Goal: Task Accomplishment & Management: Use online tool/utility

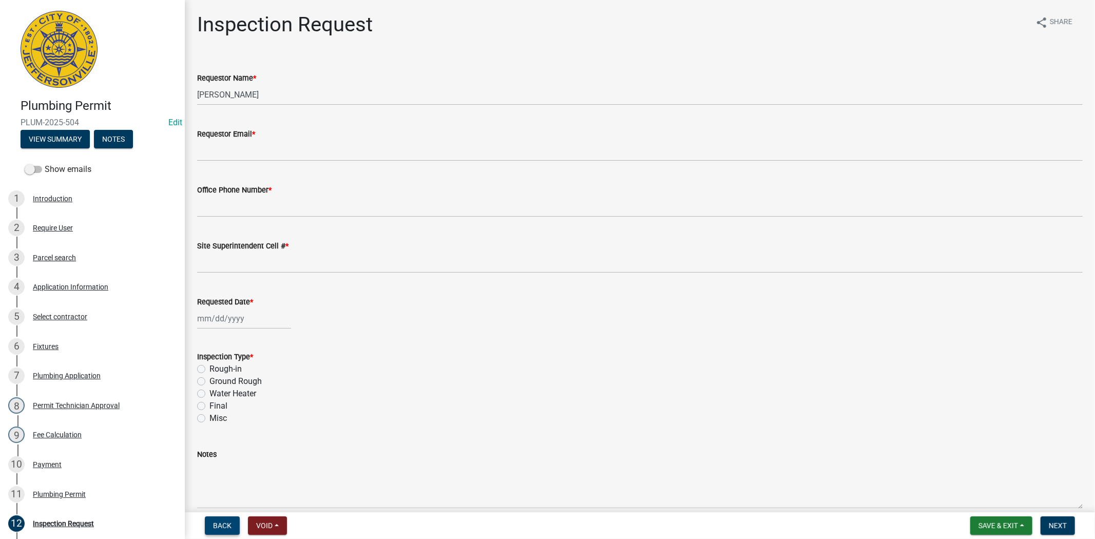
click at [226, 525] on span "Back" at bounding box center [222, 526] width 18 height 8
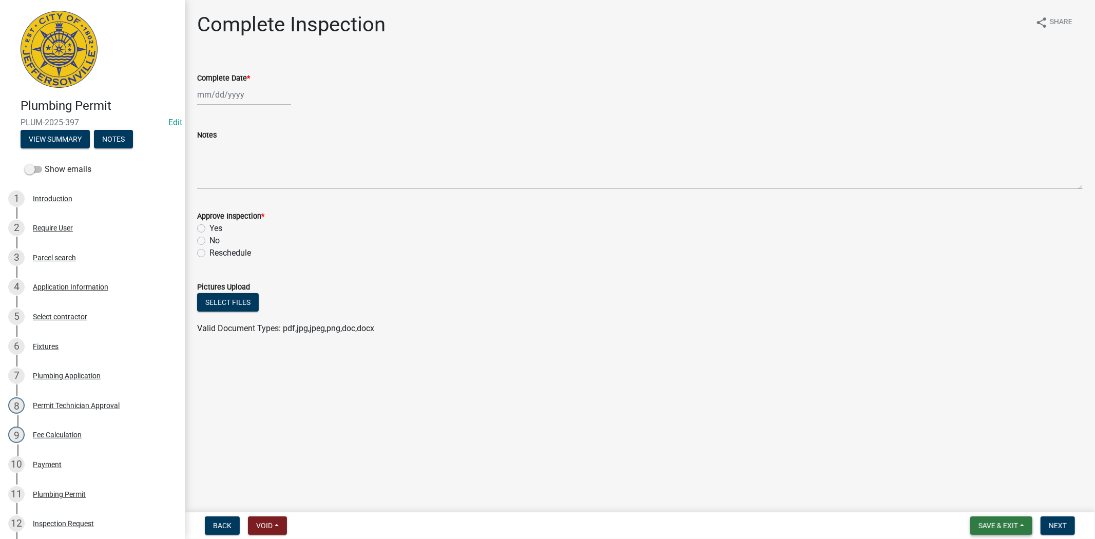
click at [1000, 525] on span "Save & Exit" at bounding box center [999, 526] width 40 height 8
click at [1000, 506] on button "Save & Exit" at bounding box center [991, 499] width 82 height 25
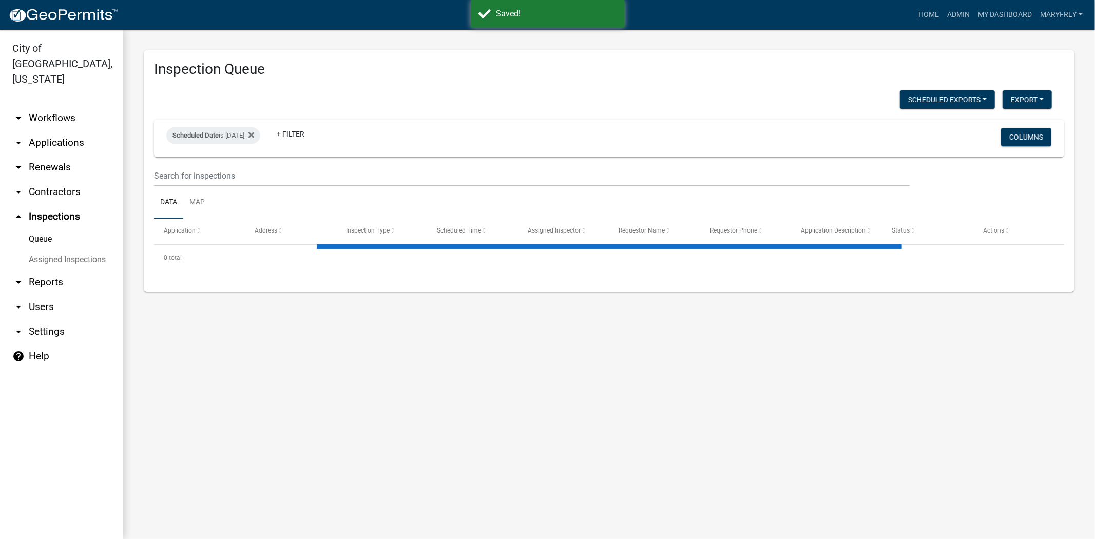
select select "3: 100"
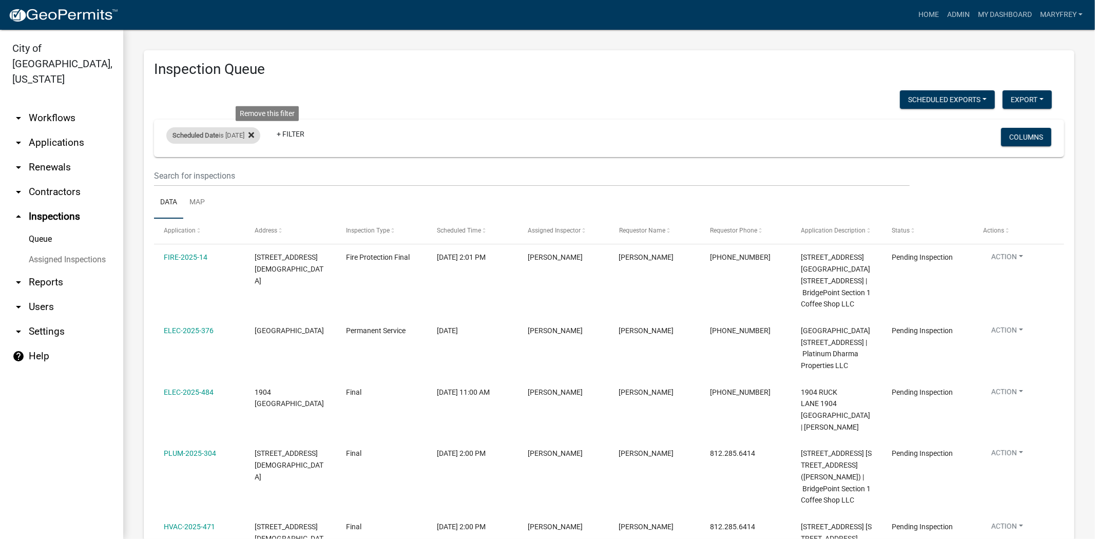
click at [254, 137] on icon at bounding box center [252, 135] width 6 height 8
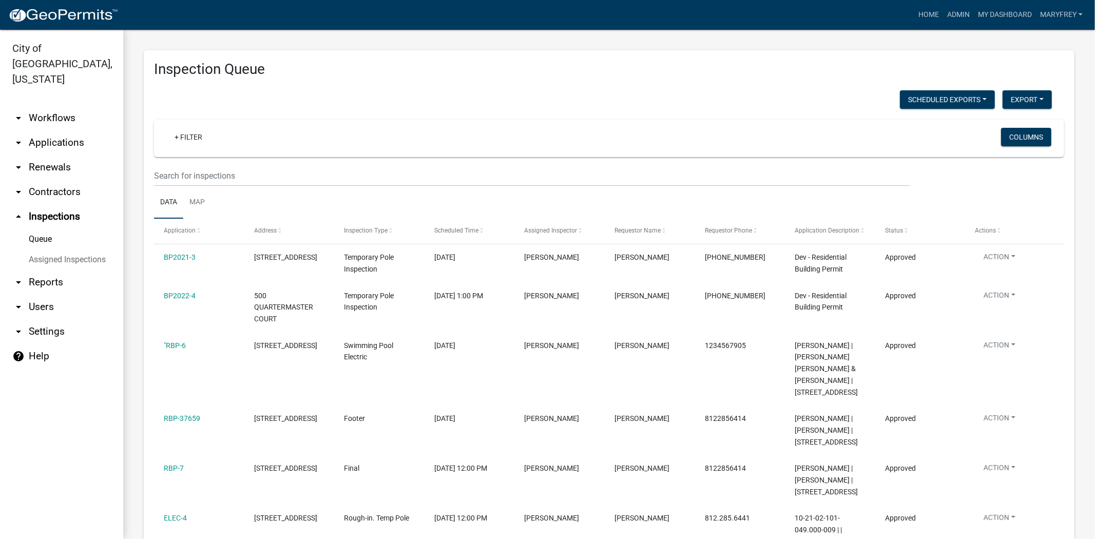
click at [57, 180] on link "arrow_drop_down Contractors" at bounding box center [61, 192] width 123 height 25
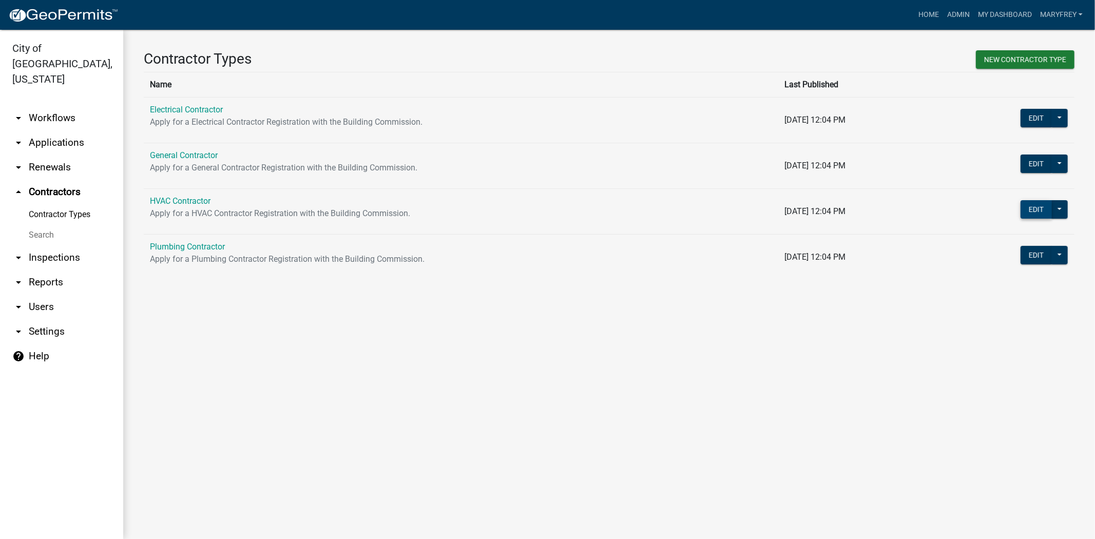
click at [1043, 207] on button "Edit" at bounding box center [1036, 209] width 31 height 18
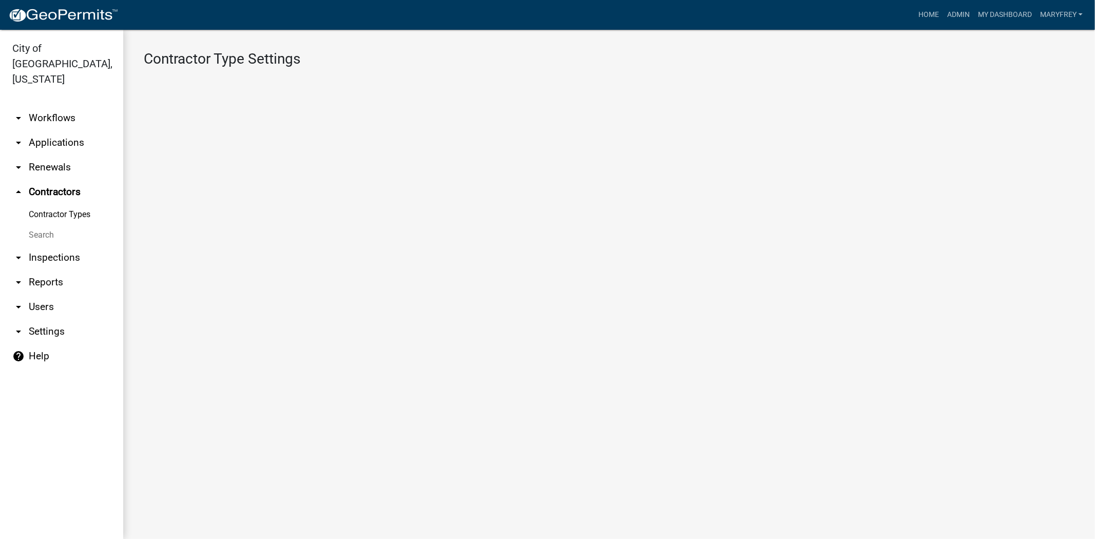
select select "1: Object"
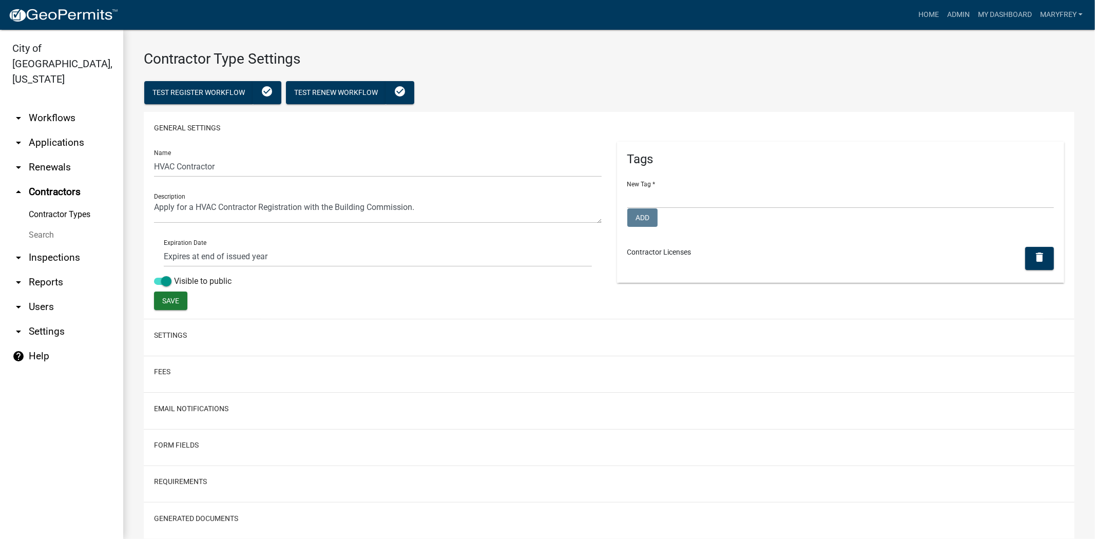
select select
click at [58, 182] on link "arrow_drop_up Contractors" at bounding box center [61, 192] width 123 height 25
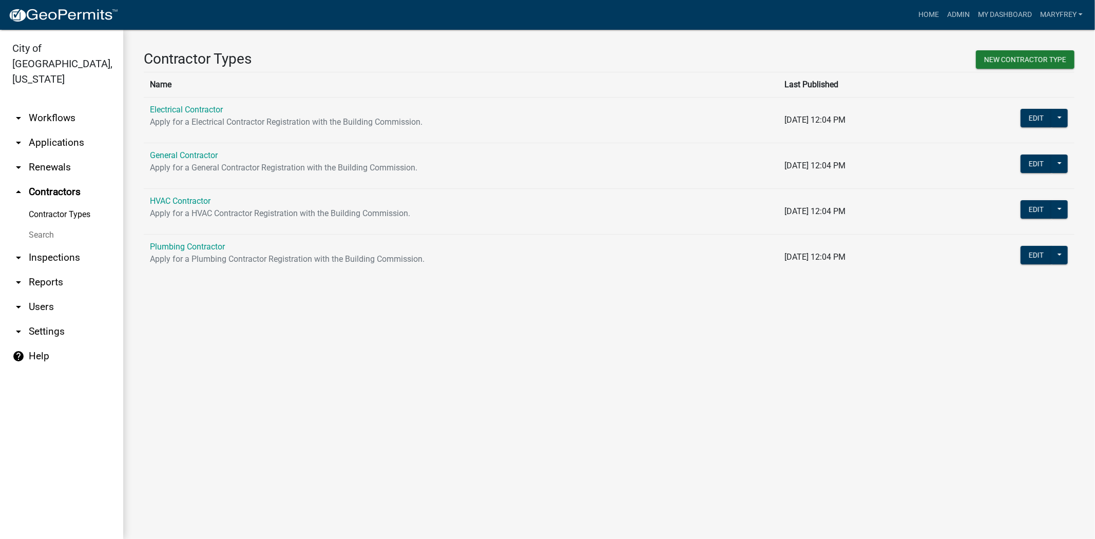
click at [560, 113] on td "Electrical Contractor Apply for a Electrical Contractor Registration with the B…" at bounding box center [461, 120] width 635 height 46
click at [1060, 117] on button at bounding box center [1060, 118] width 16 height 18
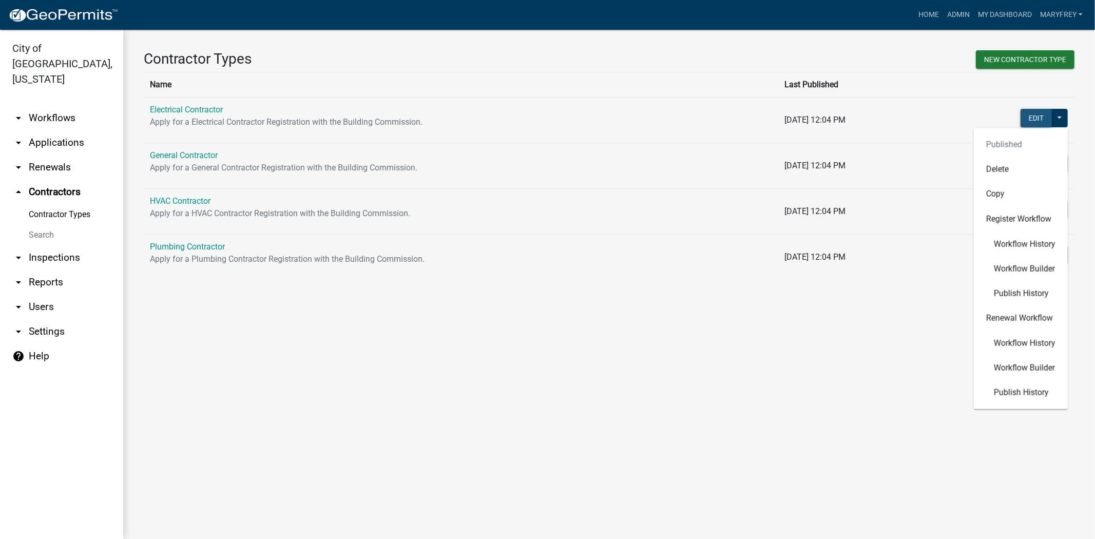
click at [1037, 117] on button "Edit" at bounding box center [1036, 118] width 31 height 18
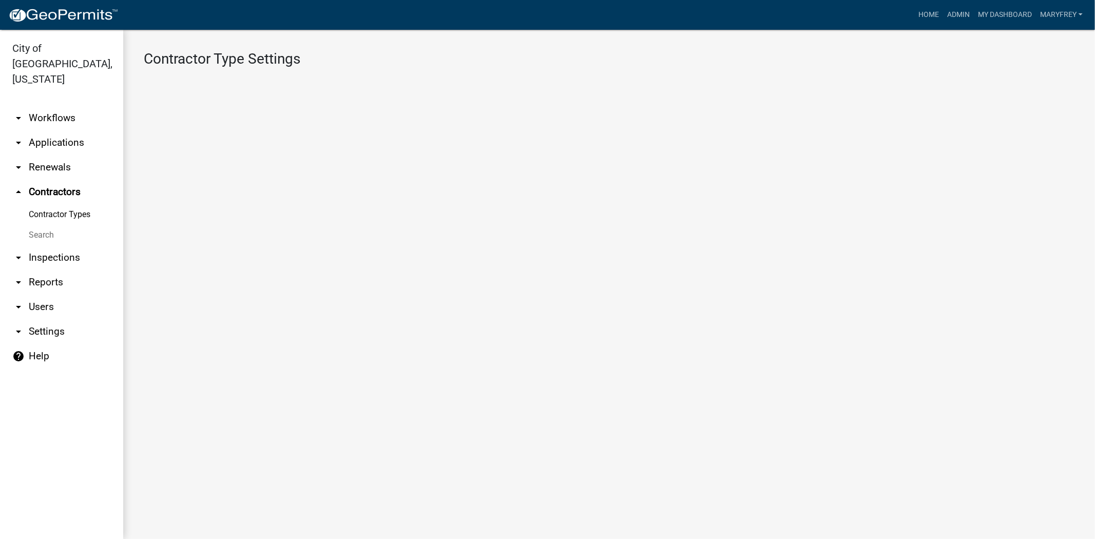
select select "1: Object"
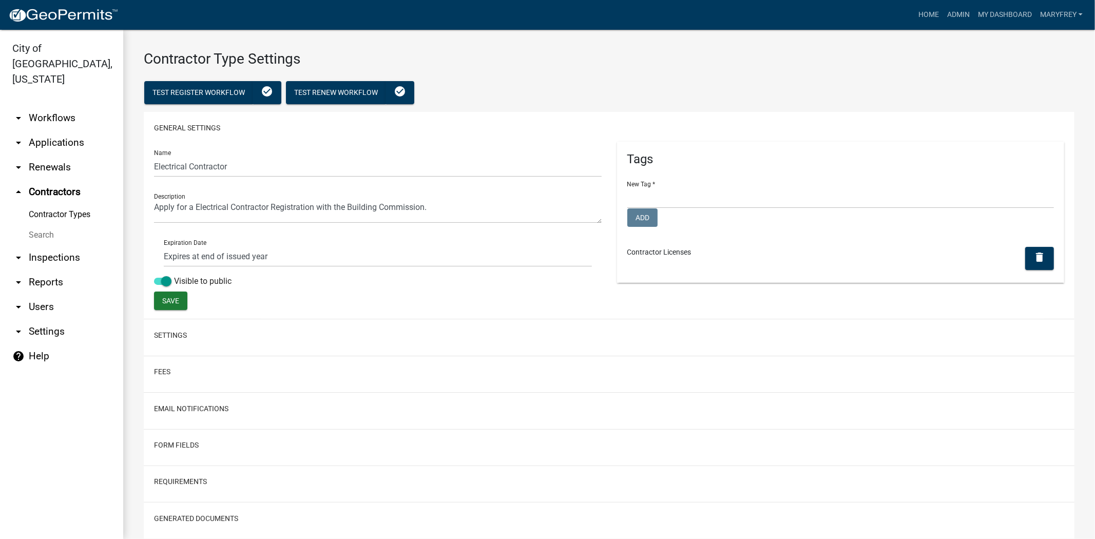
select select
click at [50, 181] on link "arrow_drop_up Contractors" at bounding box center [61, 192] width 123 height 25
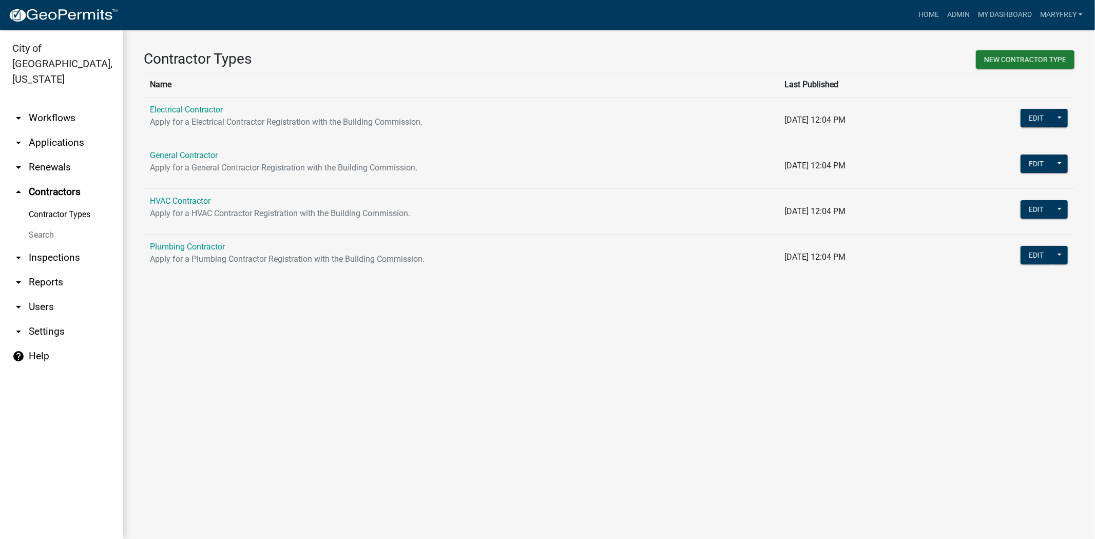
click at [472, 122] on p "Apply for a Electrical Contractor Registration with the Building Commission." at bounding box center [461, 122] width 622 height 12
click at [1063, 116] on button at bounding box center [1060, 118] width 16 height 18
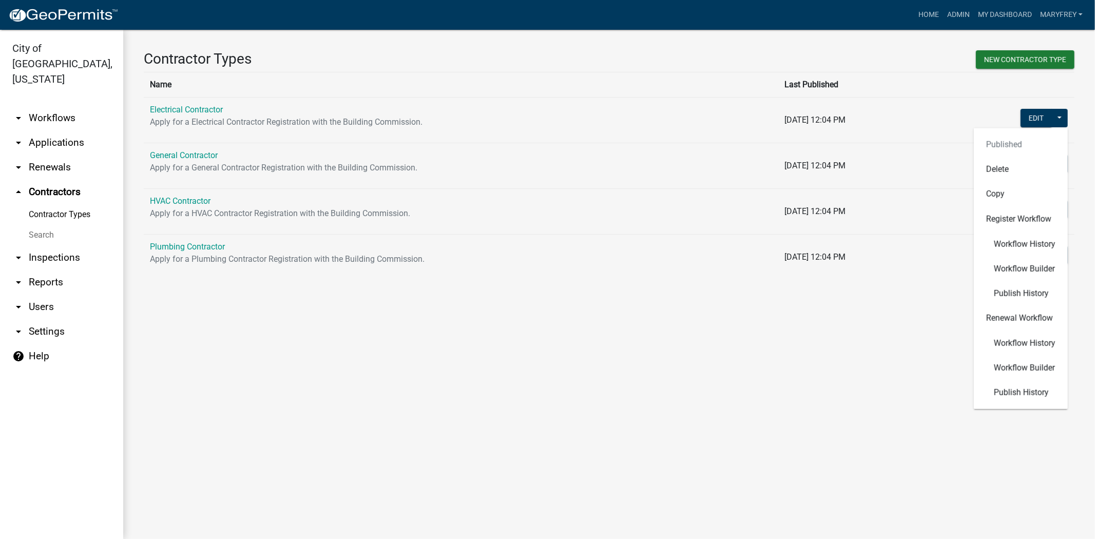
click at [704, 125] on p "Apply for a Electrical Contractor Registration with the Building Commission." at bounding box center [461, 122] width 622 height 12
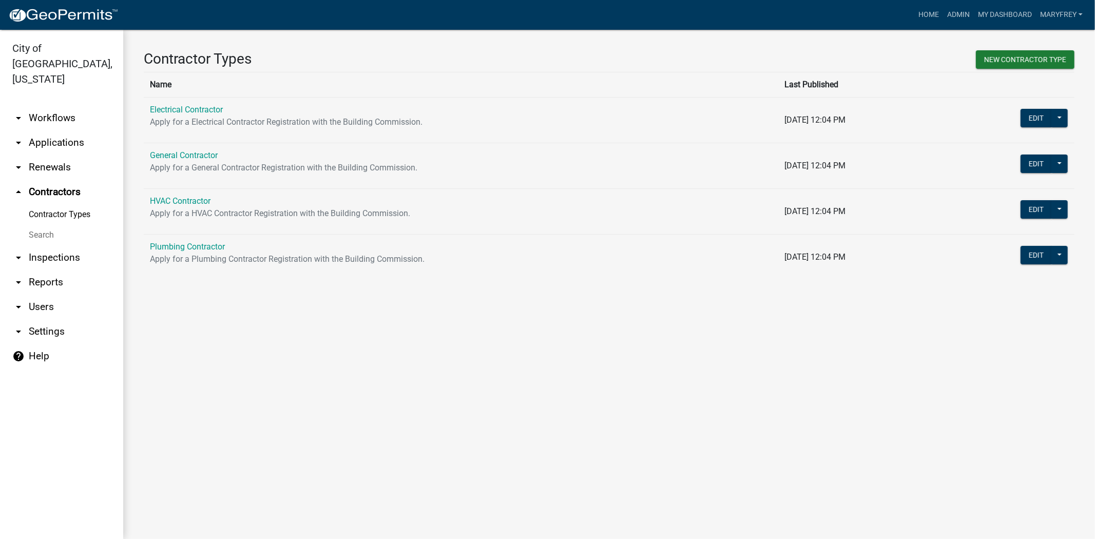
click at [704, 125] on p "Apply for a Electrical Contractor Registration with the Building Commission." at bounding box center [461, 122] width 622 height 12
click at [876, 120] on td "11/14/2023, 12:04 PM" at bounding box center [859, 120] width 162 height 46
click at [198, 244] on link "Plumbing Contractor" at bounding box center [187, 247] width 75 height 10
click at [198, 244] on main "Contractor Types New Contractor Type Name Last Published Electrical Contractor …" at bounding box center [609, 284] width 972 height 509
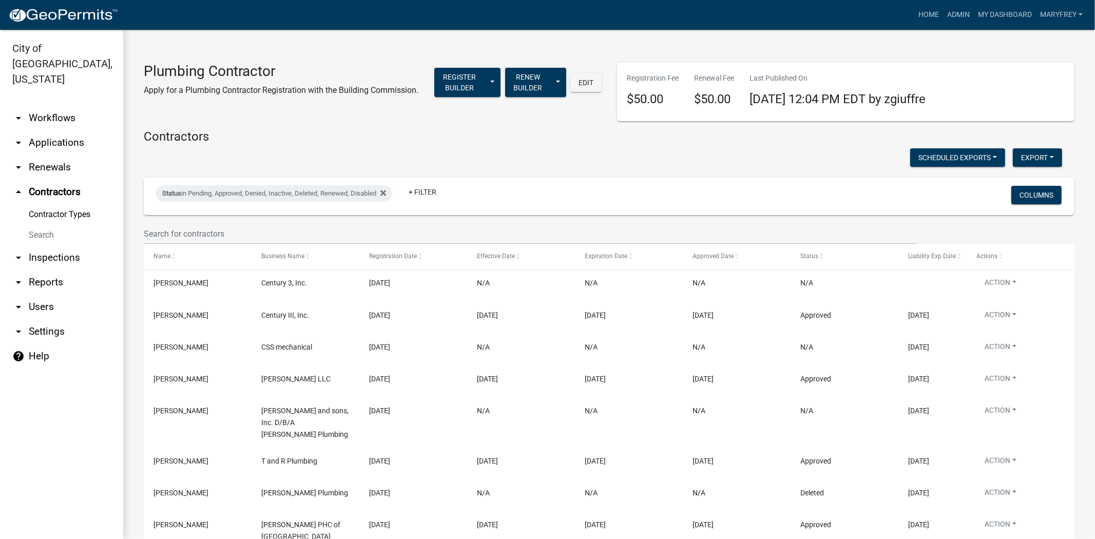
click at [57, 106] on link "arrow_drop_down Workflows" at bounding box center [61, 118] width 123 height 25
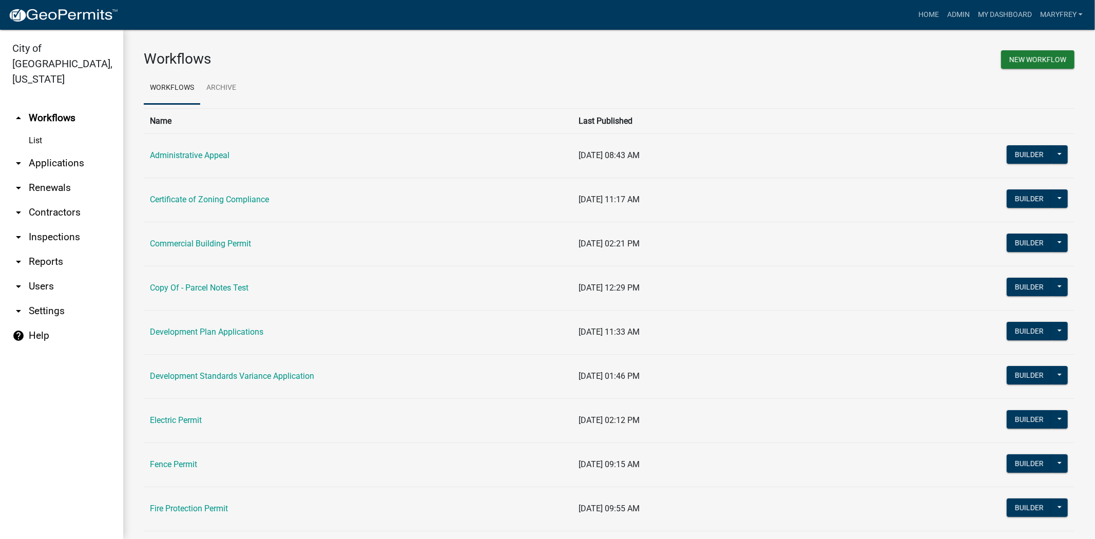
click at [67, 200] on link "arrow_drop_down Contractors" at bounding box center [61, 212] width 123 height 25
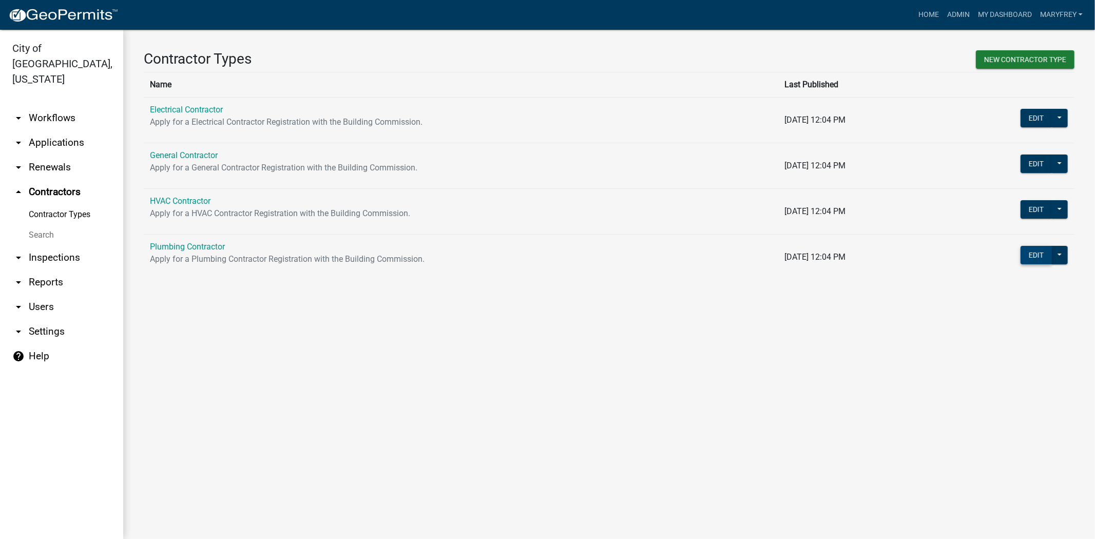
click at [1039, 257] on button "Edit" at bounding box center [1036, 255] width 31 height 18
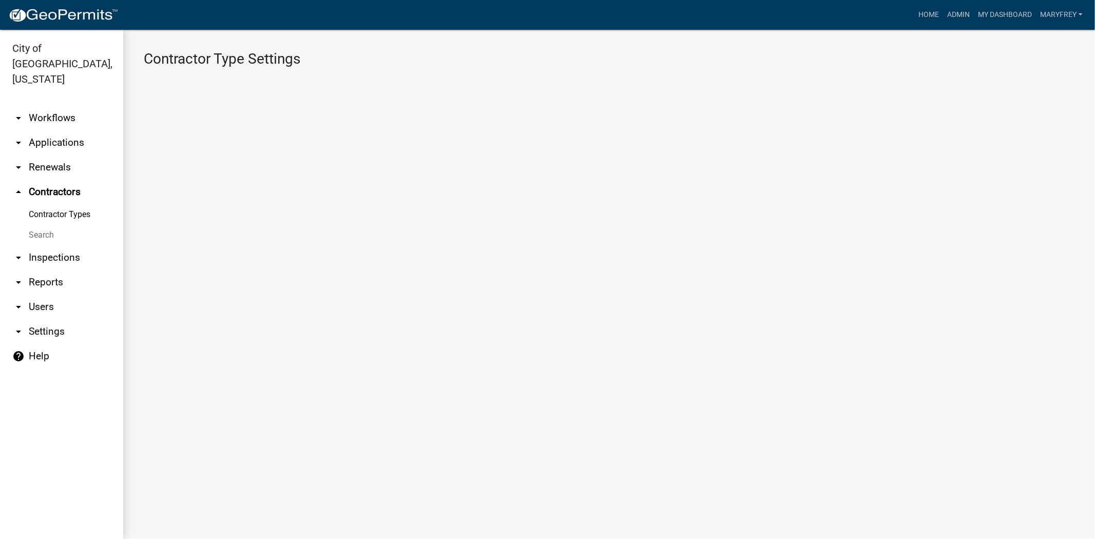
select select "1: Object"
select select
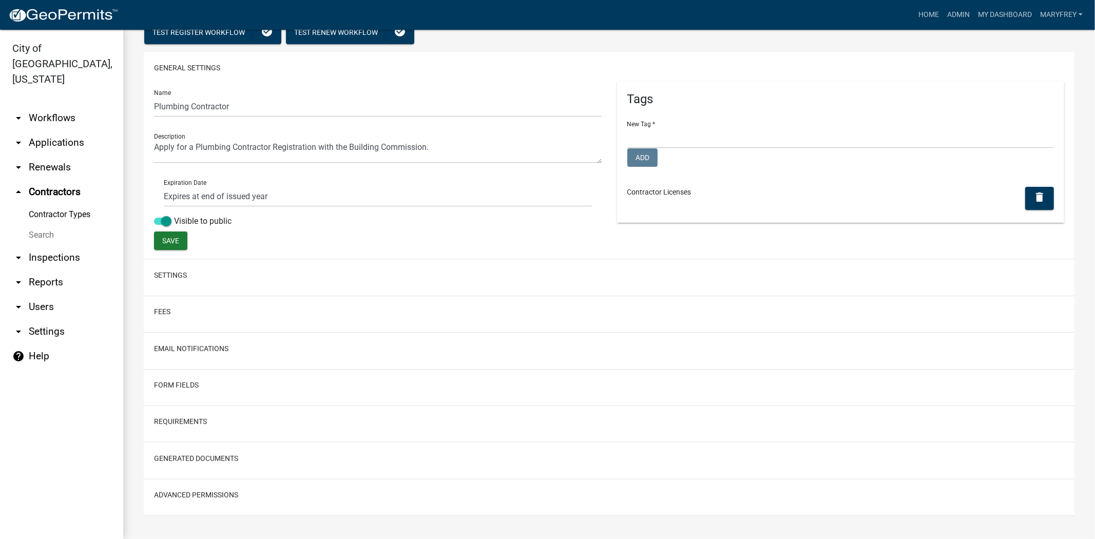
scroll to position [67, 0]
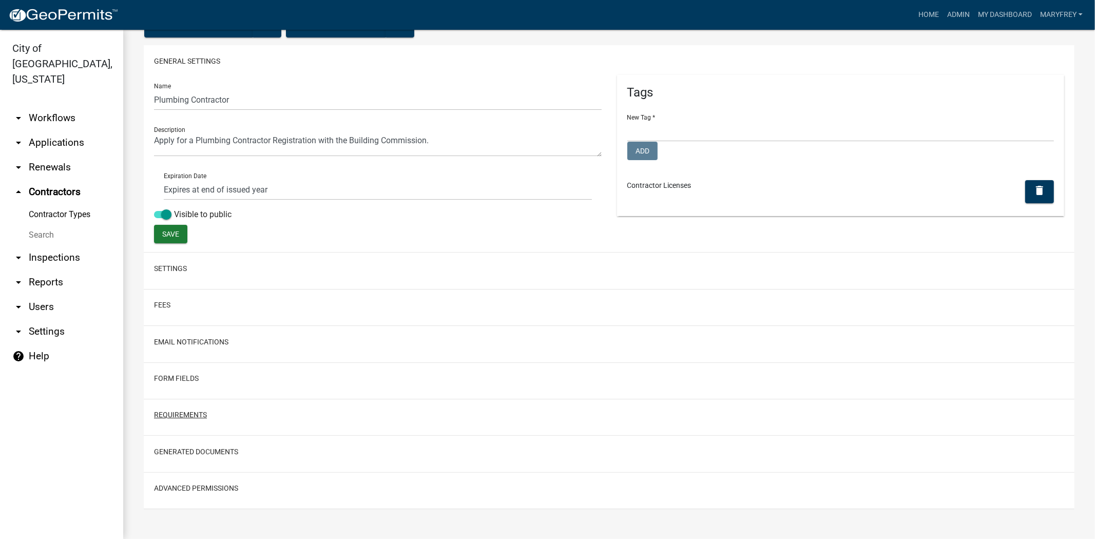
click at [186, 416] on button "Requirements" at bounding box center [180, 415] width 53 height 11
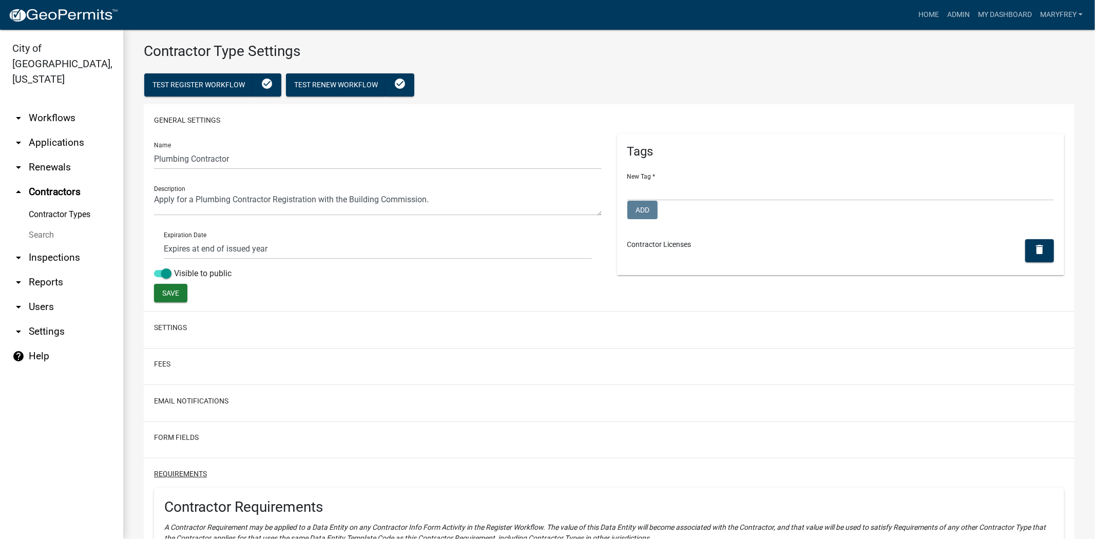
scroll to position [0, 0]
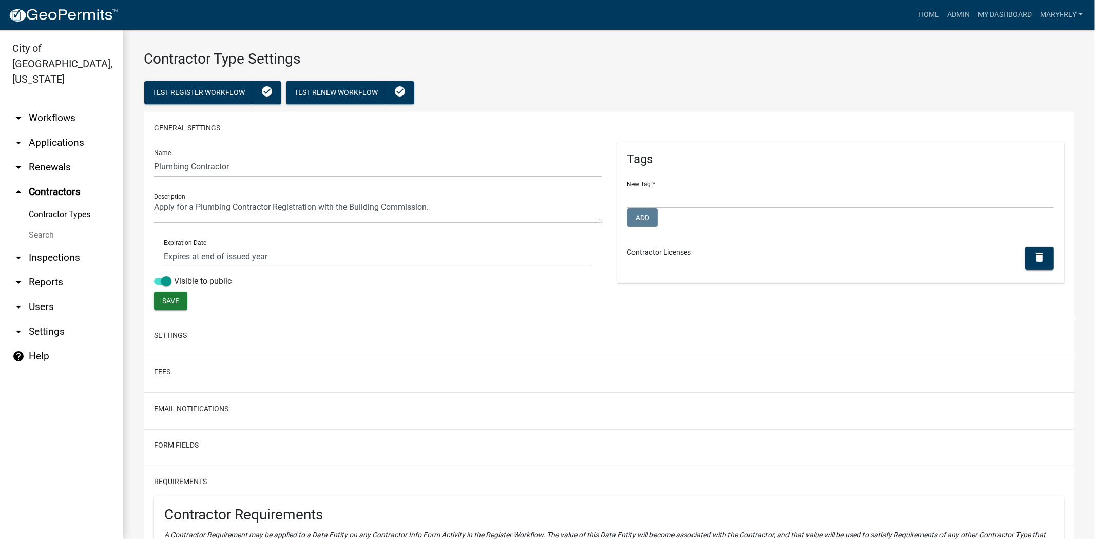
click at [52, 182] on link "arrow_drop_up Contractors" at bounding box center [61, 192] width 123 height 25
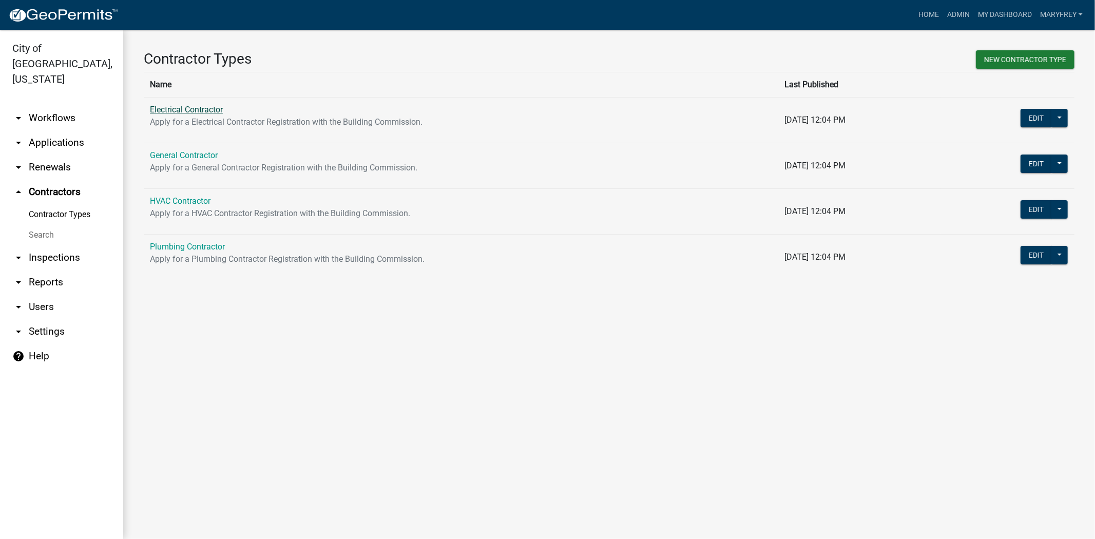
click at [198, 109] on link "Electrical Contractor" at bounding box center [186, 110] width 73 height 10
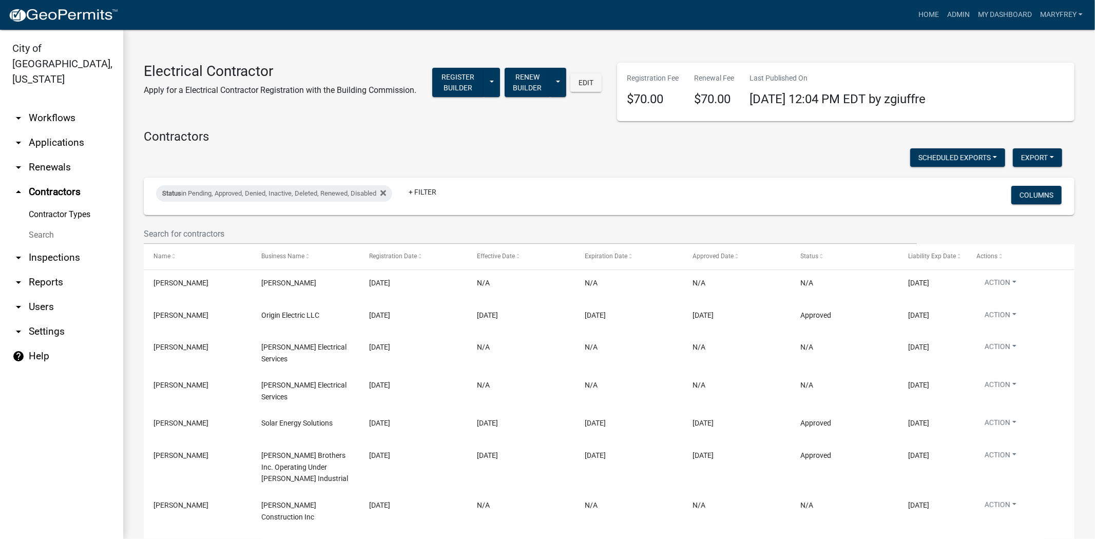
click at [46, 180] on link "arrow_drop_up Contractors" at bounding box center [61, 192] width 123 height 25
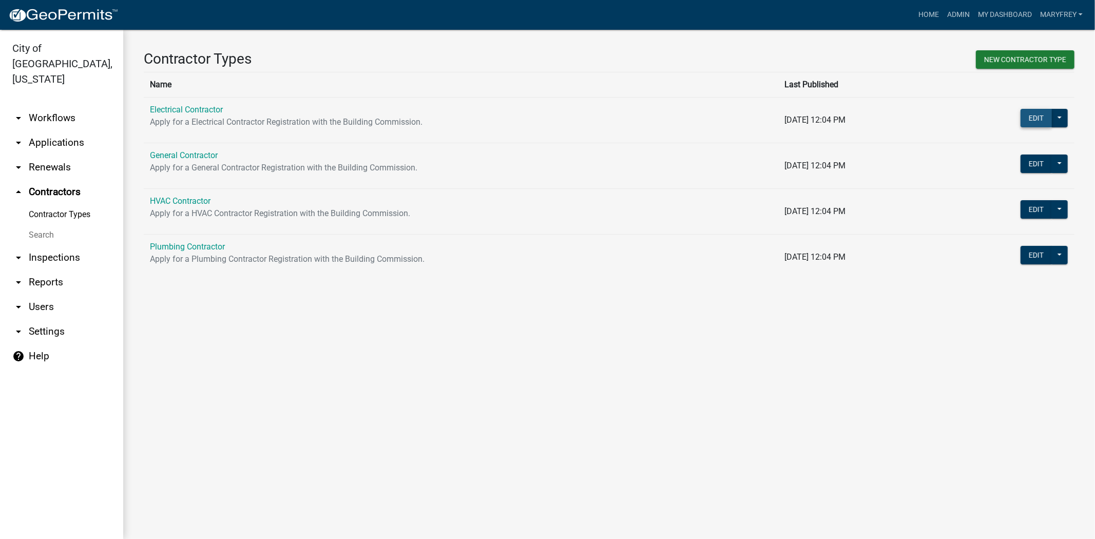
click at [1032, 116] on button "Edit" at bounding box center [1036, 118] width 31 height 18
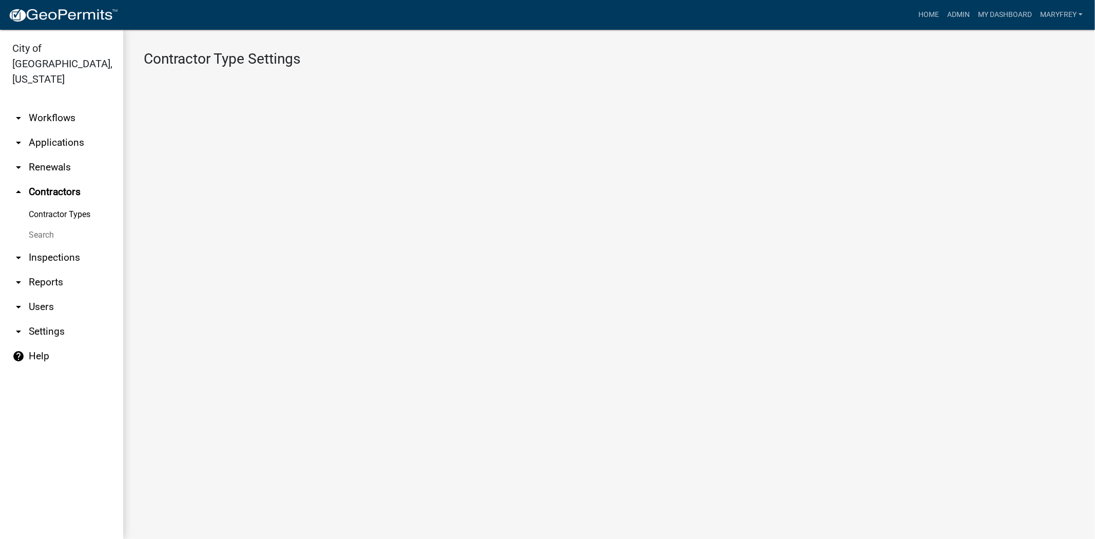
select select "1: Object"
select select
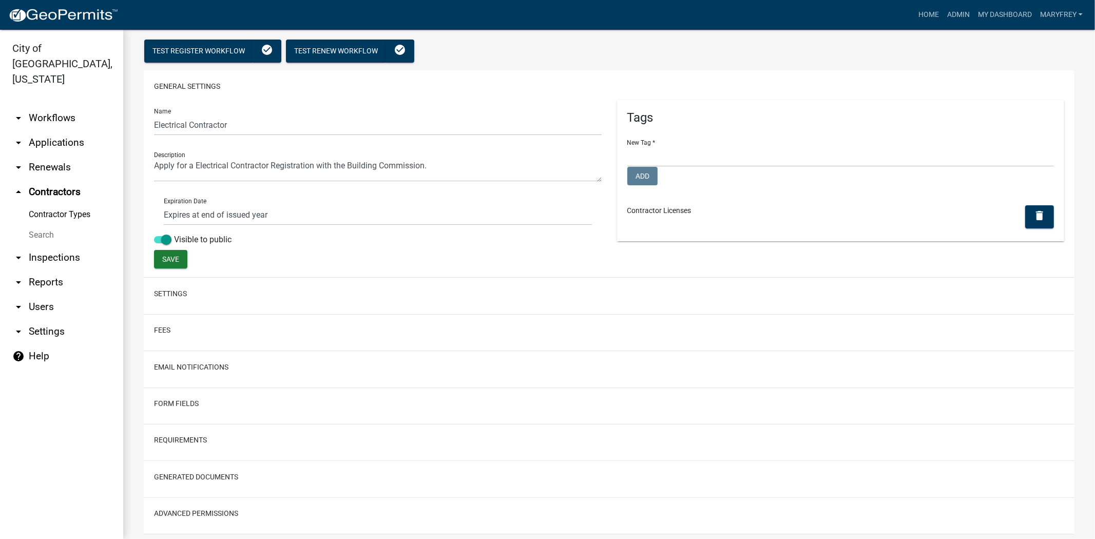
scroll to position [67, 0]
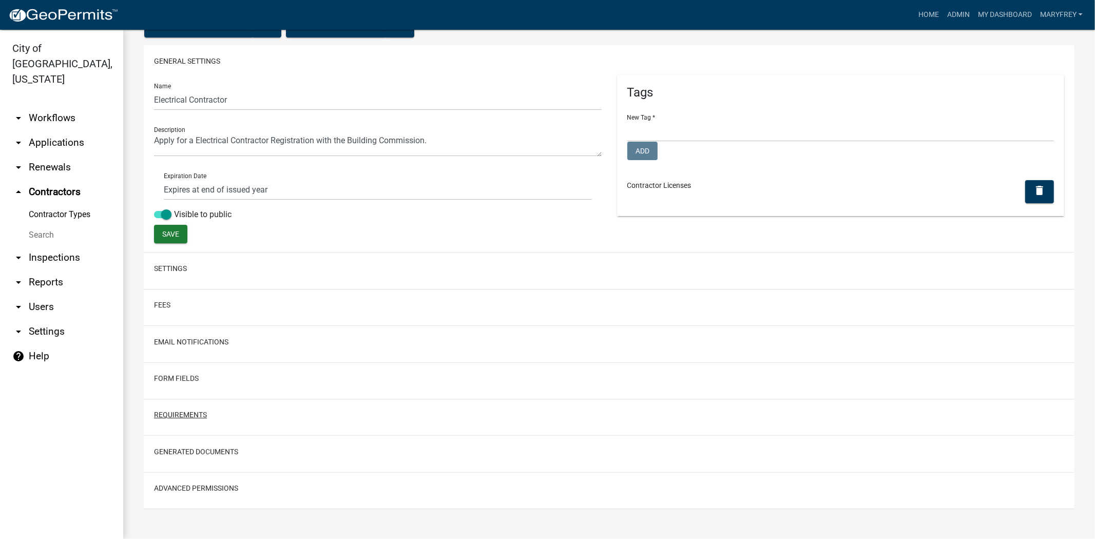
click at [180, 412] on button "Requirements" at bounding box center [180, 415] width 53 height 11
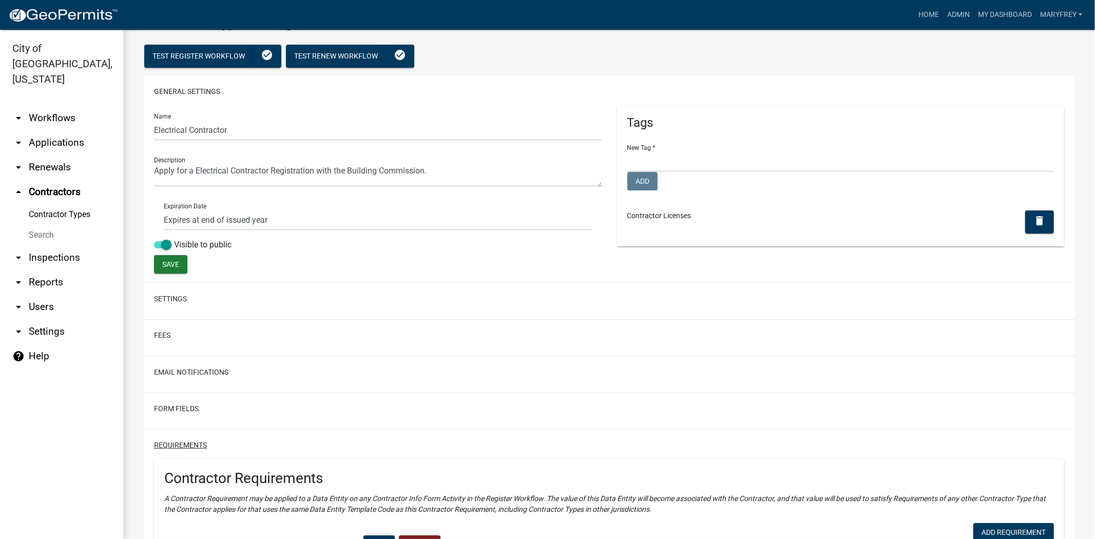
scroll to position [0, 0]
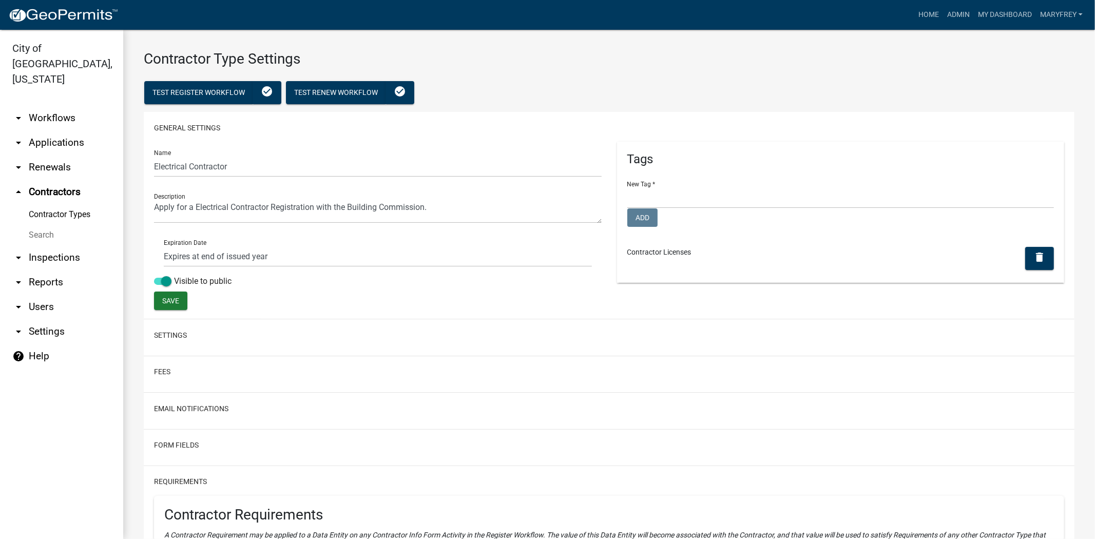
click at [48, 180] on link "arrow_drop_up Contractors" at bounding box center [61, 192] width 123 height 25
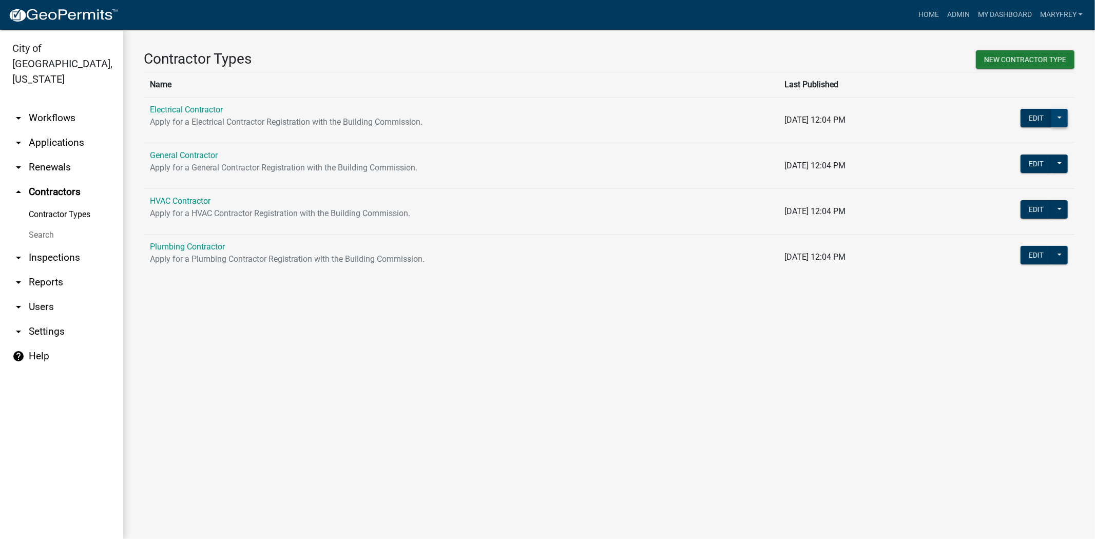
click at [1053, 120] on button at bounding box center [1060, 118] width 16 height 18
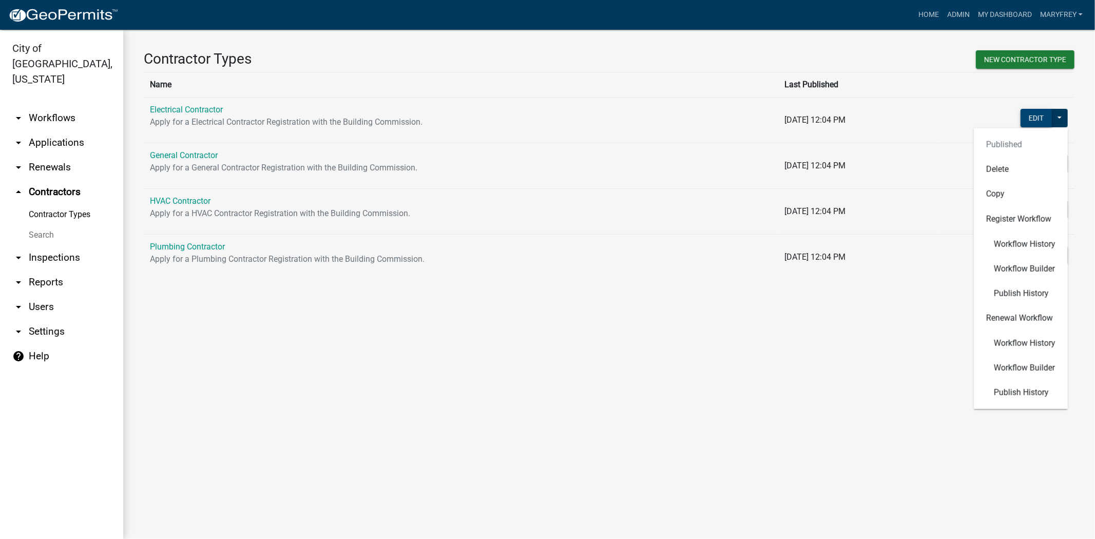
click at [1043, 118] on button "Edit" at bounding box center [1036, 118] width 31 height 18
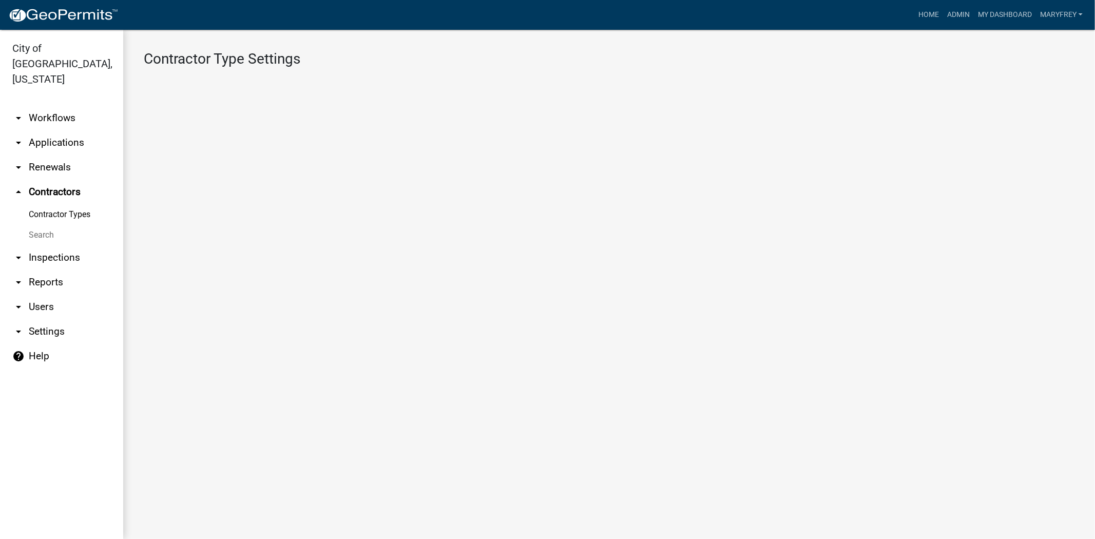
select select "1: Object"
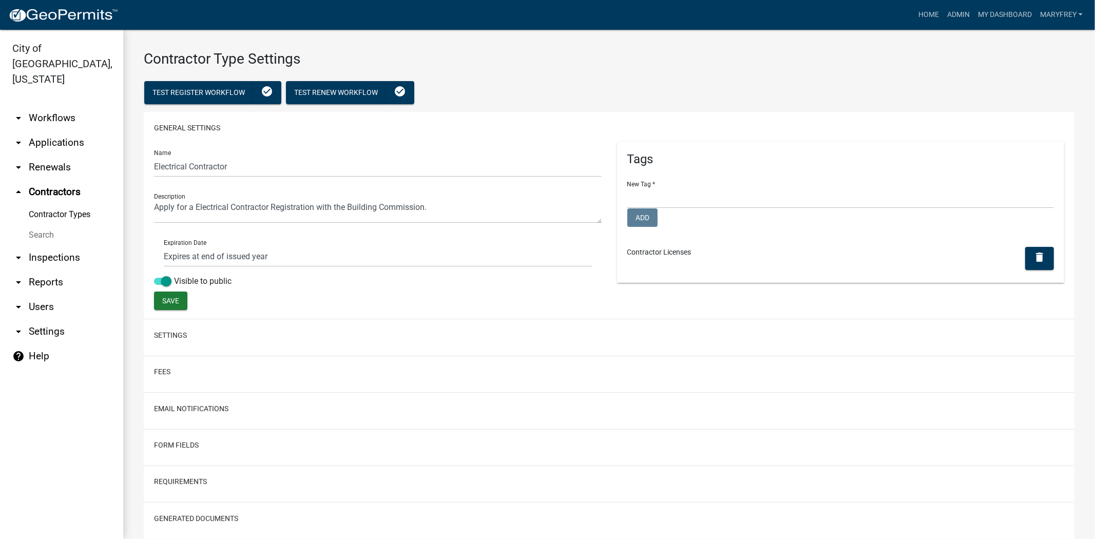
select select
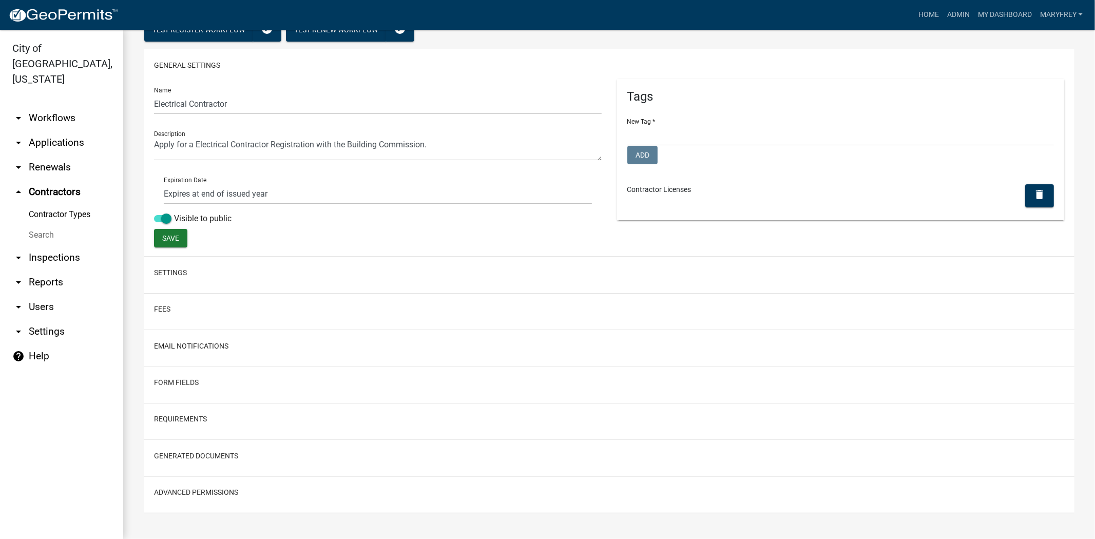
scroll to position [67, 0]
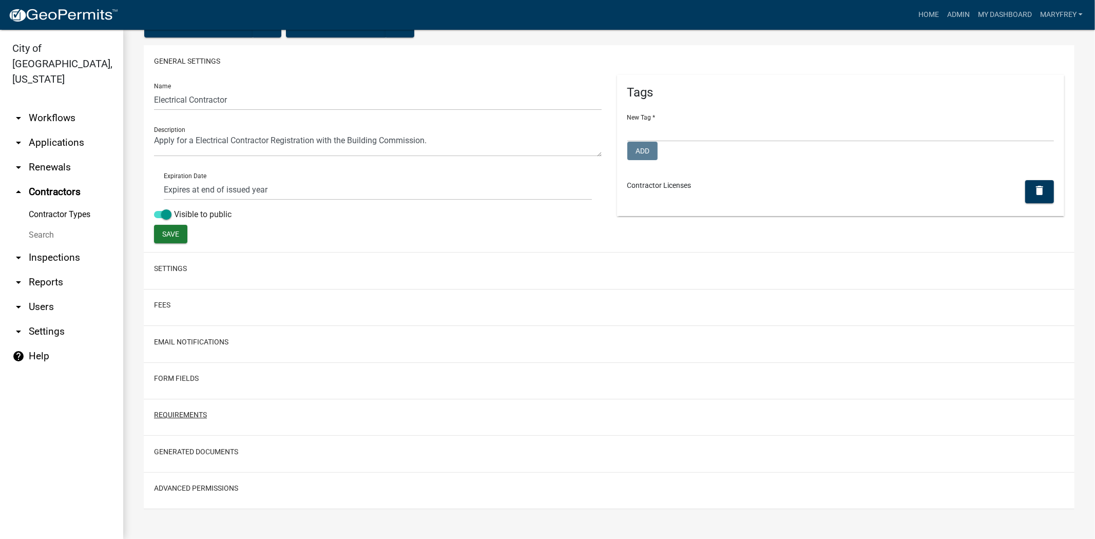
click at [181, 414] on button "Requirements" at bounding box center [180, 415] width 53 height 11
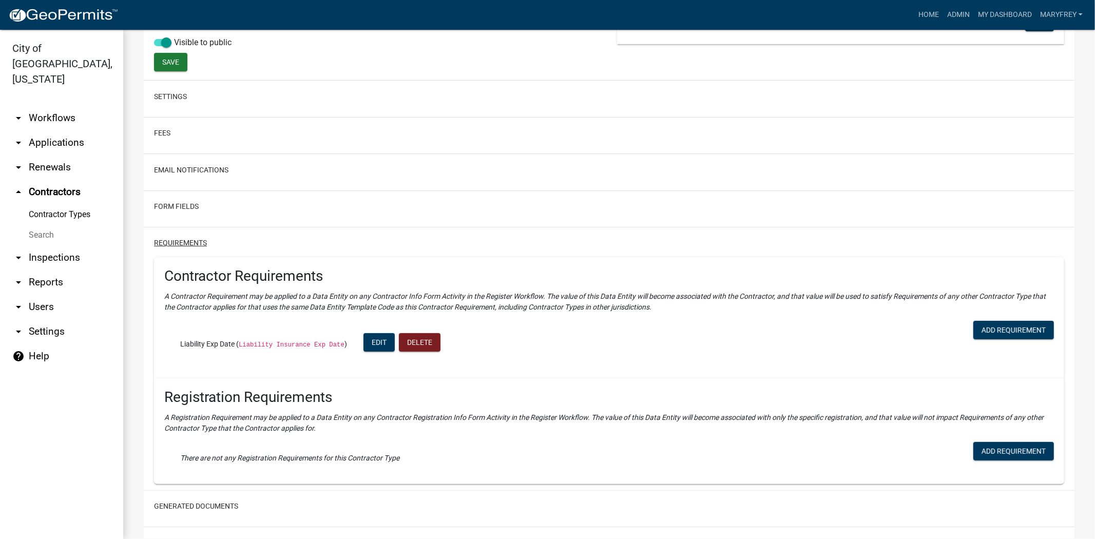
scroll to position [293, 0]
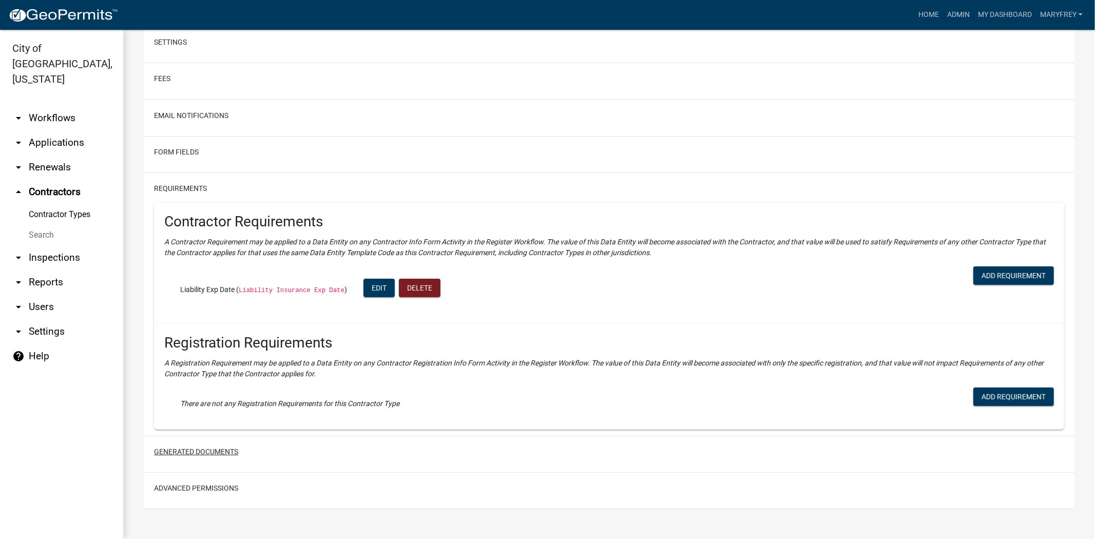
click at [217, 454] on button "Generated Documents" at bounding box center [196, 452] width 84 height 11
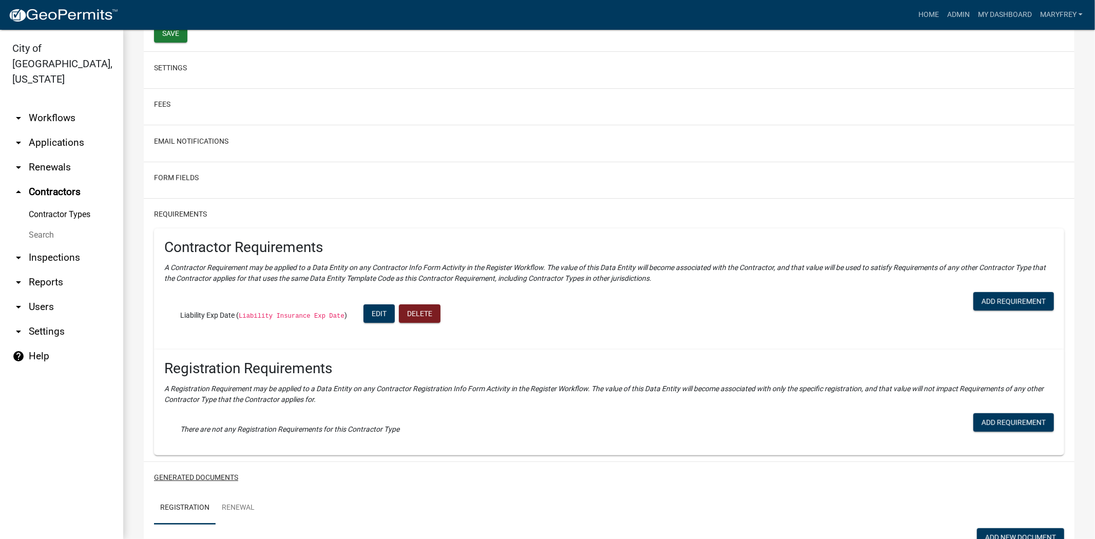
scroll to position [213, 0]
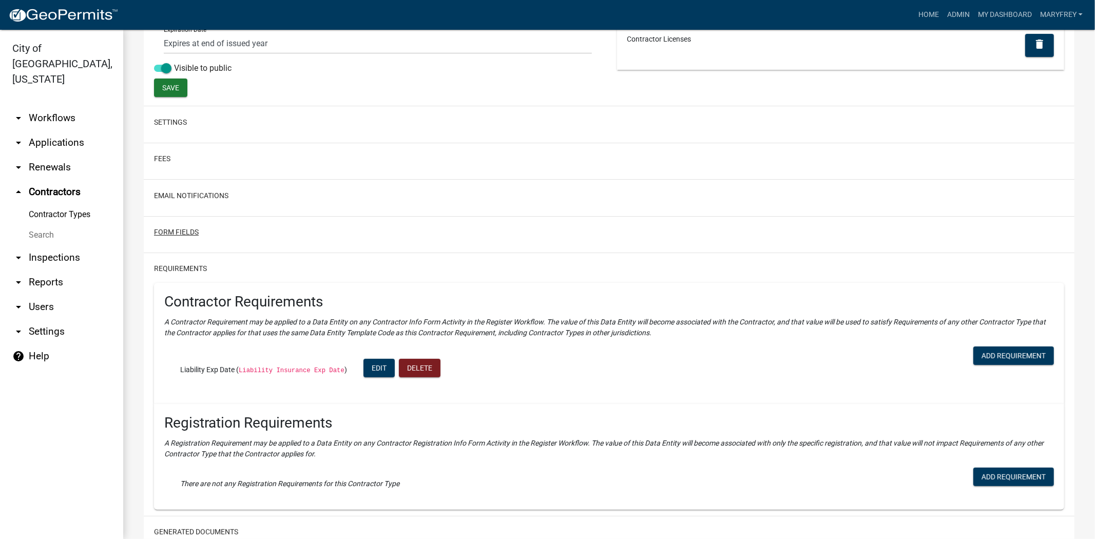
click at [180, 232] on button "Form Fields" at bounding box center [176, 232] width 45 height 11
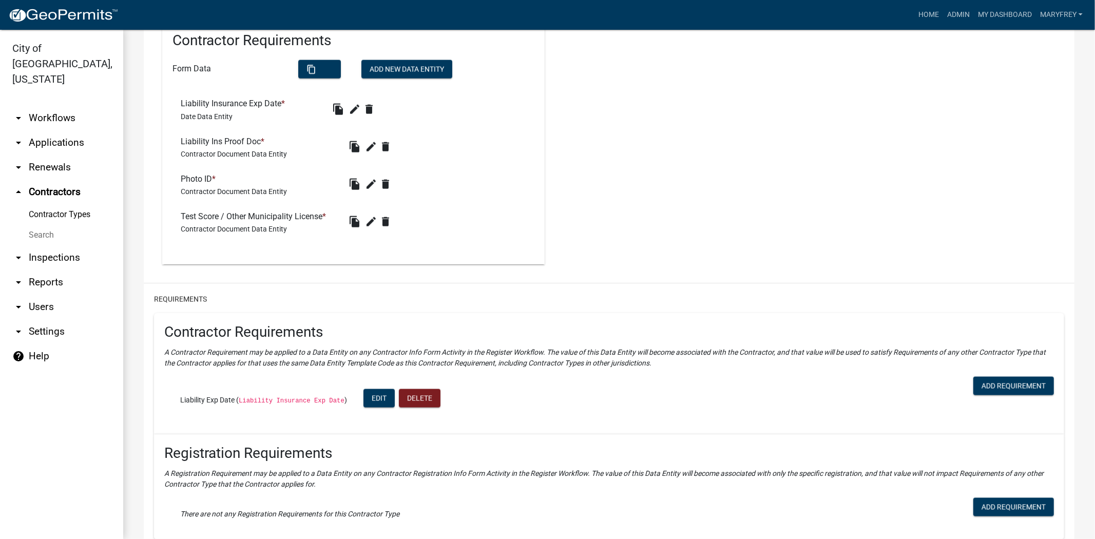
scroll to position [1132, 0]
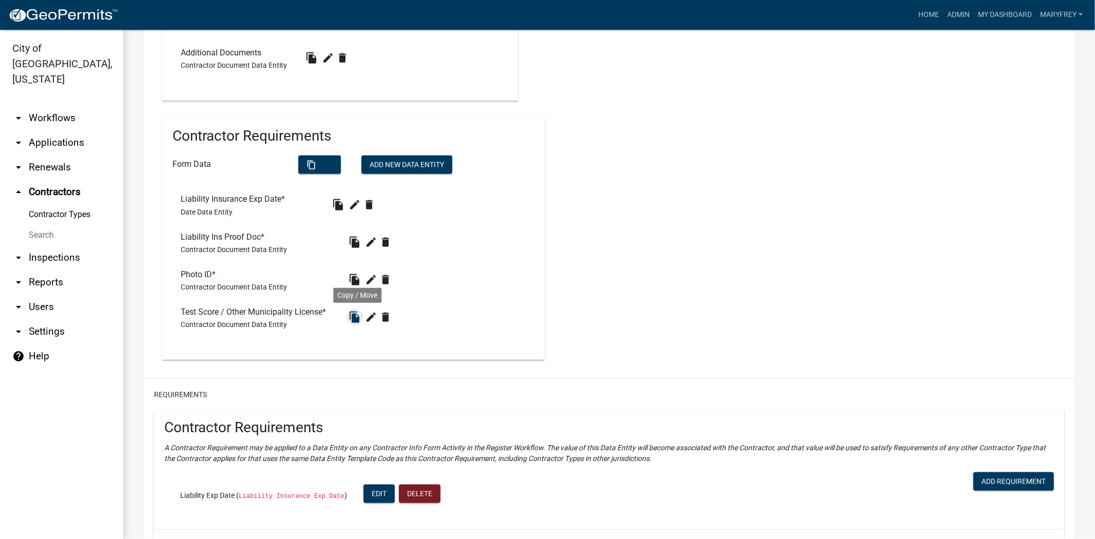
click at [357, 318] on icon "file_copy" at bounding box center [355, 317] width 12 height 12
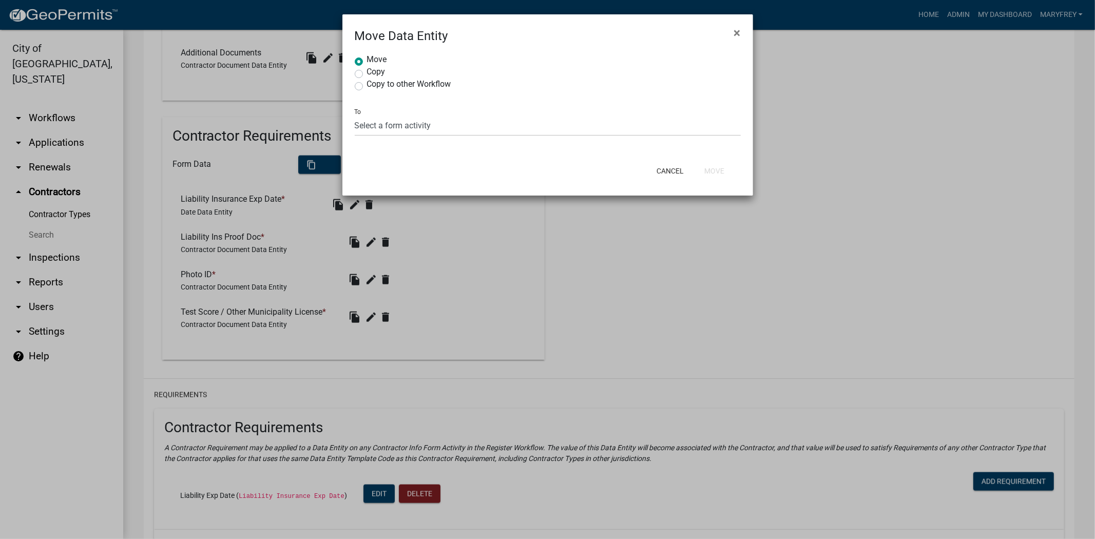
click at [367, 73] on label "Copy" at bounding box center [376, 72] width 18 height 8
click at [367, 73] on input "Copy" at bounding box center [370, 71] width 7 height 7
radio input "true"
click at [367, 86] on label "Copy to other Workflow" at bounding box center [409, 84] width 84 height 8
click at [367, 86] on input "Copy to other Workflow" at bounding box center [370, 83] width 7 height 7
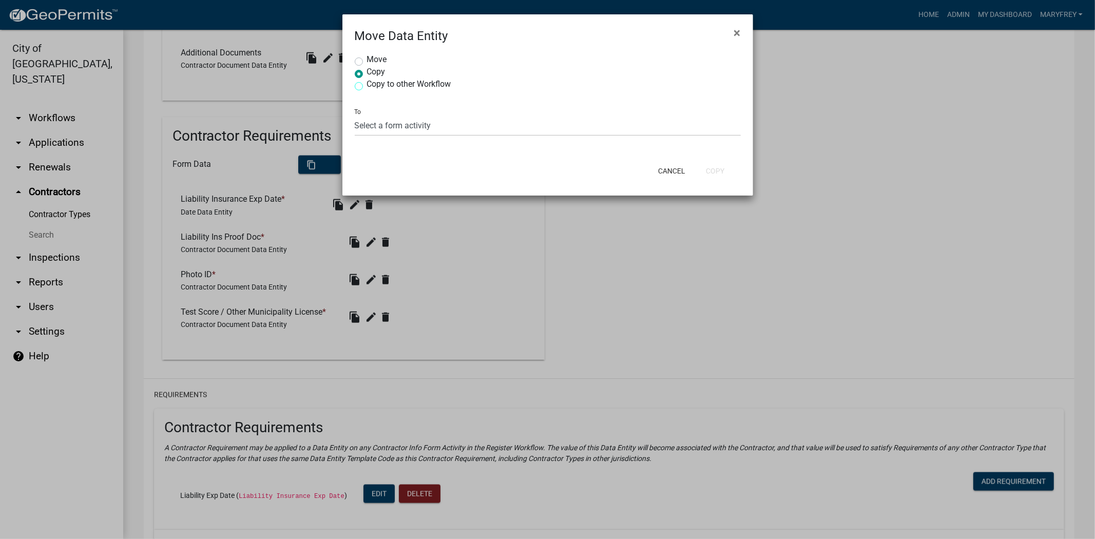
radio input "true"
select select
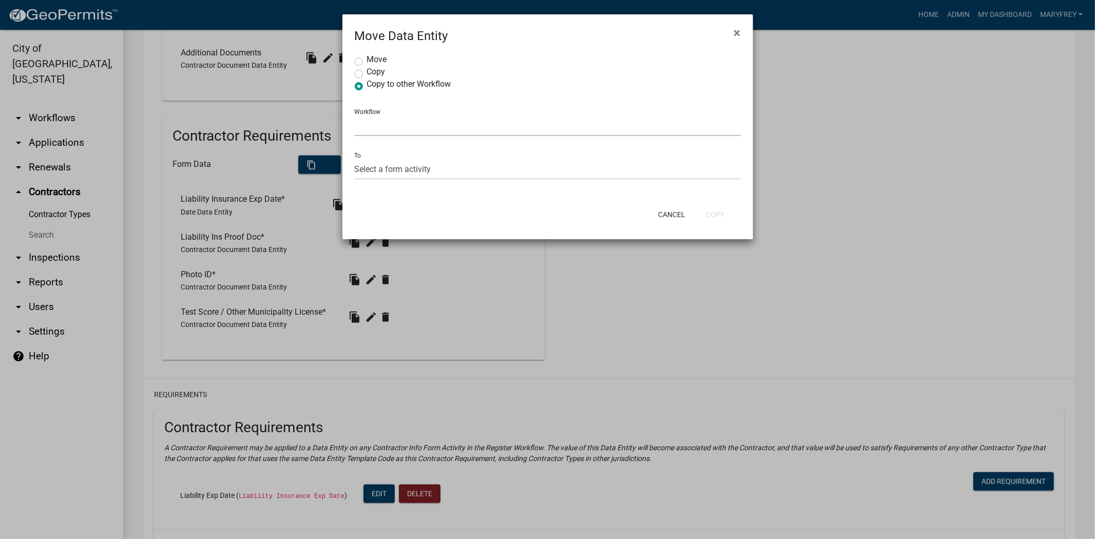
click at [365, 128] on select "Select a Workflow Administrative Appeal Certificate of Zoning Compliance Commer…" at bounding box center [548, 125] width 386 height 21
click at [367, 74] on label "Copy" at bounding box center [376, 72] width 18 height 8
click at [367, 74] on input "Copy" at bounding box center [370, 71] width 7 height 7
radio input "true"
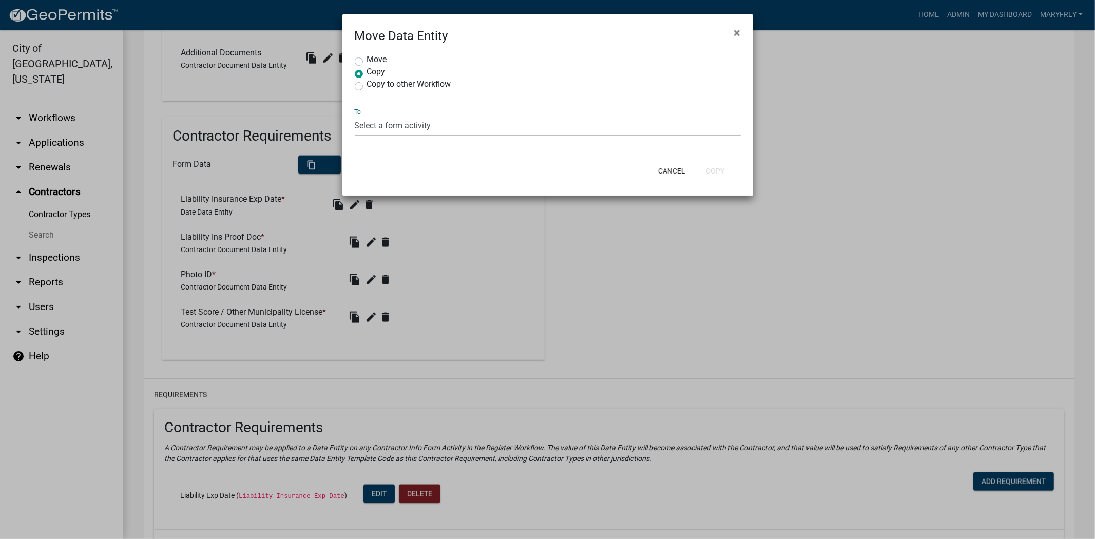
click at [455, 124] on select "Select a form activity Contractor & Company Info Additional Registration Info F…" at bounding box center [548, 125] width 386 height 21
select select "b6f46099-3a7f-4010-b8e2-4eeaf7eb049d"
click at [355, 115] on select "Select a form activity Contractor & Company Info Additional Registration Info F…" at bounding box center [548, 125] width 386 height 21
click at [675, 171] on button "Cancel" at bounding box center [672, 171] width 44 height 18
radio input "true"
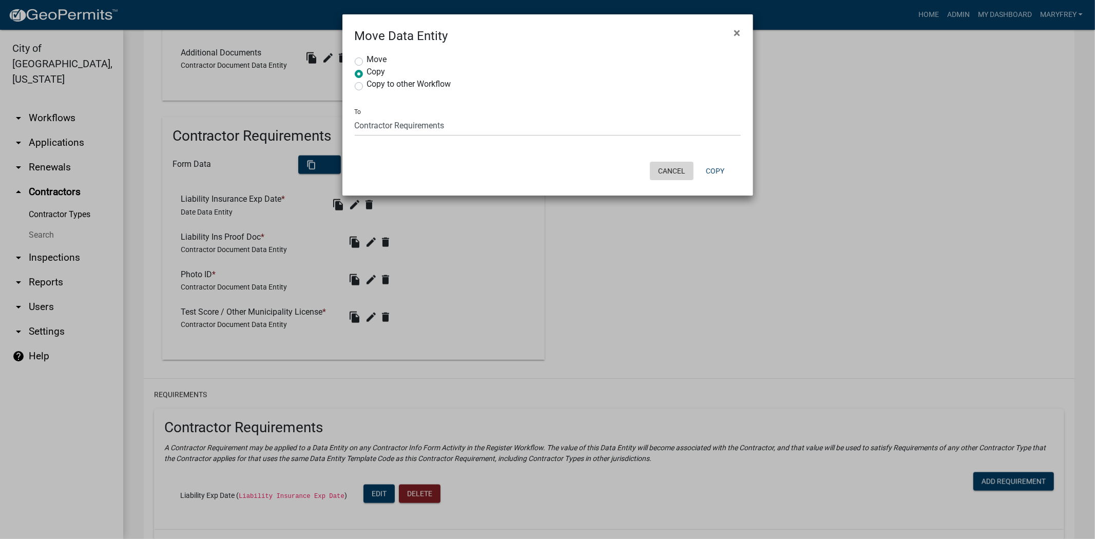
select select "0: null"
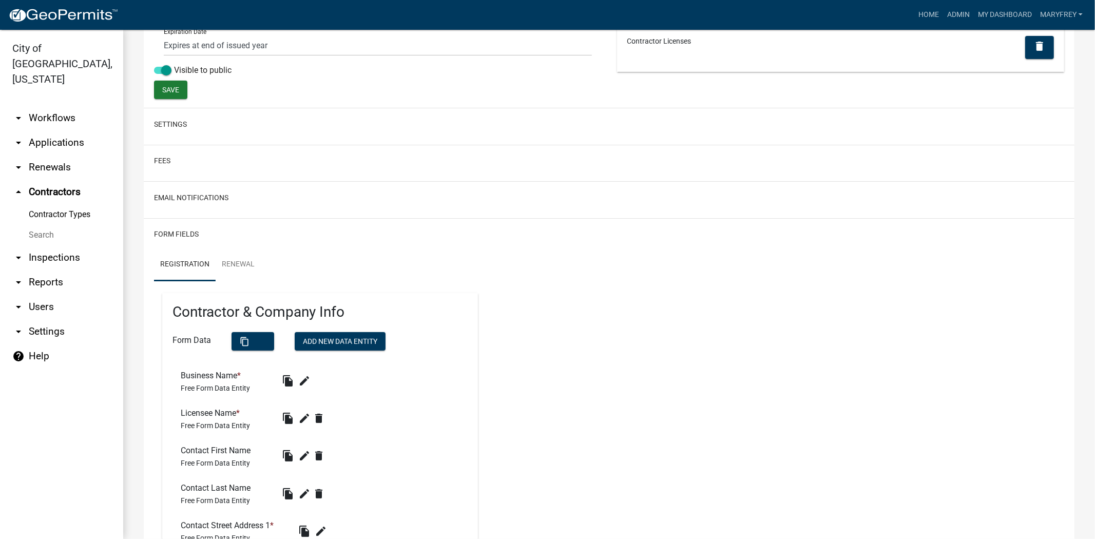
scroll to position [0, 0]
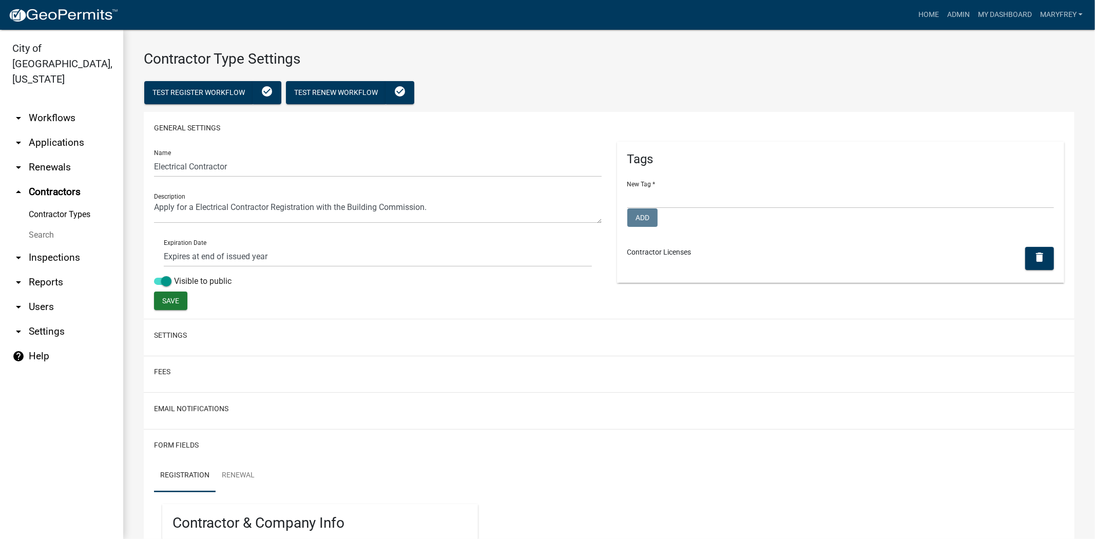
click at [48, 180] on link "arrow_drop_up Contractors" at bounding box center [61, 192] width 123 height 25
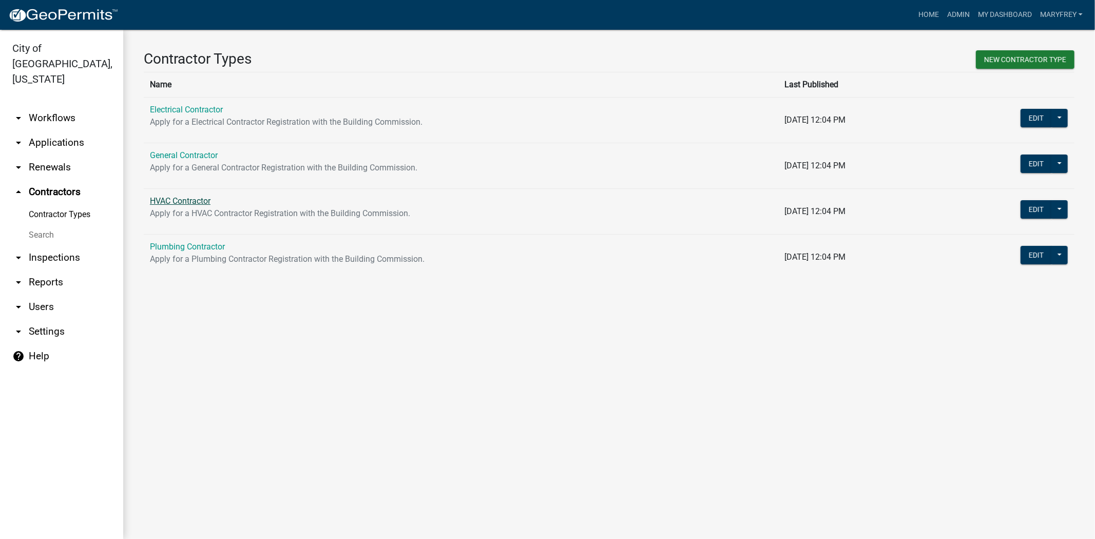
click at [174, 201] on link "HVAC Contractor" at bounding box center [180, 201] width 61 height 10
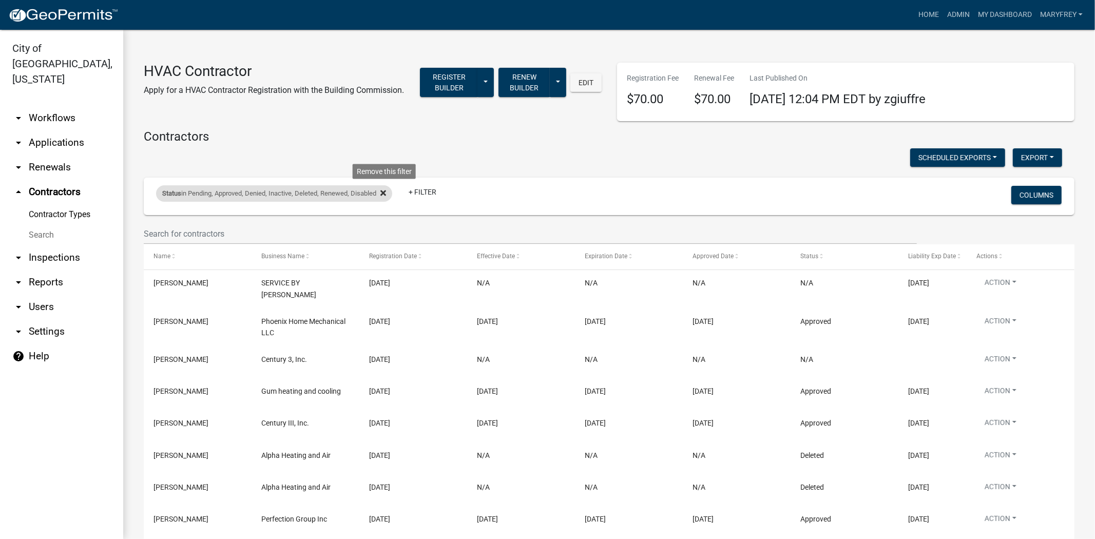
click at [386, 193] on icon at bounding box center [383, 193] width 6 height 6
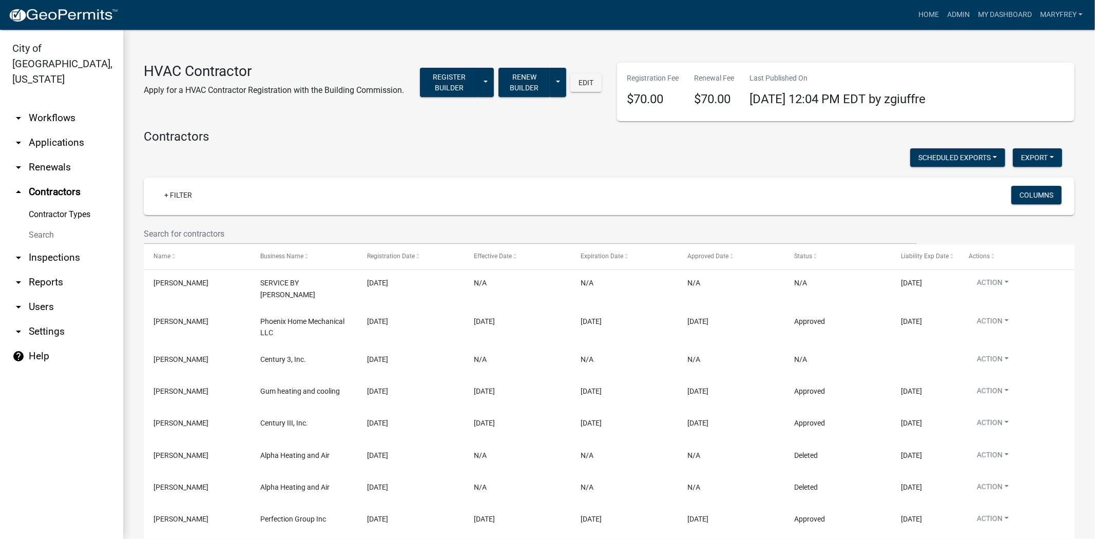
click at [64, 180] on link "arrow_drop_up Contractors" at bounding box center [61, 192] width 123 height 25
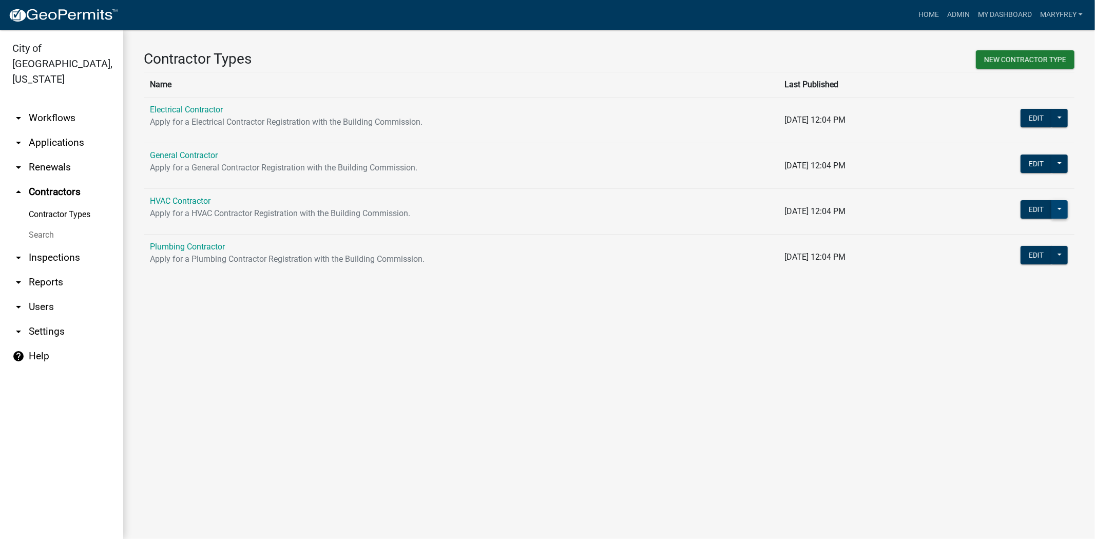
click at [1061, 209] on button at bounding box center [1060, 209] width 16 height 18
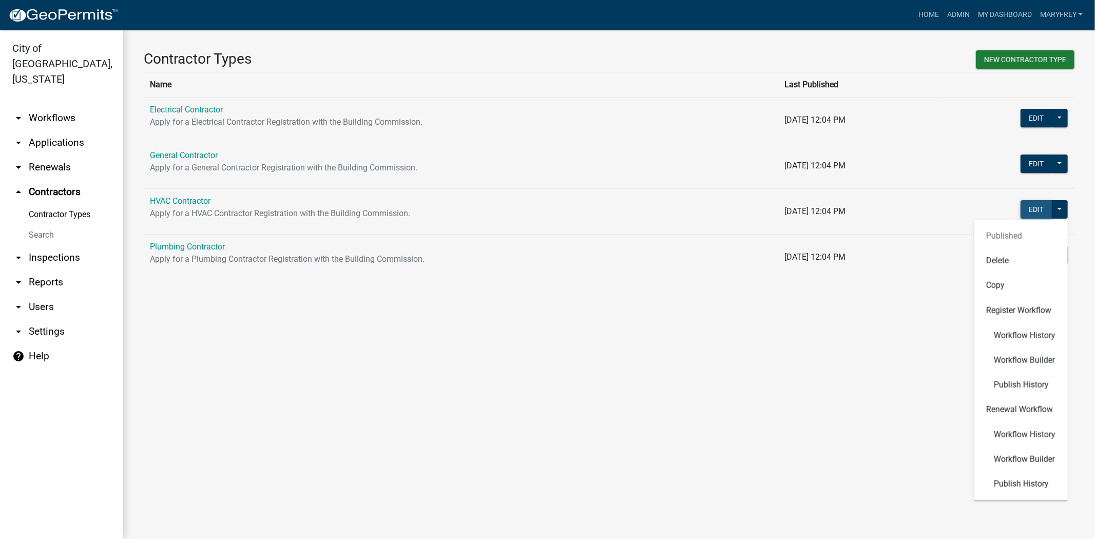
click at [1036, 203] on button "Edit" at bounding box center [1036, 209] width 31 height 18
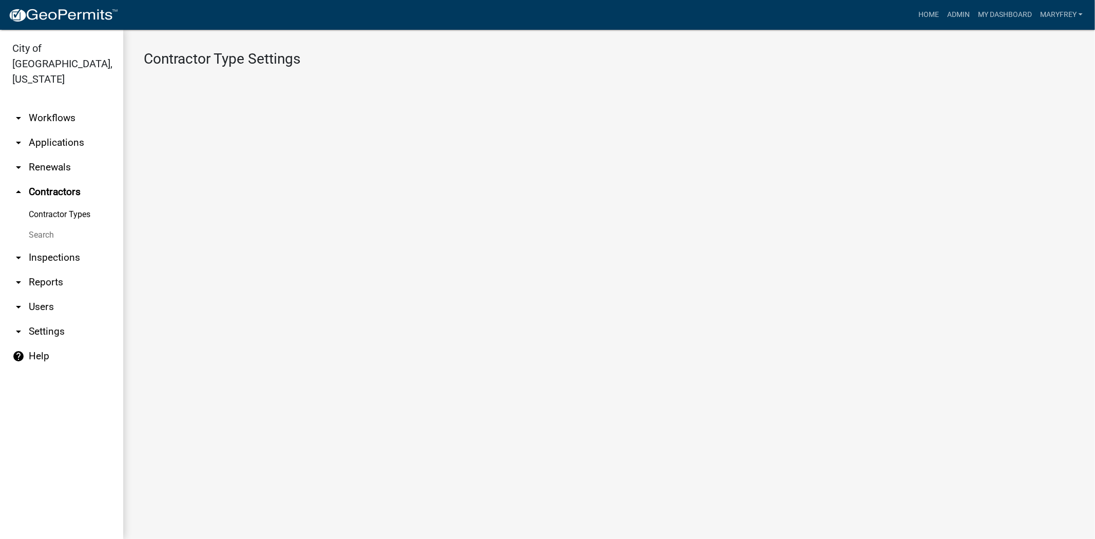
select select "1: Object"
select select
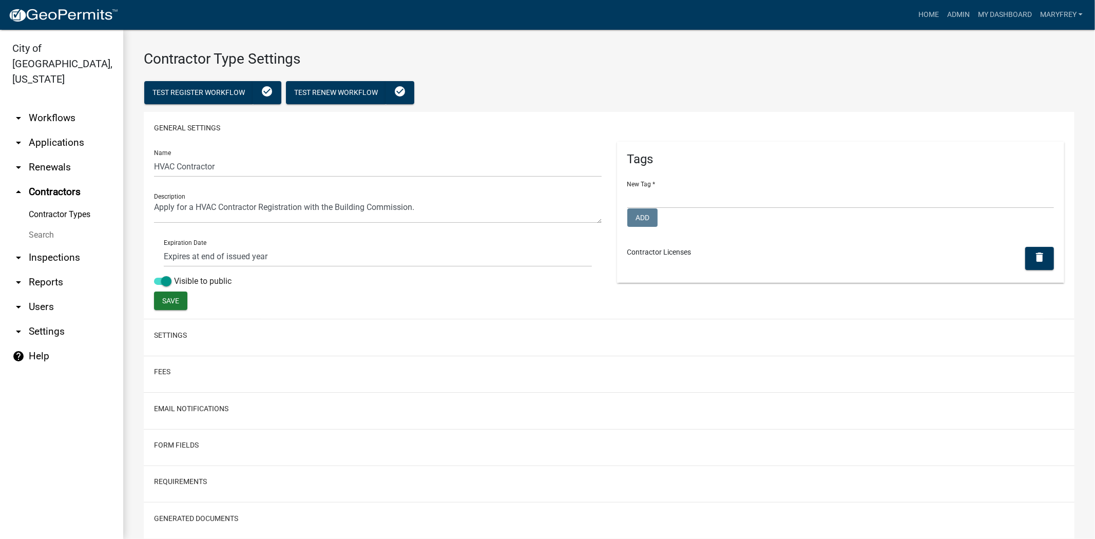
scroll to position [67, 0]
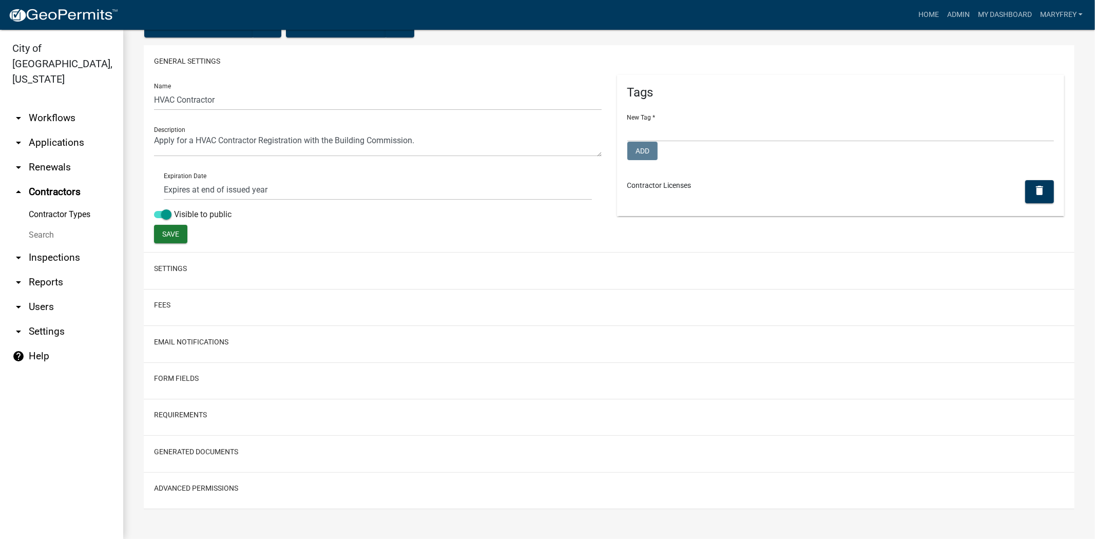
click at [183, 421] on h2 "Requirements" at bounding box center [609, 416] width 910 height 20
click at [181, 416] on button "Requirements" at bounding box center [180, 415] width 53 height 11
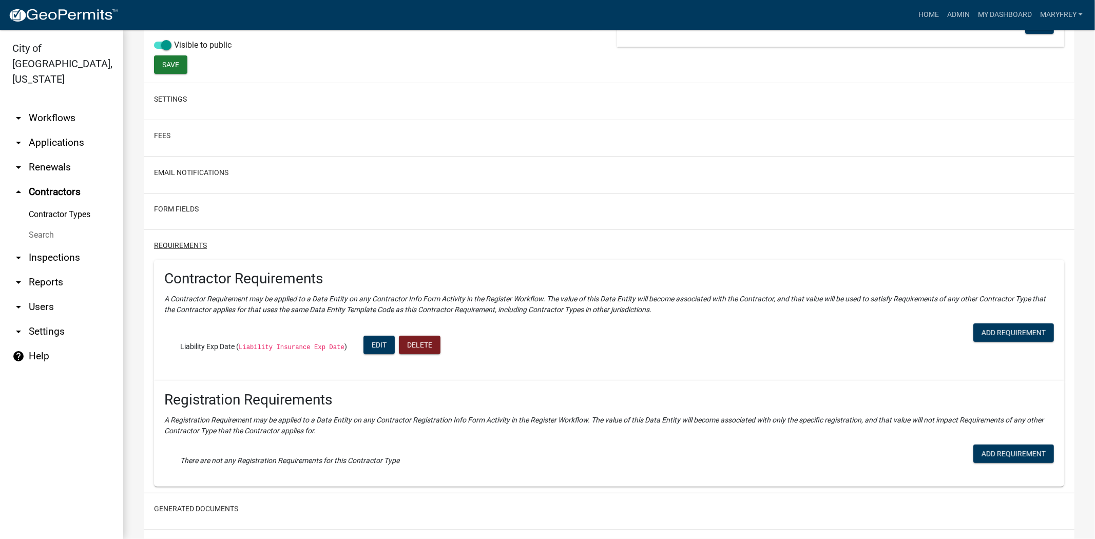
scroll to position [235, 0]
click at [183, 209] on button "Form Fields" at bounding box center [176, 210] width 45 height 11
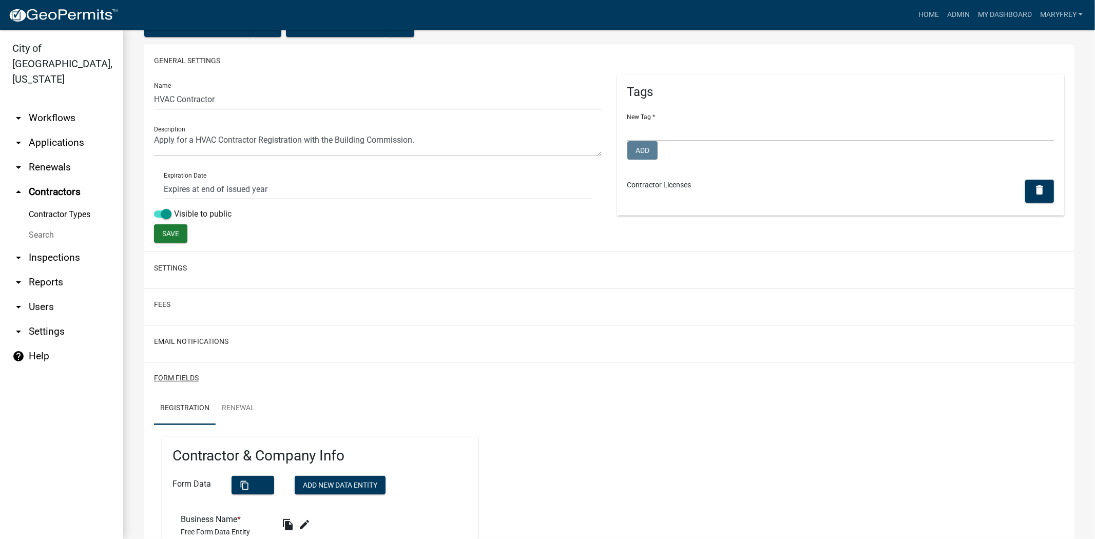
scroll to position [0, 0]
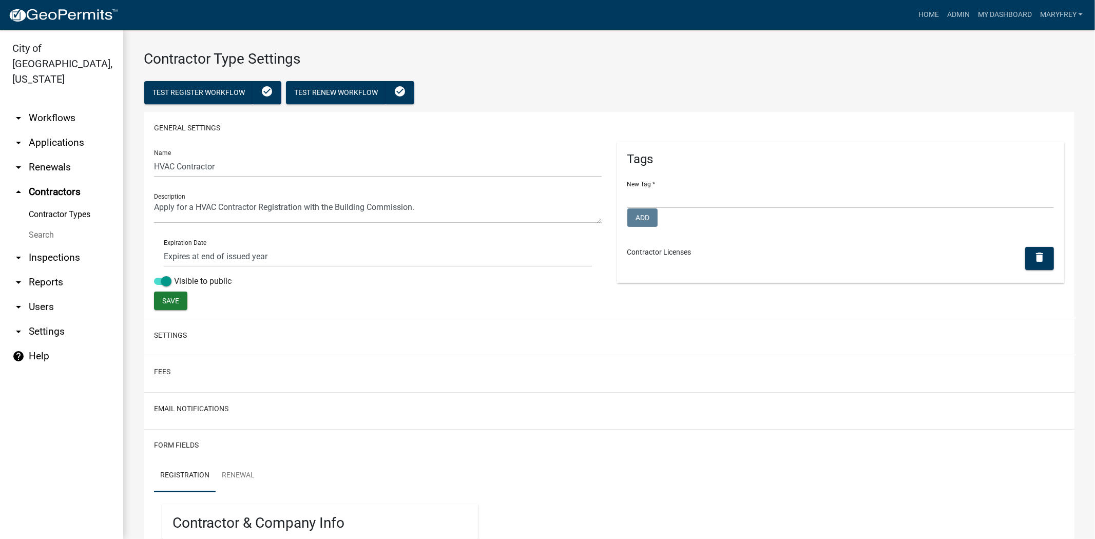
click at [63, 180] on link "arrow_drop_up Contractors" at bounding box center [61, 192] width 123 height 25
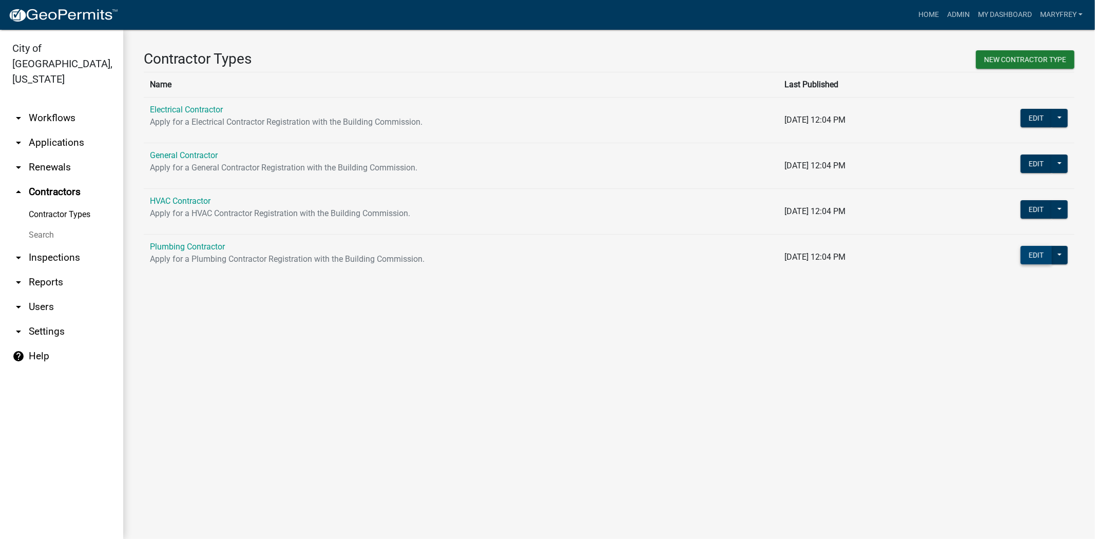
click at [1042, 256] on button "Edit" at bounding box center [1036, 255] width 31 height 18
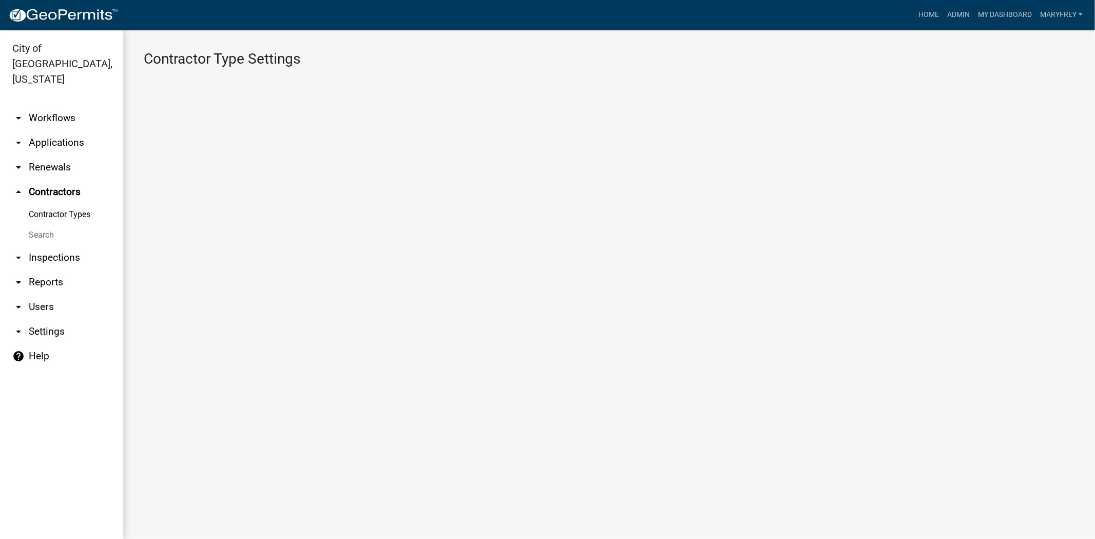
select select "1: Object"
select select
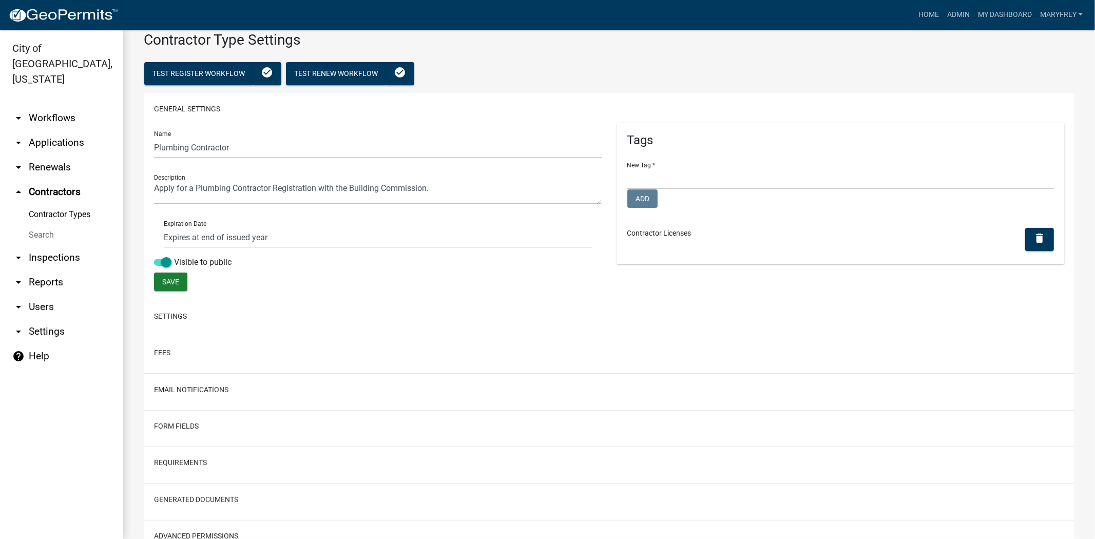
scroll to position [67, 0]
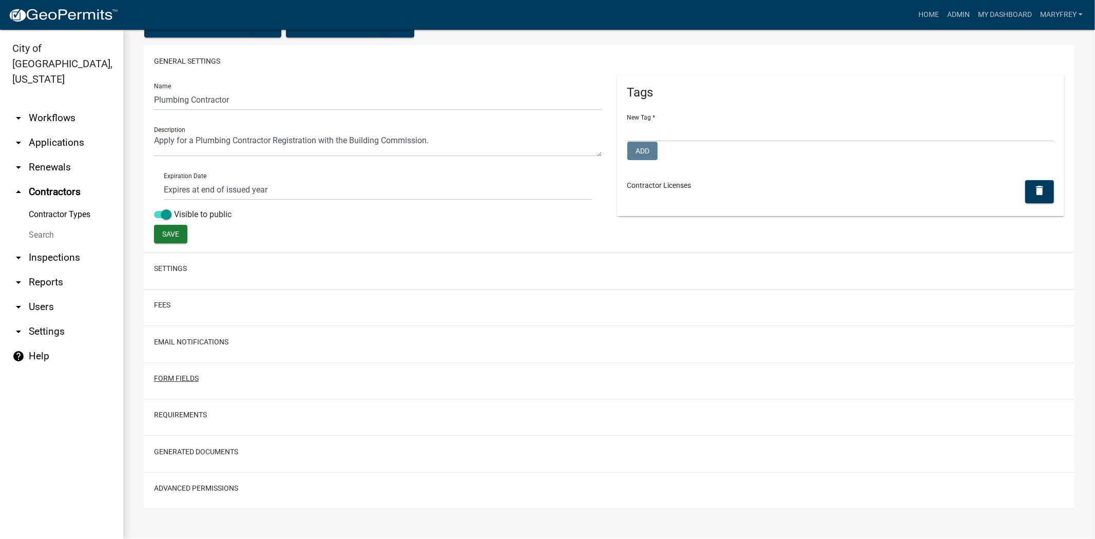
click at [182, 380] on button "Form Fields" at bounding box center [176, 378] width 45 height 11
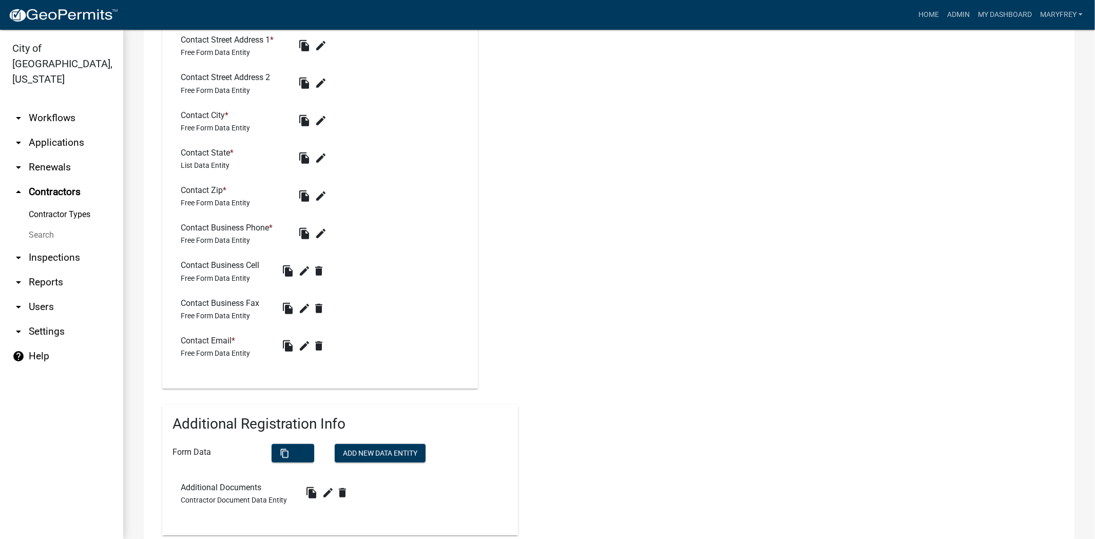
scroll to position [0, 0]
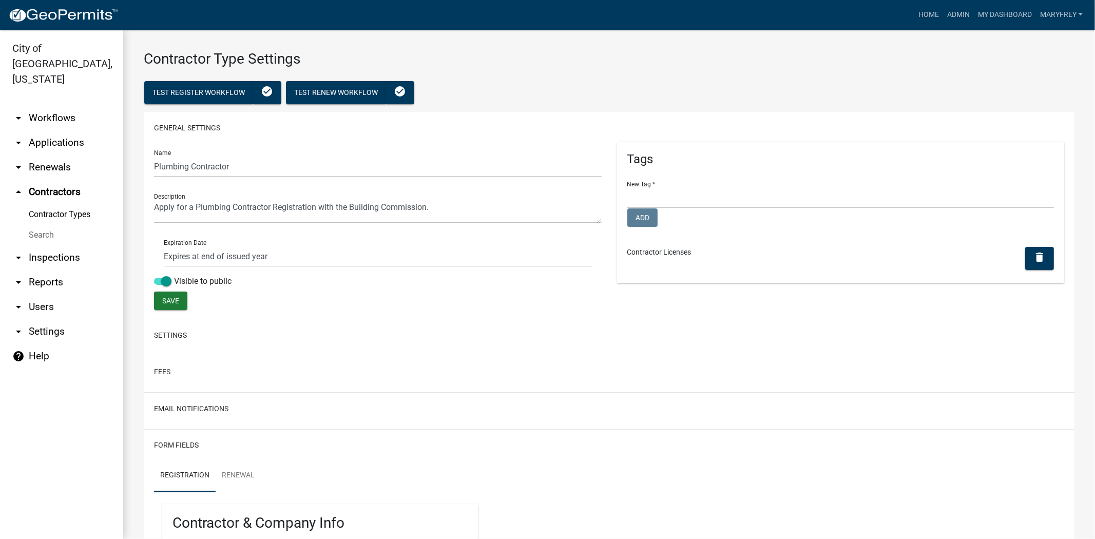
click at [53, 130] on link "arrow_drop_down Applications" at bounding box center [61, 142] width 123 height 25
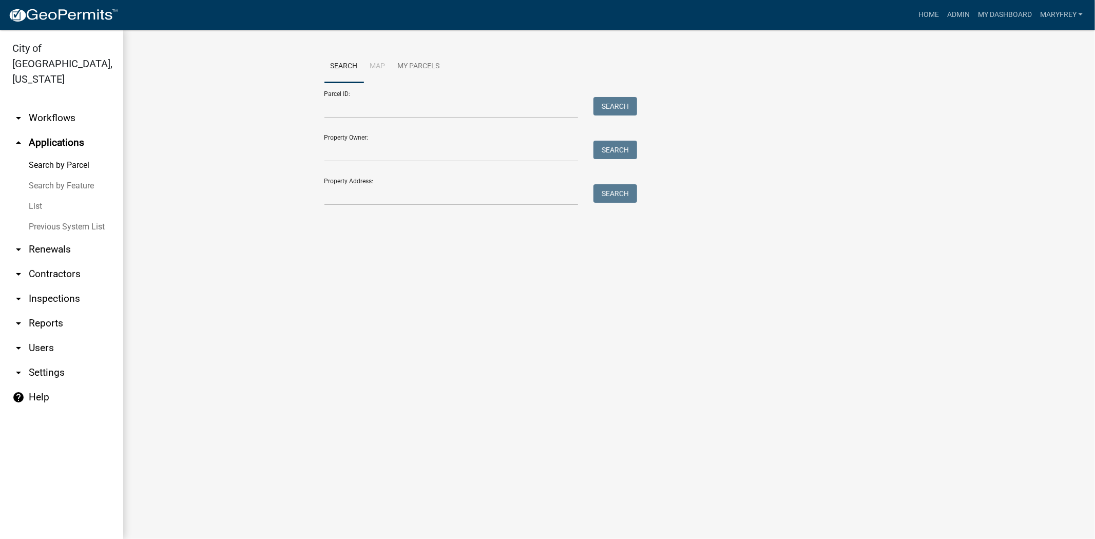
click at [50, 106] on link "arrow_drop_down Workflows" at bounding box center [61, 118] width 123 height 25
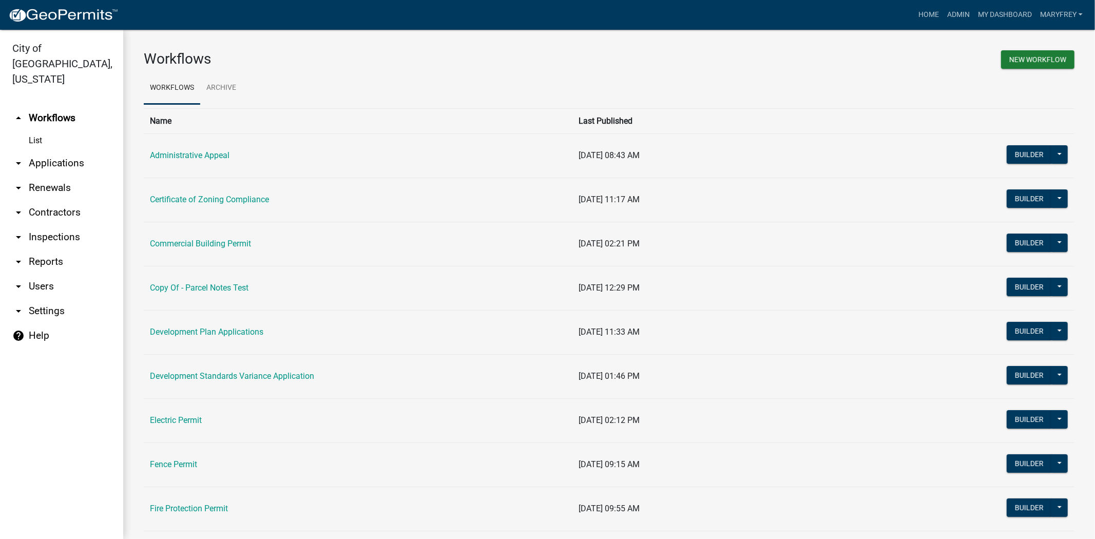
click at [64, 203] on link "arrow_drop_down Contractors" at bounding box center [61, 212] width 123 height 25
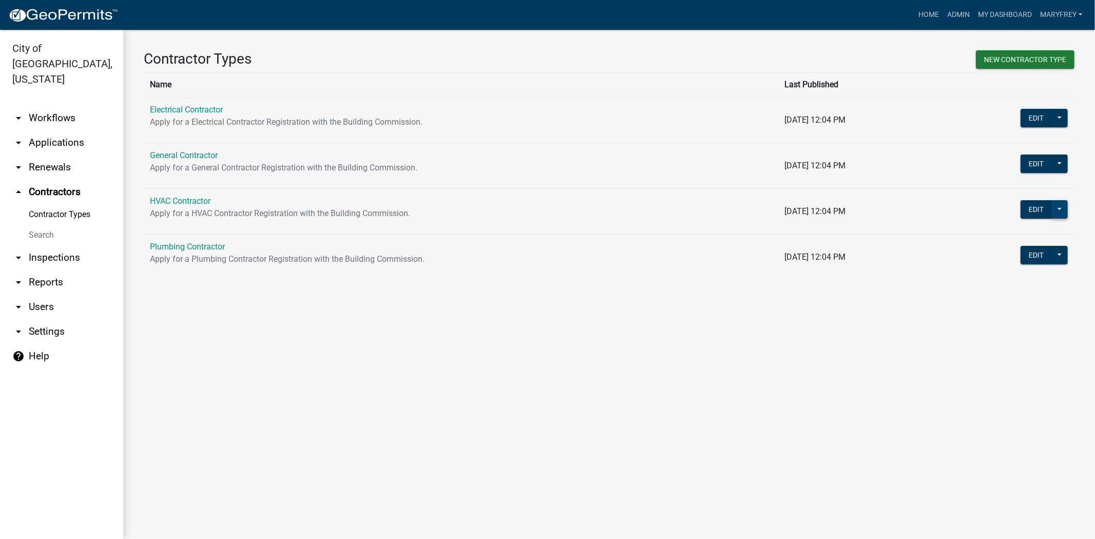
click at [1053, 211] on button at bounding box center [1060, 209] width 16 height 18
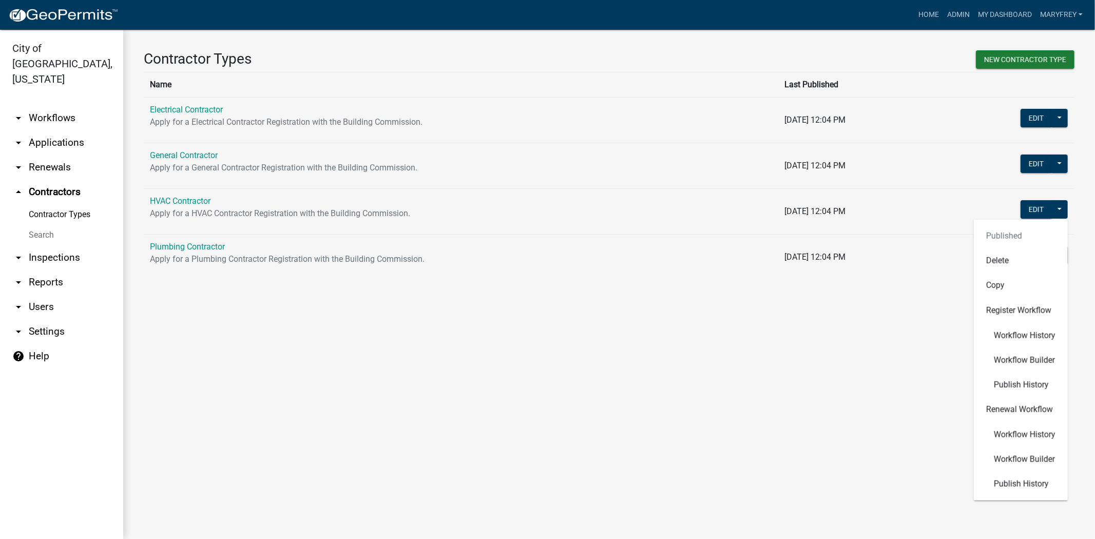
drag, startPoint x: 941, startPoint y: 211, endPoint x: 951, endPoint y: 212, distance: 10.3
click at [941, 212] on td "11/14/2023, 12:04 PM" at bounding box center [859, 211] width 162 height 46
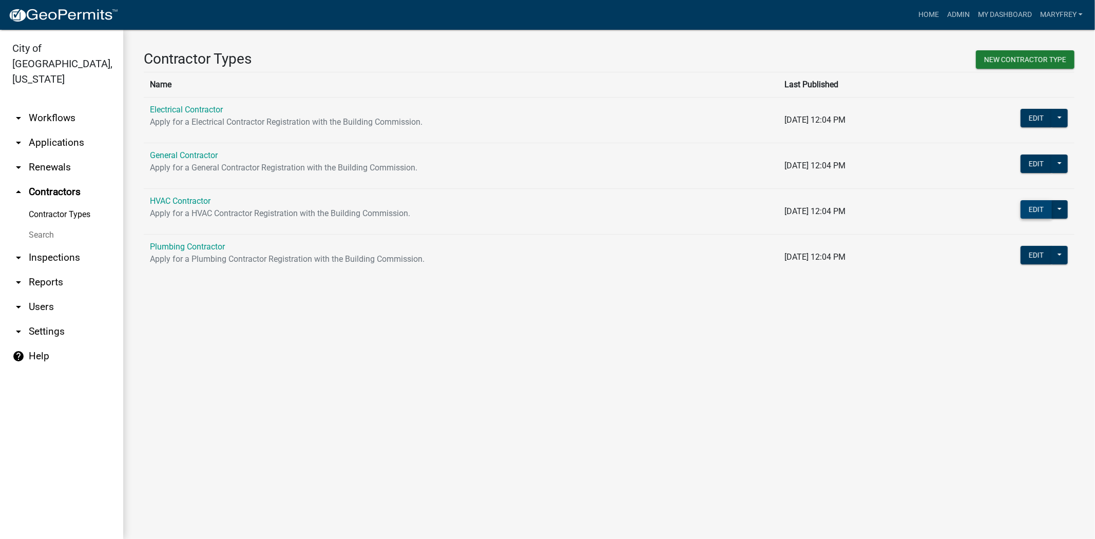
click at [1029, 211] on button "Edit" at bounding box center [1036, 209] width 31 height 18
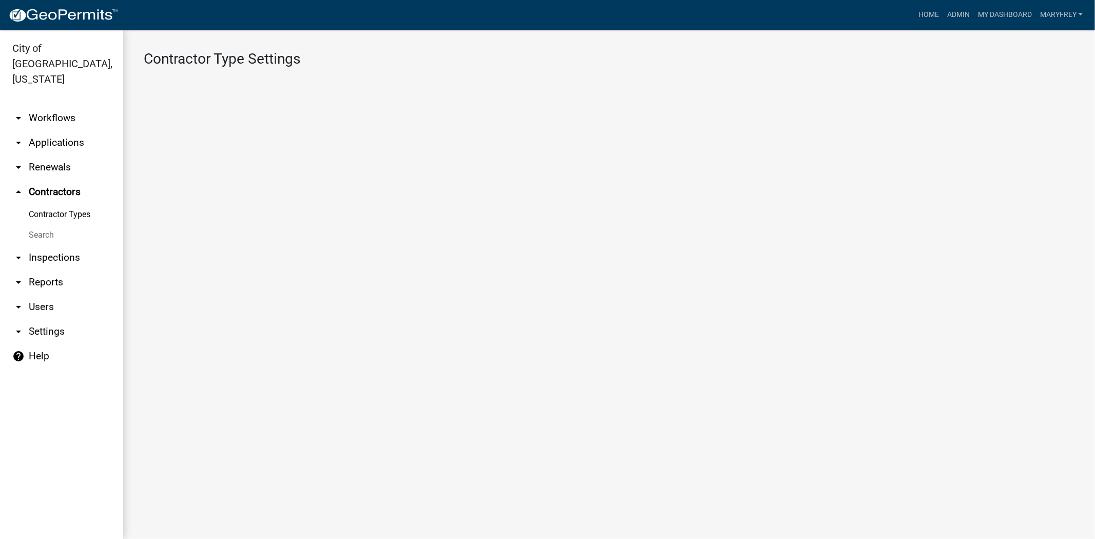
select select "1: Object"
select select
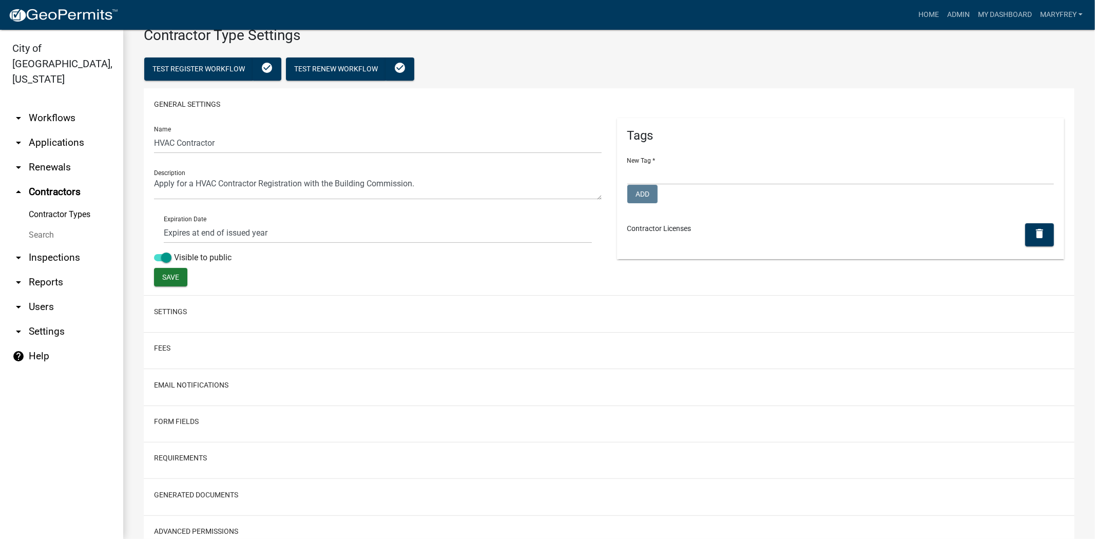
scroll to position [67, 0]
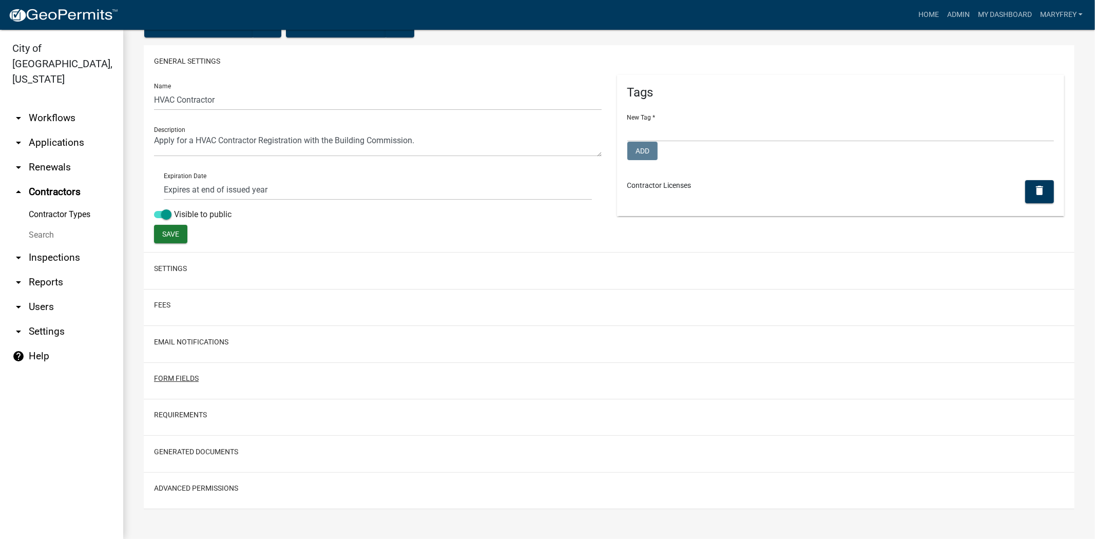
click at [172, 378] on button "Form Fields" at bounding box center [176, 378] width 45 height 11
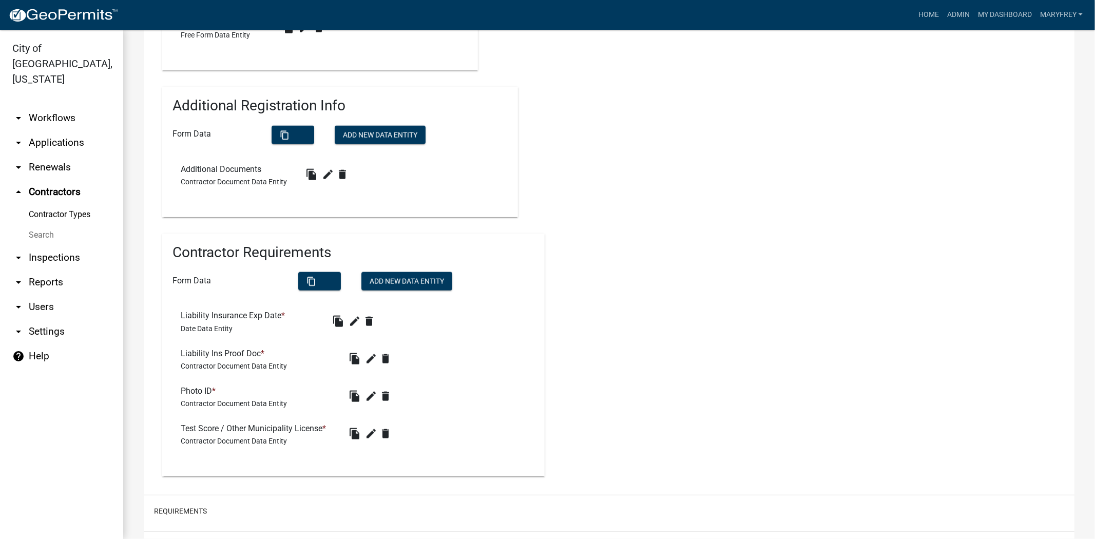
scroll to position [1017, 0]
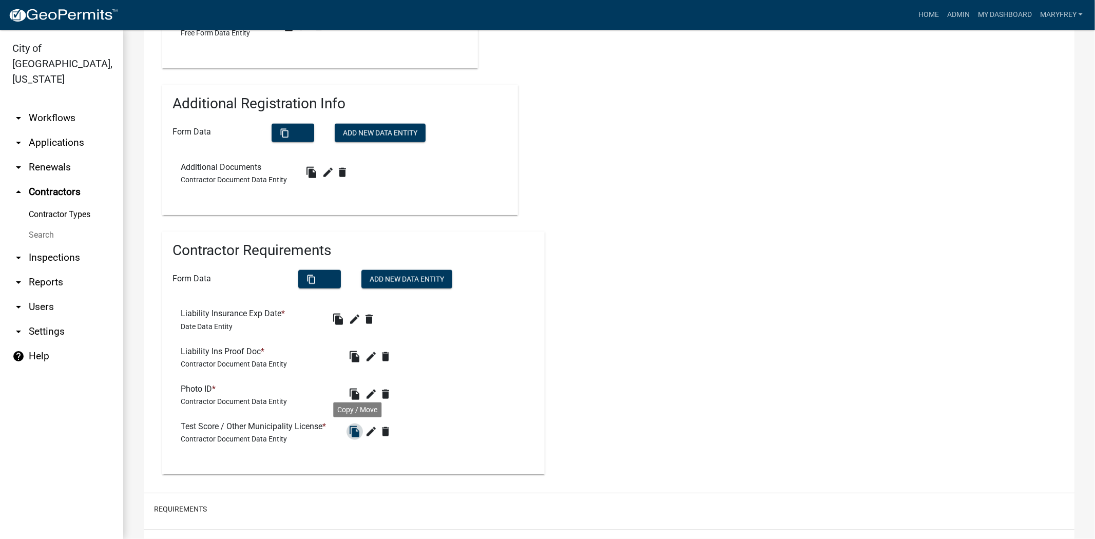
click at [357, 432] on icon "file_copy" at bounding box center [355, 432] width 12 height 12
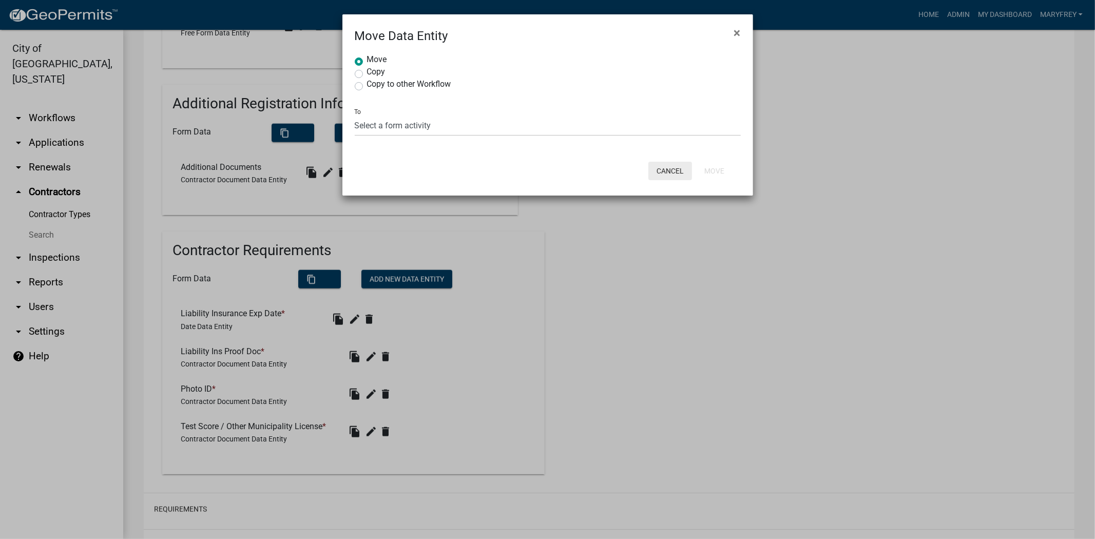
click at [668, 172] on button "Cancel" at bounding box center [670, 171] width 44 height 18
radio input "true"
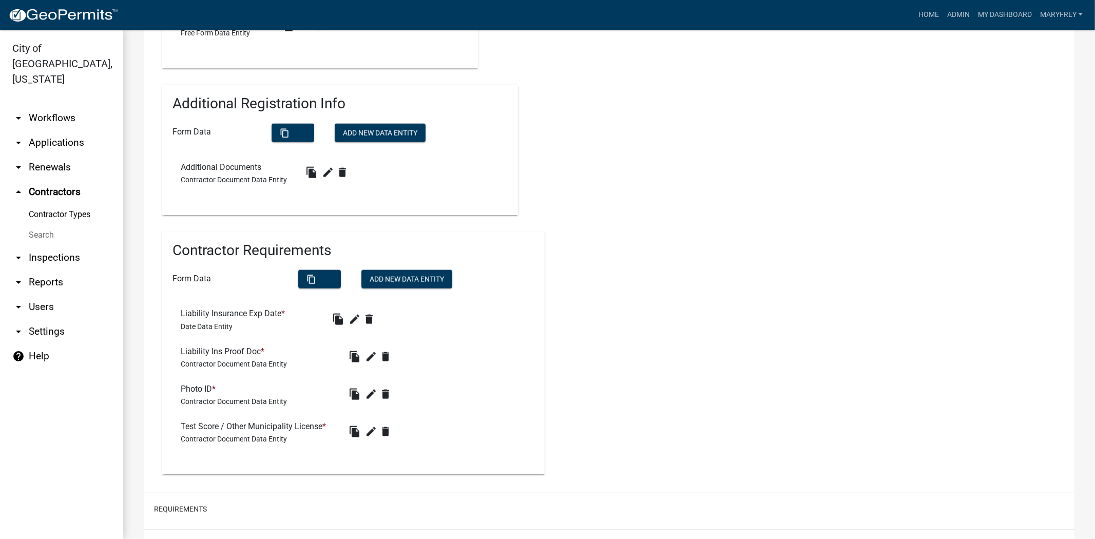
scroll to position [161, 0]
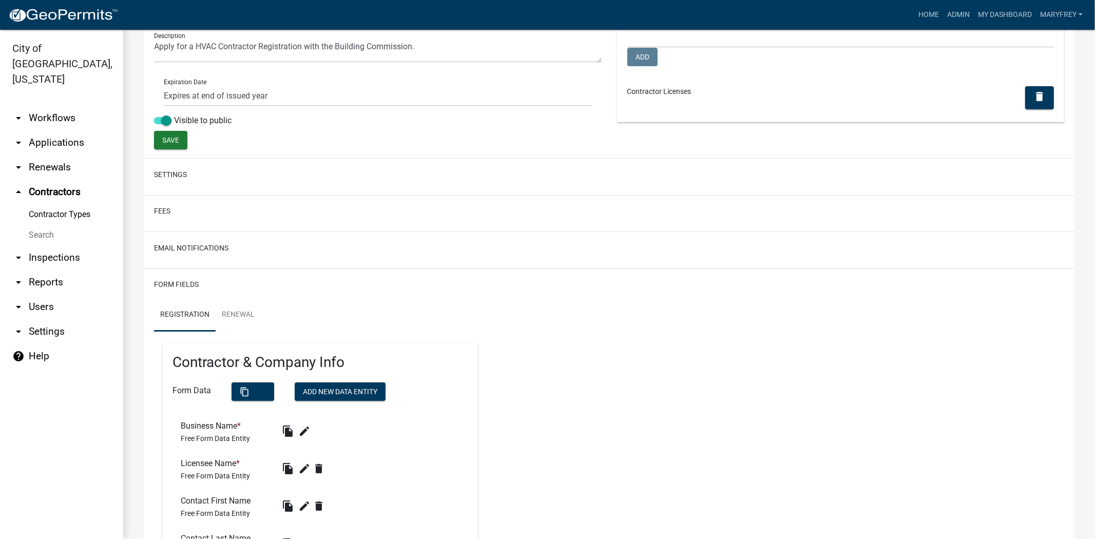
click at [52, 204] on link "Contractor Types" at bounding box center [61, 214] width 123 height 21
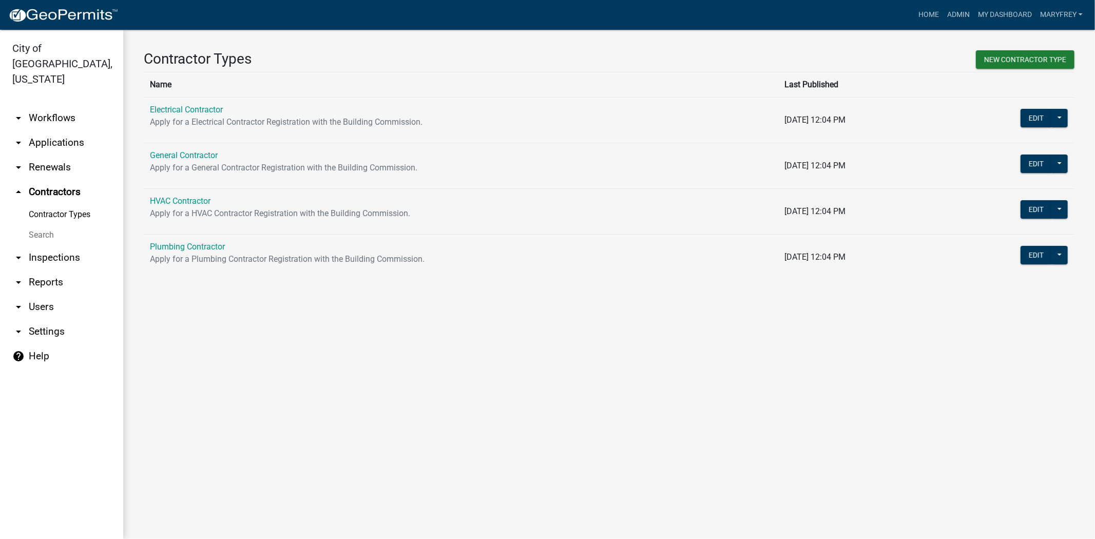
click at [56, 180] on link "arrow_drop_up Contractors" at bounding box center [61, 192] width 123 height 25
click at [951, 15] on link "Admin" at bounding box center [958, 15] width 31 height 20
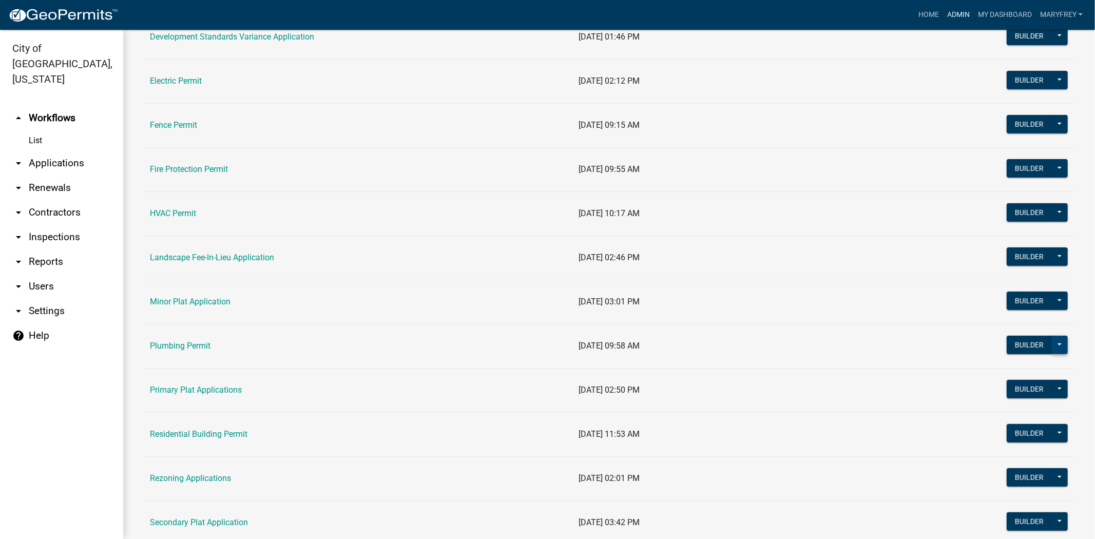
scroll to position [346, 0]
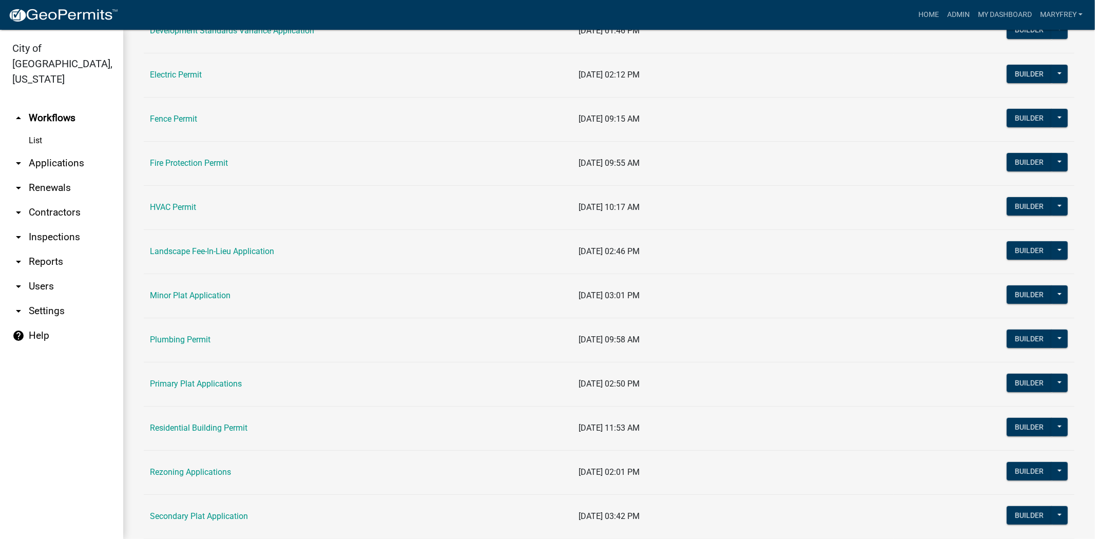
click at [70, 200] on link "arrow_drop_down Contractors" at bounding box center [61, 212] width 123 height 25
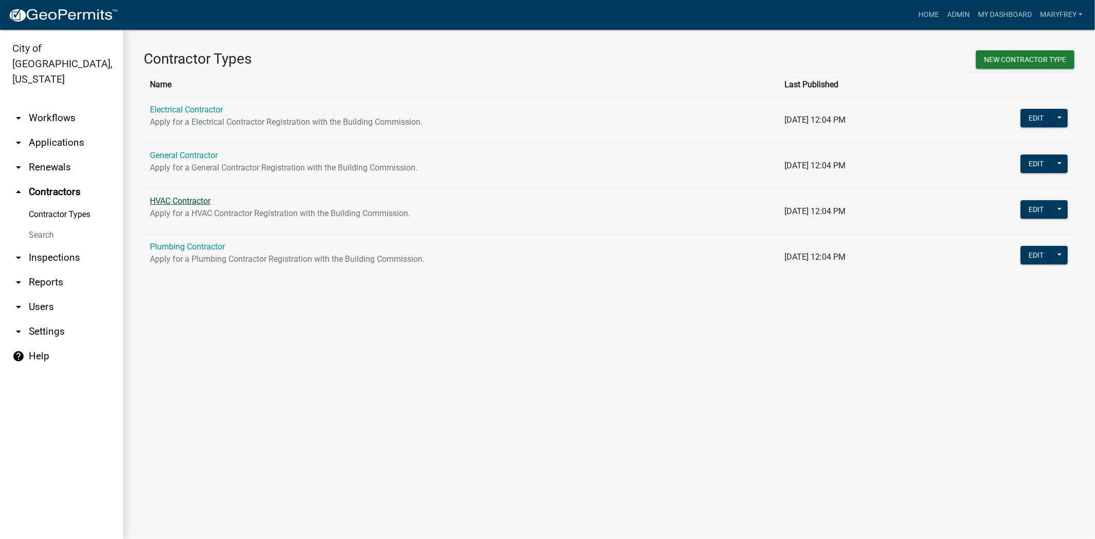
click at [195, 203] on link "HVAC Contractor" at bounding box center [180, 201] width 61 height 10
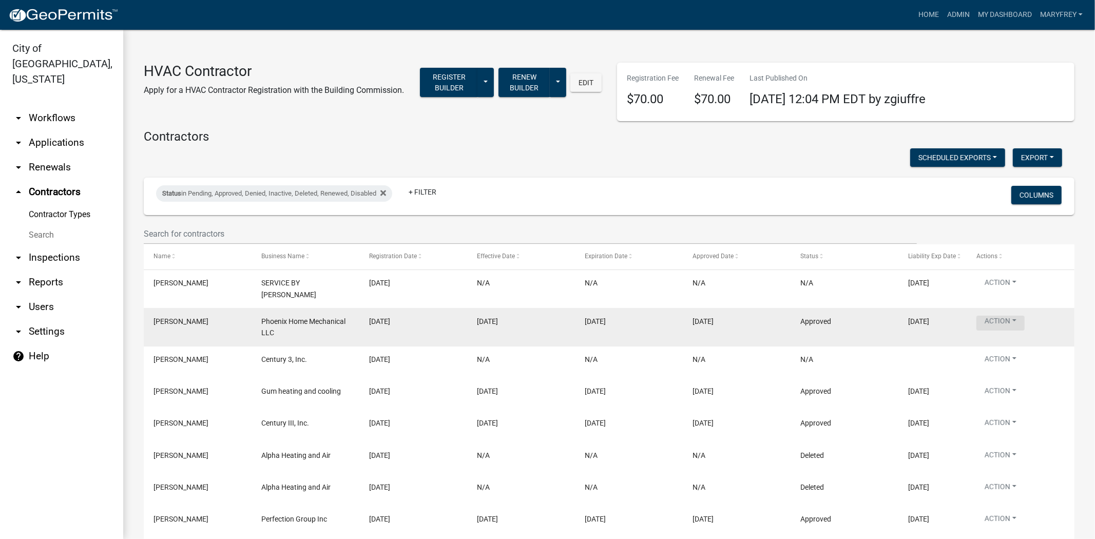
click at [1015, 317] on button "Action" at bounding box center [1001, 323] width 48 height 15
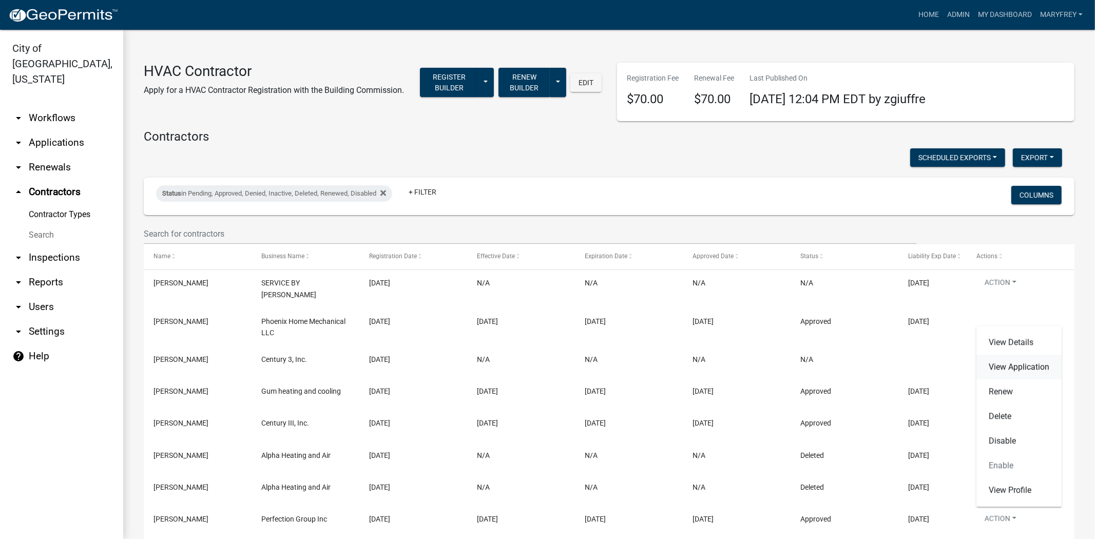
click at [1008, 367] on link "View Application" at bounding box center [1019, 367] width 85 height 25
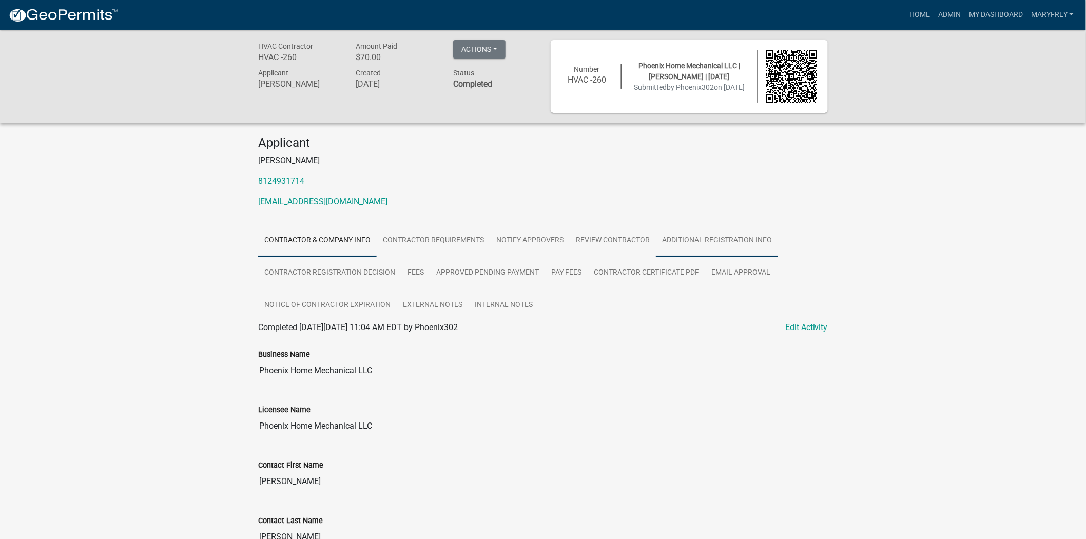
click at [708, 242] on link "Additional Registration Info" at bounding box center [717, 240] width 122 height 33
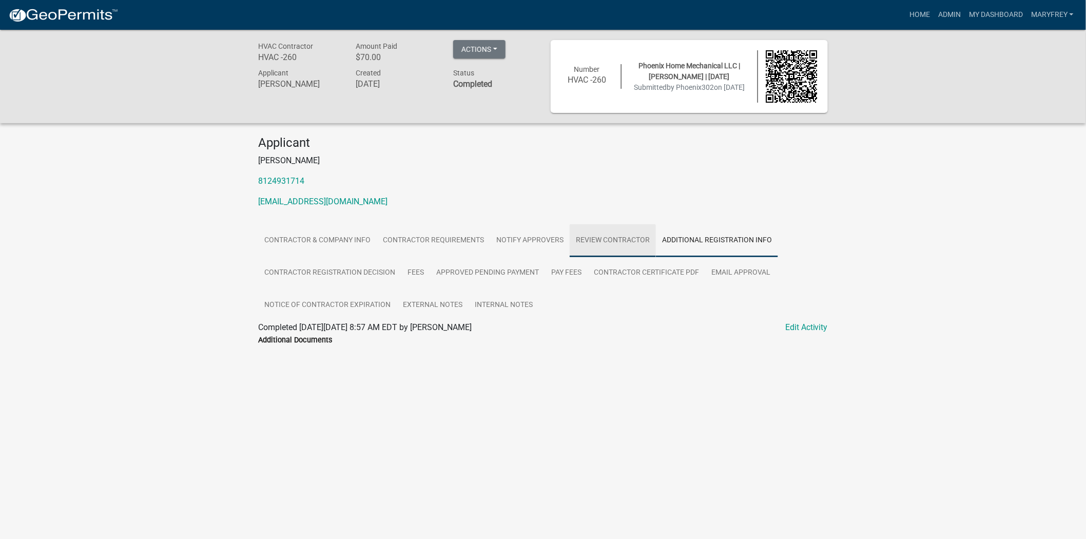
click at [637, 237] on link "Review Contractor" at bounding box center [613, 240] width 86 height 33
click at [530, 235] on link "Notify Approvers" at bounding box center [530, 240] width 80 height 33
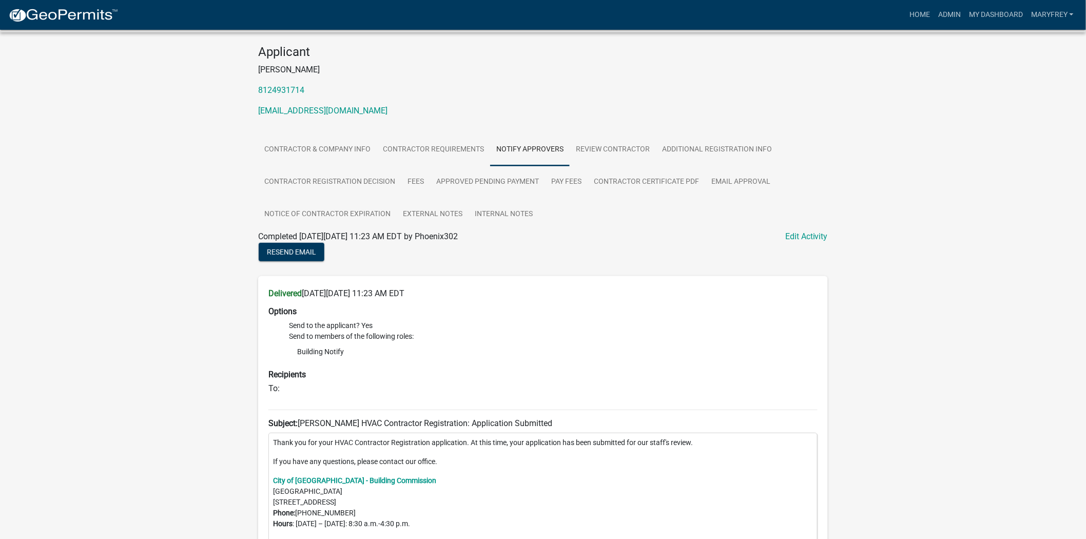
scroll to position [124, 0]
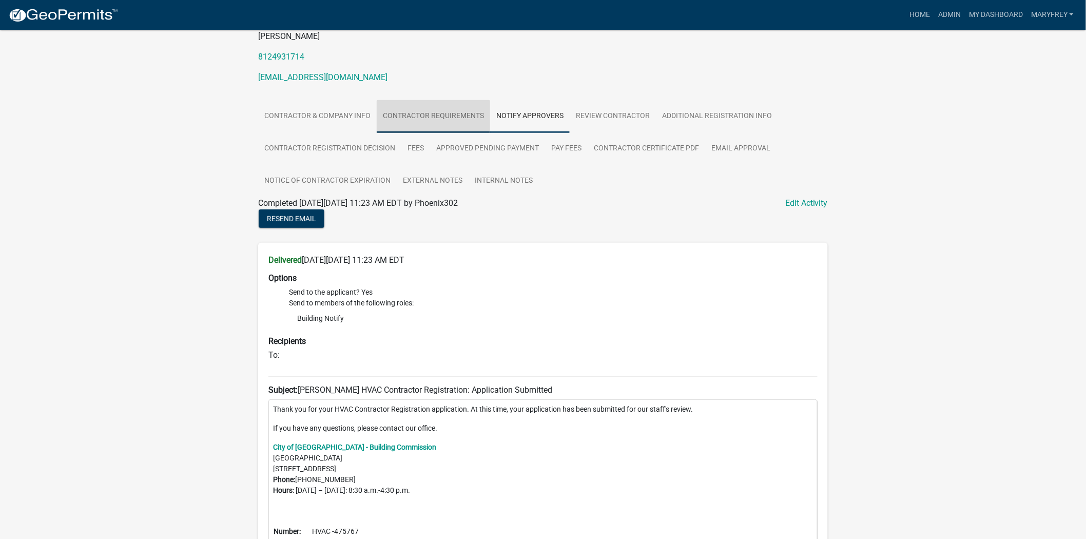
click at [424, 110] on link "Contractor Requirements" at bounding box center [433, 116] width 113 height 33
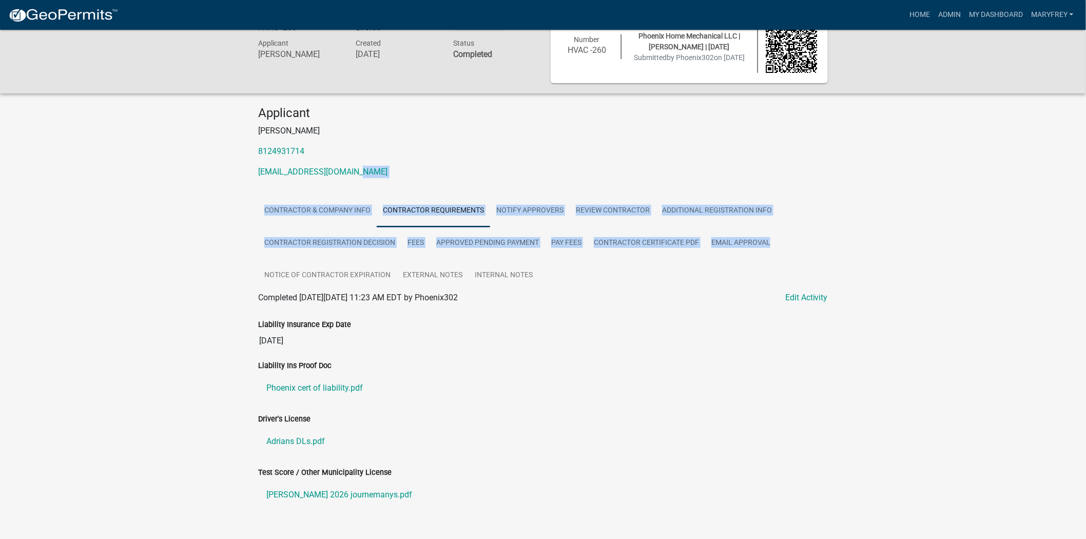
drag, startPoint x: 1082, startPoint y: 161, endPoint x: 1072, endPoint y: 234, distance: 73.7
click at [1072, 234] on div "HVAC Contractor HVAC -260 Amount Paid $70.00 Actions View receipt Printer Frien…" at bounding box center [543, 275] width 1086 height 550
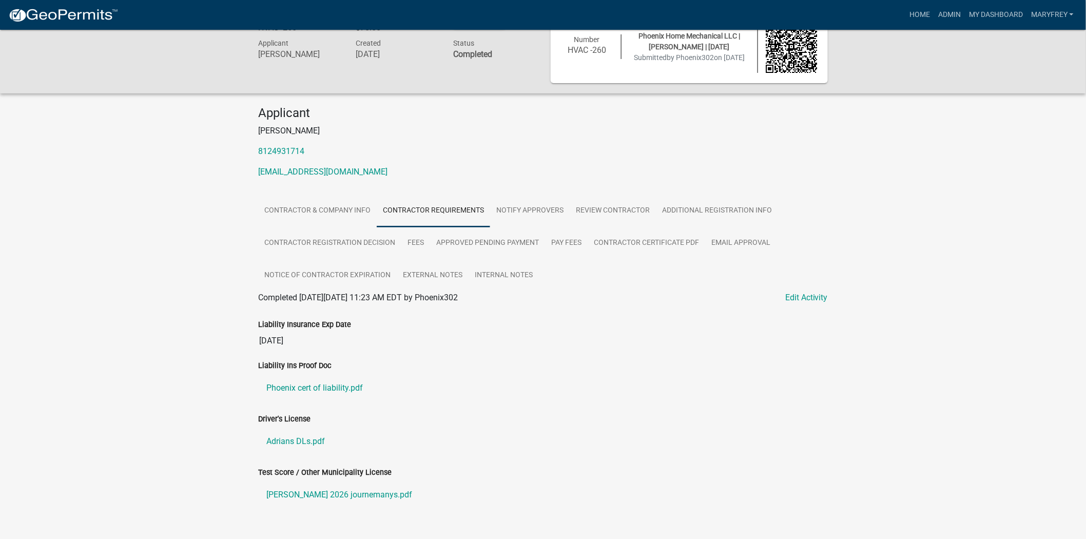
click at [931, 364] on div "HVAC Contractor HVAC -260 Amount Paid $70.00 Actions View receipt Printer Frien…" at bounding box center [543, 275] width 1086 height 550
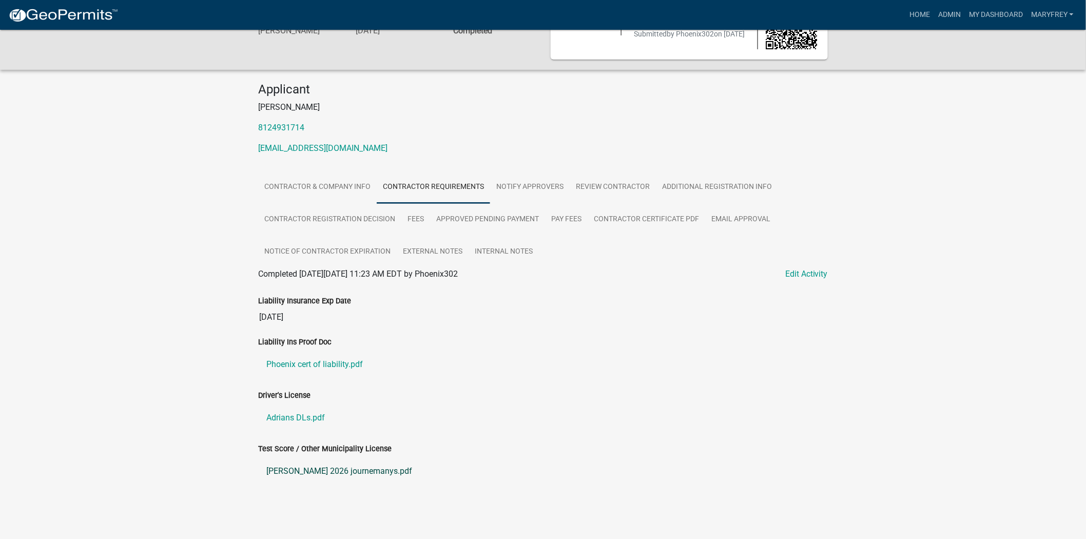
click at [350, 468] on link "Adrians 2026 journemanys.pdf" at bounding box center [543, 471] width 570 height 25
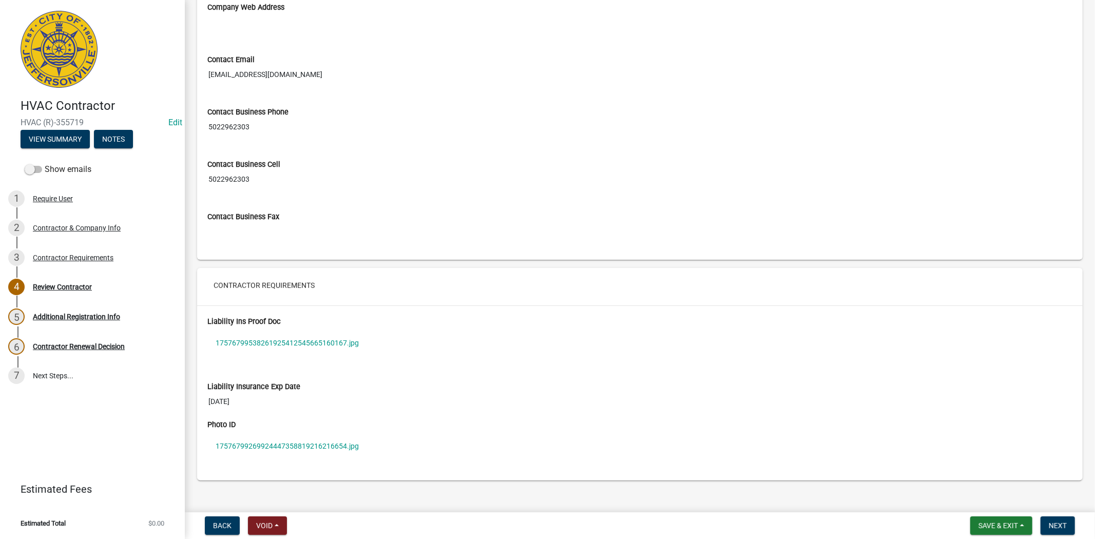
scroll to position [655, 0]
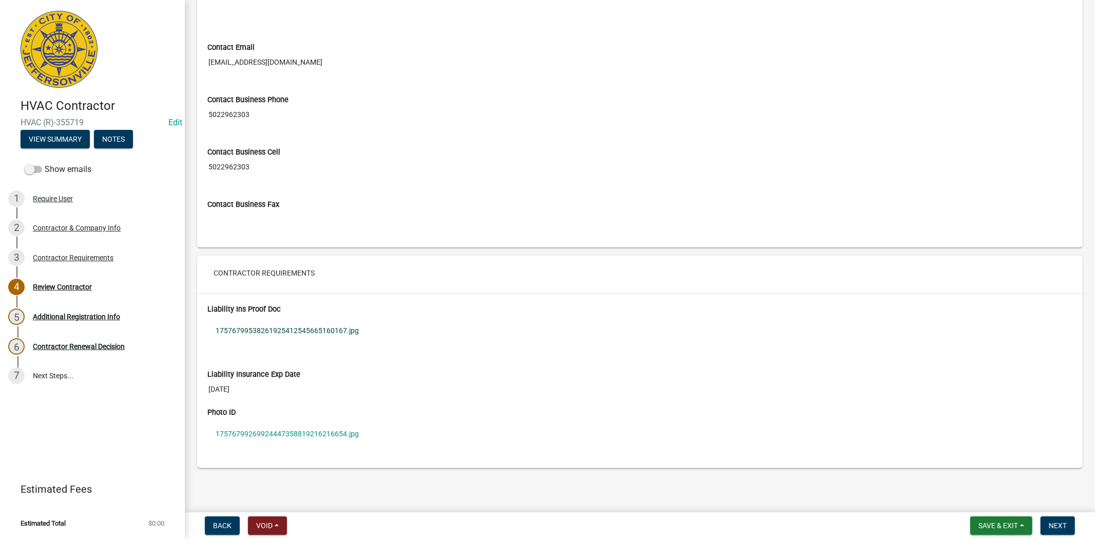
click at [274, 332] on link "17576799538261925412545665160167.jpg" at bounding box center [639, 331] width 865 height 24
click at [265, 433] on link "17576799269924447358819216216654.jpg" at bounding box center [639, 434] width 865 height 24
click at [1064, 526] on span "Next" at bounding box center [1058, 526] width 18 height 8
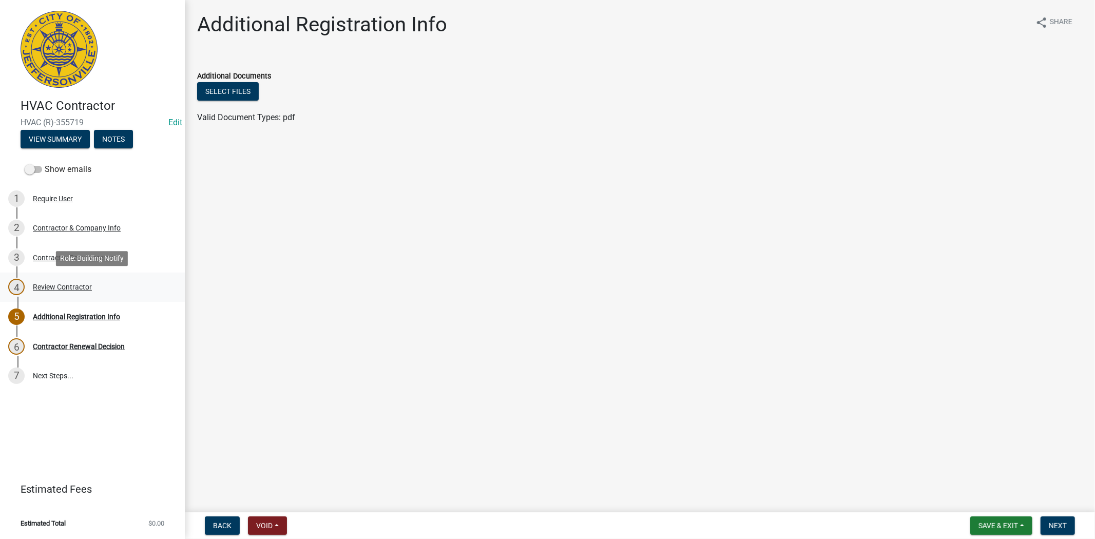
click at [60, 284] on div "Review Contractor" at bounding box center [62, 286] width 59 height 7
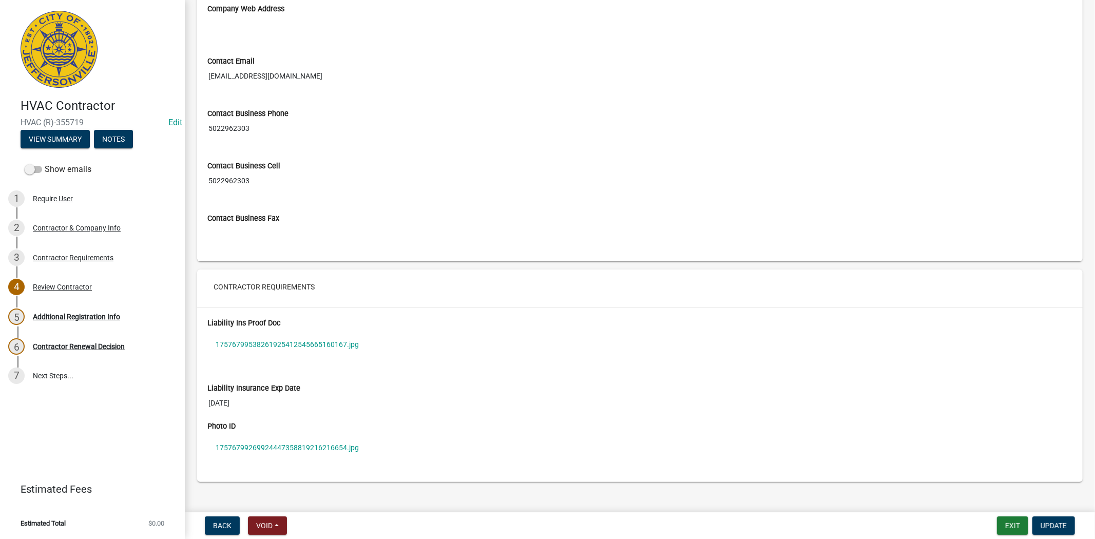
scroll to position [655, 0]
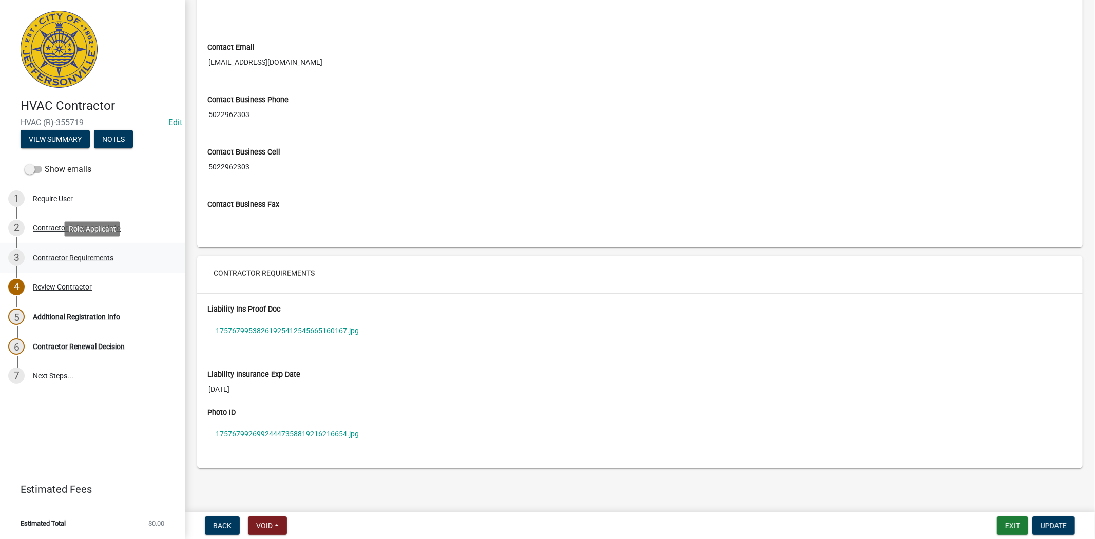
click at [61, 255] on div "Contractor Requirements" at bounding box center [73, 257] width 81 height 7
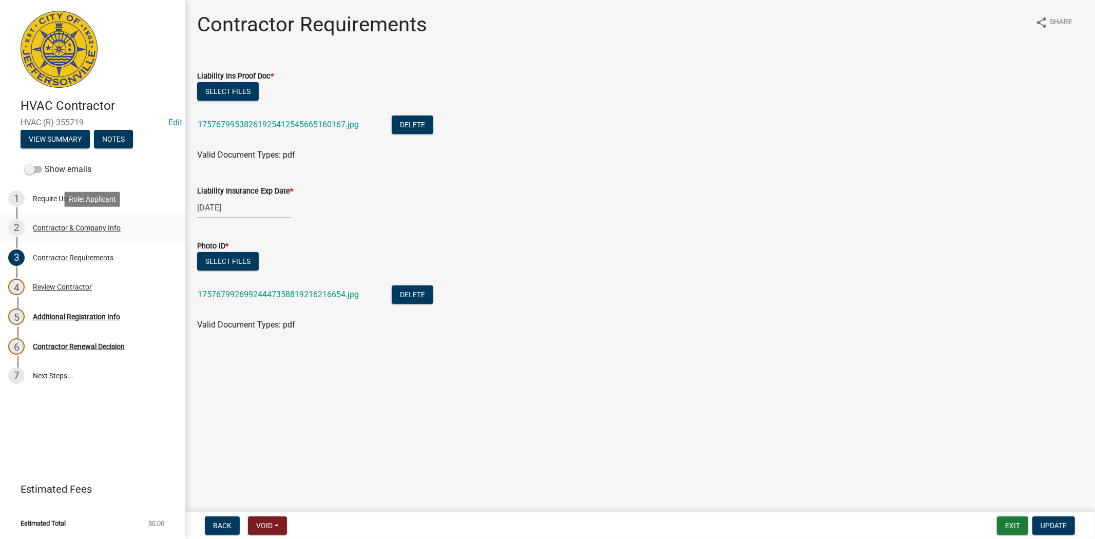
click at [68, 226] on div "Contractor & Company Info" at bounding box center [77, 227] width 88 height 7
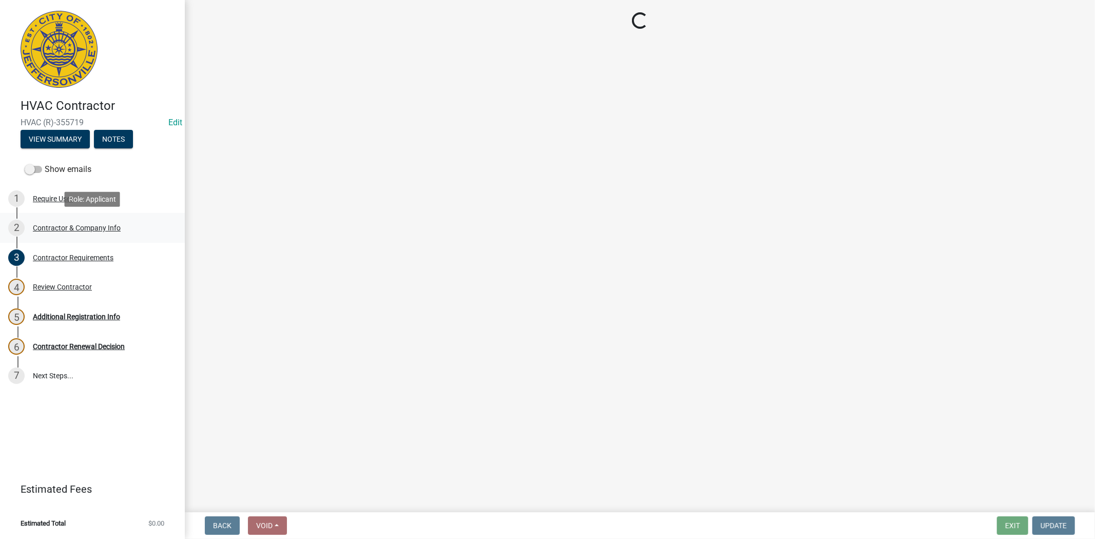
select select "IN"
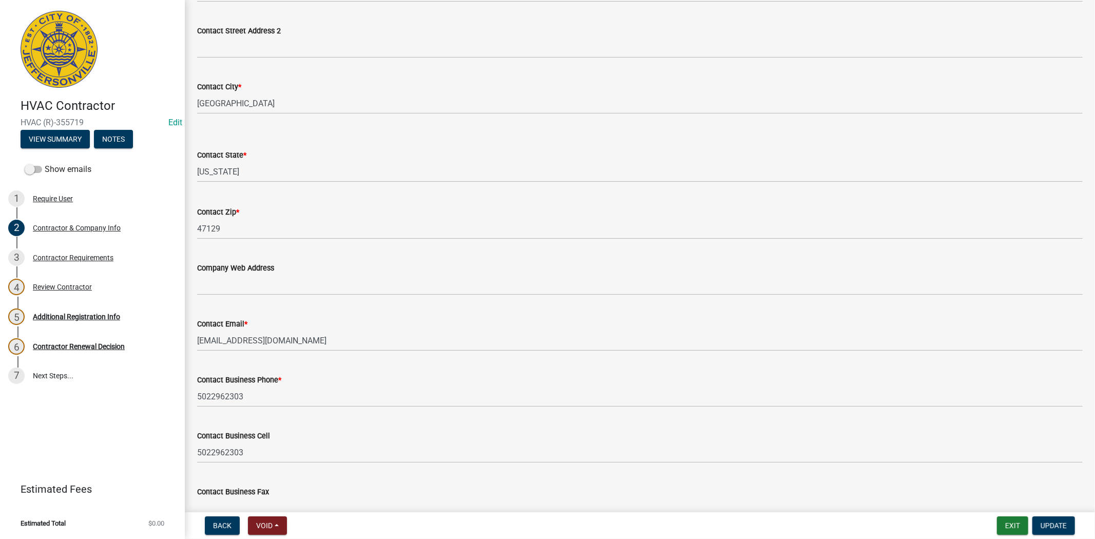
scroll to position [442, 0]
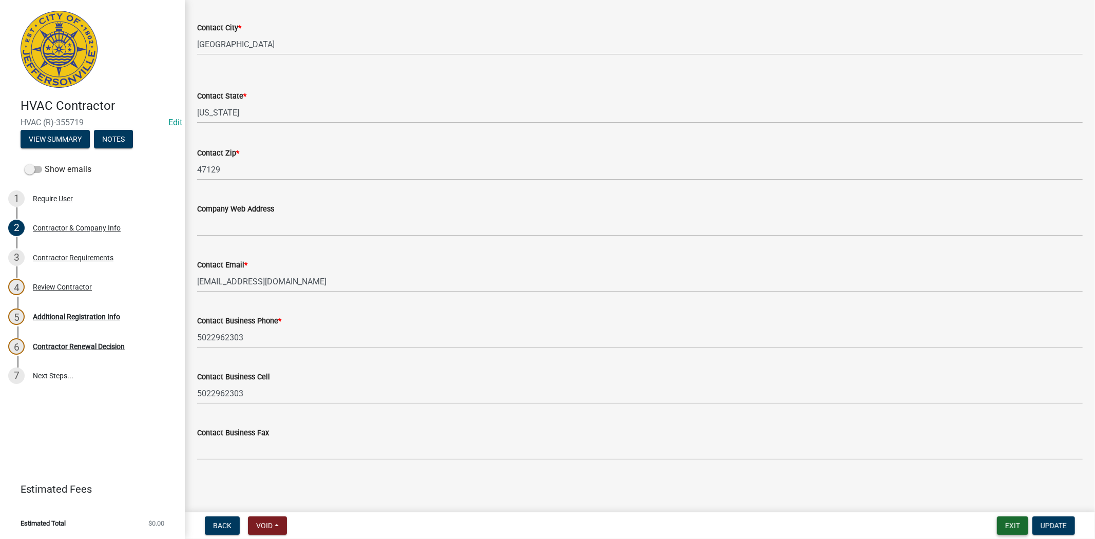
click at [1006, 525] on button "Exit" at bounding box center [1012, 526] width 31 height 18
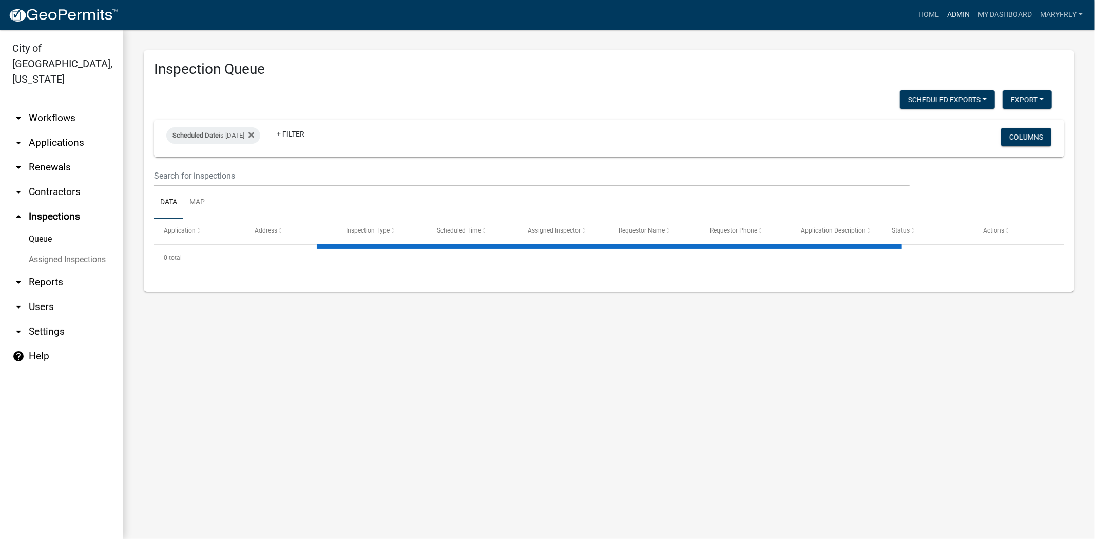
select select "3: 100"
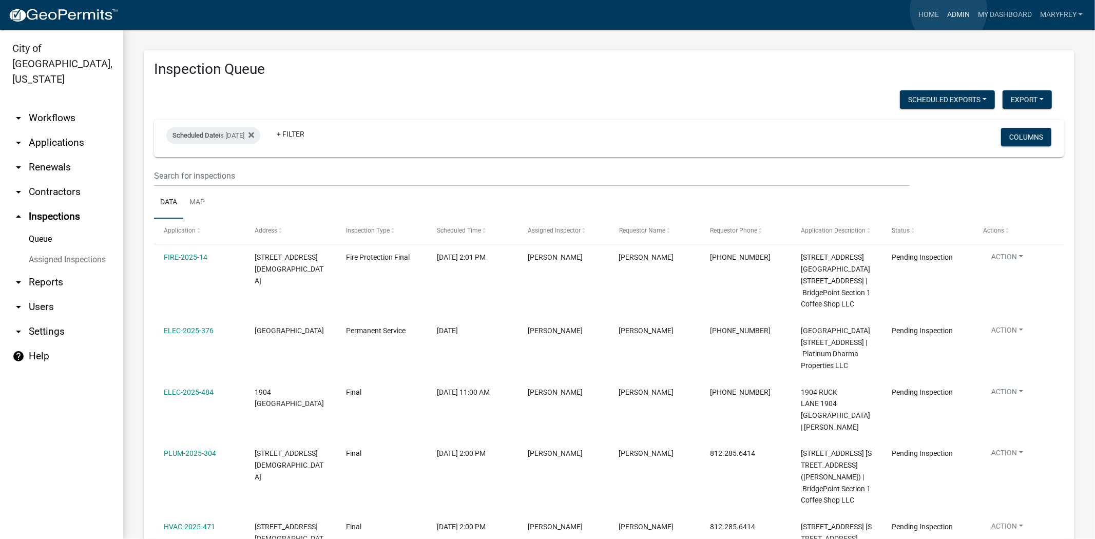
click at [949, 10] on link "Admin" at bounding box center [958, 15] width 31 height 20
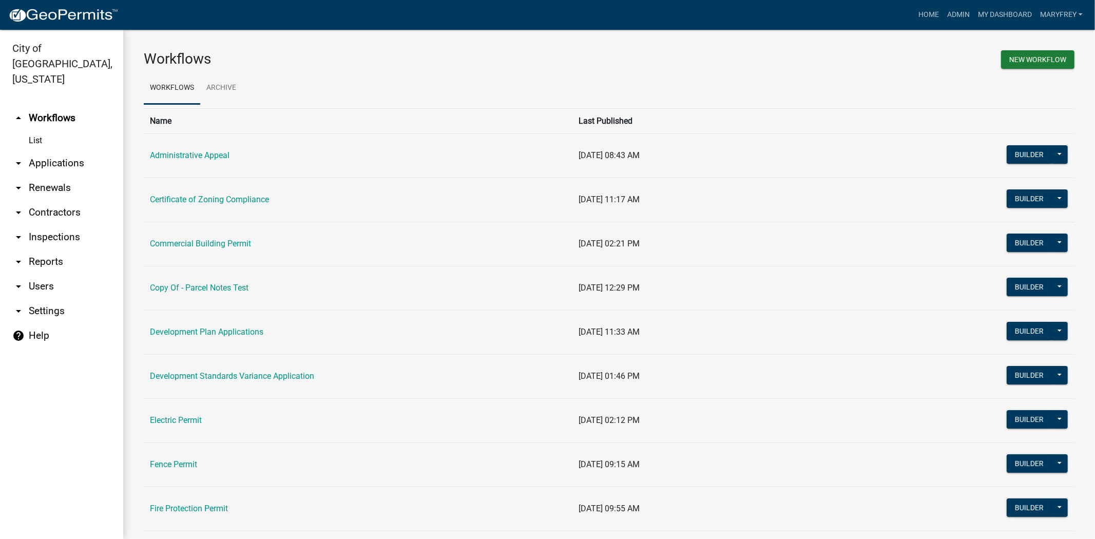
click at [63, 200] on link "arrow_drop_down Contractors" at bounding box center [61, 212] width 123 height 25
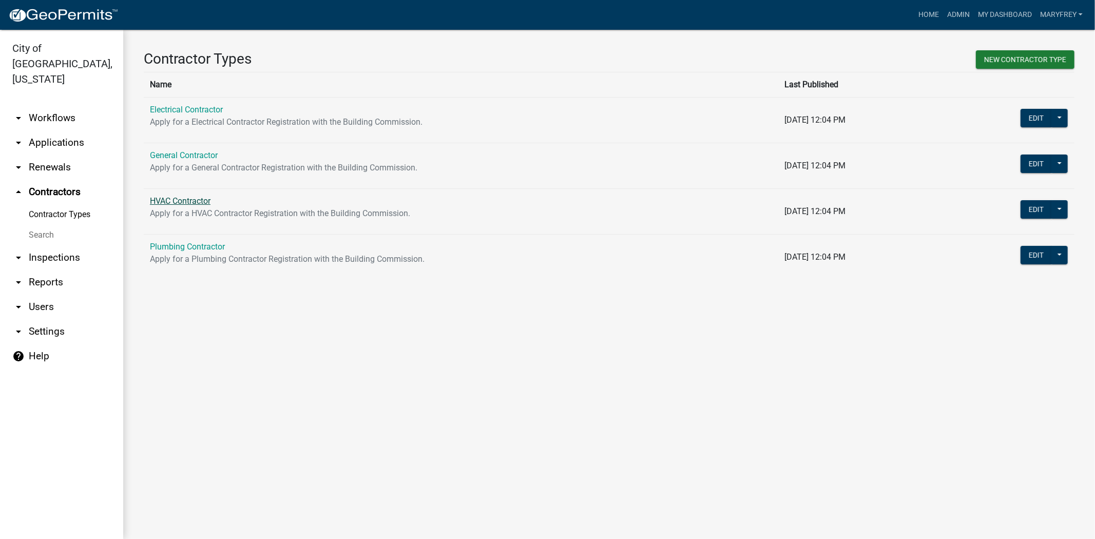
click at [180, 204] on link "HVAC Contractor" at bounding box center [180, 201] width 61 height 10
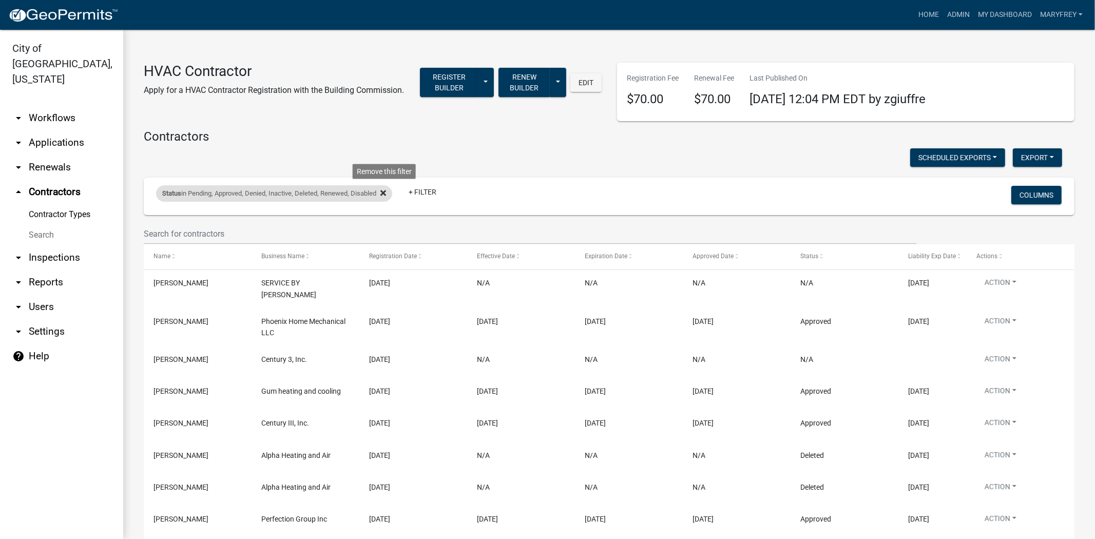
click at [386, 192] on icon at bounding box center [383, 193] width 6 height 6
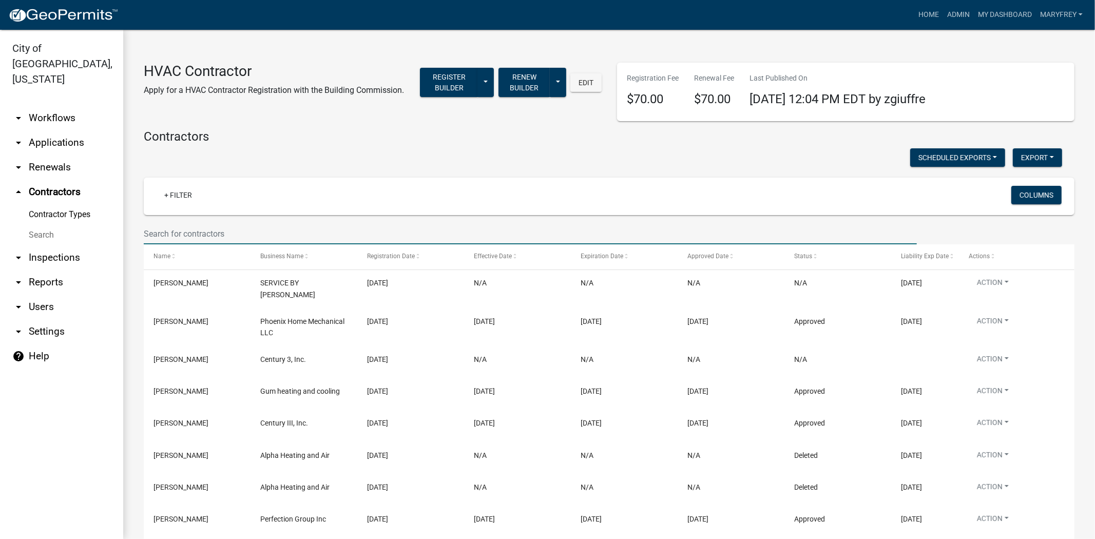
click at [179, 234] on input "text" at bounding box center [530, 233] width 773 height 21
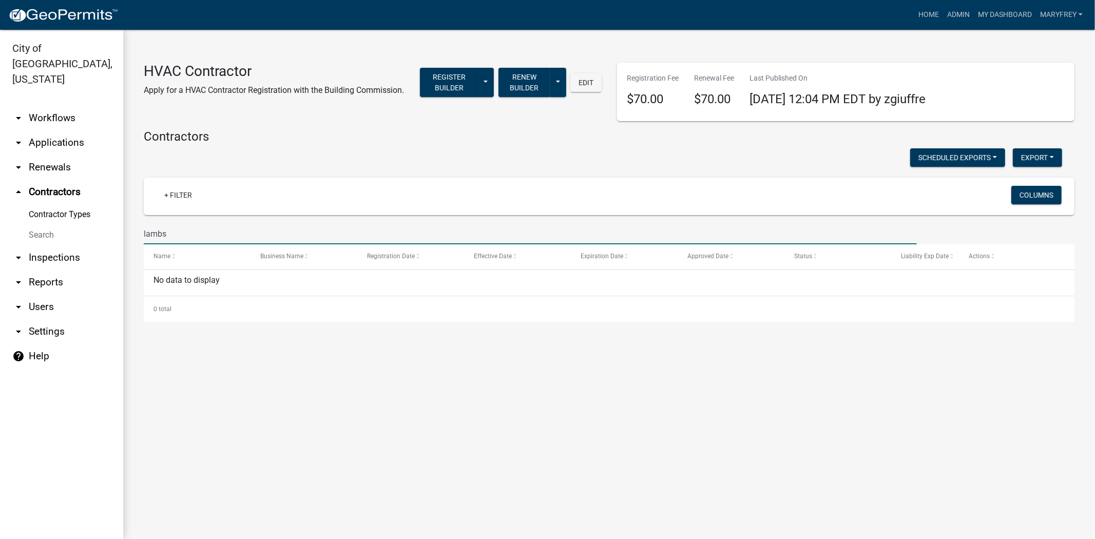
drag, startPoint x: 177, startPoint y: 237, endPoint x: 120, endPoint y: 237, distance: 56.5
click at [120, 237] on div "City of Jeffersonville, Indiana arrow_drop_down Workflows List arrow_drop_down …" at bounding box center [547, 284] width 1095 height 509
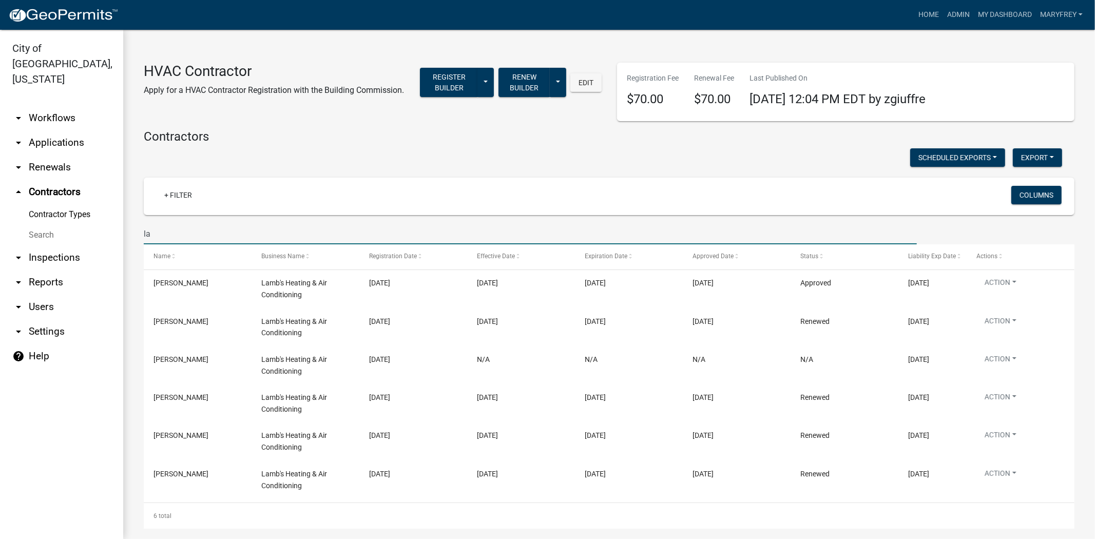
type input "l"
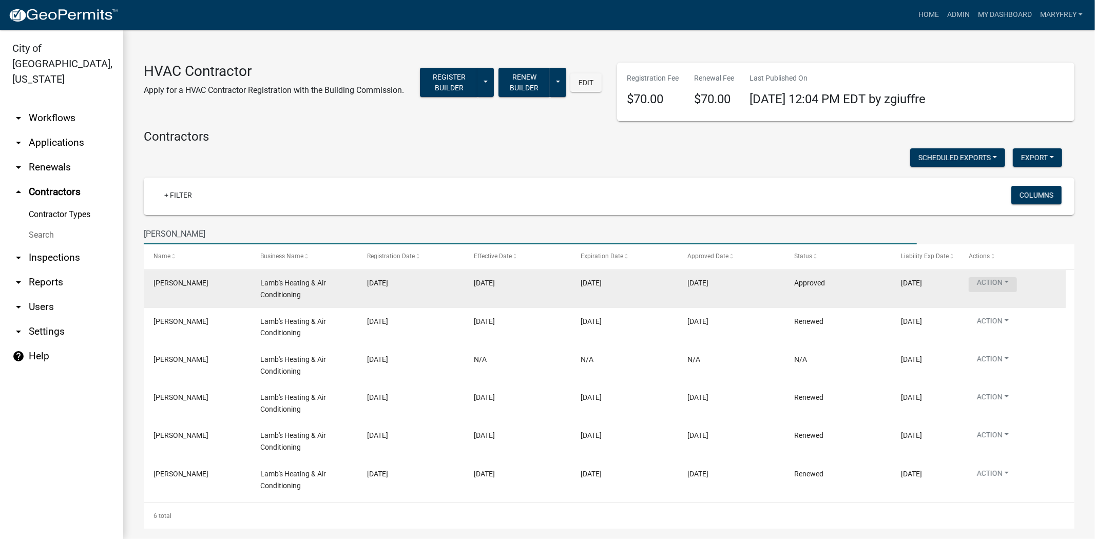
type input "lam"
click at [1003, 285] on button "Action" at bounding box center [993, 284] width 48 height 15
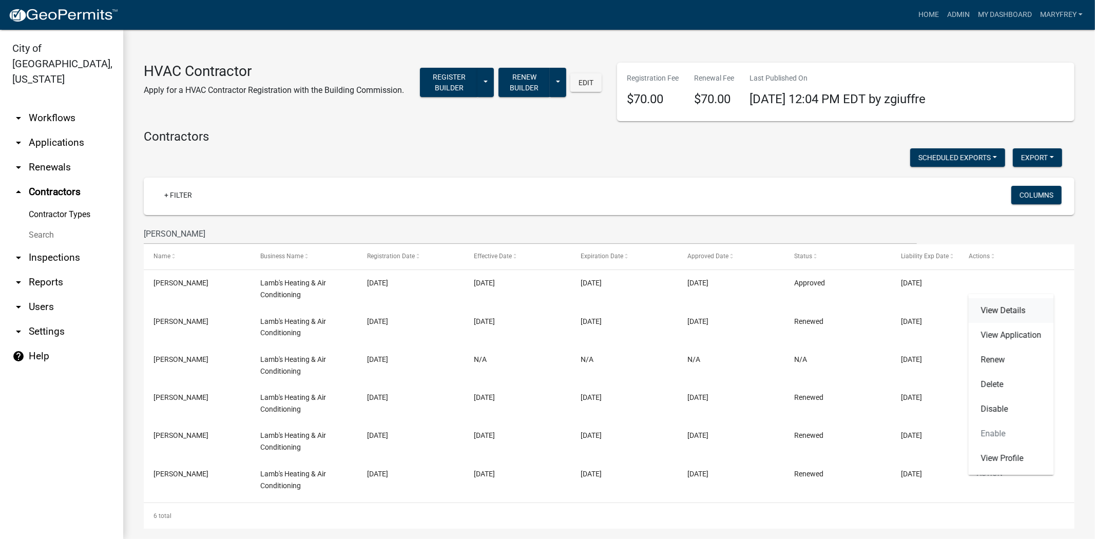
click at [998, 315] on link "View Details" at bounding box center [1011, 310] width 85 height 25
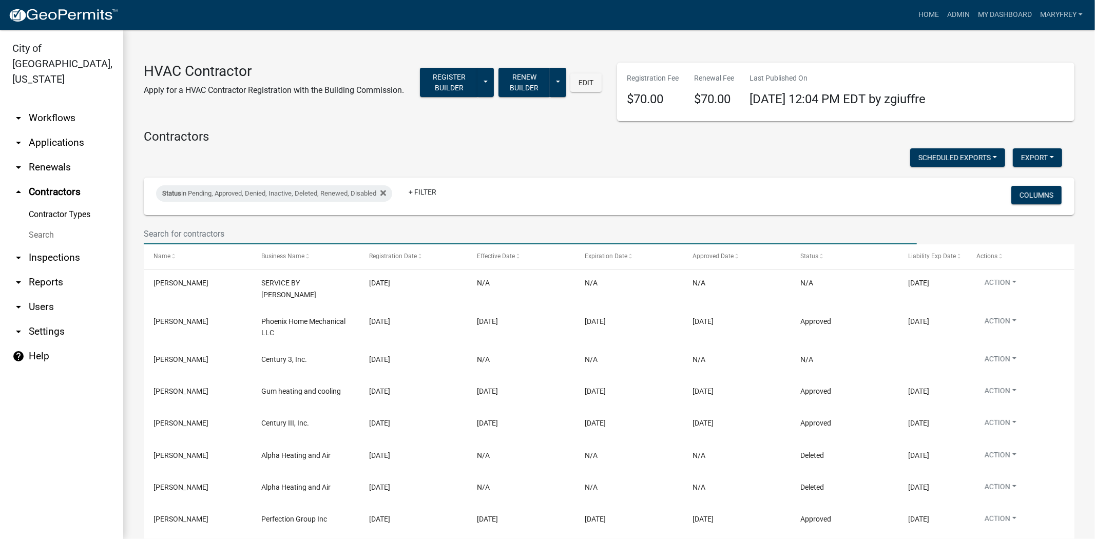
click at [173, 226] on input "text" at bounding box center [530, 233] width 773 height 21
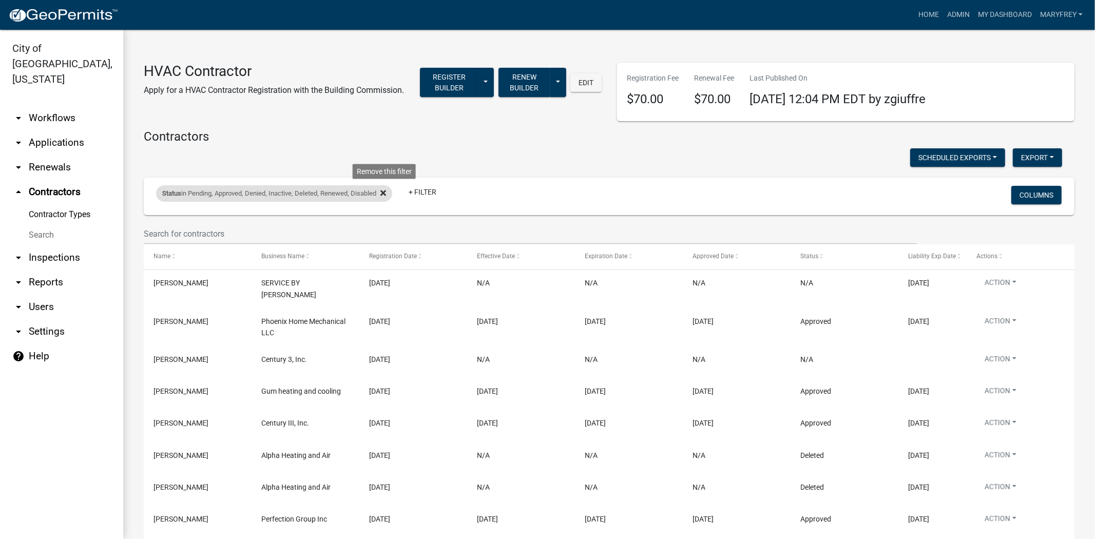
click at [386, 195] on icon at bounding box center [383, 193] width 6 height 8
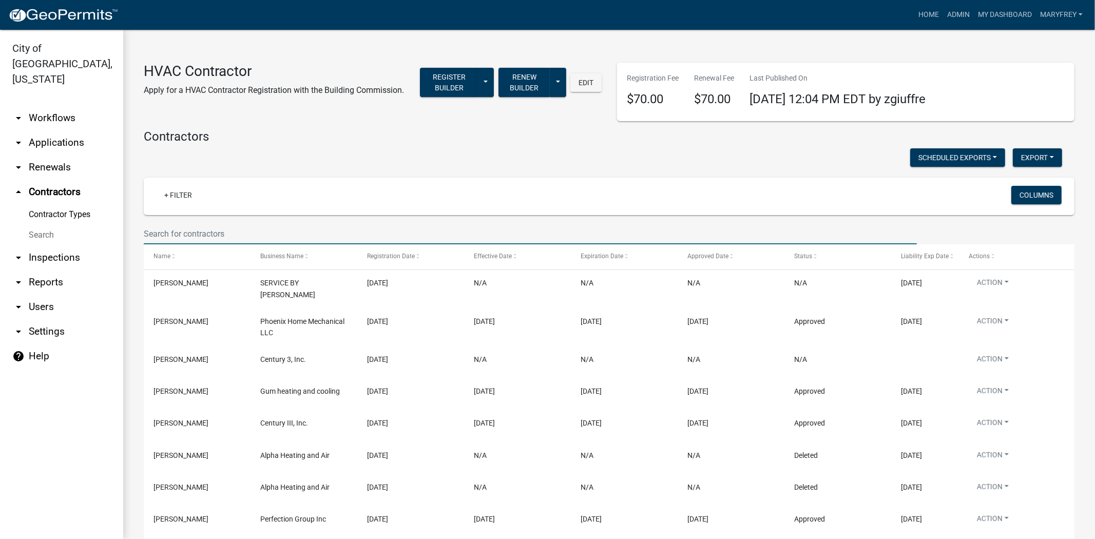
click at [167, 231] on input "text" at bounding box center [530, 233] width 773 height 21
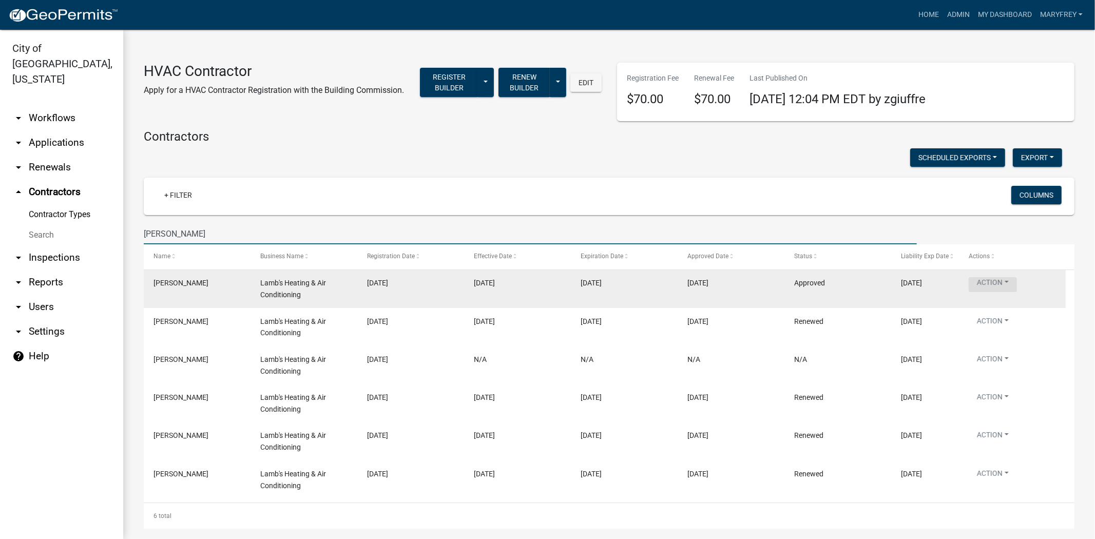
type input "lam"
click at [1005, 284] on button "Action" at bounding box center [993, 284] width 48 height 15
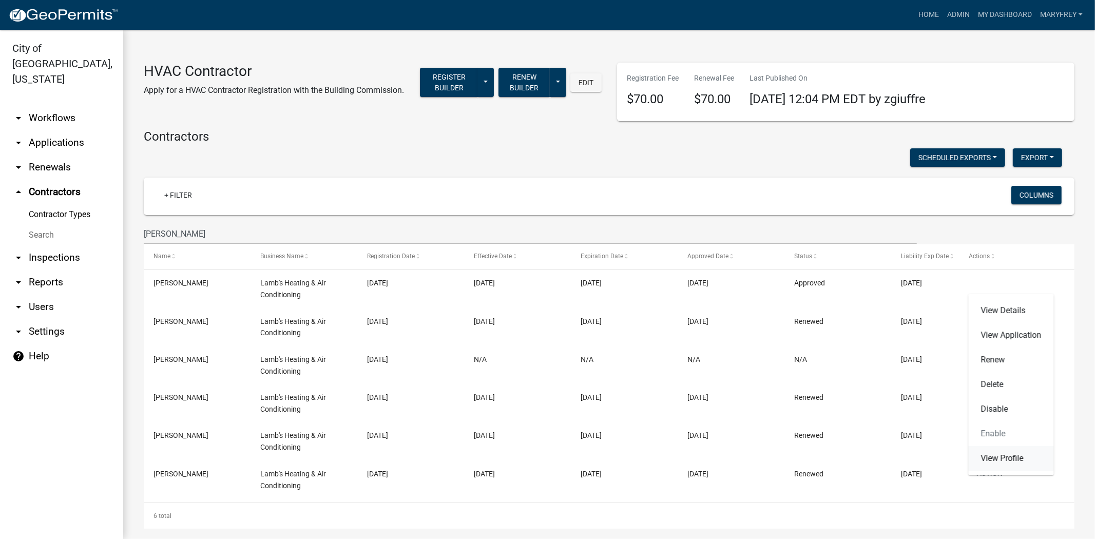
click at [1007, 454] on link "View Profile" at bounding box center [1011, 458] width 85 height 25
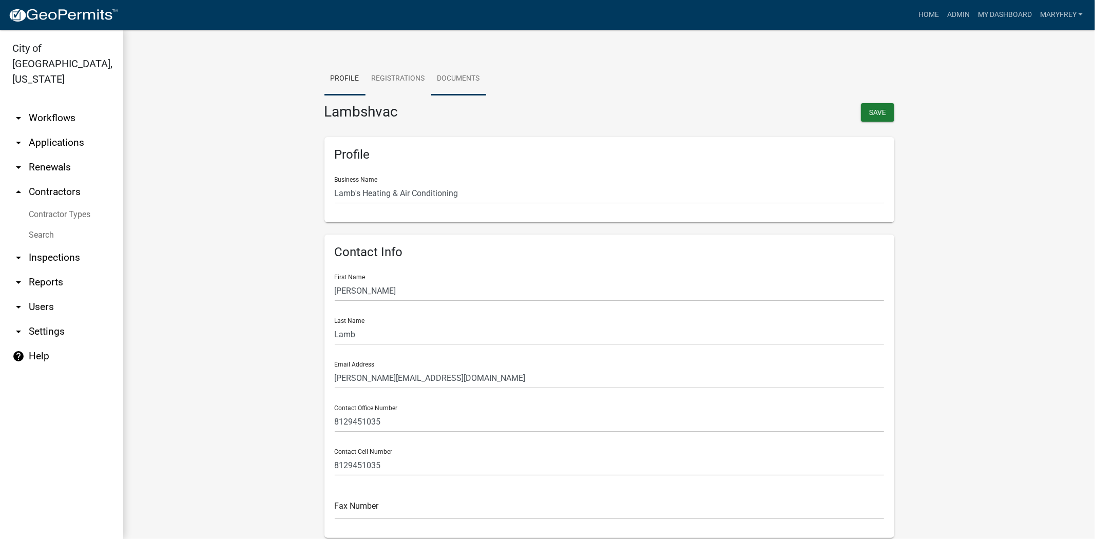
click at [462, 84] on link "Documents" at bounding box center [458, 79] width 55 height 33
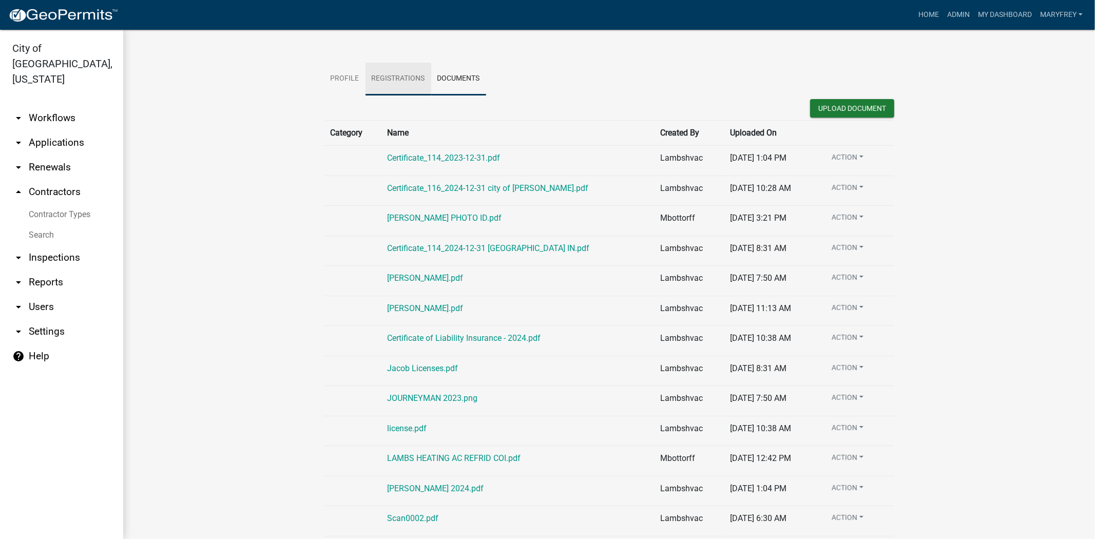
click at [386, 74] on link "Registrations" at bounding box center [399, 79] width 66 height 33
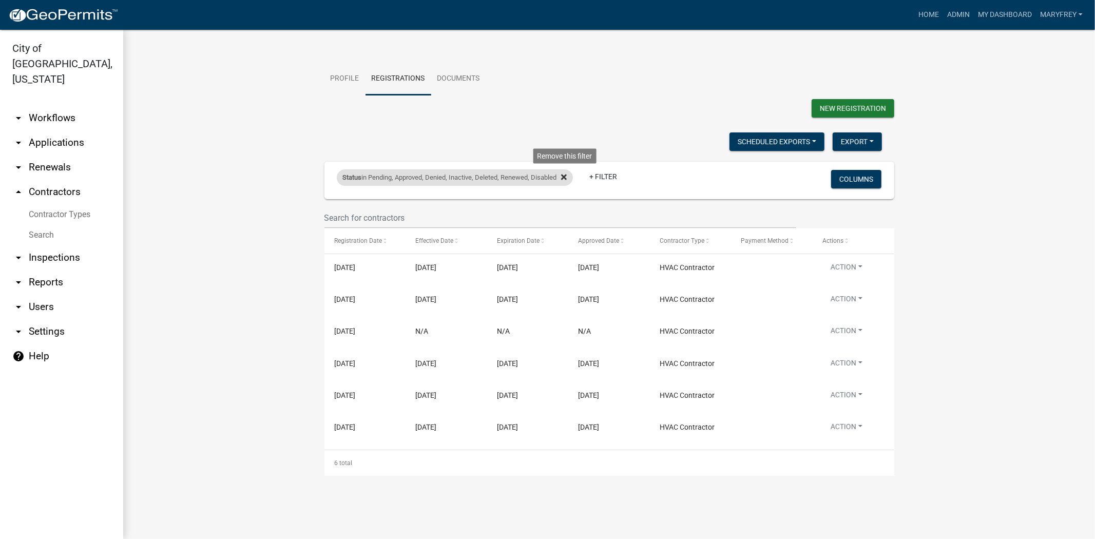
click at [567, 174] on icon at bounding box center [564, 177] width 6 height 8
click at [341, 84] on link "Profile" at bounding box center [344, 79] width 41 height 33
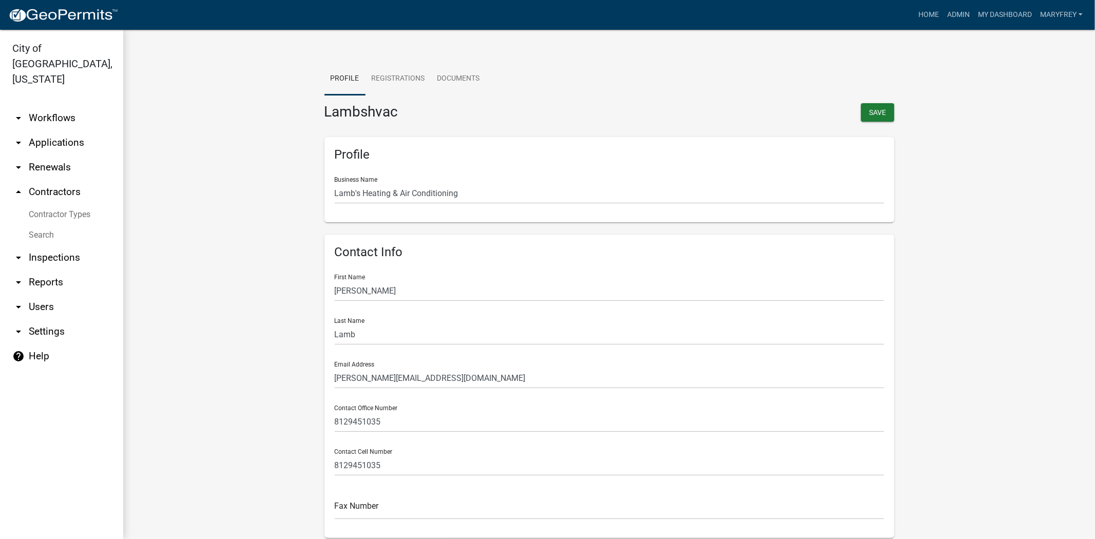
click at [54, 106] on link "arrow_drop_down Workflows" at bounding box center [61, 118] width 123 height 25
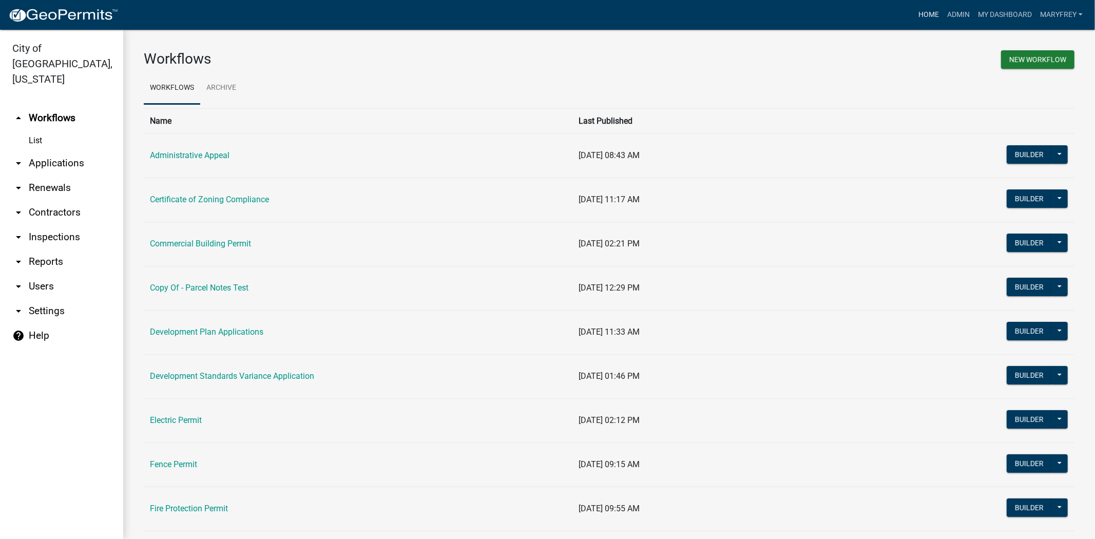
click at [926, 18] on link "Home" at bounding box center [928, 15] width 29 height 20
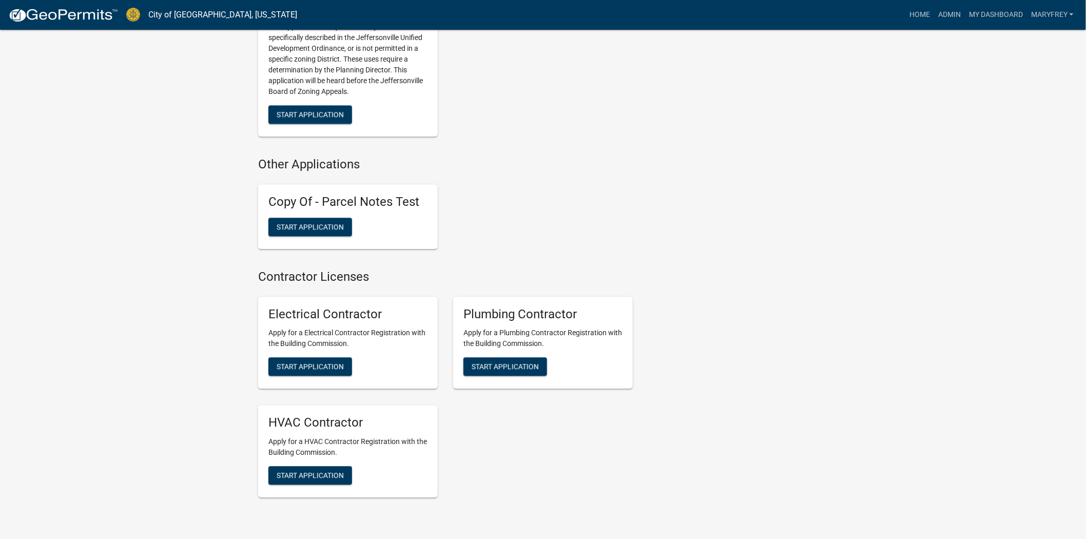
scroll to position [2584, 0]
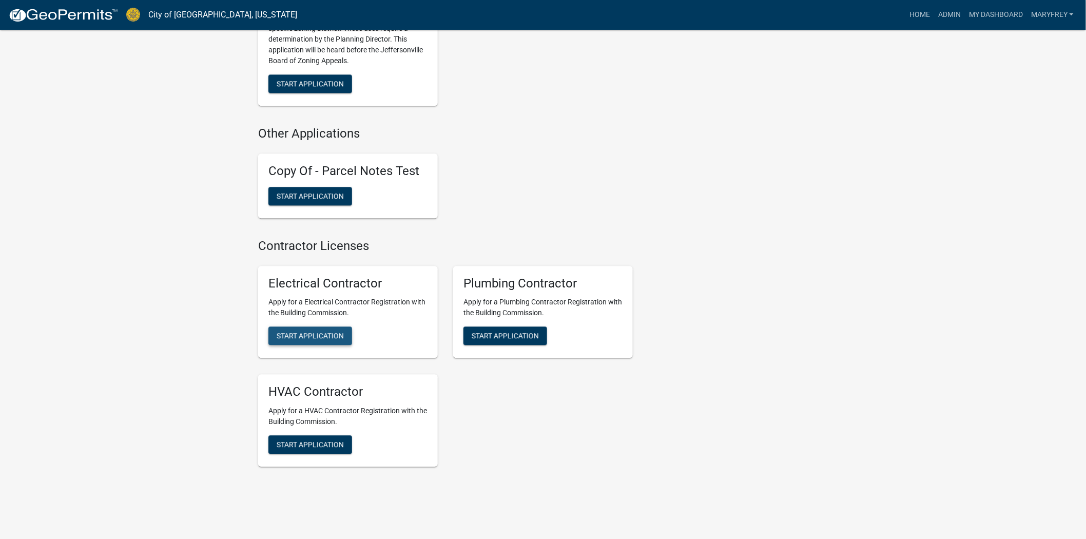
click at [316, 332] on span "Start Application" at bounding box center [310, 336] width 67 height 8
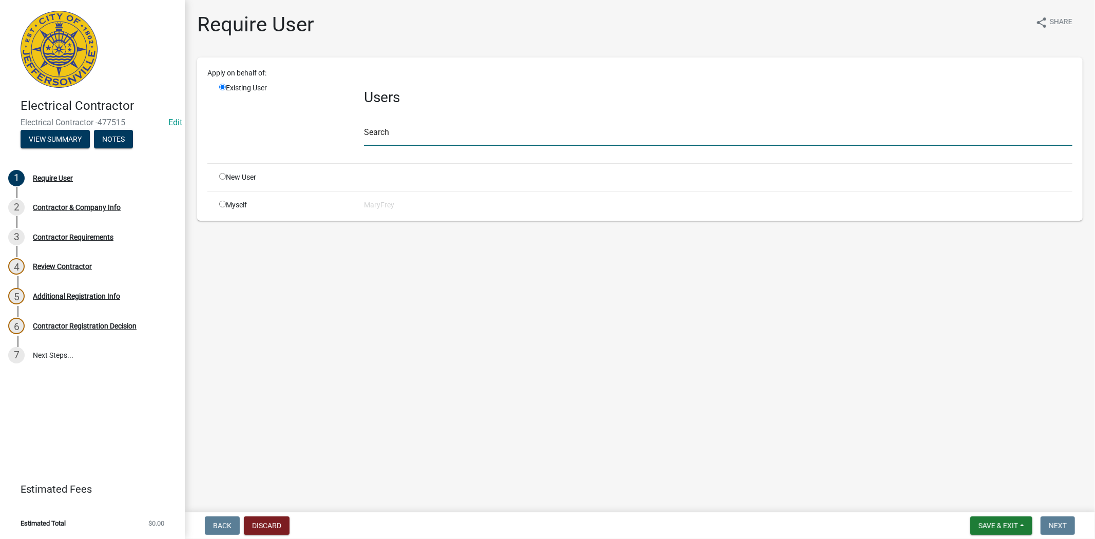
click at [395, 134] on input "text" at bounding box center [718, 135] width 709 height 21
click at [221, 205] on input "radio" at bounding box center [222, 204] width 7 height 7
radio input "true"
radio input "false"
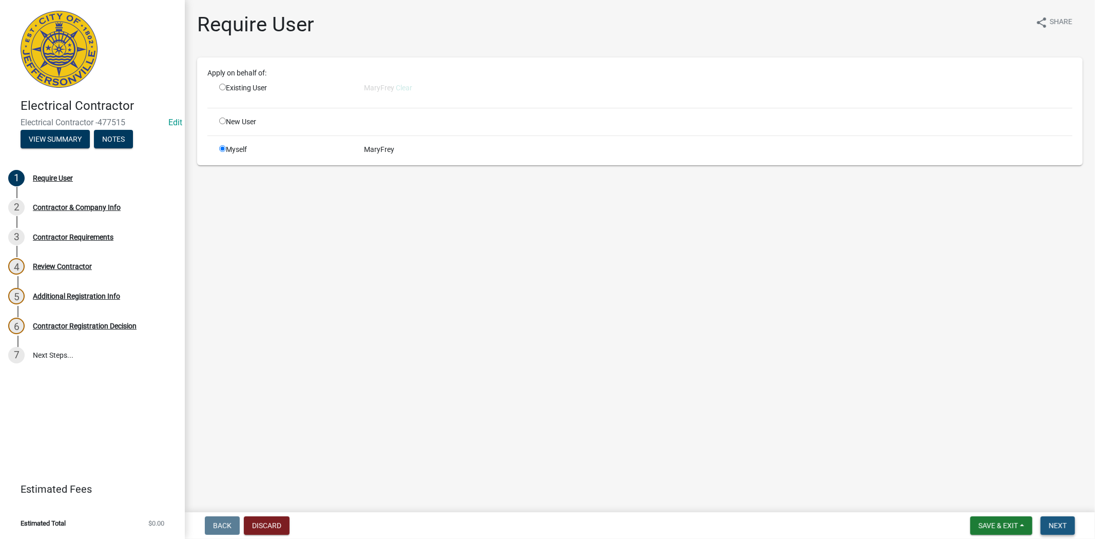
click at [1060, 527] on span "Next" at bounding box center [1058, 526] width 18 height 8
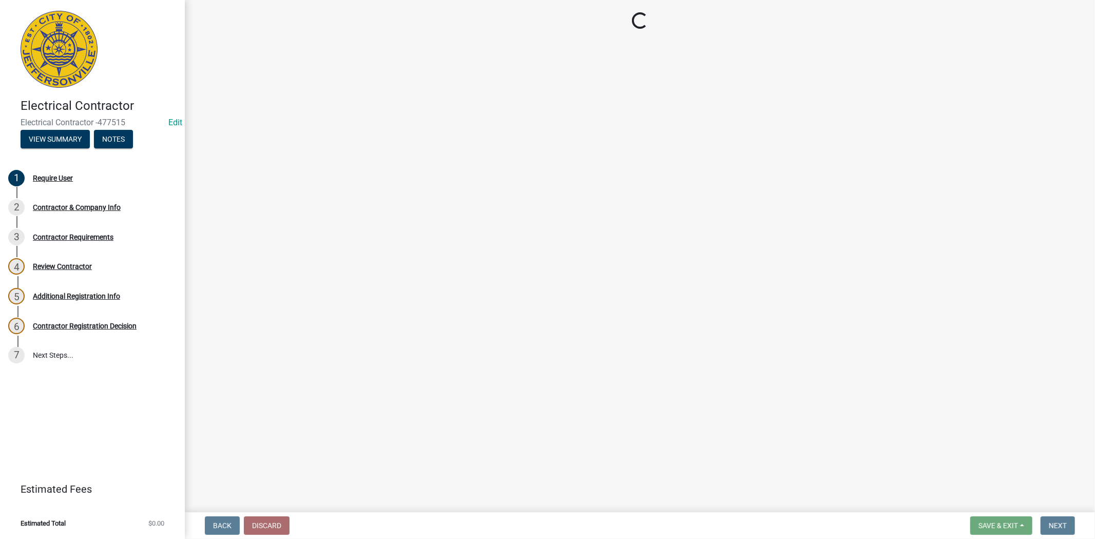
select select "IN"
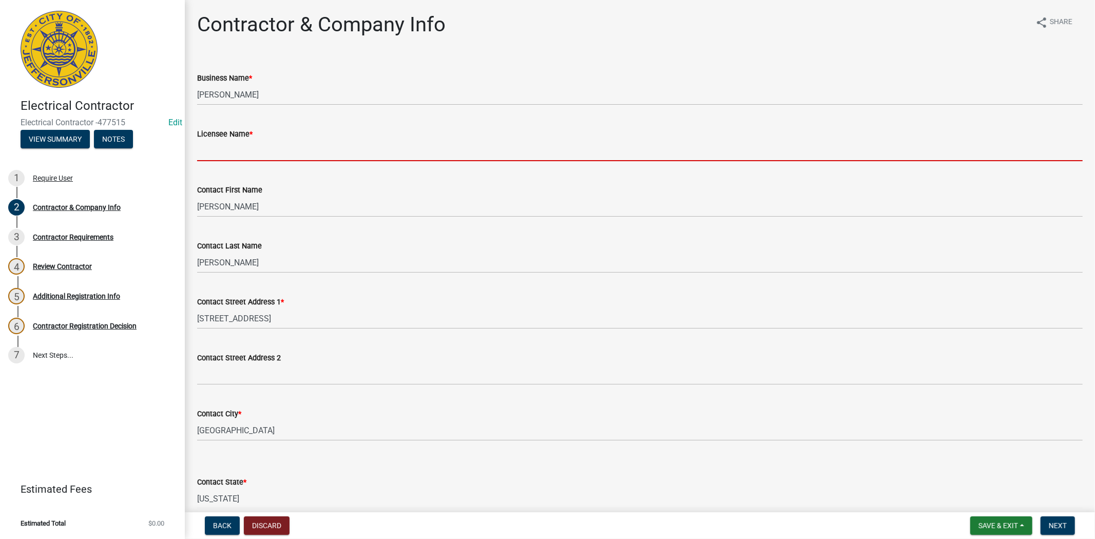
click at [216, 157] on input "Licensee Name *" at bounding box center [640, 150] width 886 height 21
type input "Tonya Ernst"
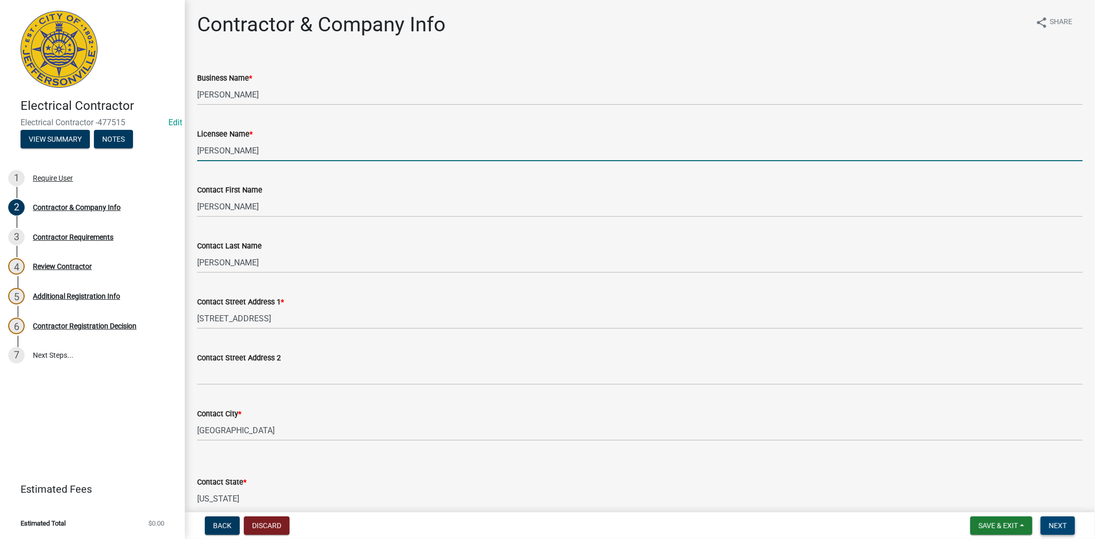
click at [1054, 525] on span "Next" at bounding box center [1058, 526] width 18 height 8
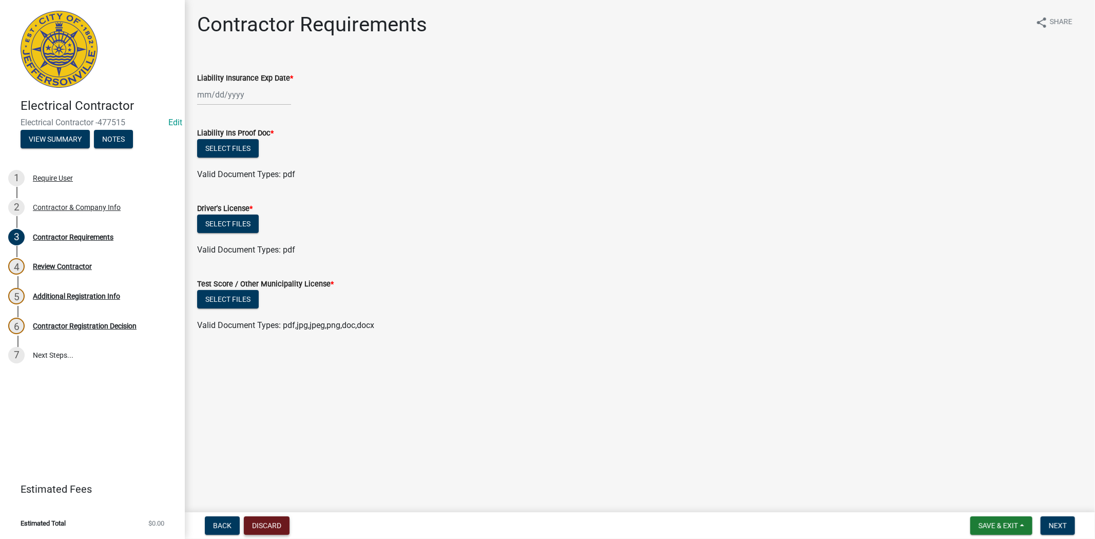
click at [270, 523] on button "Discard" at bounding box center [267, 526] width 46 height 18
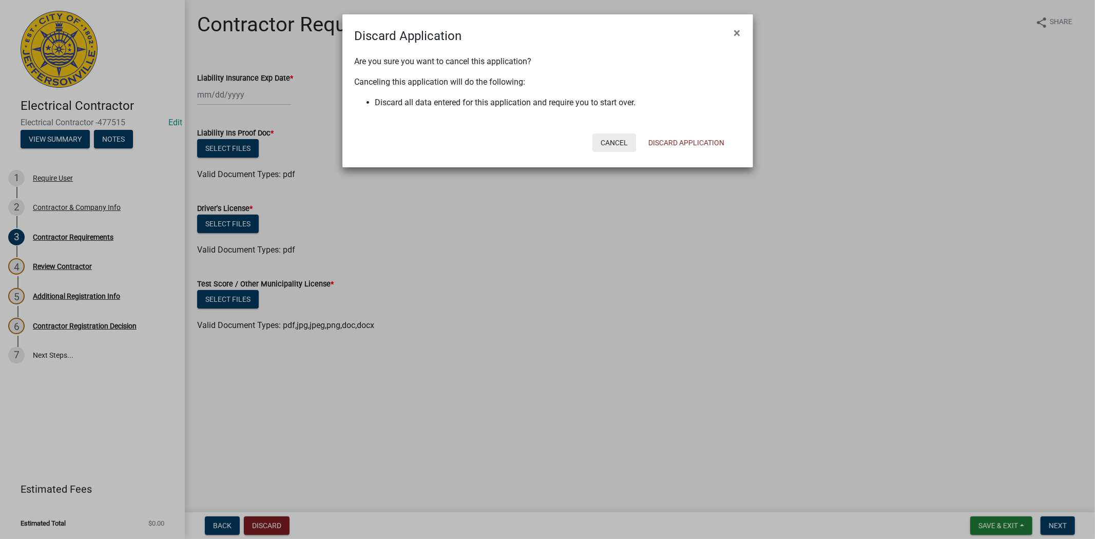
click at [613, 138] on button "Cancel" at bounding box center [615, 142] width 44 height 18
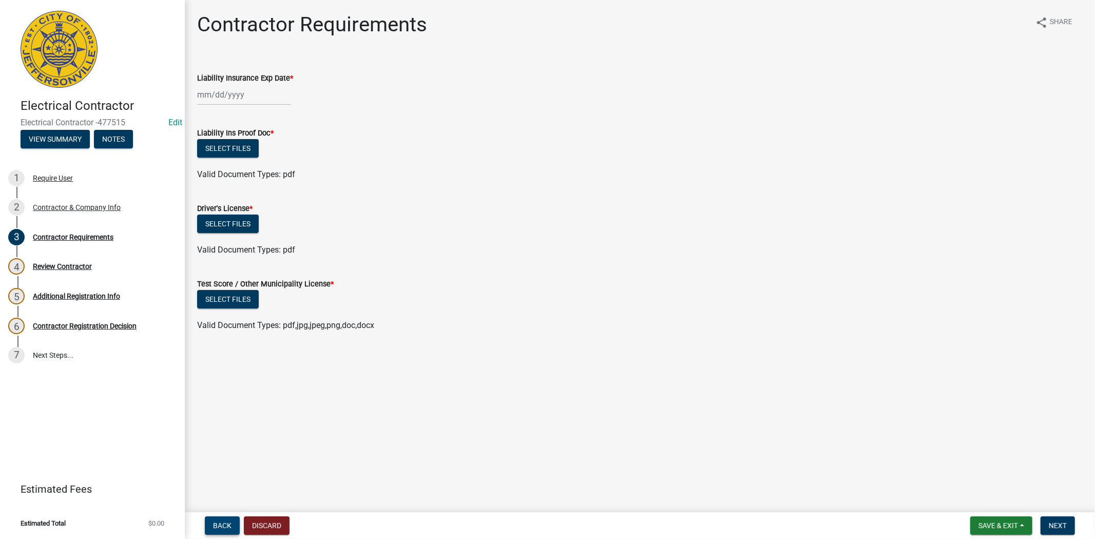
drag, startPoint x: 208, startPoint y: 524, endPoint x: 216, endPoint y: 524, distance: 7.7
click at [208, 524] on button "Back" at bounding box center [222, 526] width 35 height 18
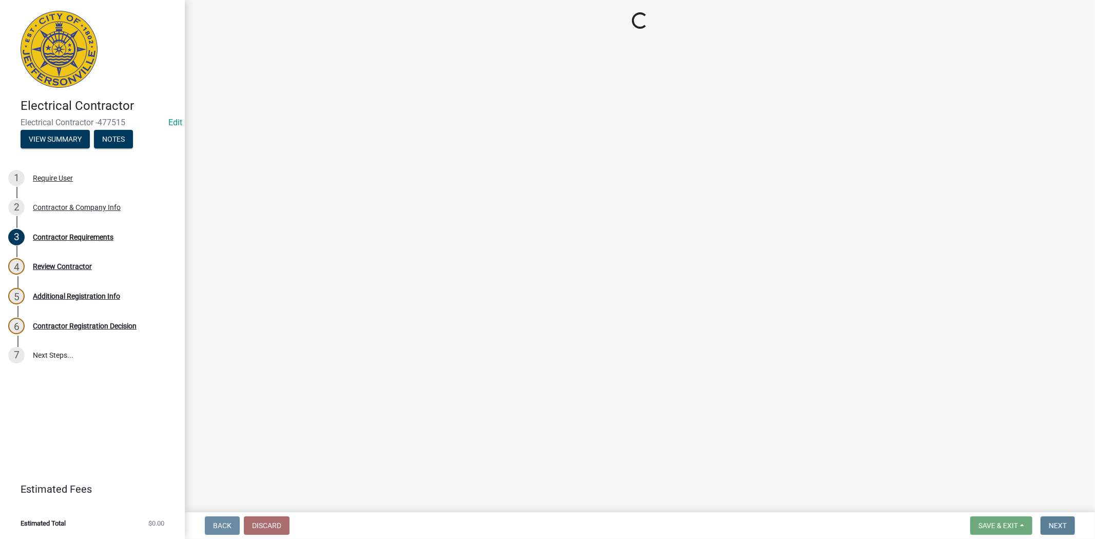
select select "IN"
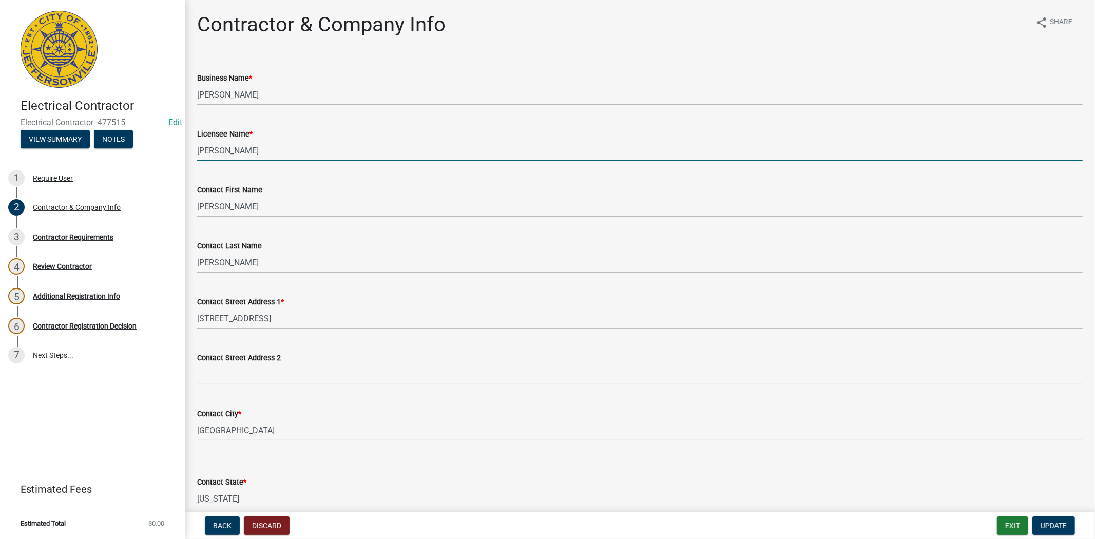
drag, startPoint x: 242, startPoint y: 152, endPoint x: 129, endPoint y: 151, distance: 112.4
click at [129, 151] on div "Electrical Contractor Electrical Contractor -477515 Edit View Summary Notes 1 R…" at bounding box center [547, 269] width 1095 height 539
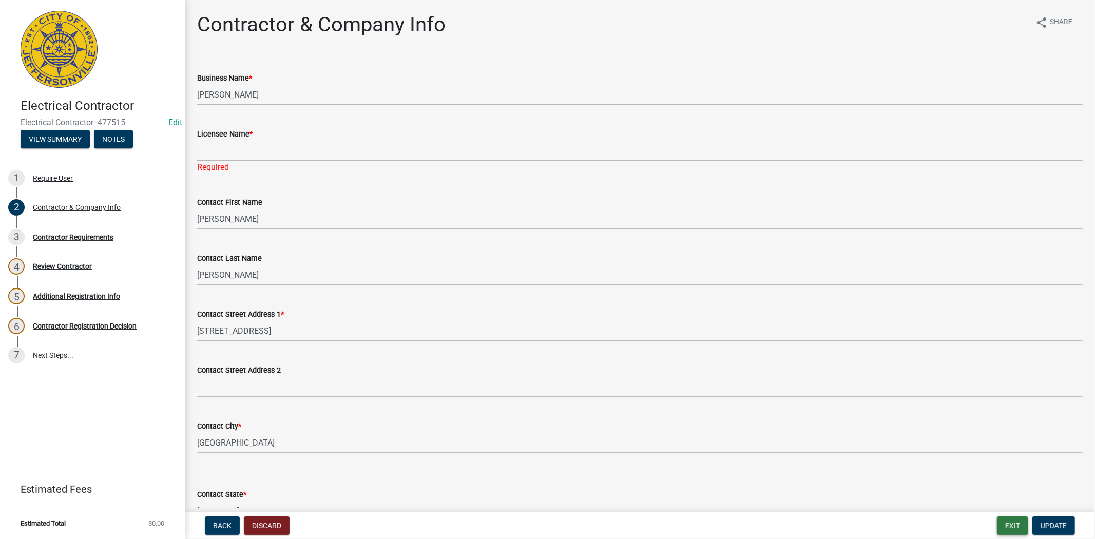
click at [1008, 526] on button "Exit" at bounding box center [1012, 526] width 31 height 18
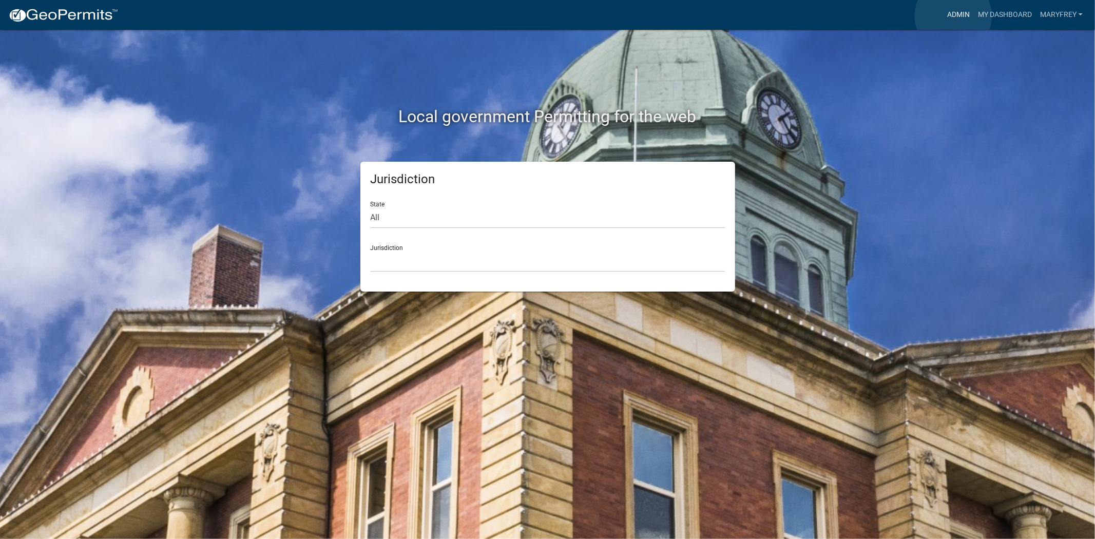
click at [953, 16] on link "Admin" at bounding box center [958, 15] width 31 height 20
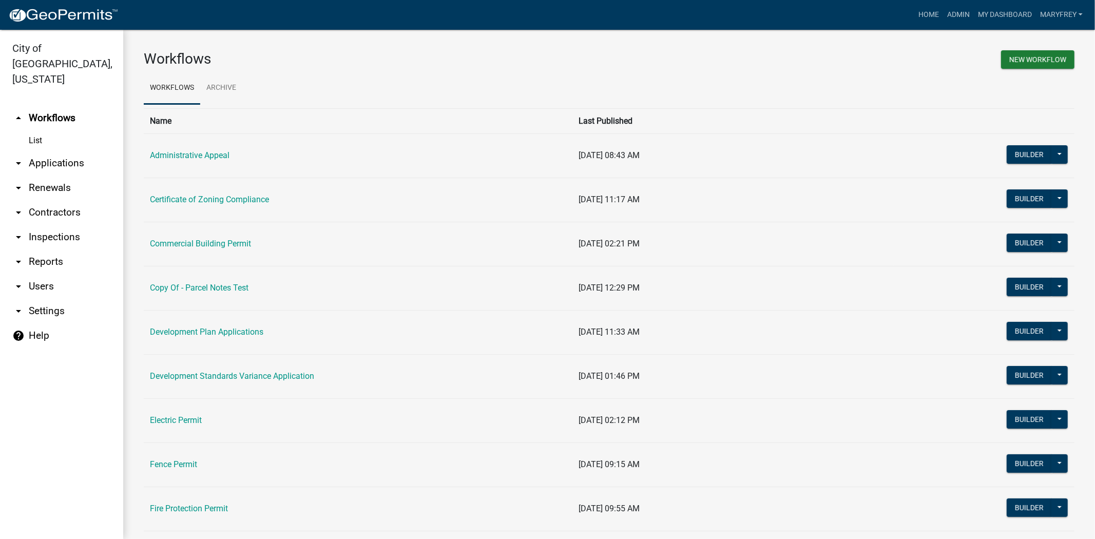
click at [57, 151] on link "arrow_drop_down Applications" at bounding box center [61, 163] width 123 height 25
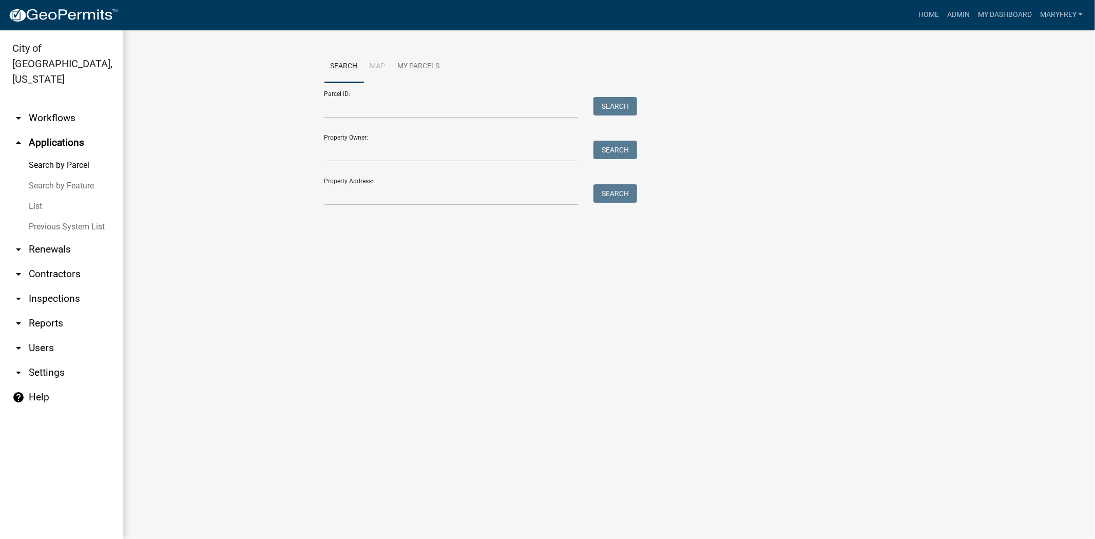
click at [47, 106] on link "arrow_drop_down Workflows" at bounding box center [61, 118] width 123 height 25
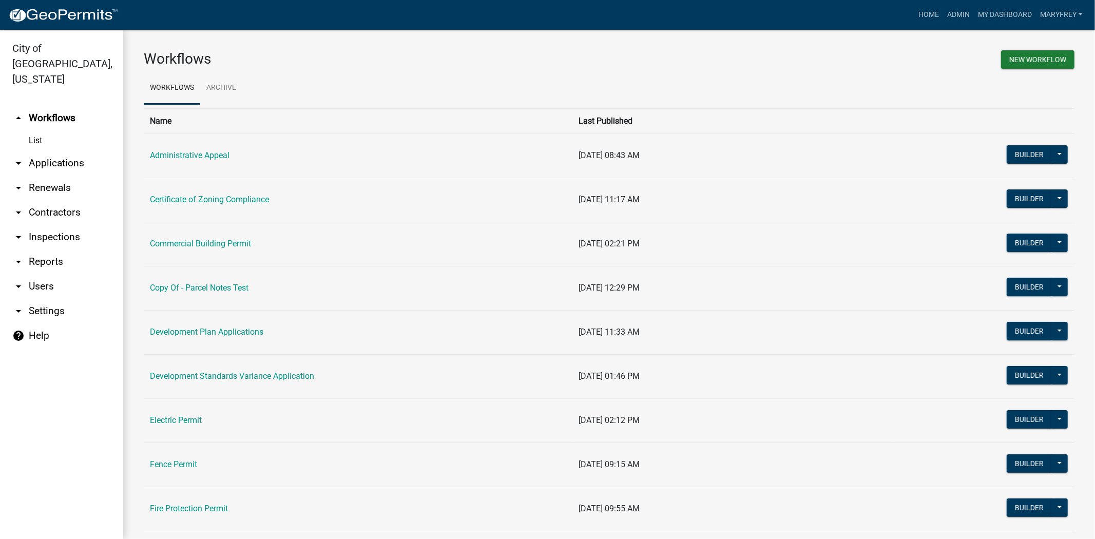
click at [68, 201] on link "arrow_drop_down Contractors" at bounding box center [61, 212] width 123 height 25
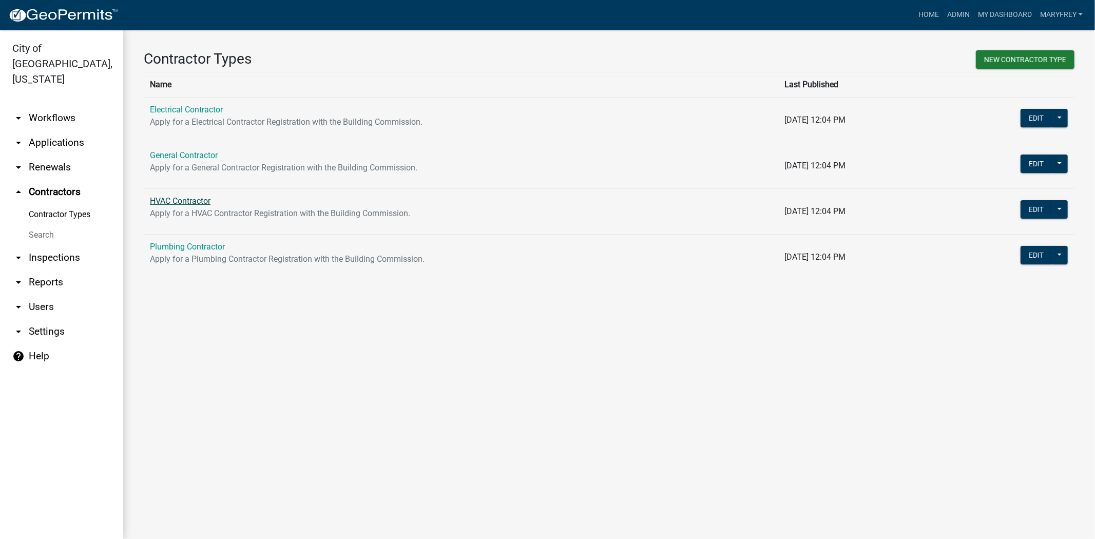
click at [185, 197] on link "HVAC Contractor" at bounding box center [180, 201] width 61 height 10
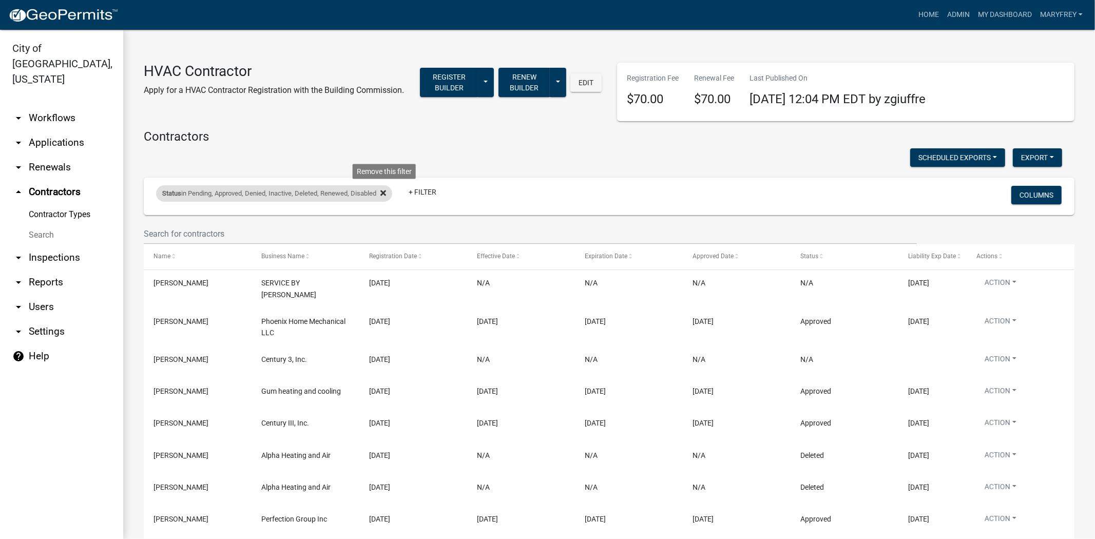
click at [386, 192] on icon at bounding box center [383, 193] width 6 height 6
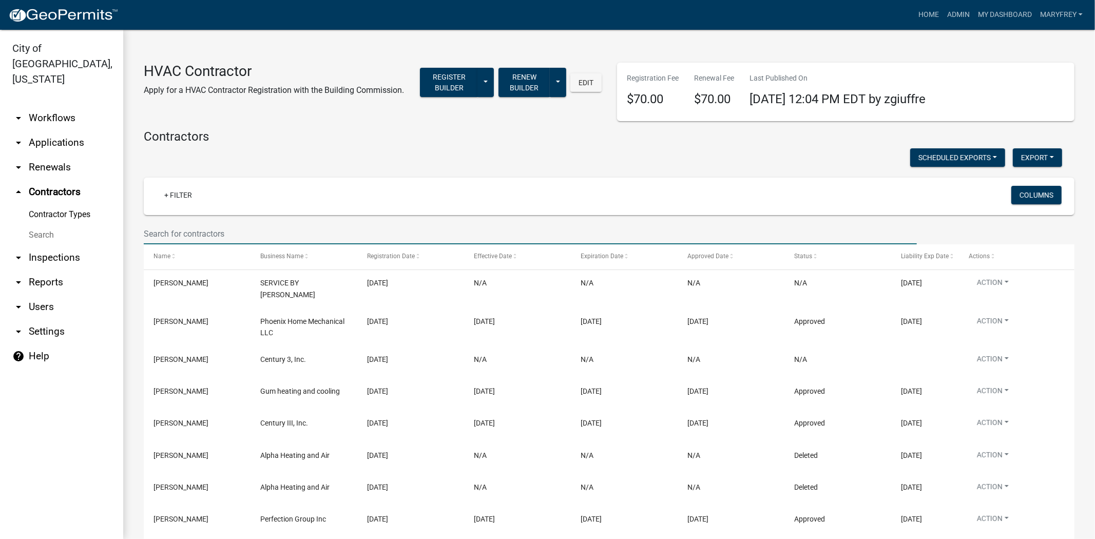
click at [199, 236] on input "text" at bounding box center [530, 233] width 773 height 21
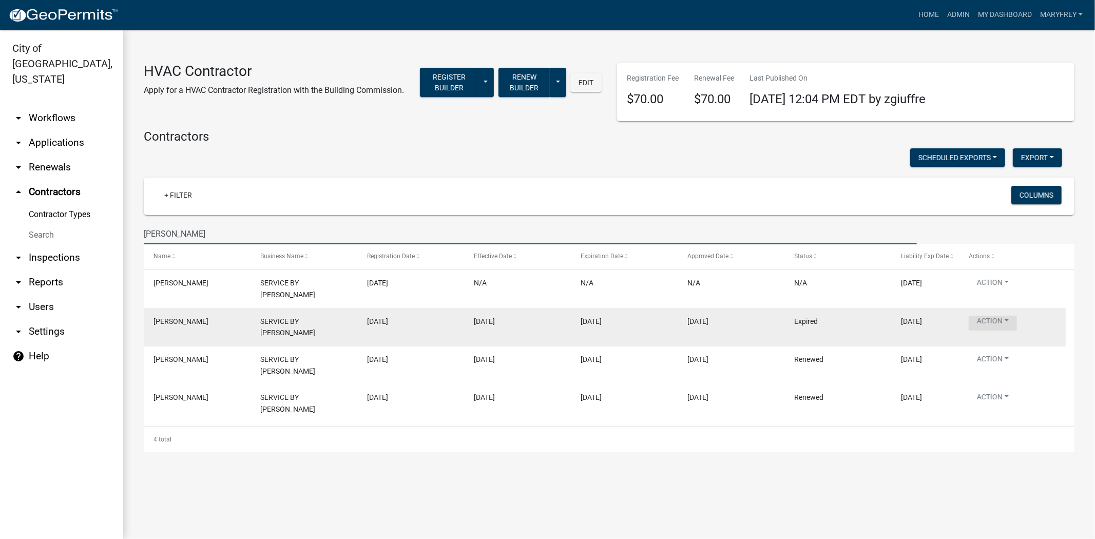
type input "waddle"
click at [1003, 316] on button "Action" at bounding box center [993, 323] width 48 height 15
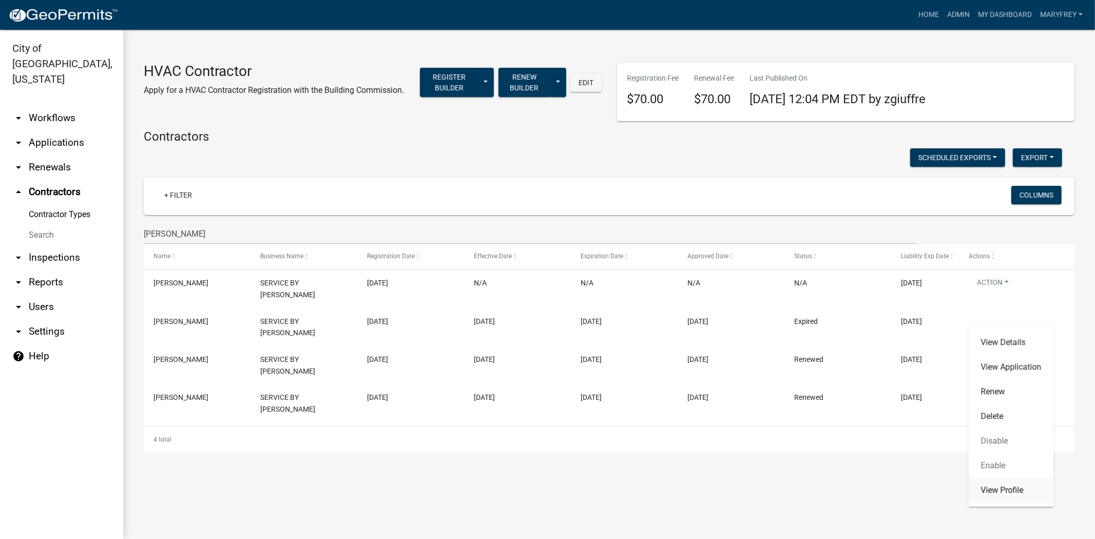
click at [999, 485] on link "View Profile" at bounding box center [1011, 490] width 85 height 25
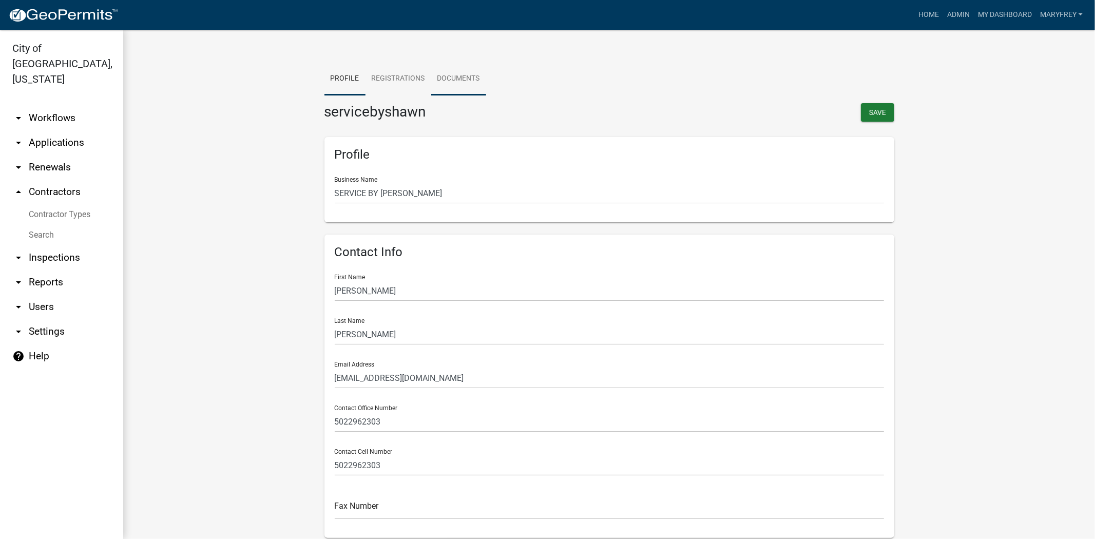
click at [443, 88] on link "Documents" at bounding box center [458, 79] width 55 height 33
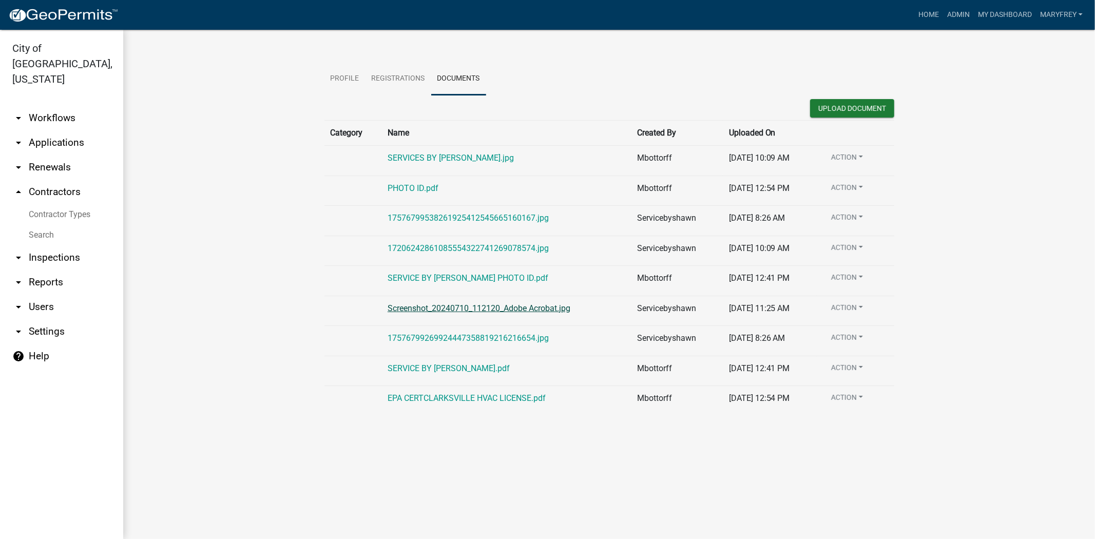
click at [426, 310] on link "Screenshot_20240710_112120_Adobe Acrobat.jpg" at bounding box center [479, 308] width 183 height 10
click at [441, 399] on link "EPA CERTCLARKSVILLE HVAC LICENSE.pdf" at bounding box center [467, 398] width 158 height 10
click at [62, 106] on link "arrow_drop_down Workflows" at bounding box center [61, 118] width 123 height 25
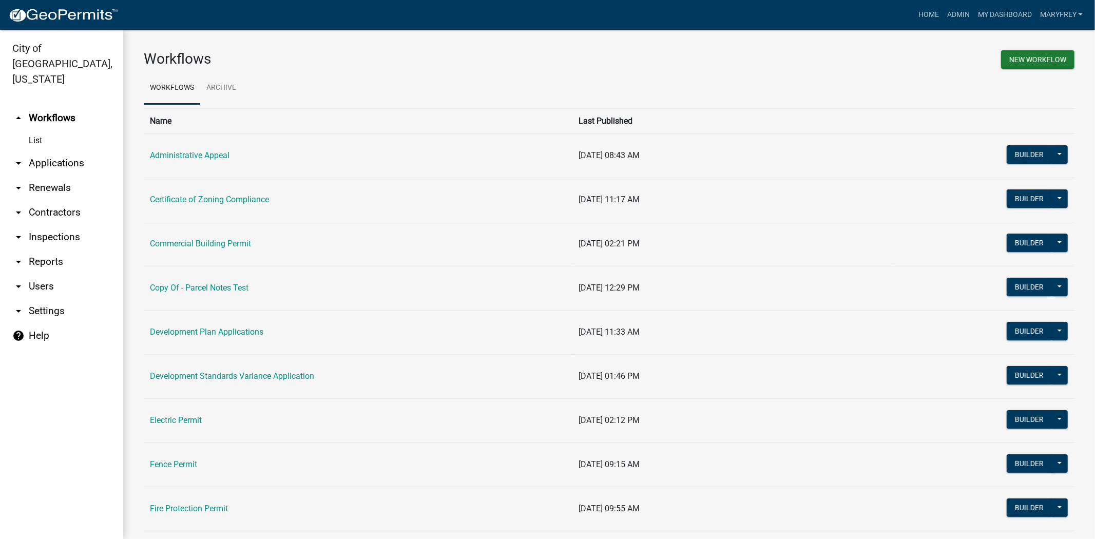
click at [69, 151] on link "arrow_drop_down Applications" at bounding box center [61, 163] width 123 height 25
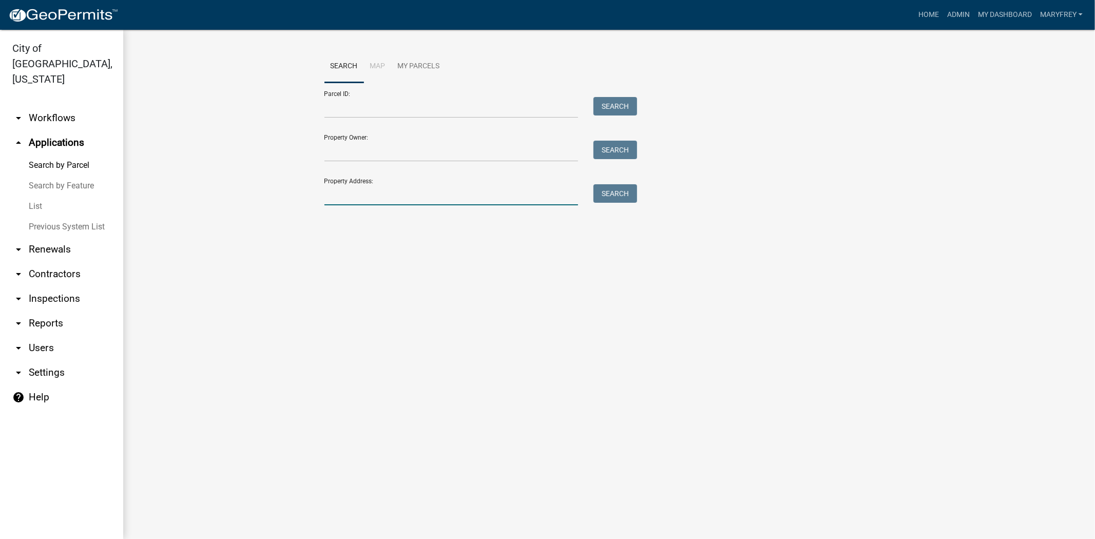
click at [368, 201] on input "Property Address:" at bounding box center [451, 194] width 254 height 21
type input "325 lewman"
click at [610, 197] on button "Search" at bounding box center [616, 193] width 44 height 18
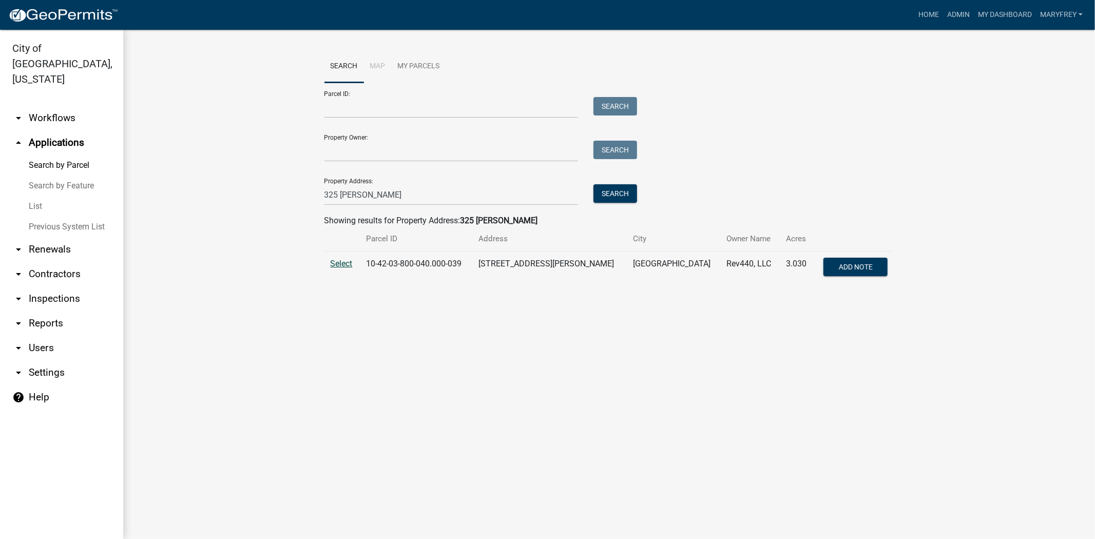
click at [343, 263] on span "Select" at bounding box center [342, 264] width 22 height 10
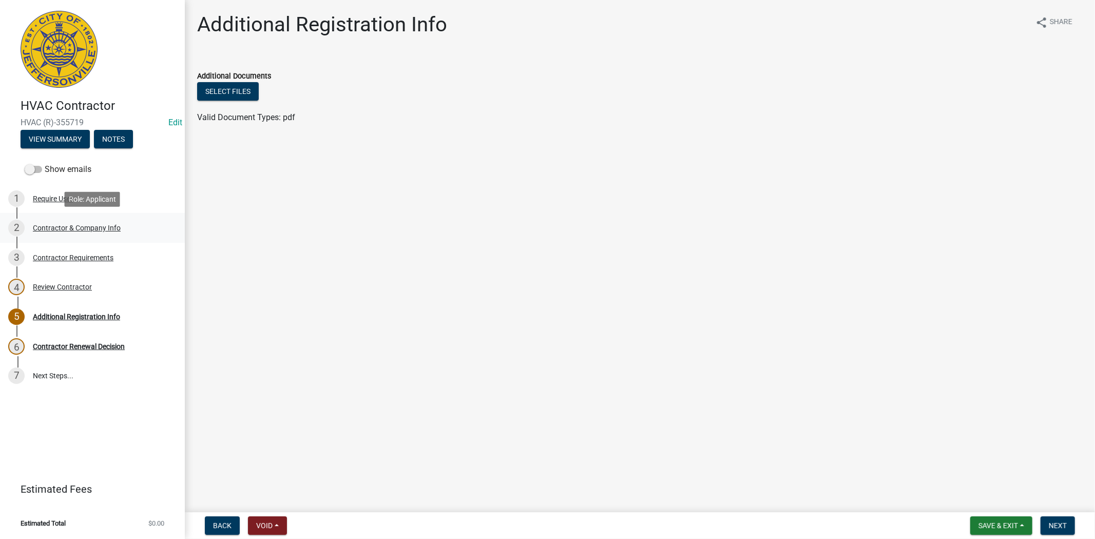
click at [70, 228] on div "Contractor & Company Info" at bounding box center [77, 227] width 88 height 7
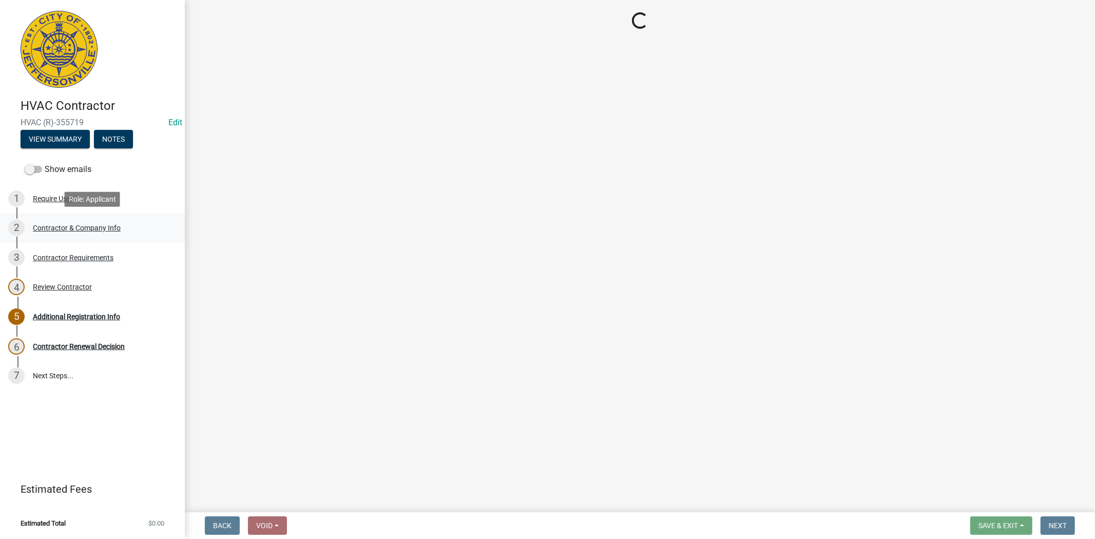
select select "IN"
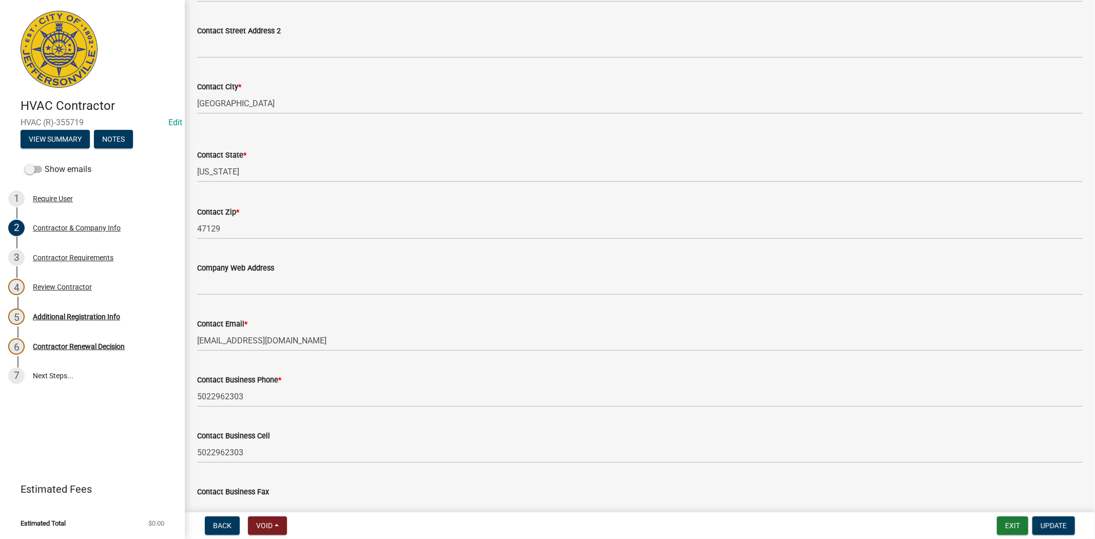
scroll to position [442, 0]
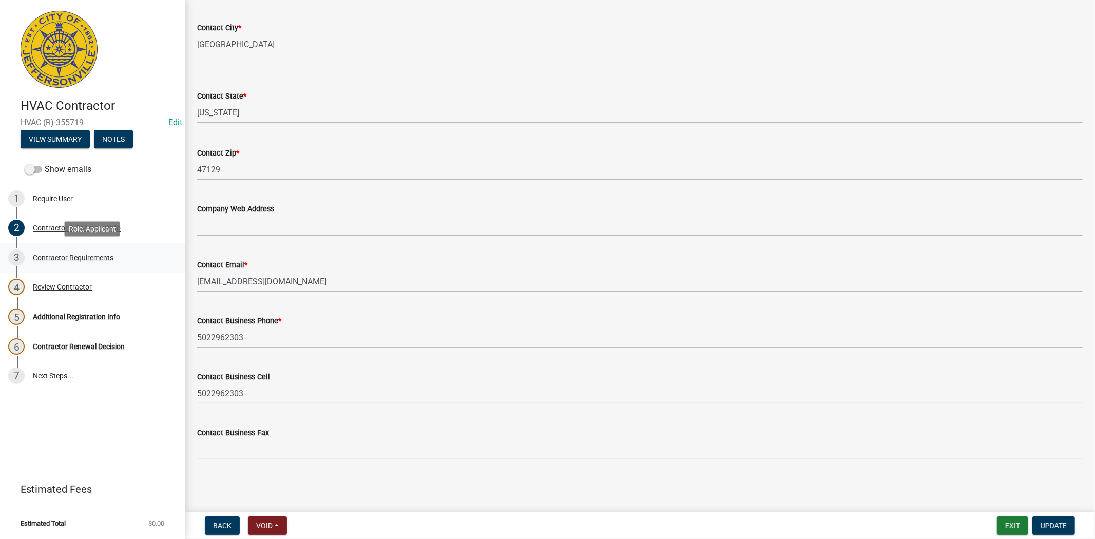
click at [99, 256] on div "Contractor Requirements" at bounding box center [73, 257] width 81 height 7
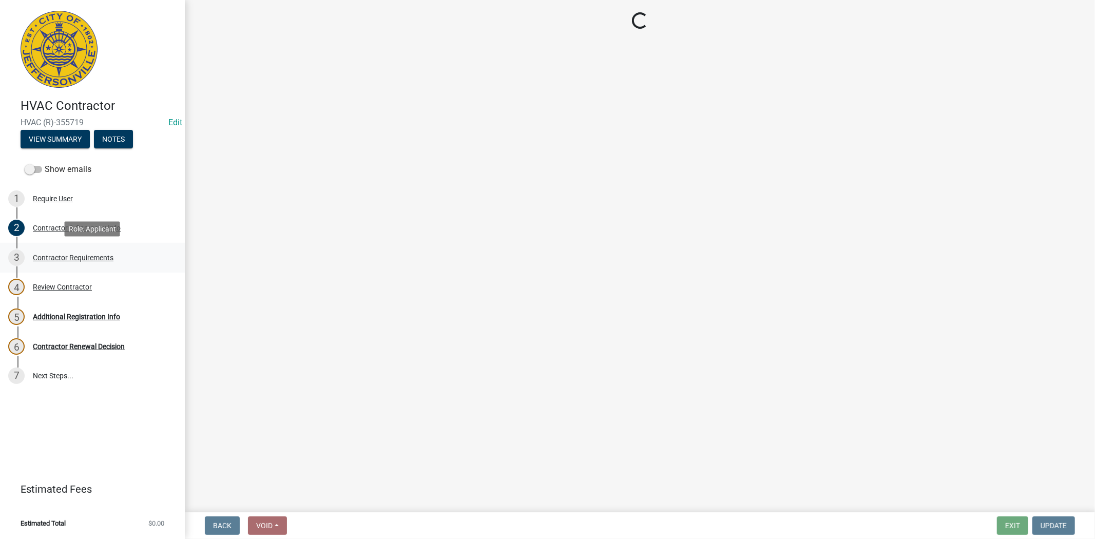
scroll to position [0, 0]
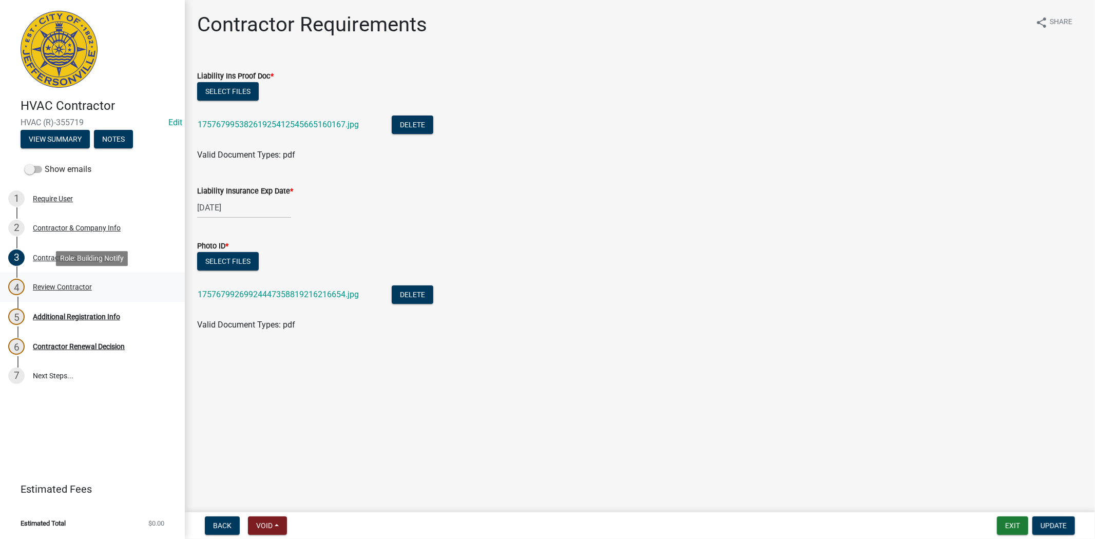
click at [72, 288] on div "Review Contractor" at bounding box center [62, 286] width 59 height 7
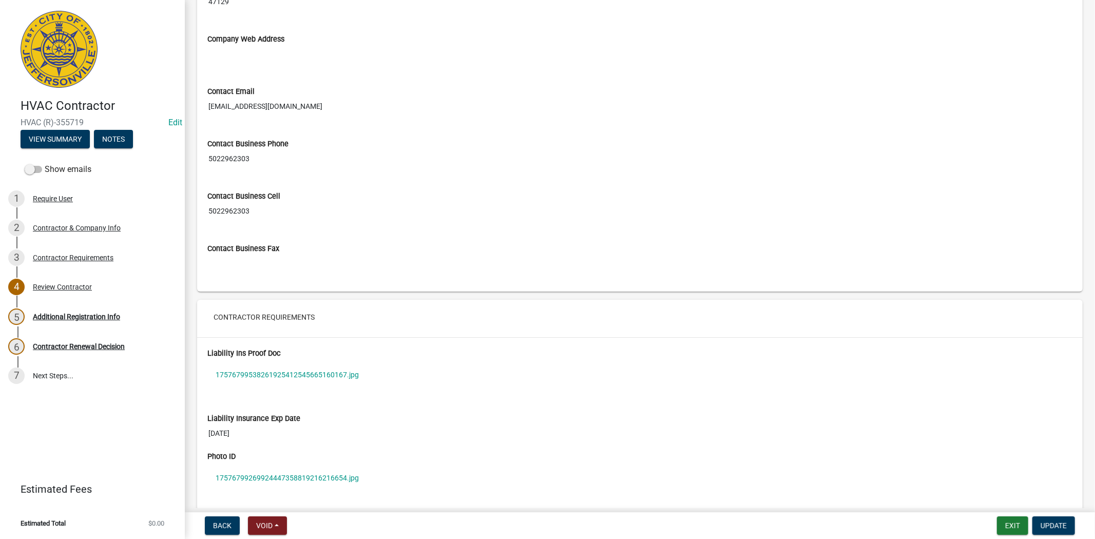
scroll to position [655, 0]
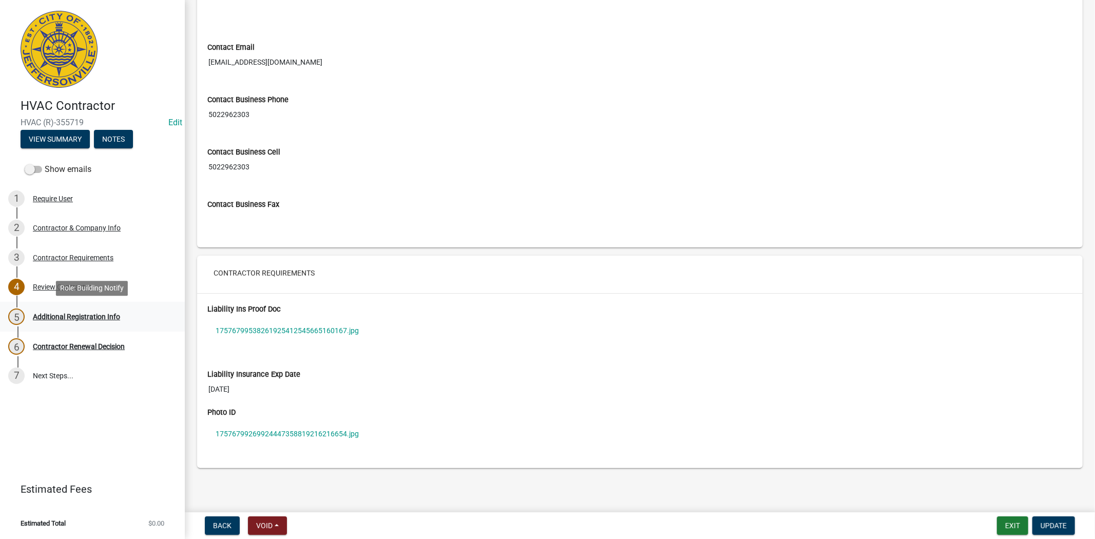
click at [85, 315] on div "Additional Registration Info" at bounding box center [76, 316] width 87 height 7
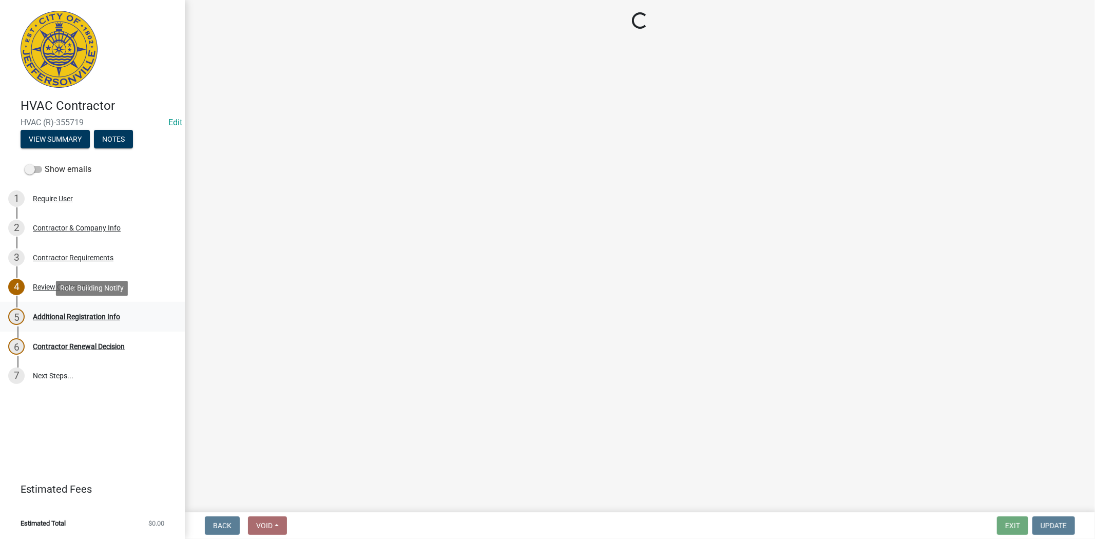
scroll to position [0, 0]
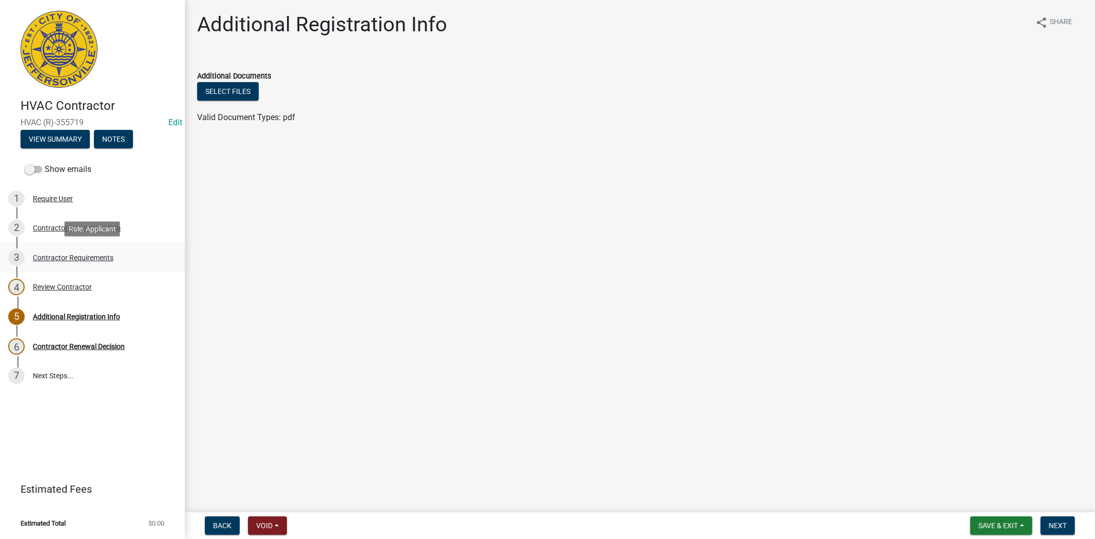
click at [75, 259] on div "Contractor Requirements" at bounding box center [73, 257] width 81 height 7
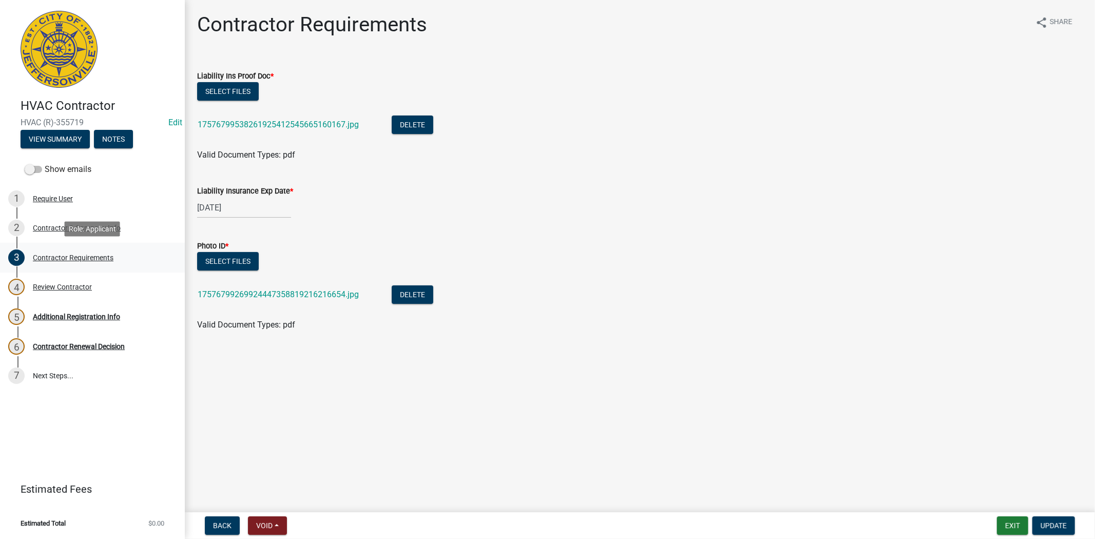
click at [63, 259] on div "Contractor Requirements" at bounding box center [73, 257] width 81 height 7
click at [60, 289] on div "Review Contractor" at bounding box center [62, 286] width 59 height 7
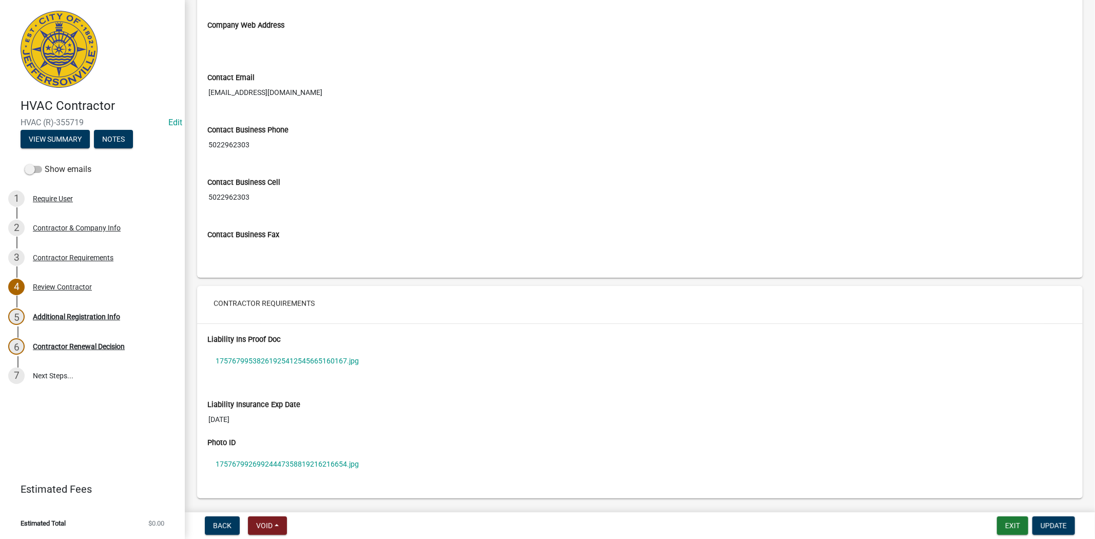
scroll to position [655, 0]
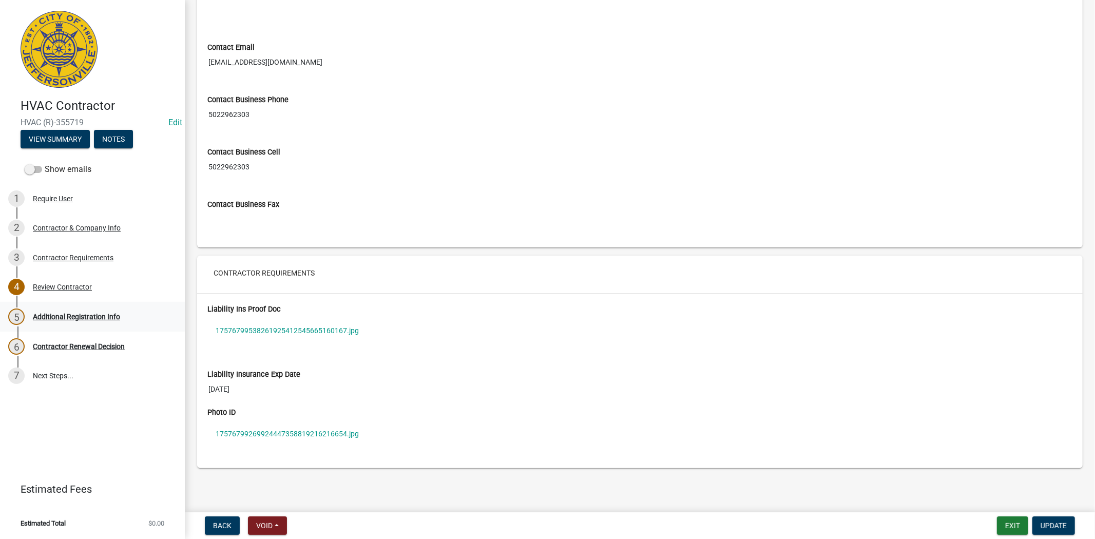
click at [86, 315] on div "Additional Registration Info" at bounding box center [76, 316] width 87 height 7
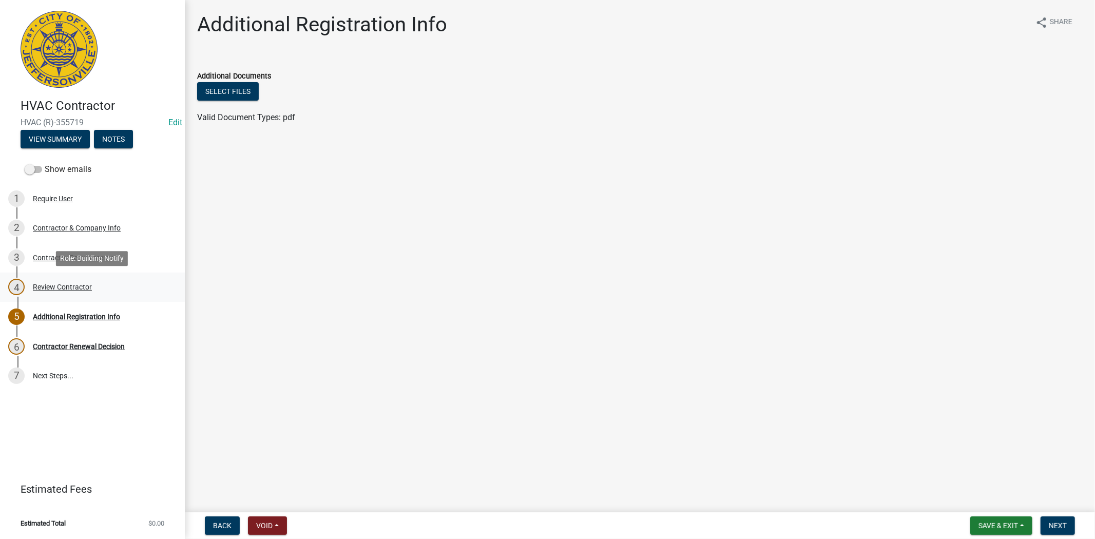
click at [67, 284] on div "Review Contractor" at bounding box center [62, 286] width 59 height 7
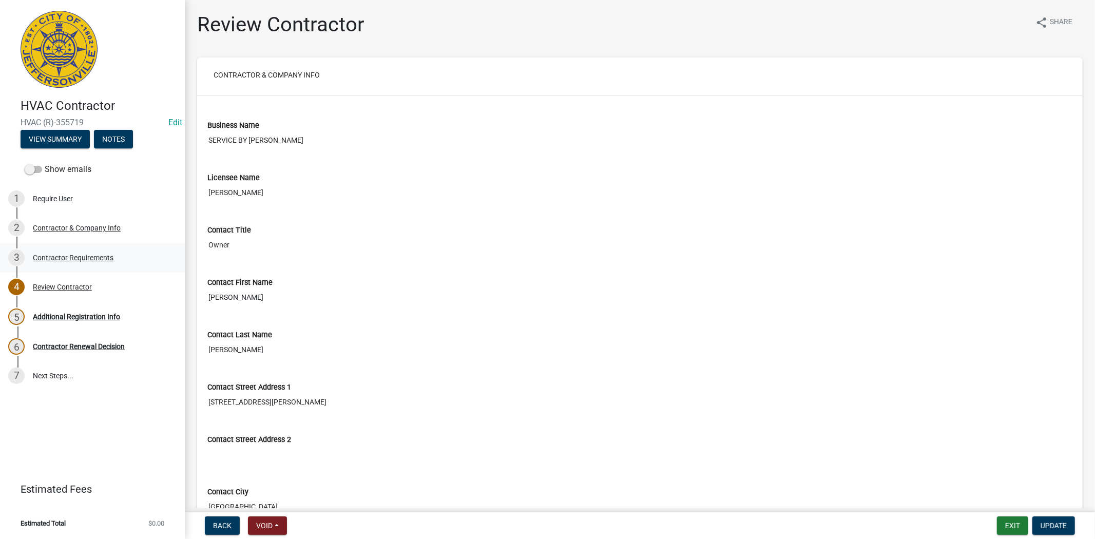
click at [74, 259] on div "Contractor Requirements" at bounding box center [73, 257] width 81 height 7
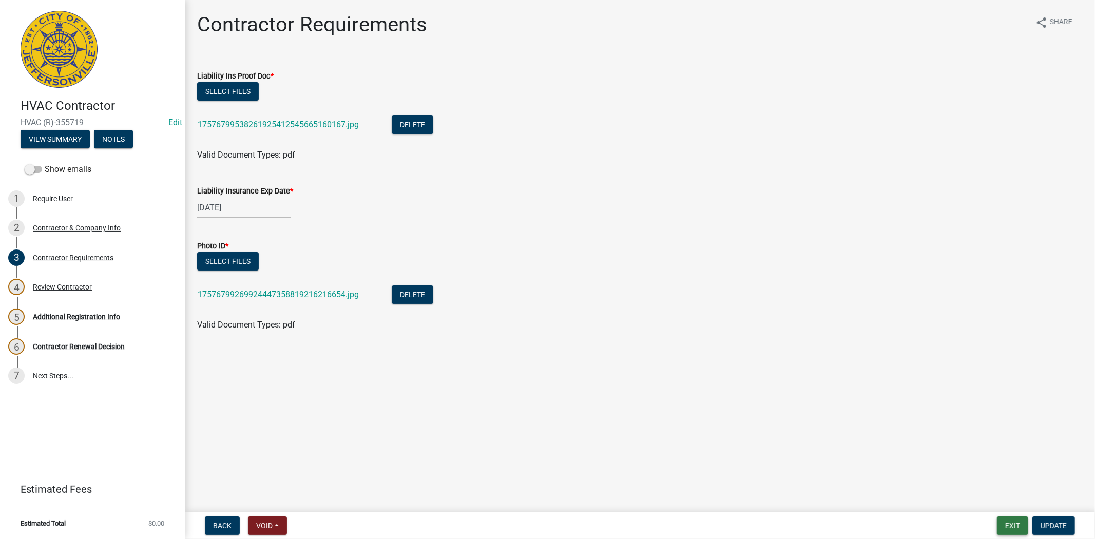
click at [1011, 527] on button "Exit" at bounding box center [1012, 526] width 31 height 18
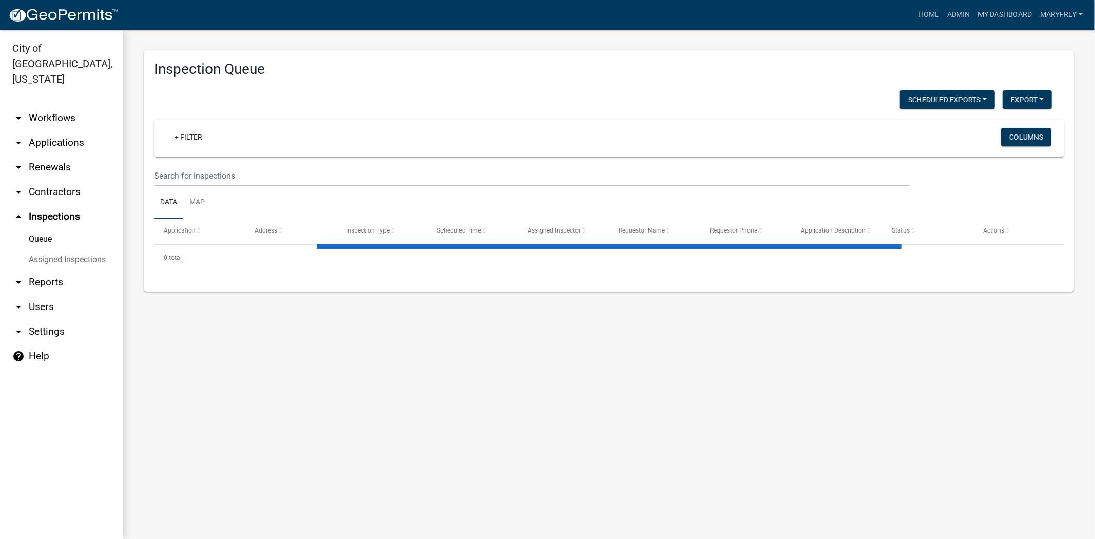
click at [67, 130] on link "arrow_drop_down Applications" at bounding box center [61, 142] width 123 height 25
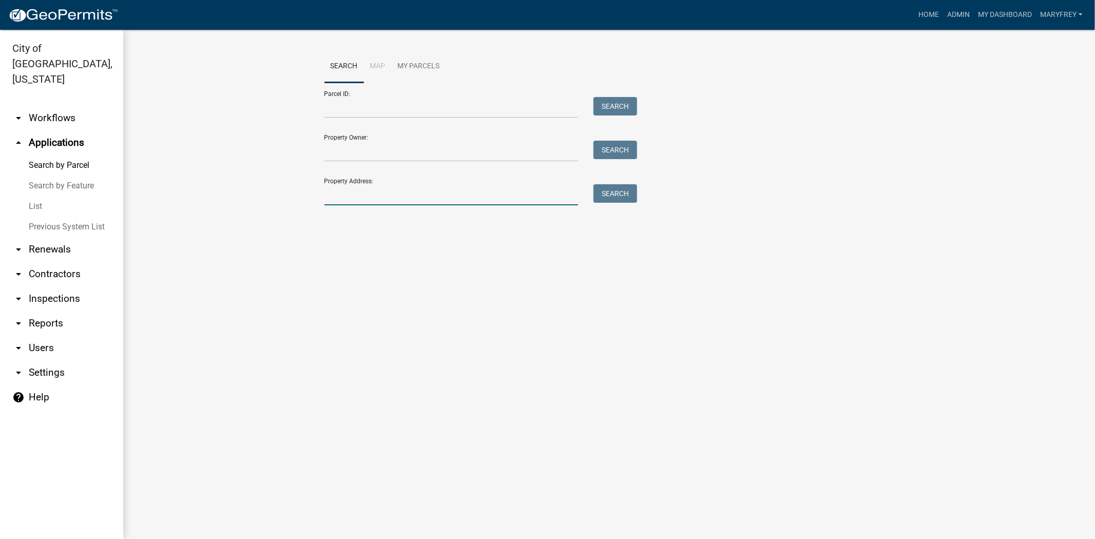
click at [339, 199] on input "Property Address:" at bounding box center [451, 194] width 254 height 21
type input "428 watt"
click at [622, 194] on button "Search" at bounding box center [616, 193] width 44 height 18
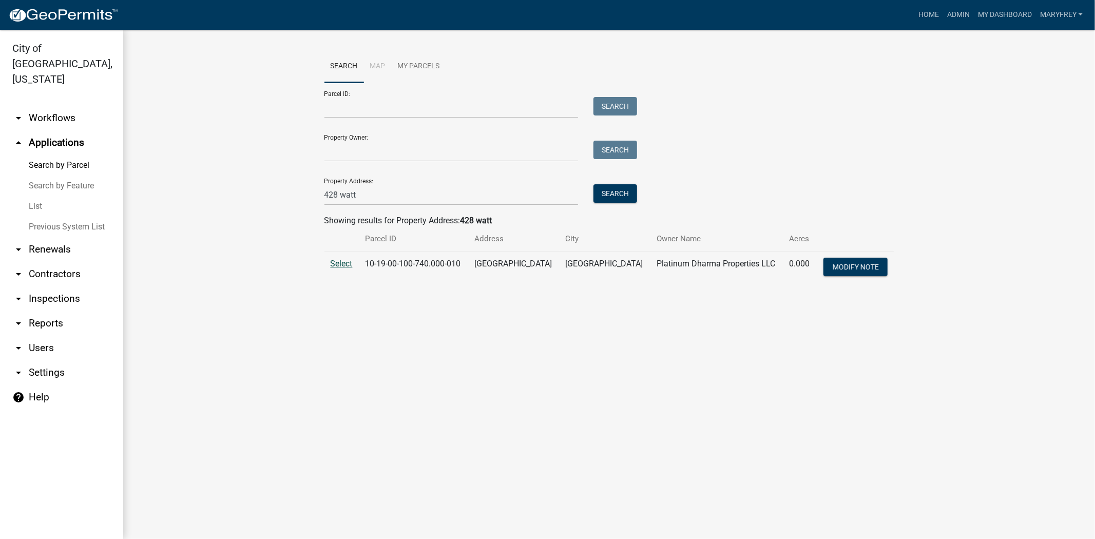
click at [348, 263] on span "Select" at bounding box center [342, 264] width 22 height 10
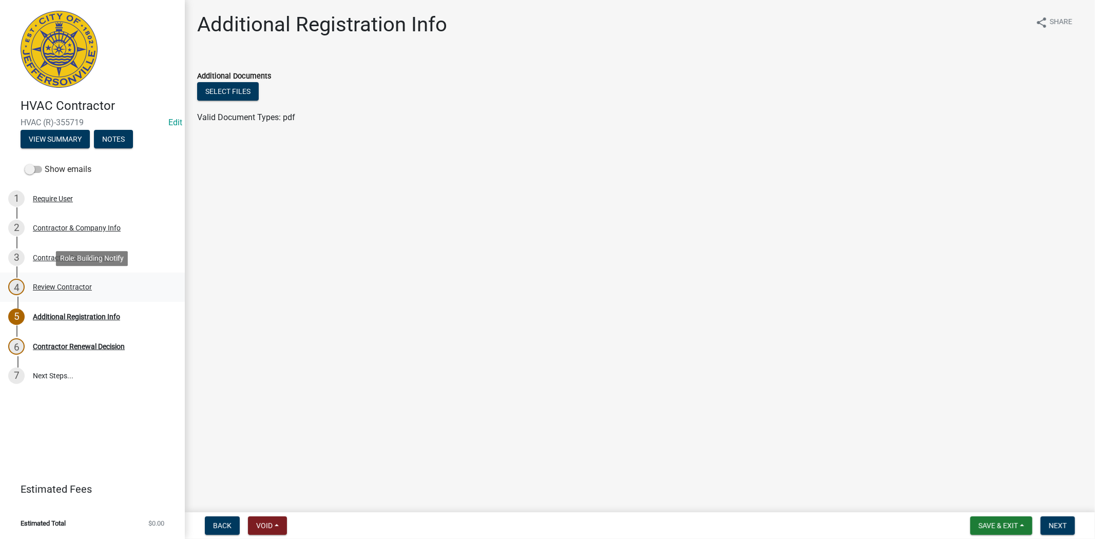
click at [54, 286] on div "Review Contractor" at bounding box center [62, 286] width 59 height 7
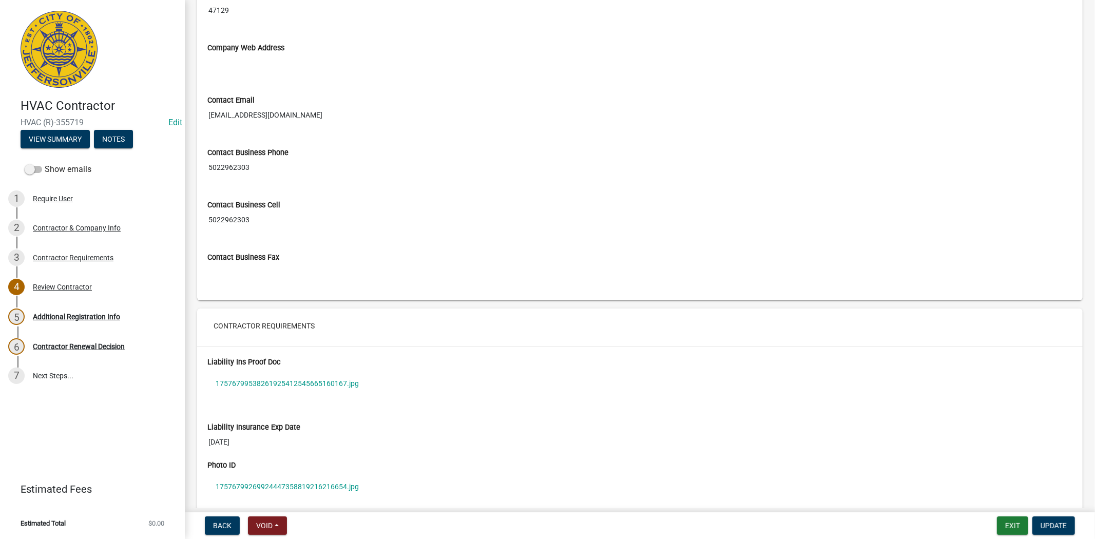
scroll to position [655, 0]
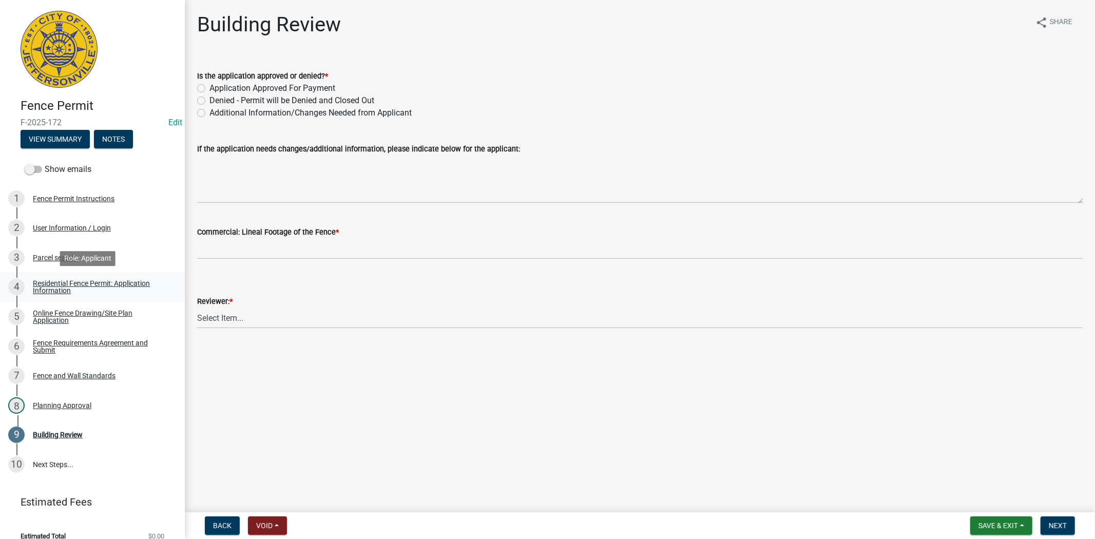
click at [72, 280] on div "Residential Fence Permit: Application Information" at bounding box center [101, 287] width 136 height 14
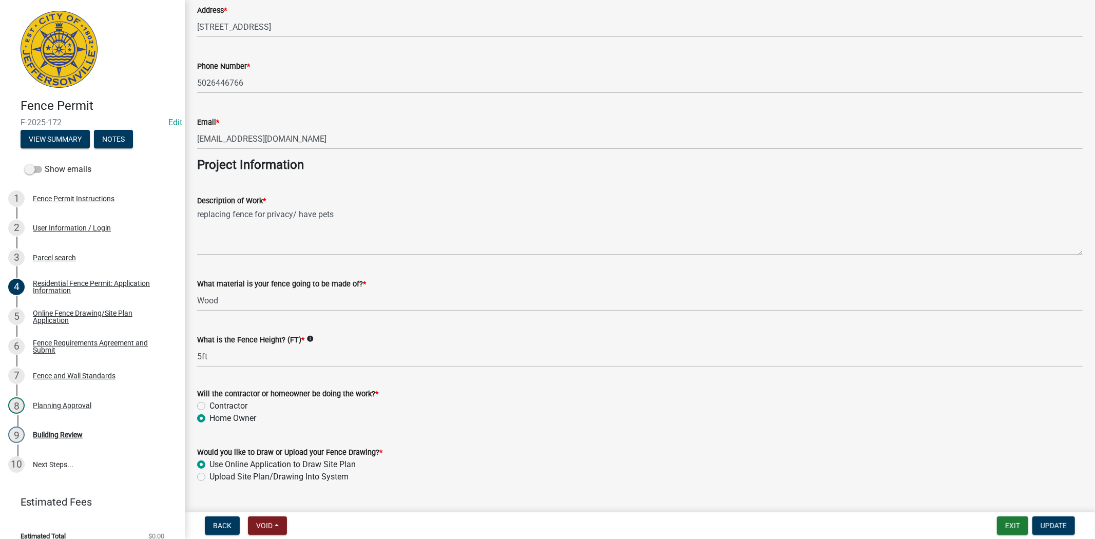
scroll to position [763, 0]
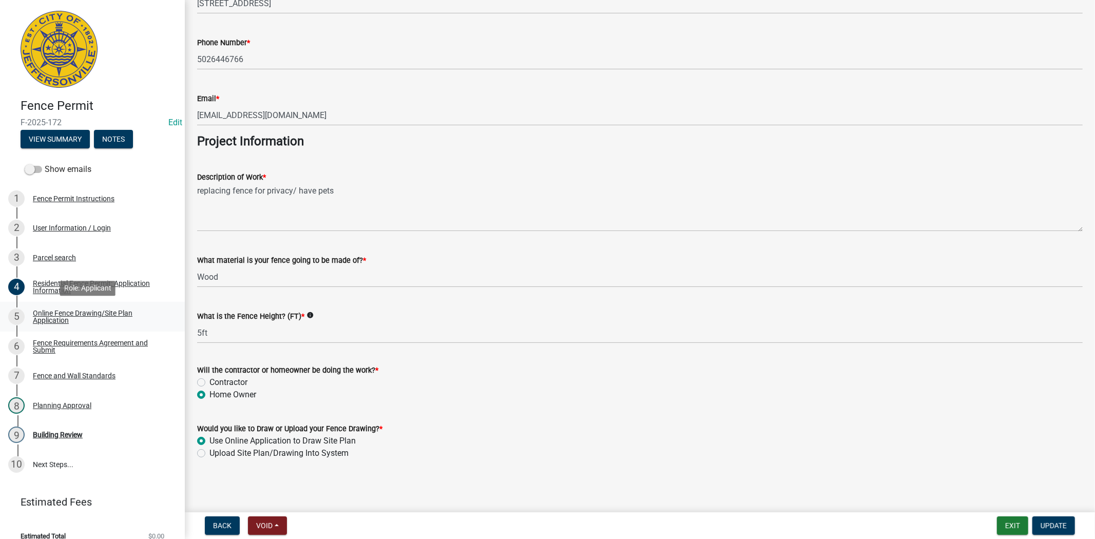
click at [55, 316] on div "Online Fence Drawing/Site Plan Application" at bounding box center [101, 317] width 136 height 14
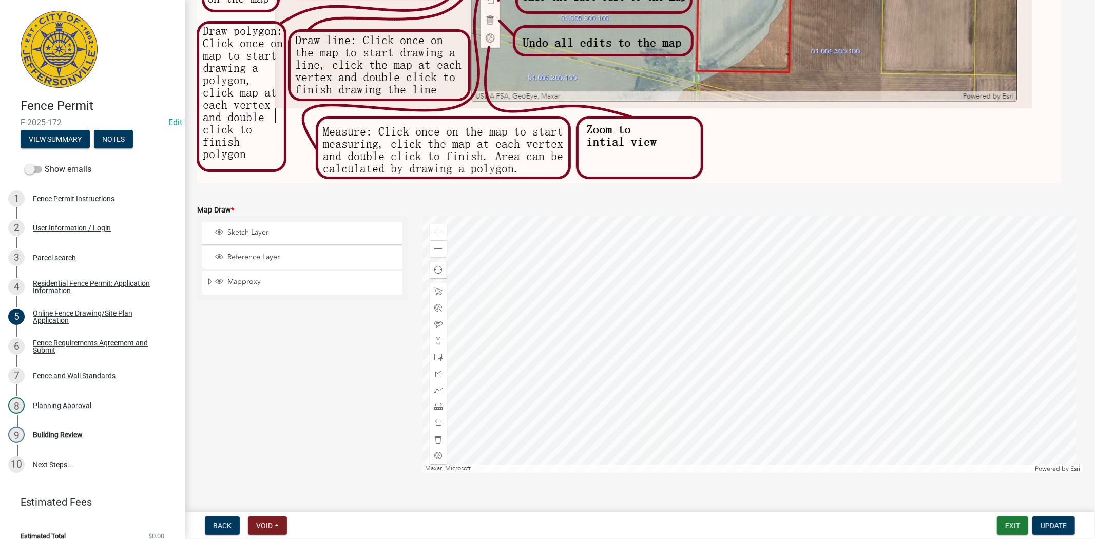
scroll to position [322, 0]
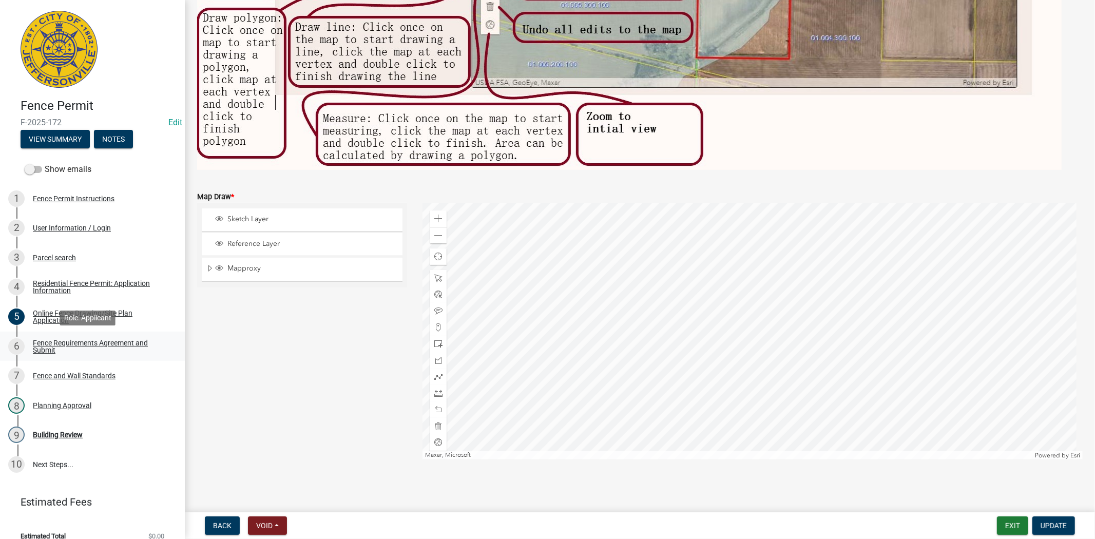
click at [71, 335] on link "6 Fence Requirements Agreement and Submit" at bounding box center [92, 347] width 185 height 30
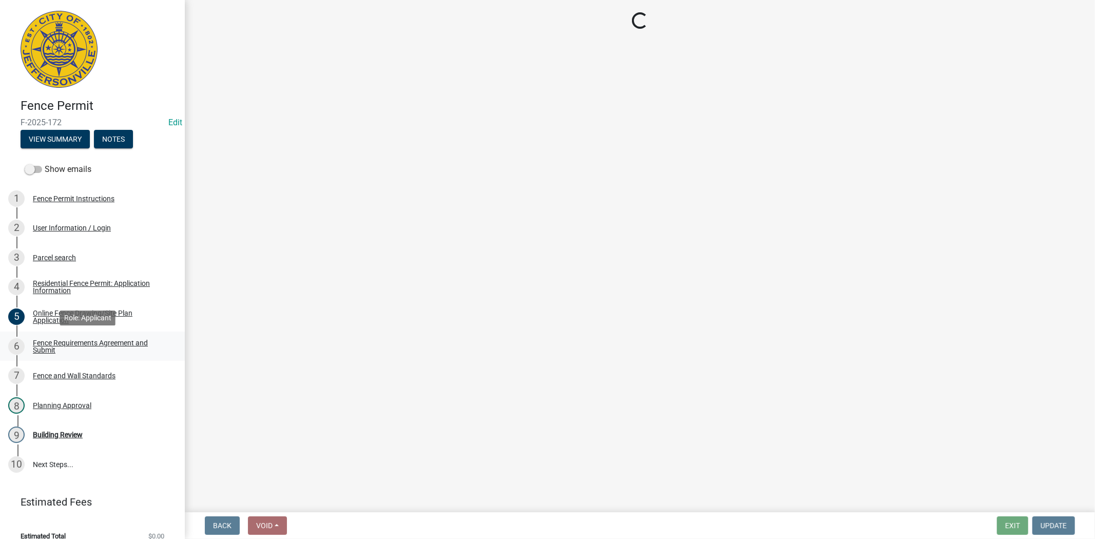
scroll to position [0, 0]
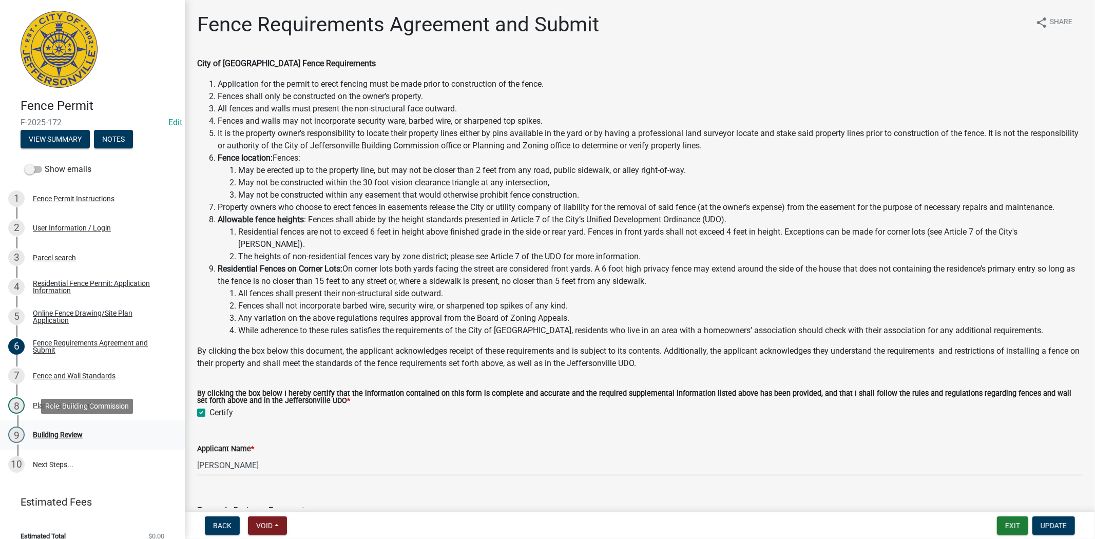
click at [63, 435] on div "Building Review" at bounding box center [58, 434] width 50 height 7
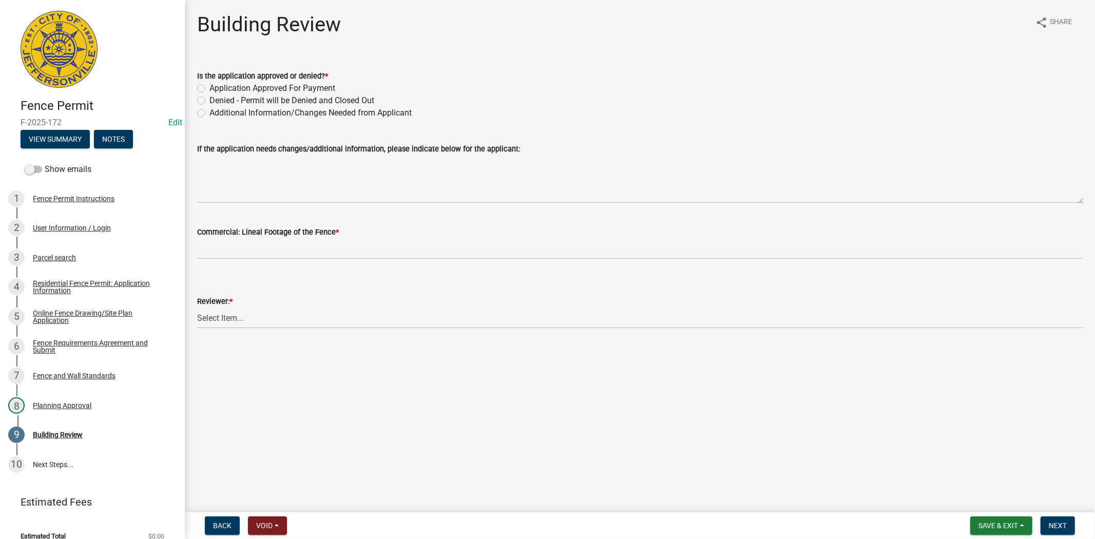
click at [209, 88] on label "Application Approved For Payment" at bounding box center [272, 88] width 126 height 12
click at [209, 88] on input "Application Approved For Payment" at bounding box center [212, 85] width 7 height 7
radio input "true"
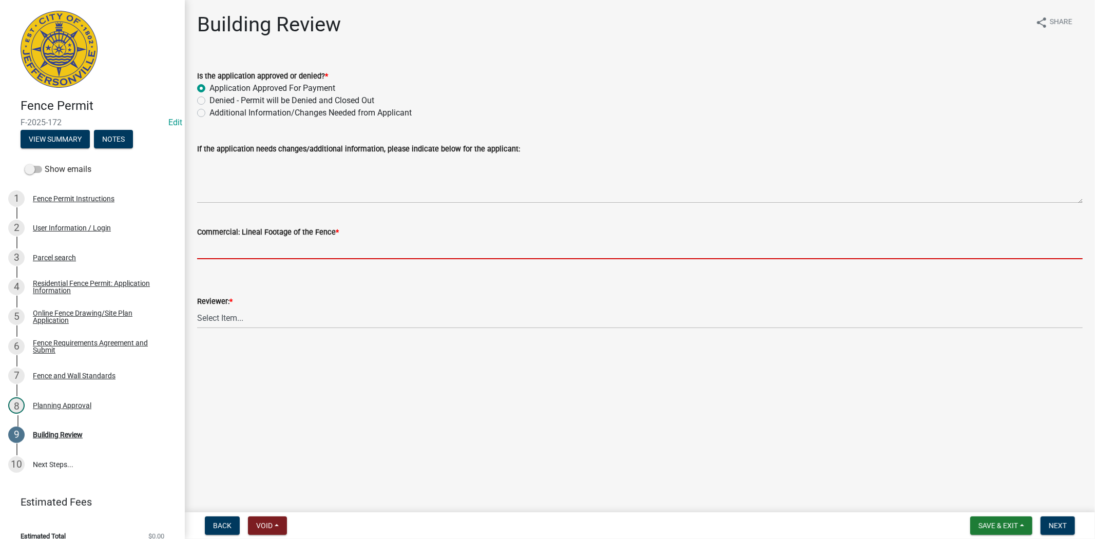
click at [222, 246] on input "text" at bounding box center [640, 248] width 886 height 21
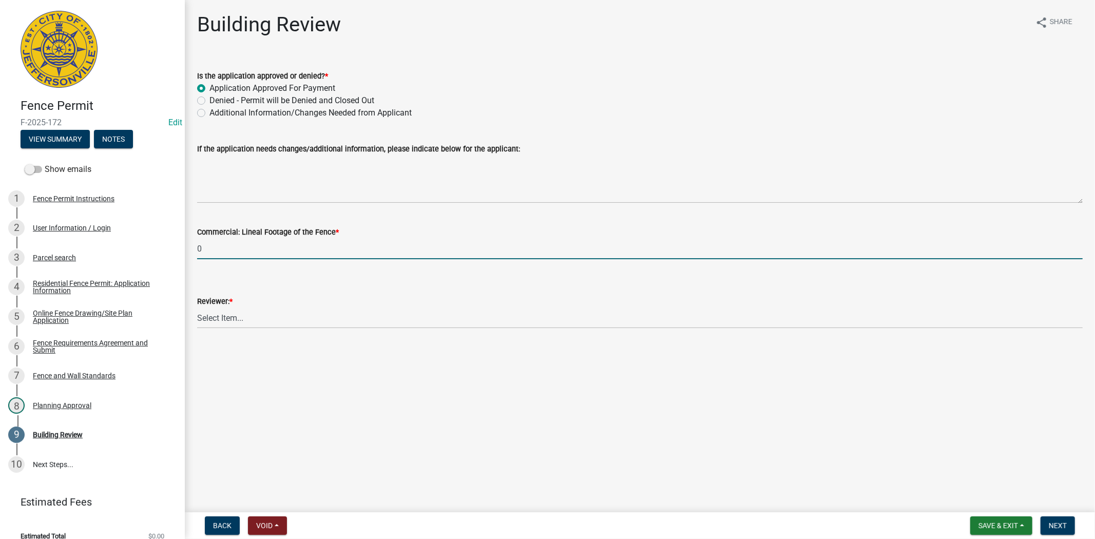
type input "0"
click at [260, 318] on select "Select Item... Jim Wilkinson Mary Frey Mike Kruer Missy Bottorff Linda Mills" at bounding box center [640, 318] width 886 height 21
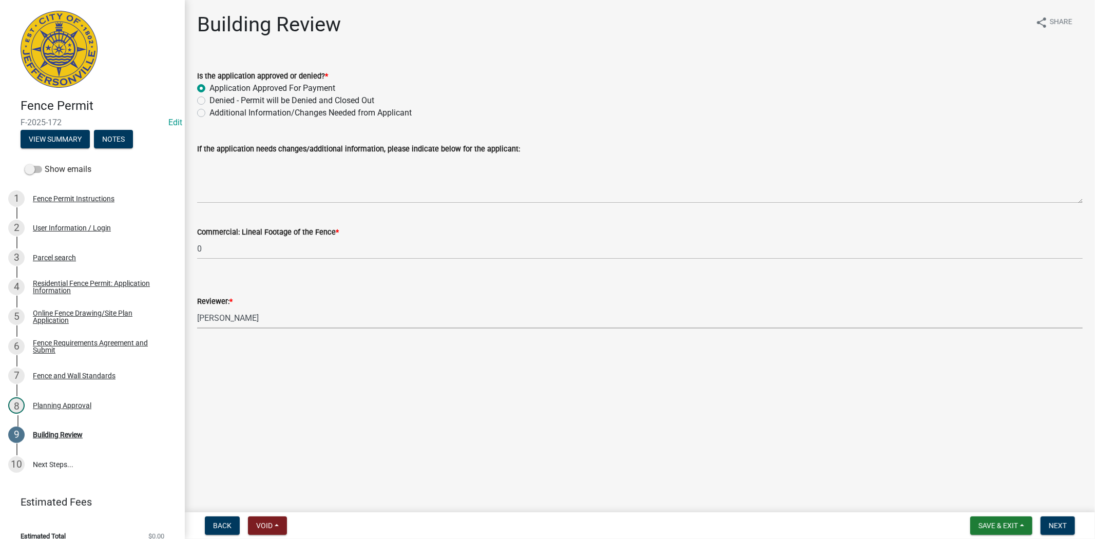
click at [197, 308] on select "Select Item... Jim Wilkinson Mary Frey Mike Kruer Missy Bottorff Linda Mills" at bounding box center [640, 318] width 886 height 21
select select "ae18bd6d-6aa6-4ae7-9a5a-1a2f6b8174d1"
click at [1054, 528] on span "Next" at bounding box center [1058, 526] width 18 height 8
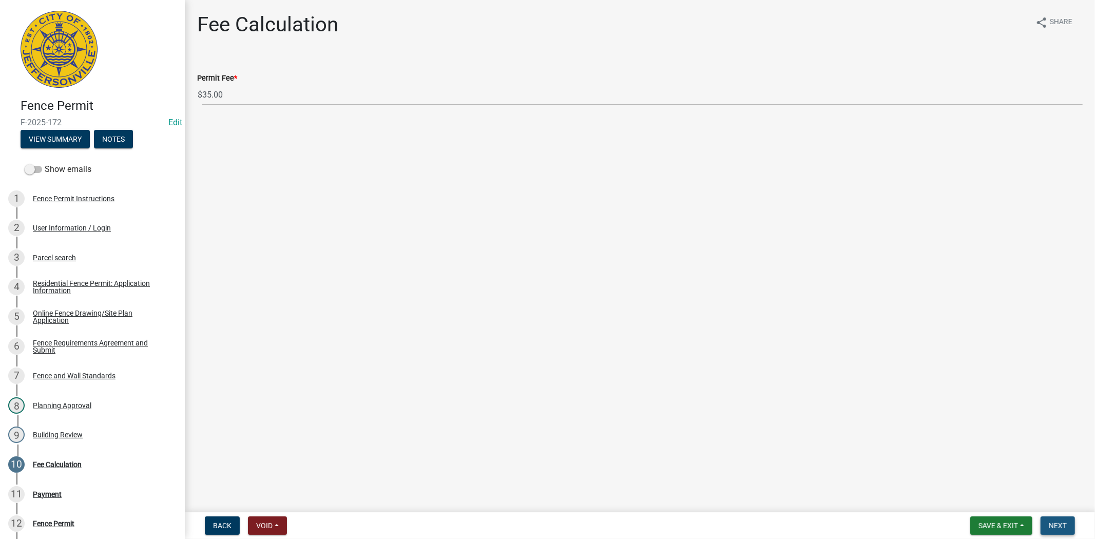
click at [1062, 525] on span "Next" at bounding box center [1058, 526] width 18 height 8
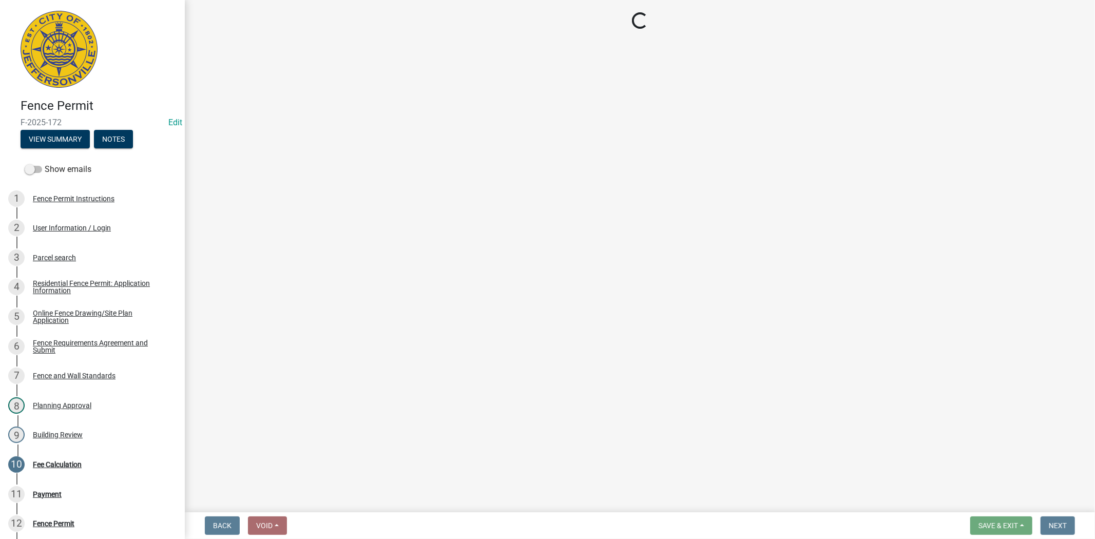
select select "3: 3"
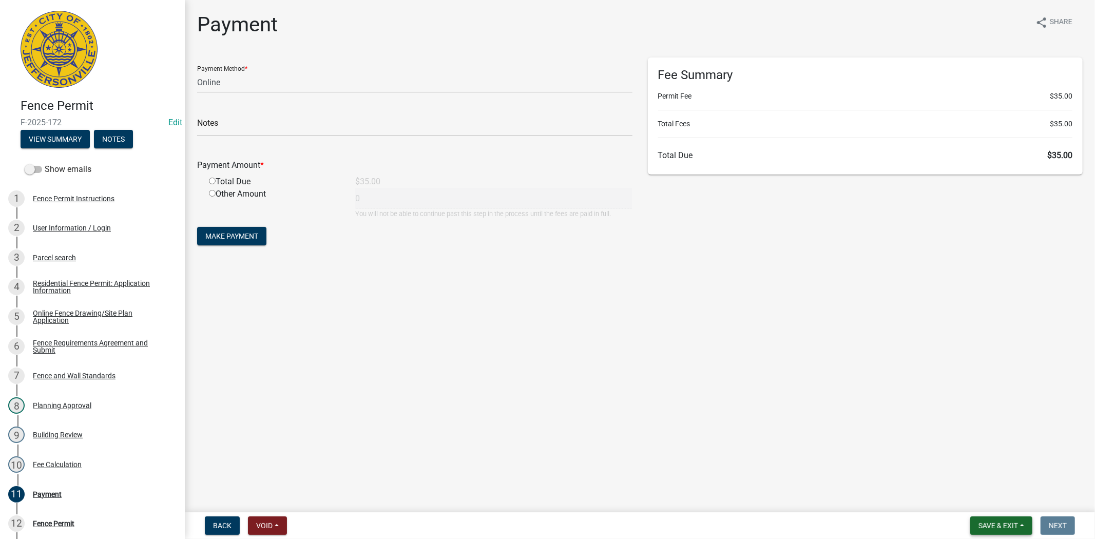
click at [1003, 524] on span "Save & Exit" at bounding box center [999, 526] width 40 height 8
click at [987, 506] on button "Save & Exit" at bounding box center [991, 499] width 82 height 25
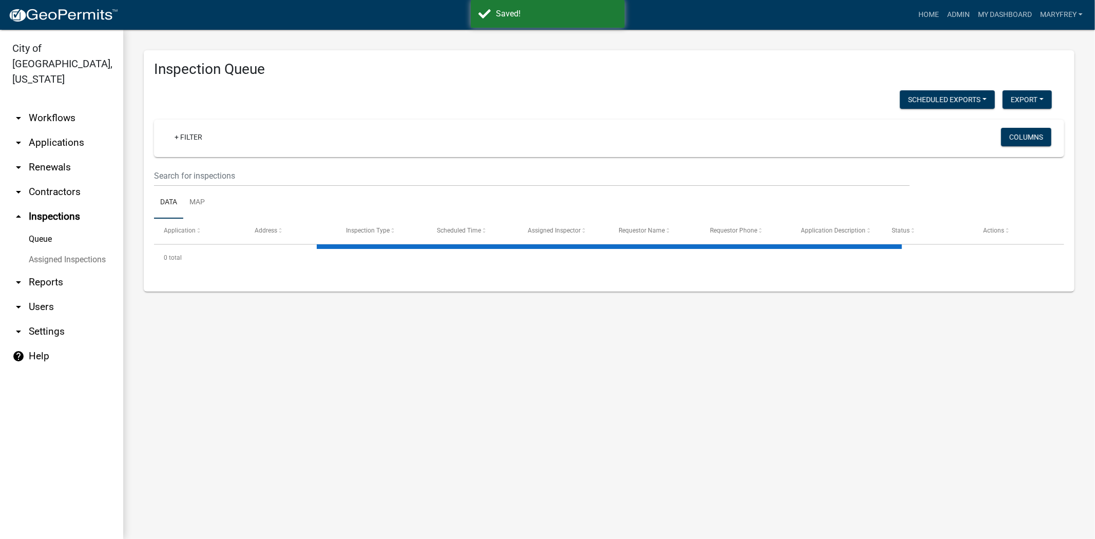
select select "3: 100"
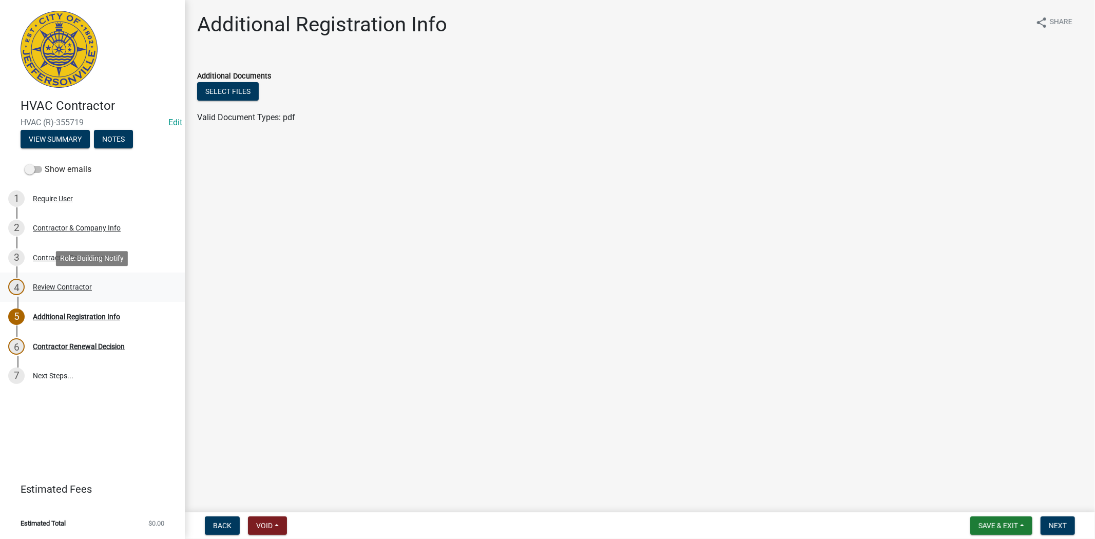
click at [67, 284] on div "Review Contractor" at bounding box center [62, 286] width 59 height 7
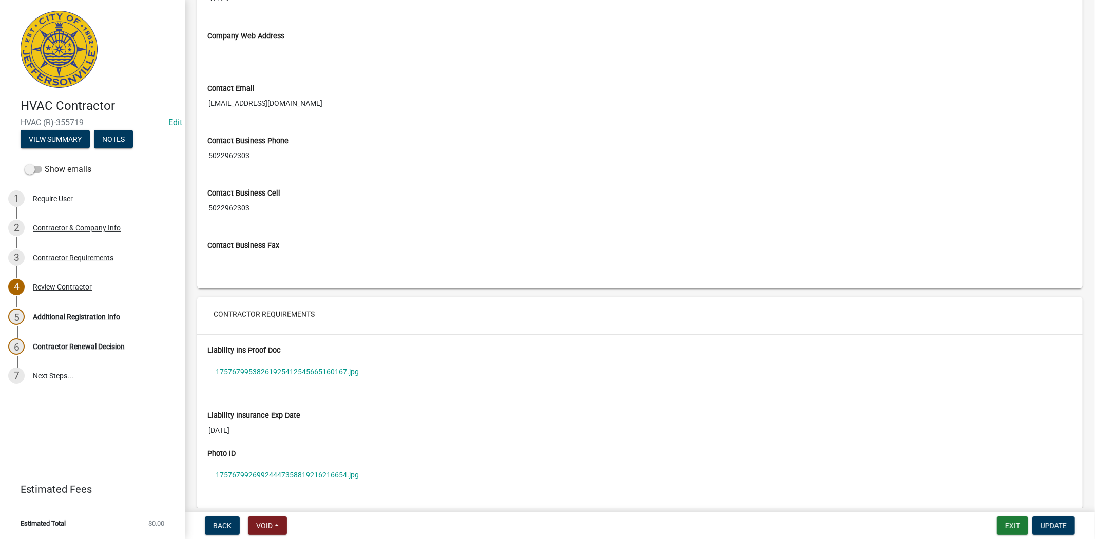
scroll to position [655, 0]
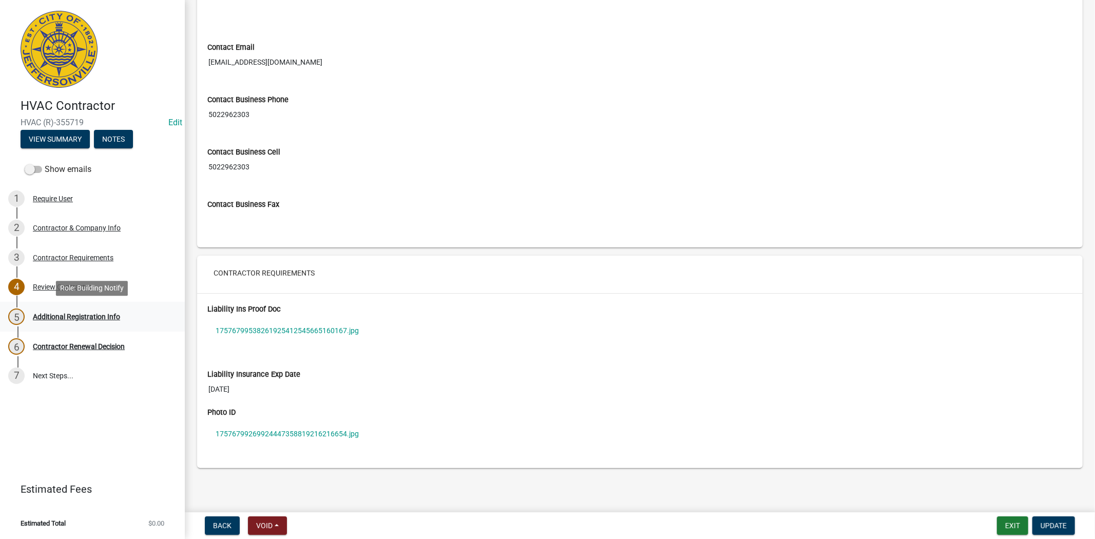
click at [72, 315] on div "Additional Registration Info" at bounding box center [76, 316] width 87 height 7
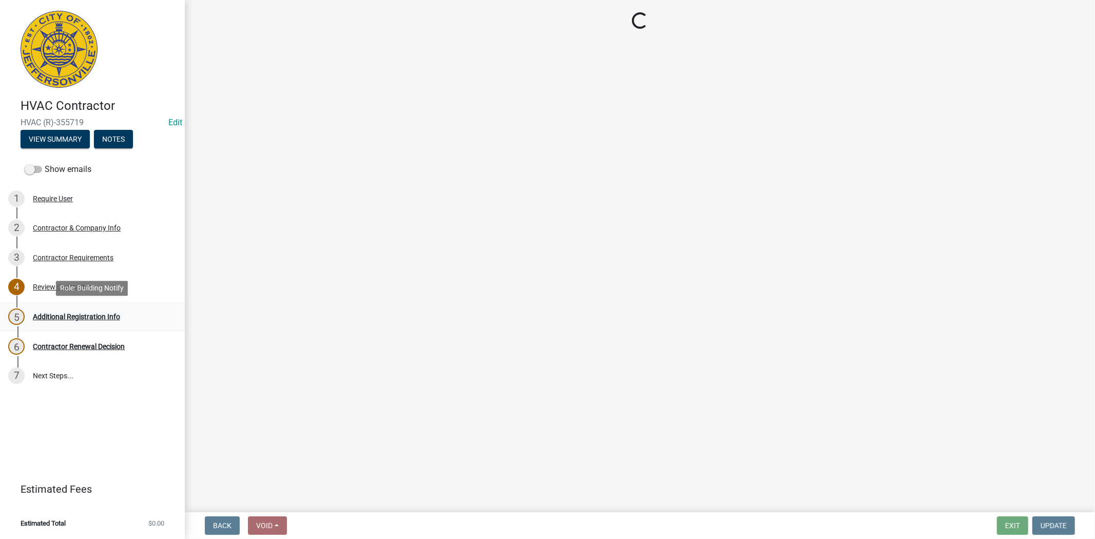
scroll to position [0, 0]
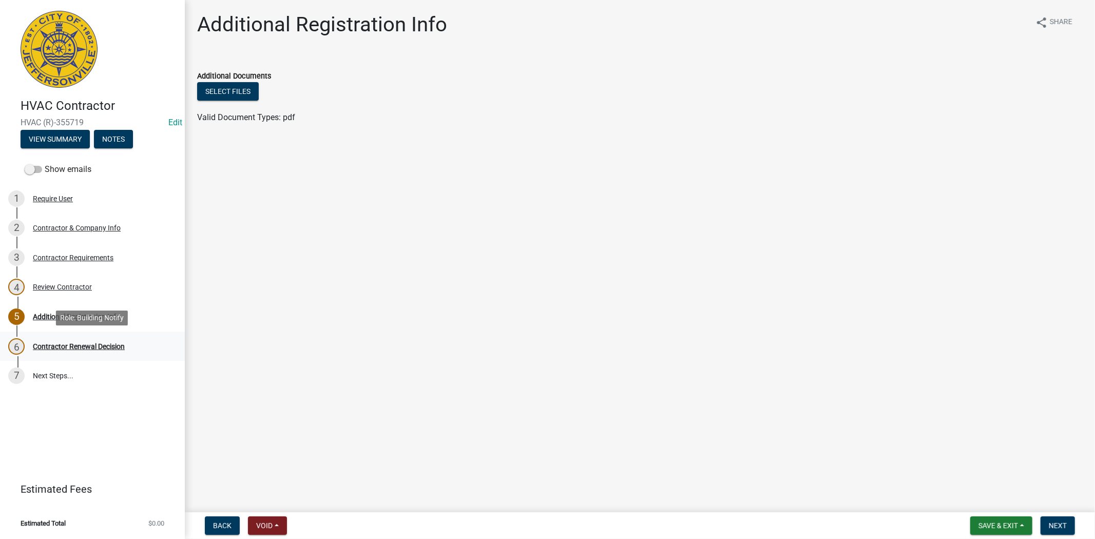
click at [69, 345] on div "Contractor Renewal Decision" at bounding box center [79, 346] width 92 height 7
click at [95, 341] on div "6 Contractor Renewal Decision" at bounding box center [88, 346] width 160 height 16
click at [1056, 526] on span "Next" at bounding box center [1058, 526] width 18 height 8
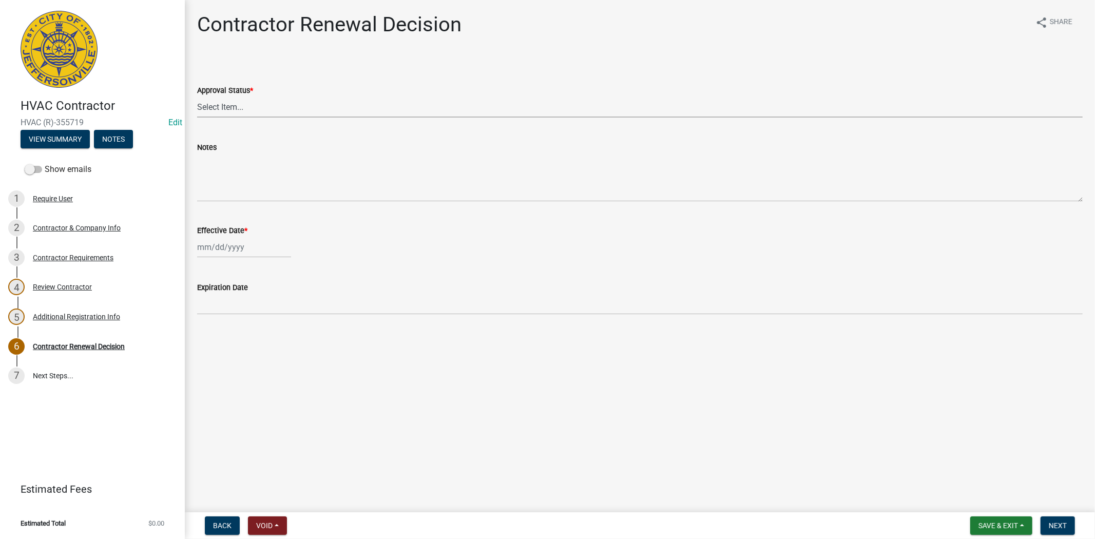
click at [280, 100] on select "Select Item... Approved Denied" at bounding box center [640, 107] width 886 height 21
click at [197, 97] on select "Select Item... Approved Denied" at bounding box center [640, 107] width 886 height 21
select select "30db8998-795d-4bbe-8e49-f1ade8865815"
click at [261, 247] on div at bounding box center [244, 247] width 94 height 21
select select "9"
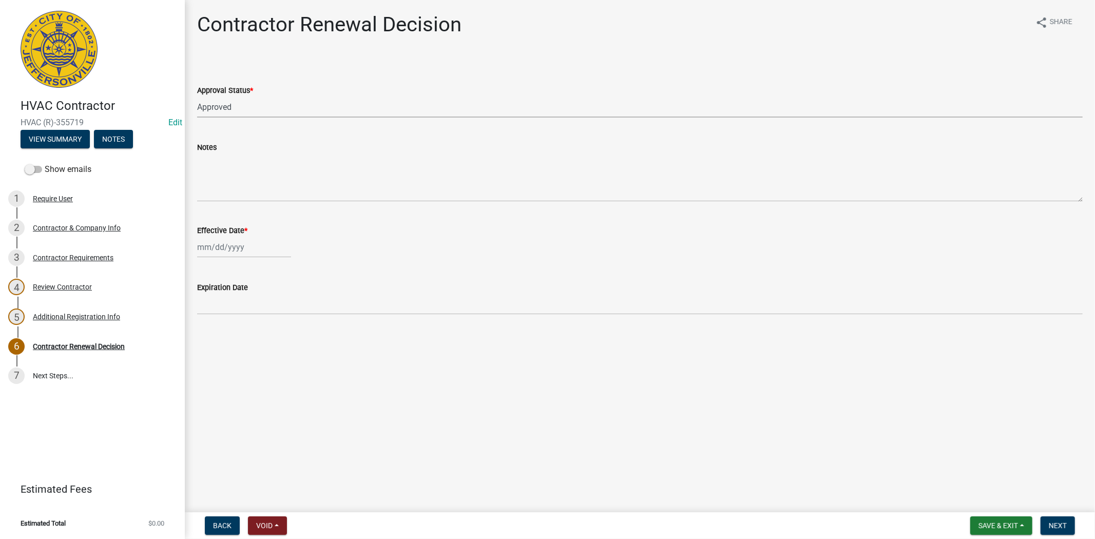
select select "2025"
click at [271, 311] on div "12" at bounding box center [273, 318] width 16 height 16
type input "[DATE]"
click at [1061, 522] on span "Next" at bounding box center [1058, 526] width 18 height 8
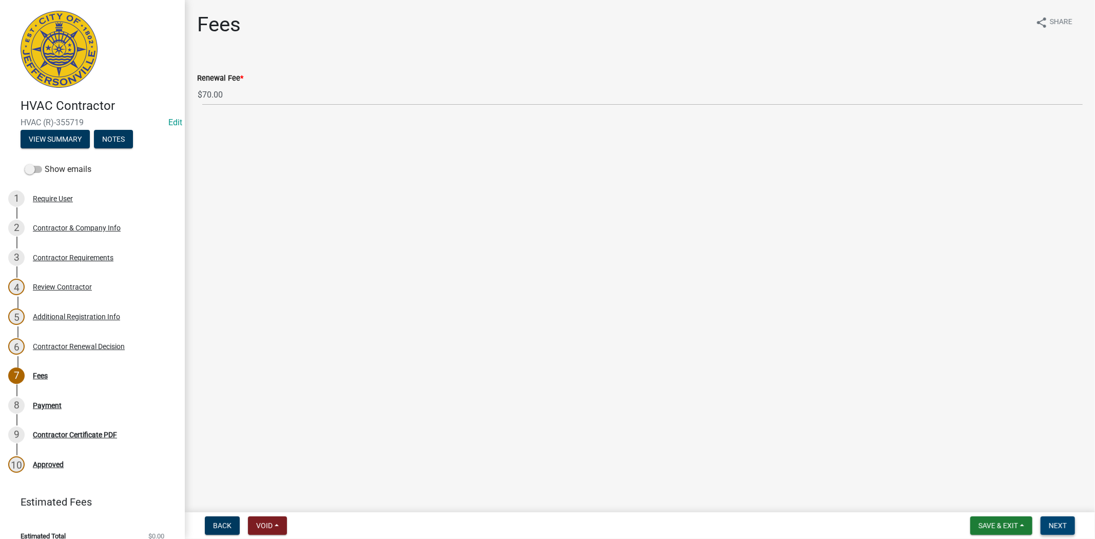
click at [1061, 522] on span "Next" at bounding box center [1058, 526] width 18 height 8
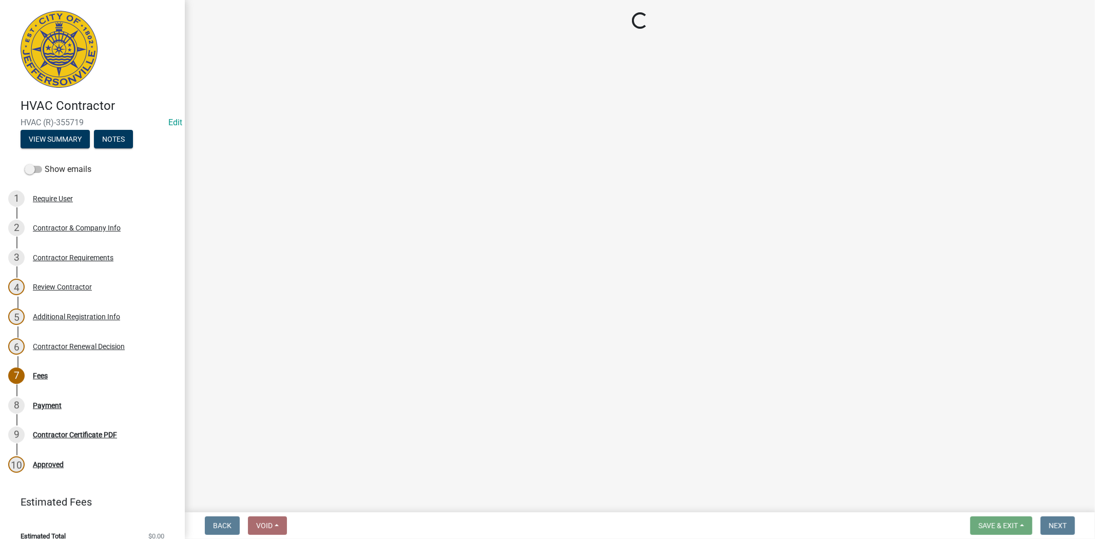
select select "3: 3"
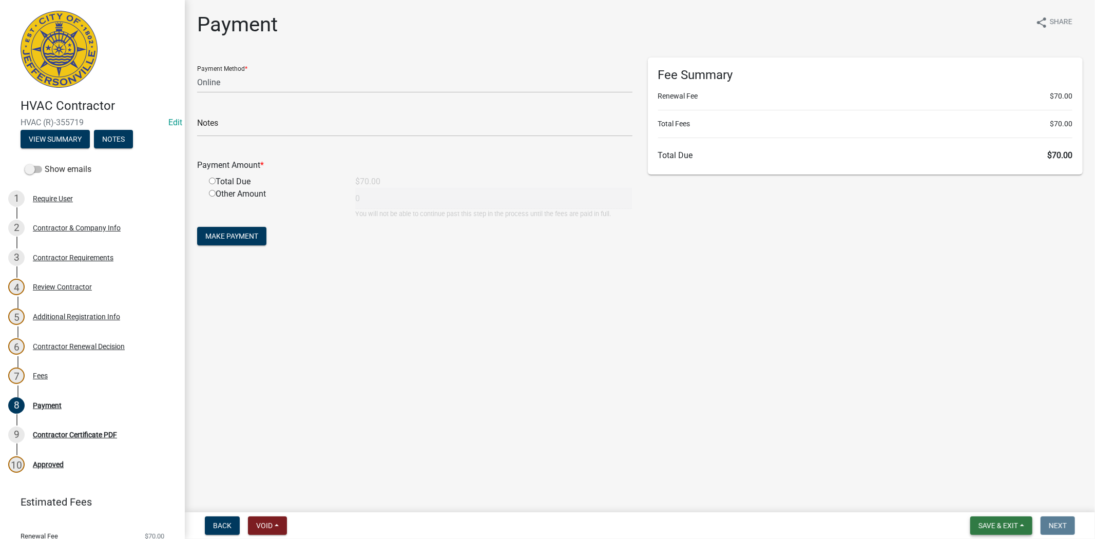
click at [1010, 525] on span "Save & Exit" at bounding box center [999, 526] width 40 height 8
click at [1005, 502] on button "Save & Exit" at bounding box center [991, 499] width 82 height 25
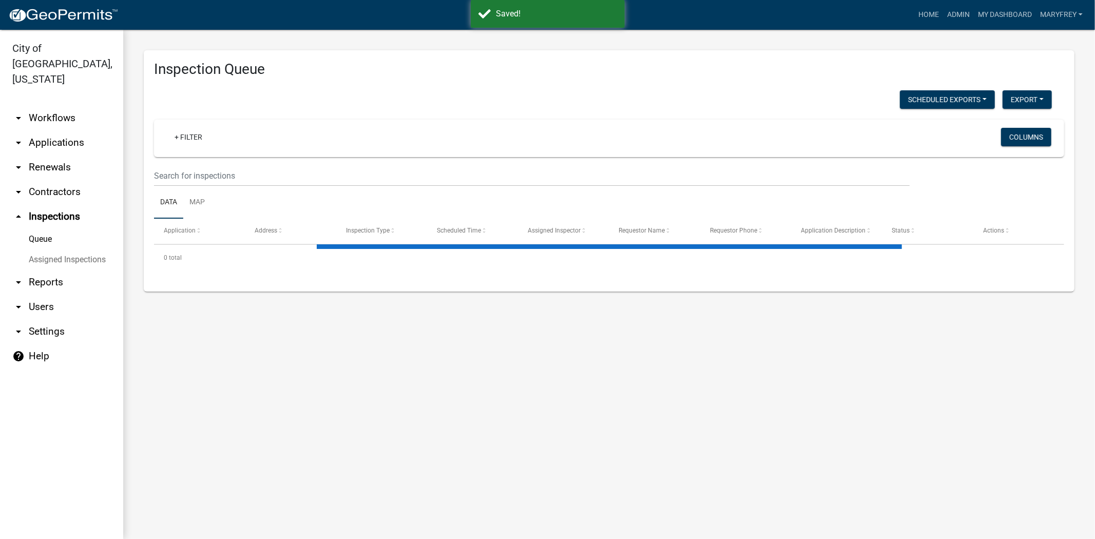
select select "3: 100"
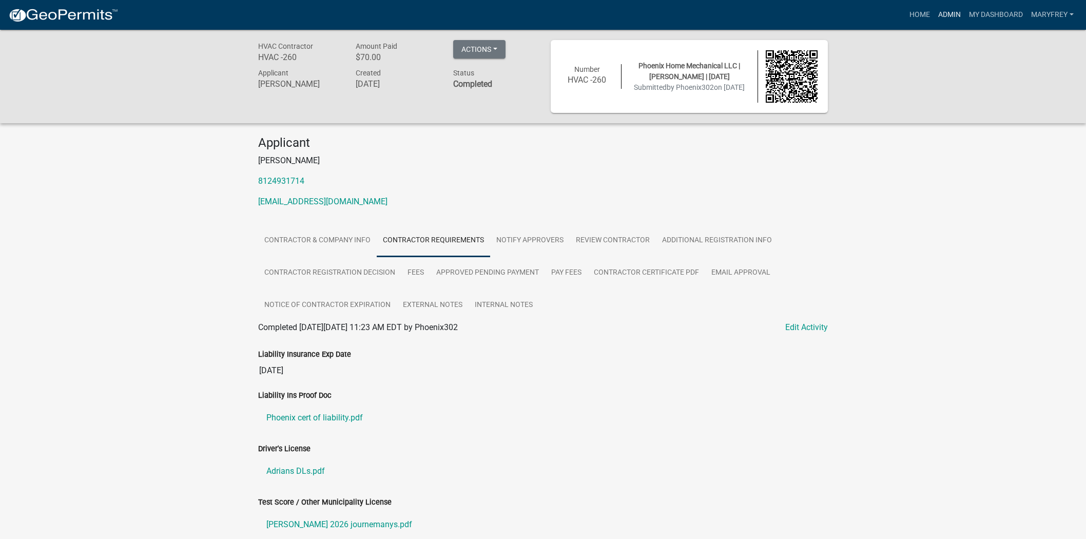
scroll to position [53, 0]
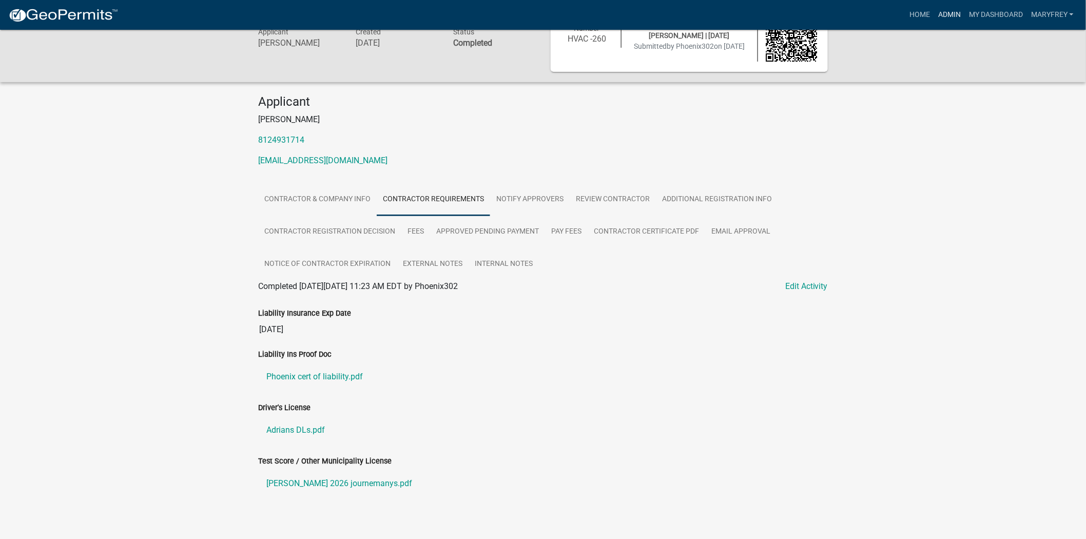
click at [948, 12] on link "Admin" at bounding box center [949, 15] width 31 height 20
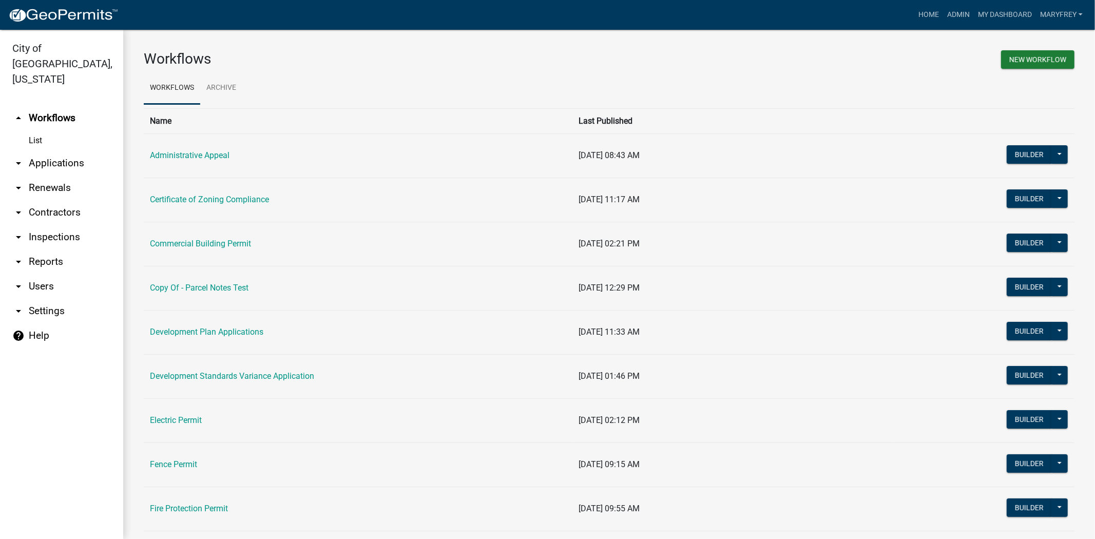
click at [59, 200] on link "arrow_drop_down Contractors" at bounding box center [61, 212] width 123 height 25
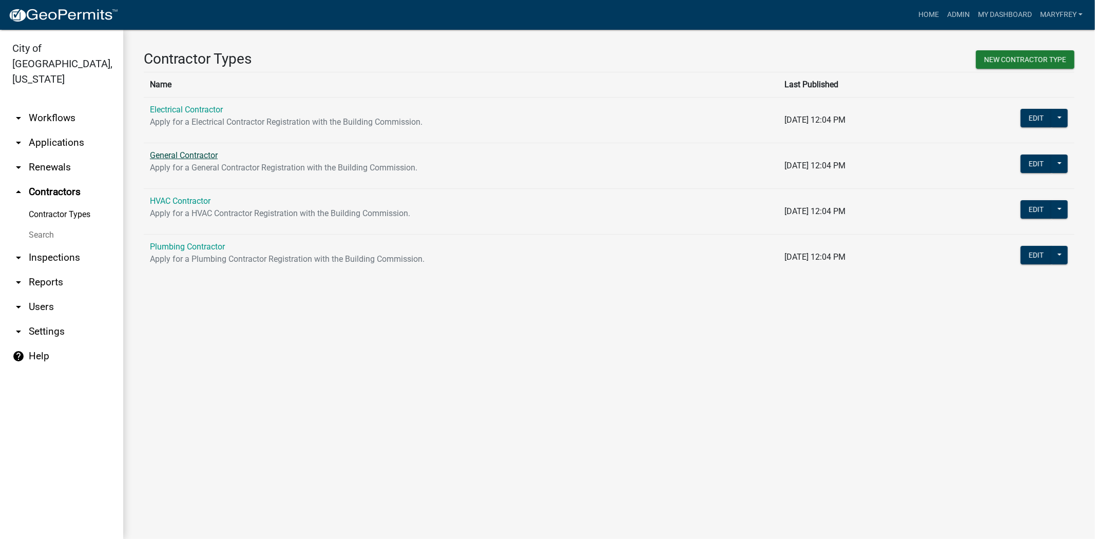
click at [186, 157] on link "General Contractor" at bounding box center [184, 155] width 68 height 10
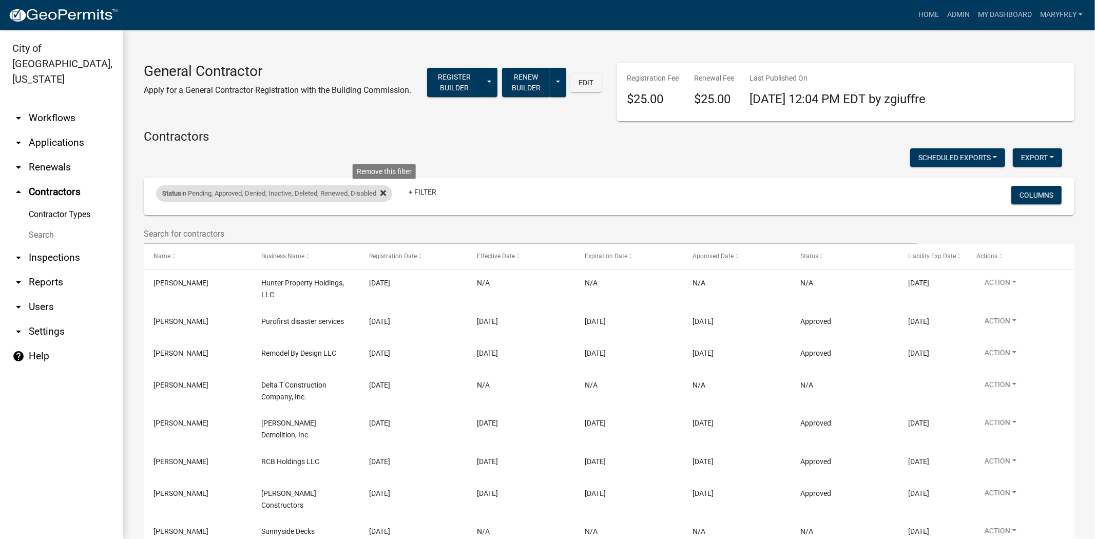
click at [386, 195] on icon at bounding box center [383, 193] width 6 height 8
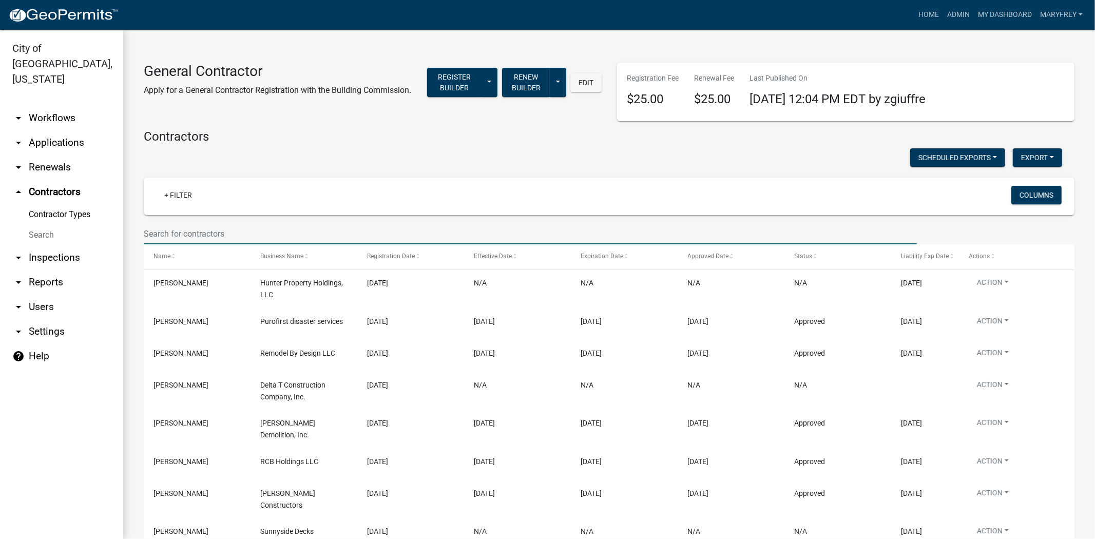
click at [165, 232] on input "text" at bounding box center [530, 233] width 773 height 21
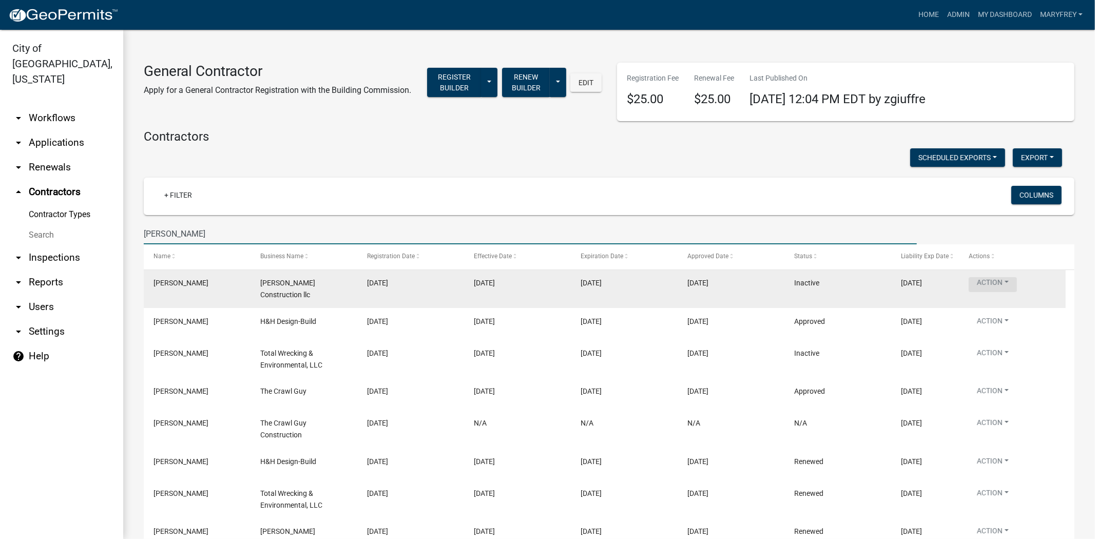
type input "frank"
click at [1007, 282] on button "Action" at bounding box center [993, 284] width 48 height 15
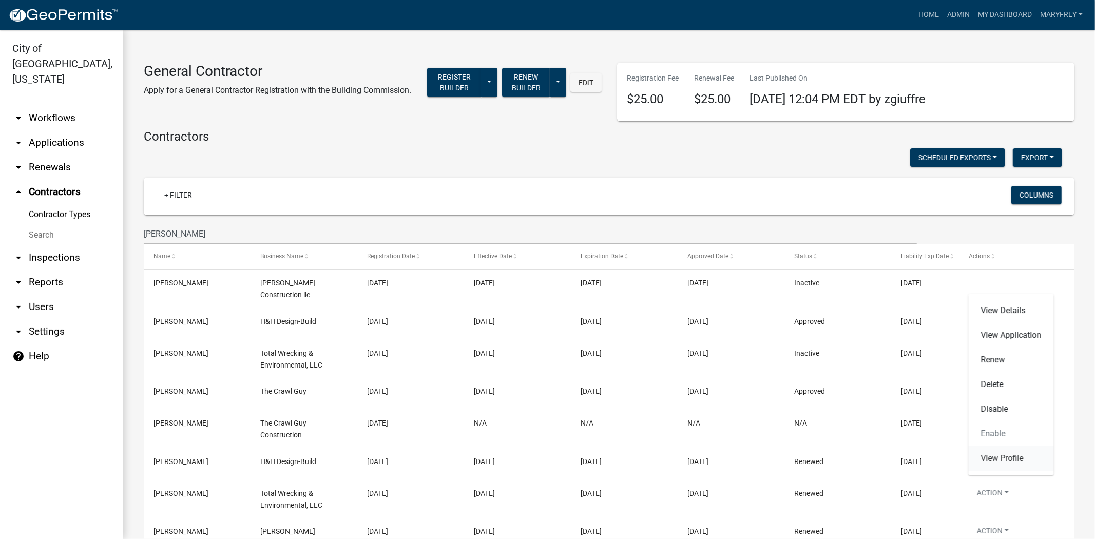
click at [994, 457] on link "View Profile" at bounding box center [1011, 458] width 85 height 25
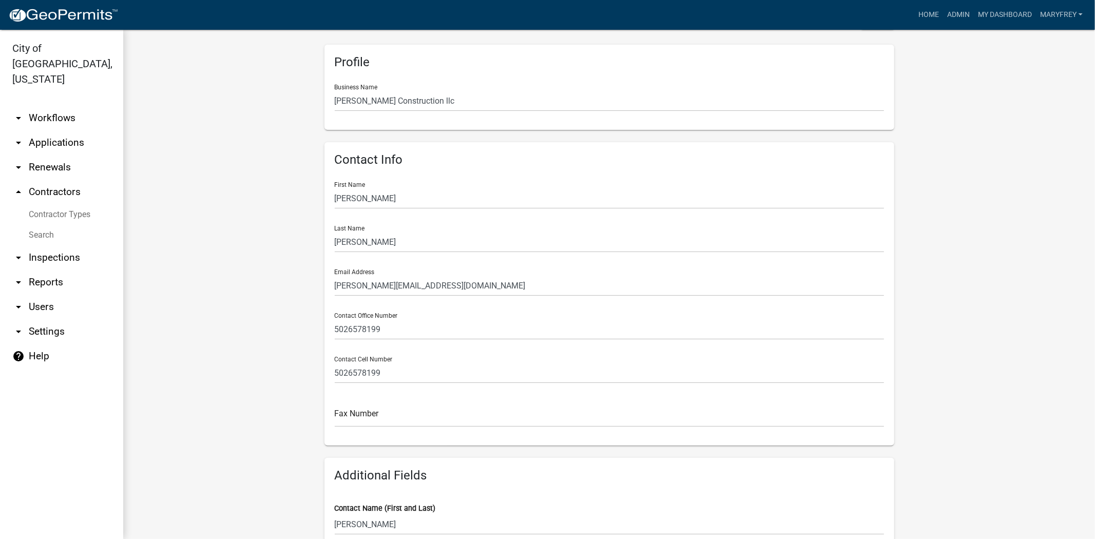
scroll to position [100, 0]
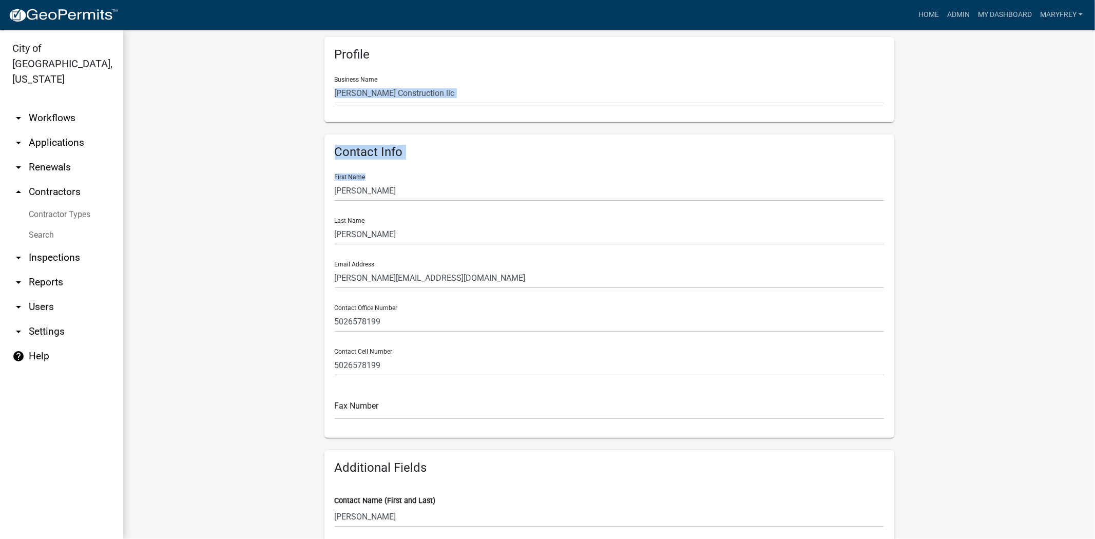
drag, startPoint x: 1086, startPoint y: 114, endPoint x: 1090, endPoint y: 159, distance: 45.4
click at [1086, 167] on main "Profile Registrations Documents Frankie1972 Save Profile Business Name Garrett …" at bounding box center [609, 284] width 972 height 509
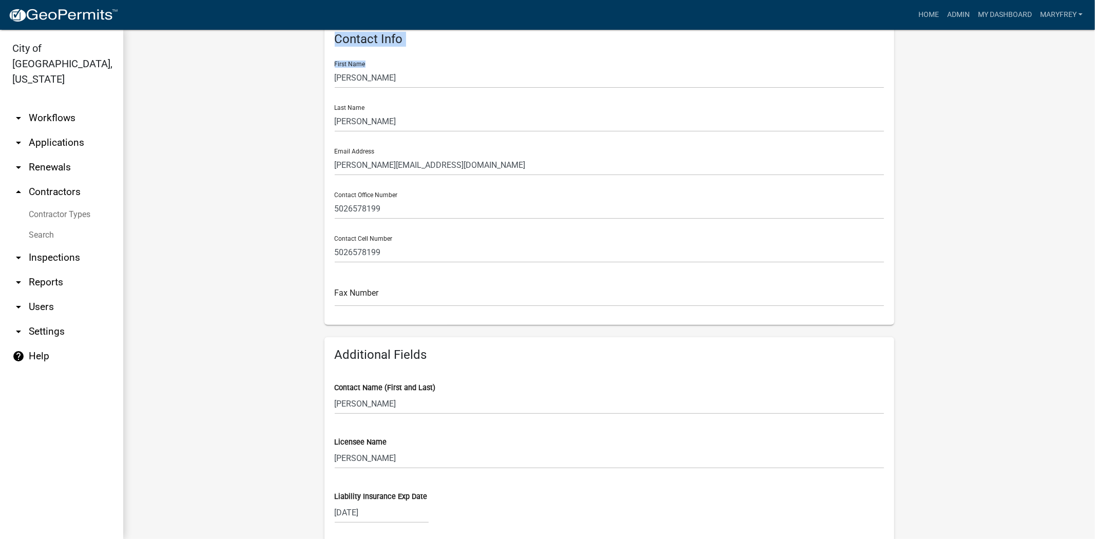
scroll to position [0, 0]
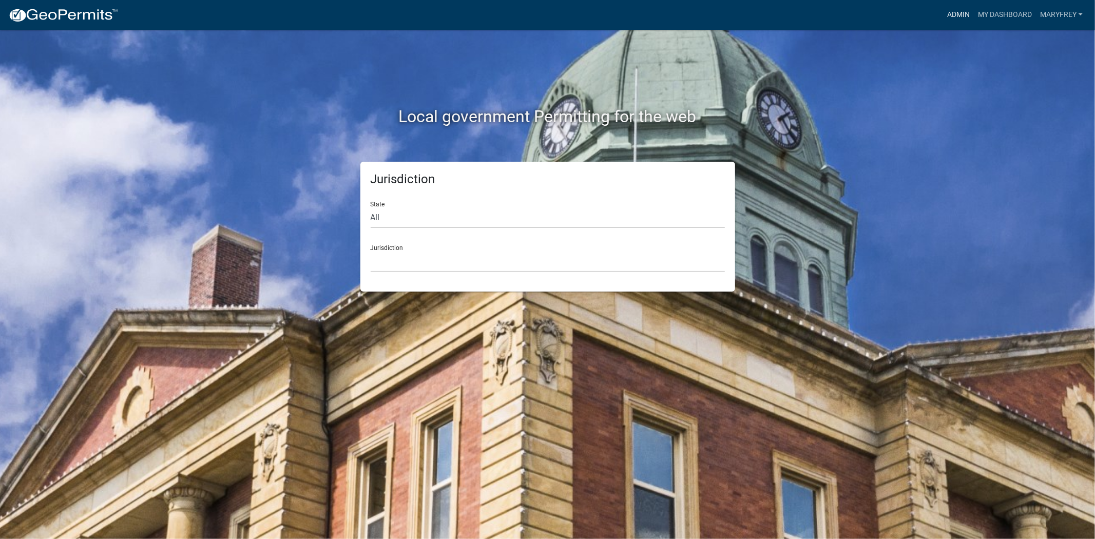
click at [957, 13] on link "Admin" at bounding box center [958, 15] width 31 height 20
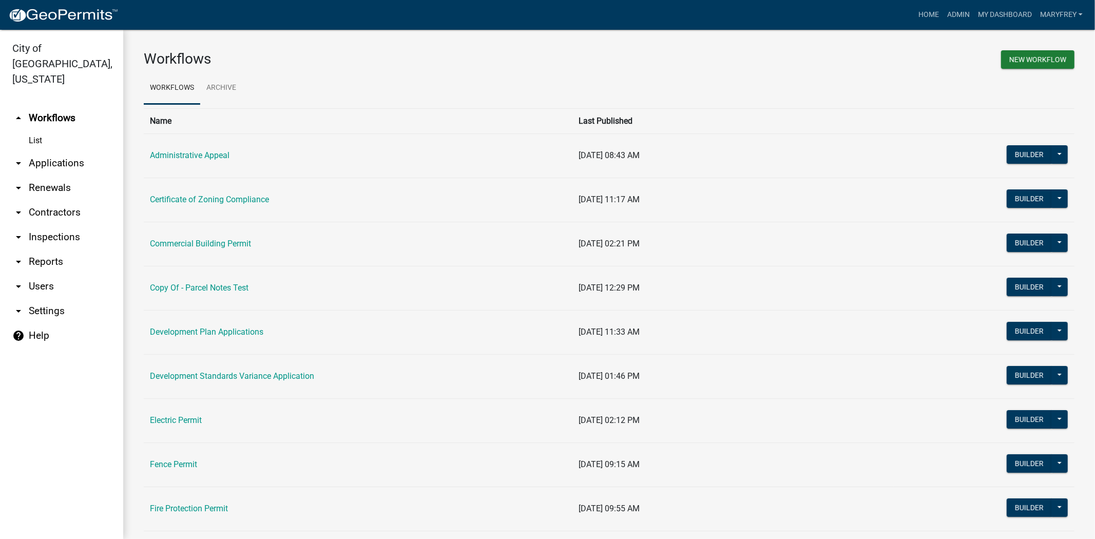
click at [52, 200] on link "arrow_drop_down Contractors" at bounding box center [61, 212] width 123 height 25
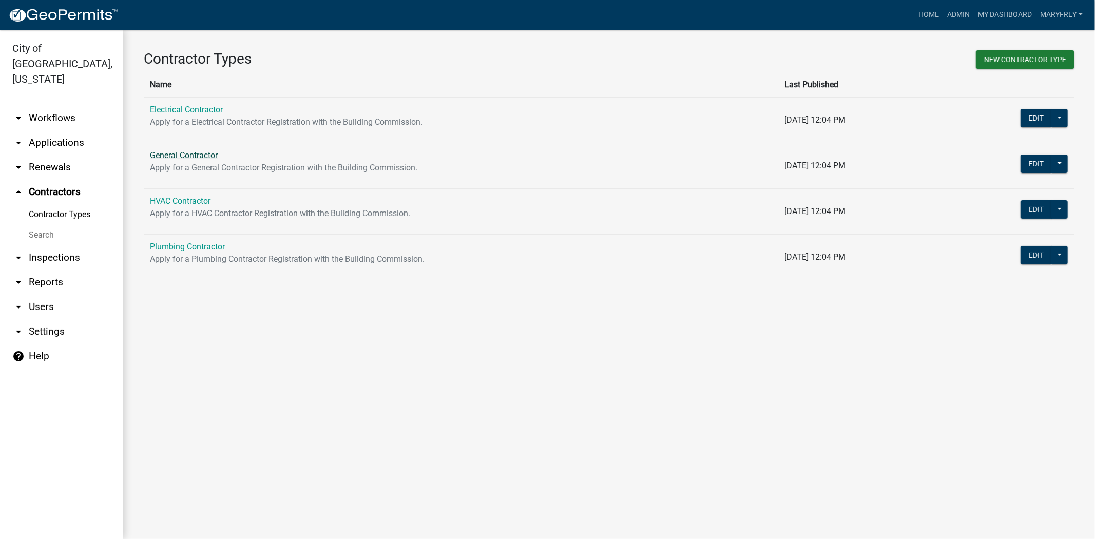
click at [177, 157] on link "General Contractor" at bounding box center [184, 155] width 68 height 10
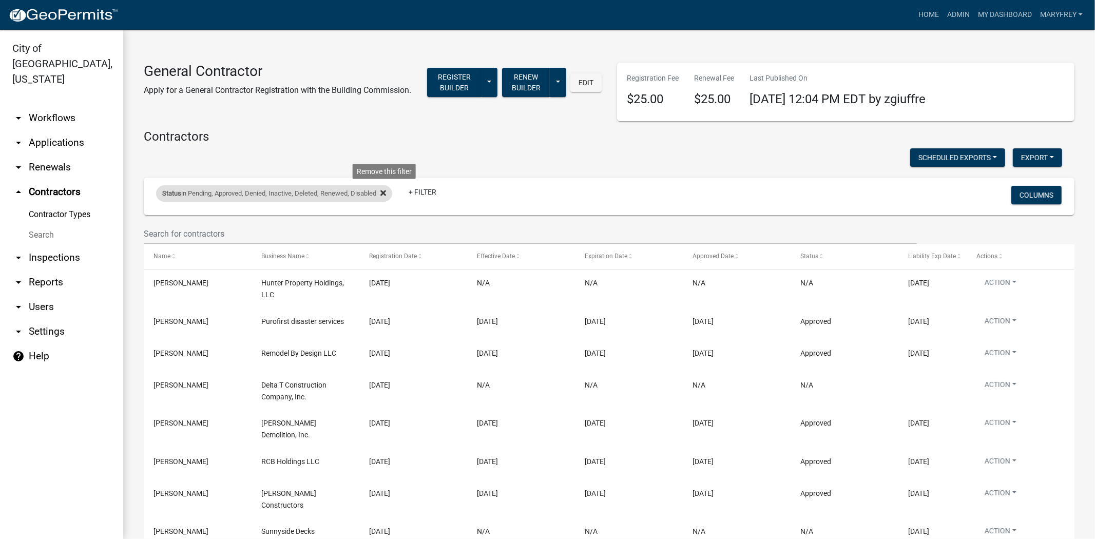
click at [386, 193] on icon at bounding box center [383, 193] width 6 height 8
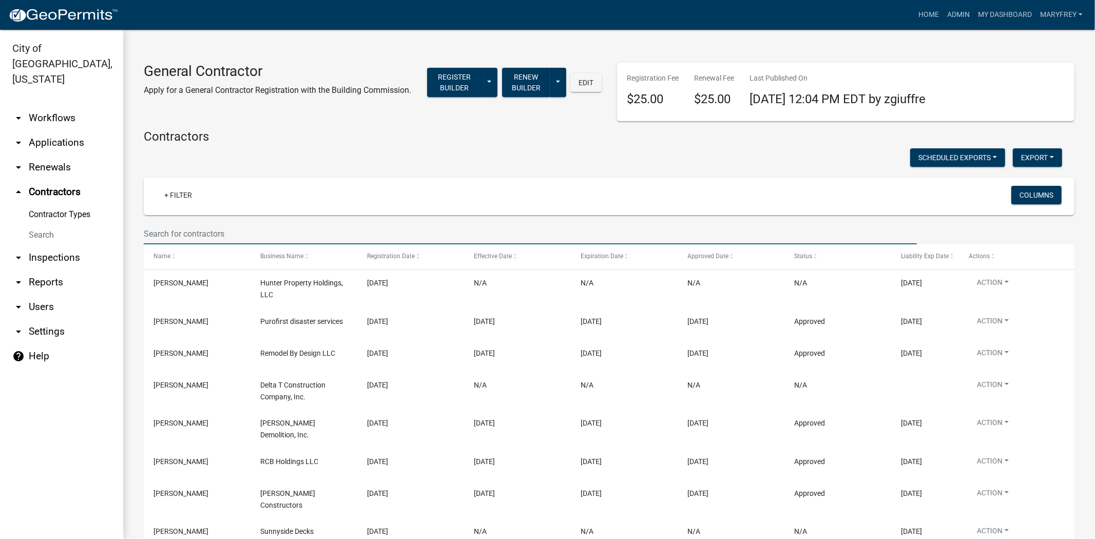
click at [163, 237] on input "text" at bounding box center [530, 233] width 773 height 21
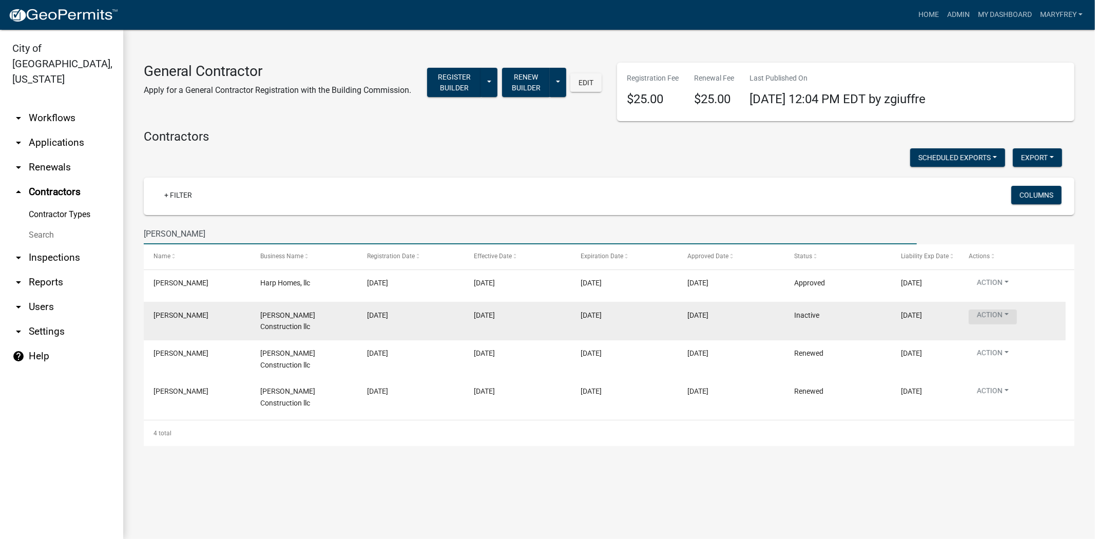
type input "[PERSON_NAME]"
click at [1009, 315] on button "Action" at bounding box center [993, 317] width 48 height 15
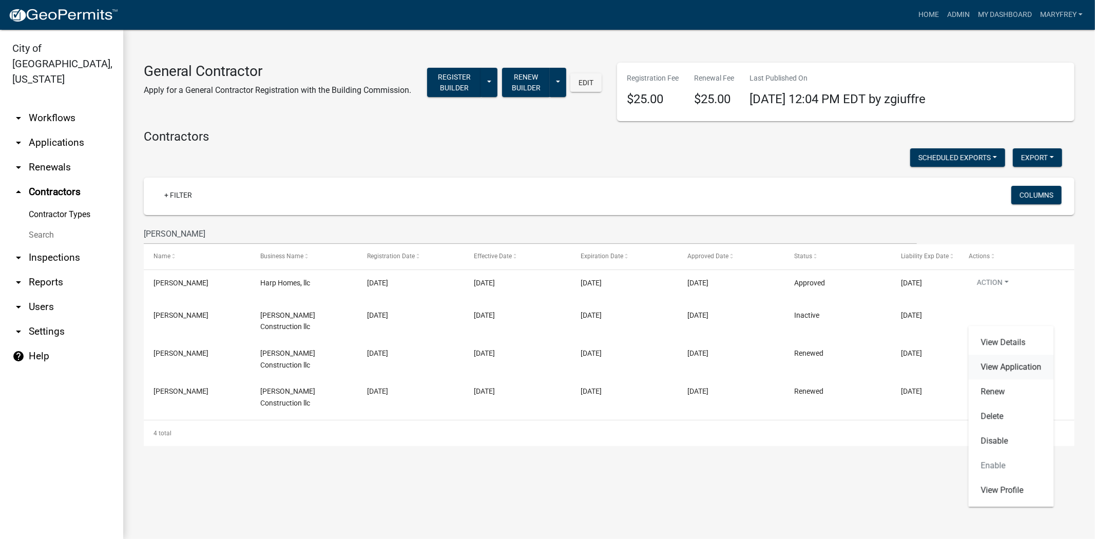
click at [1011, 368] on link "View Application" at bounding box center [1011, 367] width 85 height 25
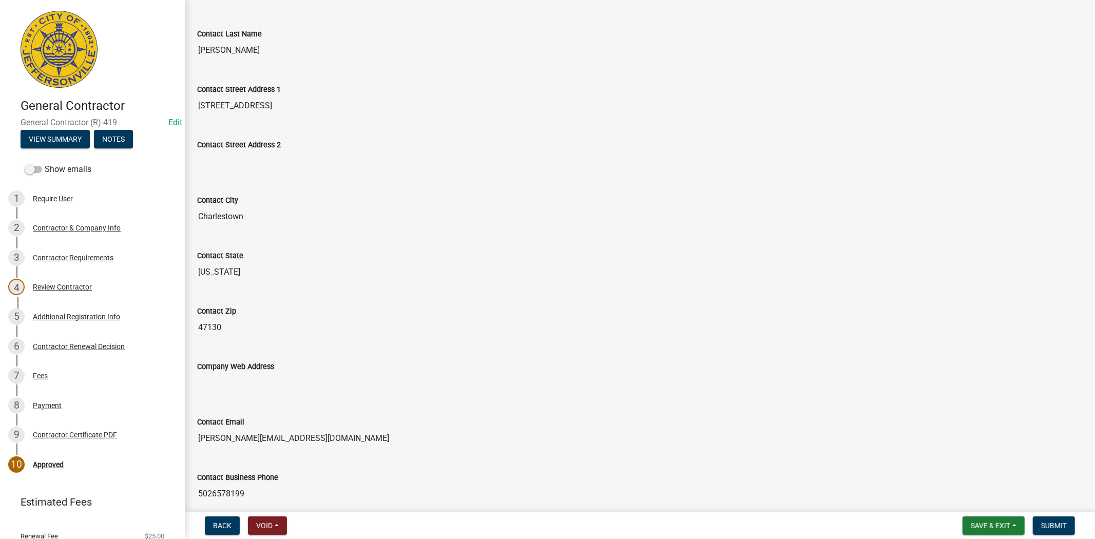
scroll to position [384, 0]
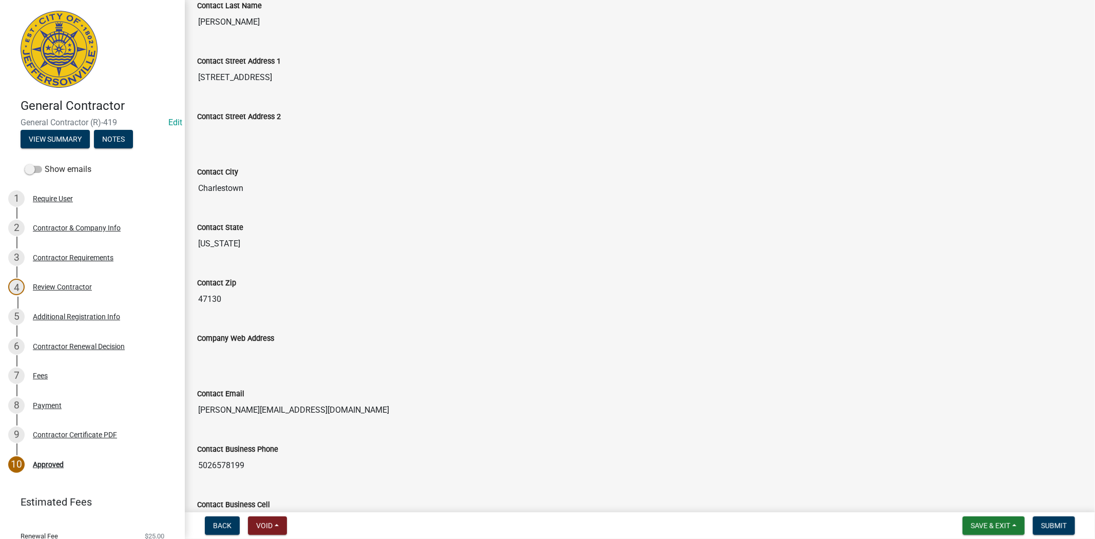
drag, startPoint x: 320, startPoint y: 413, endPoint x: 198, endPoint y: 406, distance: 122.4
click at [194, 403] on div "Contact Email [PERSON_NAME][EMAIL_ADDRESS][DOMAIN_NAME]" at bounding box center [639, 400] width 901 height 55
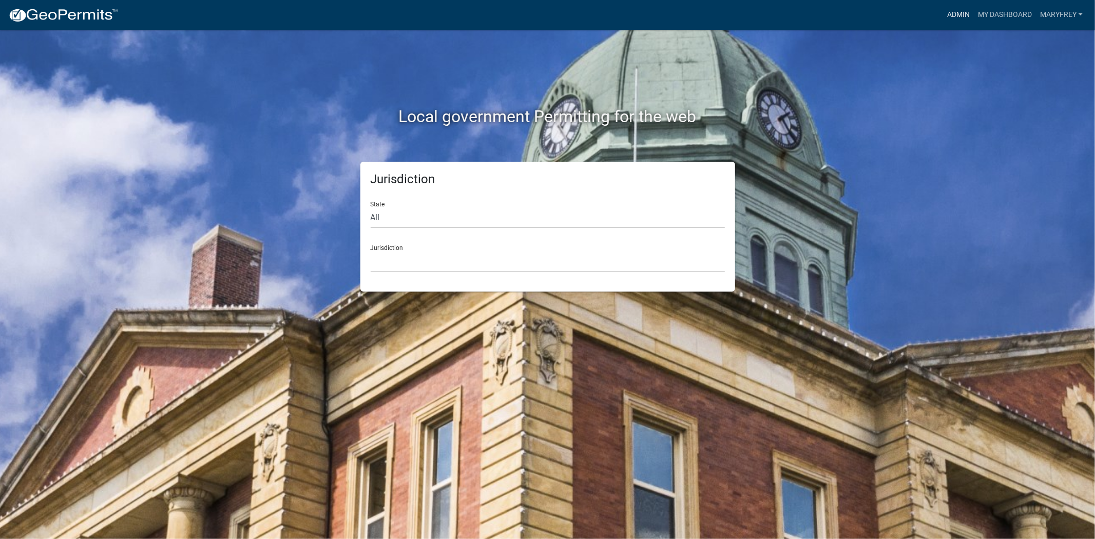
click at [953, 17] on link "Admin" at bounding box center [958, 15] width 31 height 20
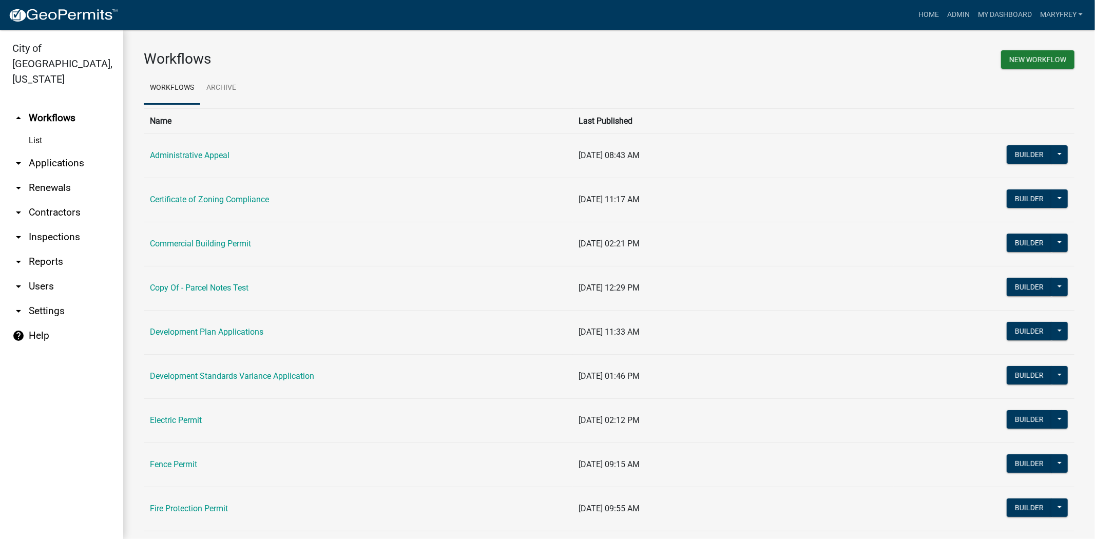
click at [53, 151] on link "arrow_drop_down Applications" at bounding box center [61, 163] width 123 height 25
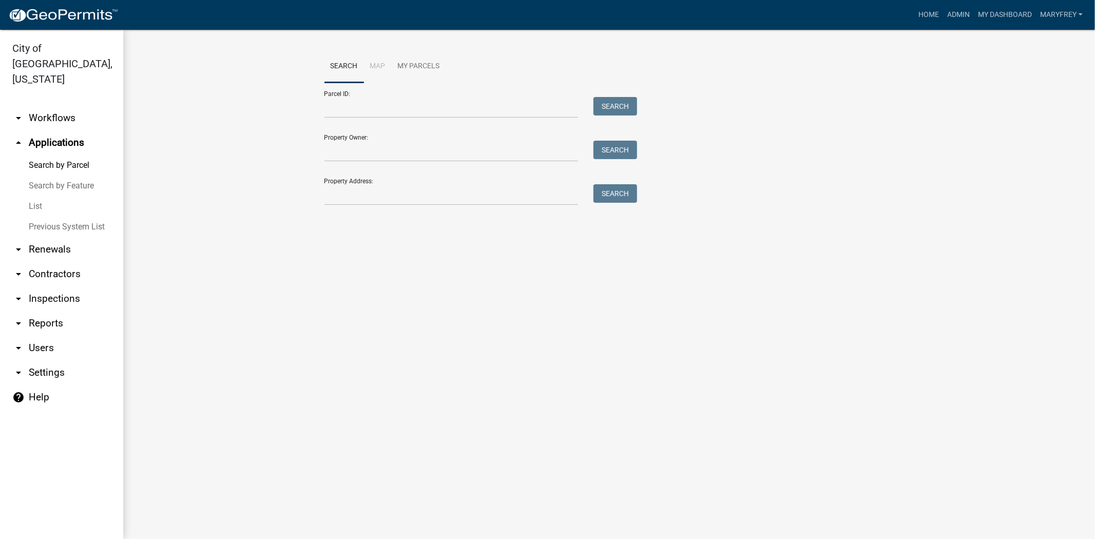
click at [54, 106] on link "arrow_drop_down Workflows" at bounding box center [61, 118] width 123 height 25
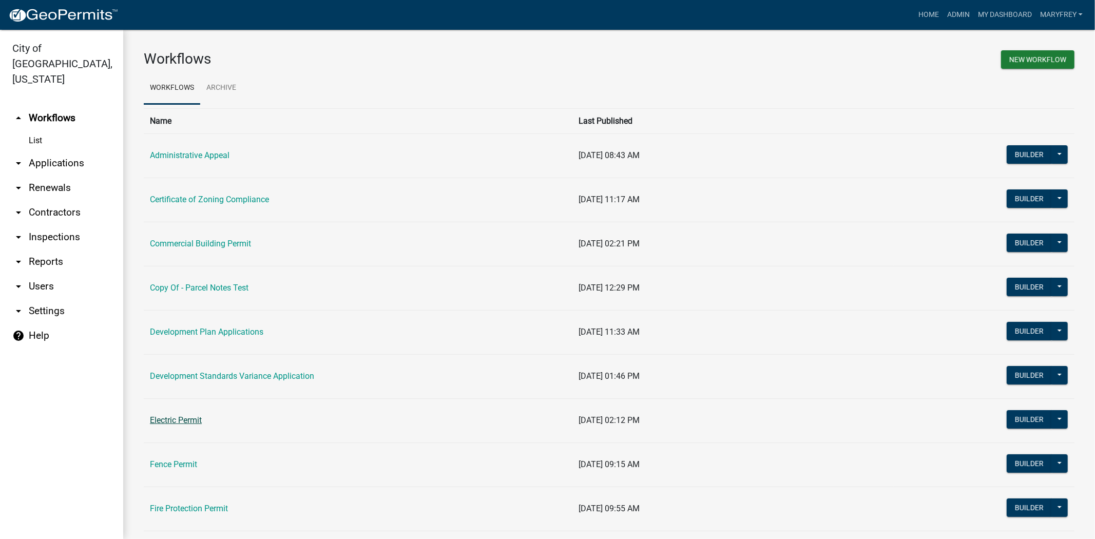
click at [170, 419] on link "Electric Permit" at bounding box center [176, 420] width 52 height 10
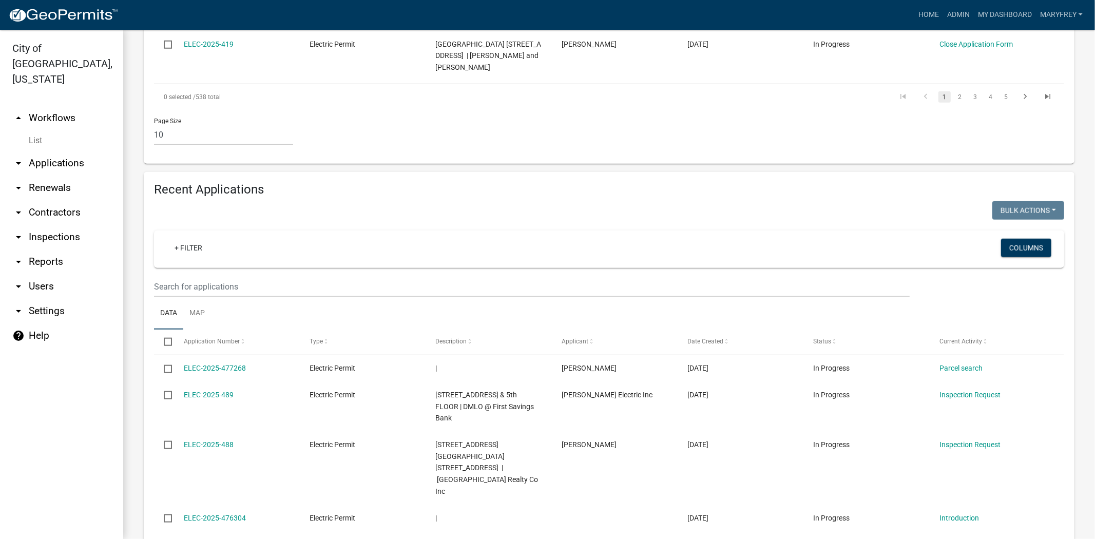
scroll to position [805, 0]
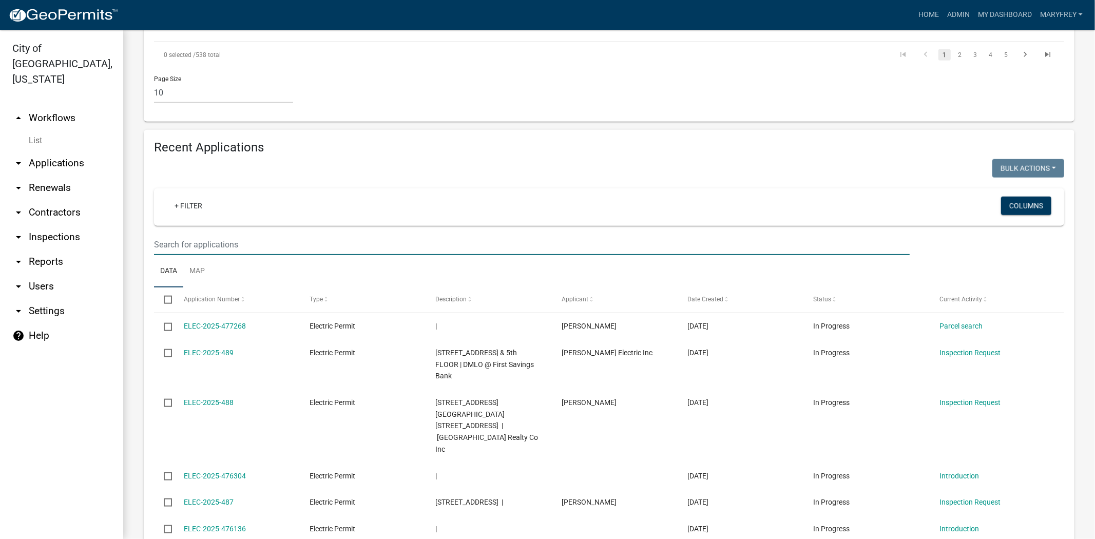
click at [155, 234] on input "text" at bounding box center [532, 244] width 756 height 21
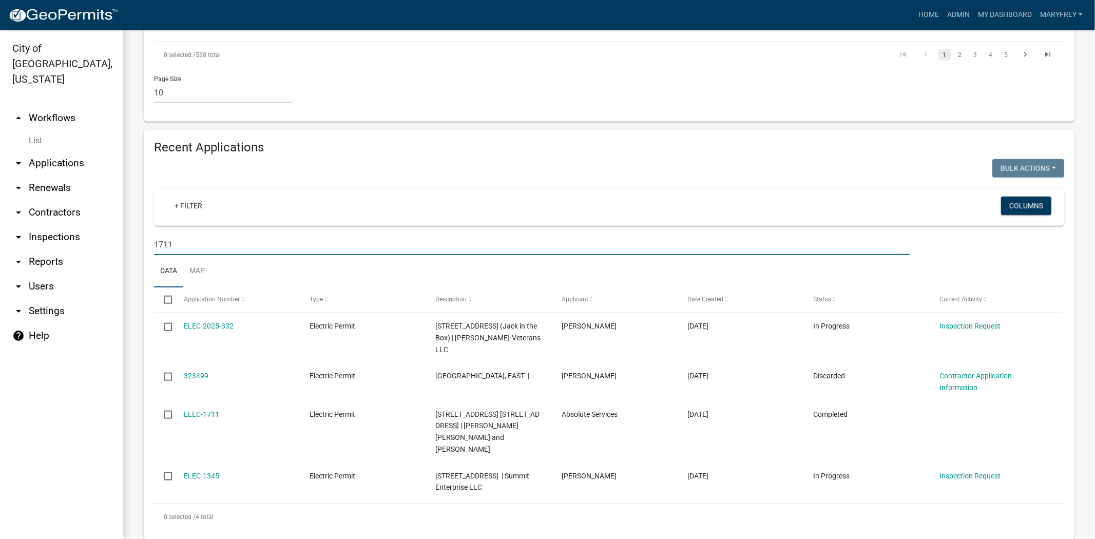
scroll to position [721, 0]
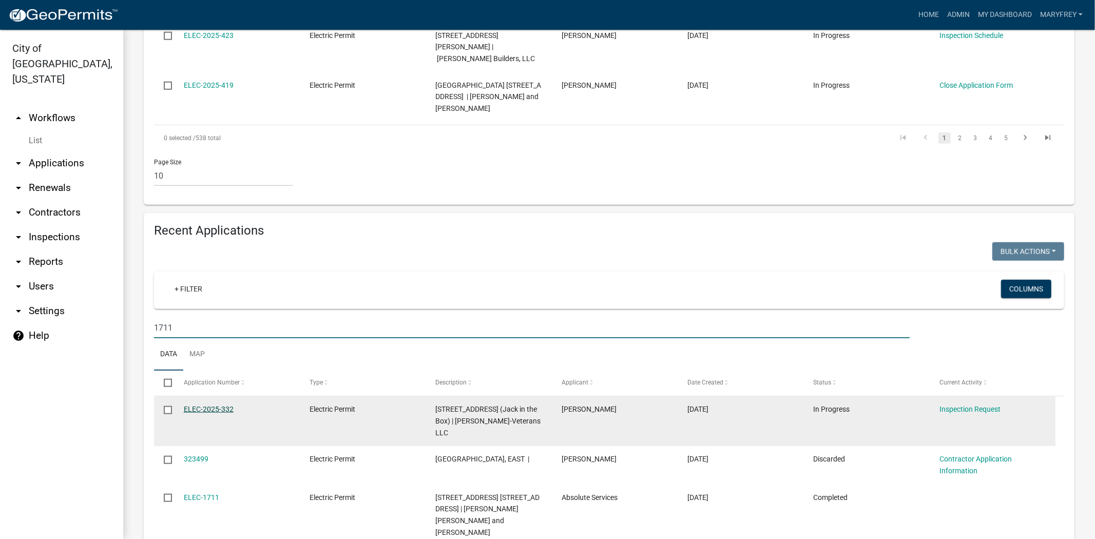
type input "1711"
click at [193, 405] on link "ELEC-2025-332" at bounding box center [209, 409] width 50 height 8
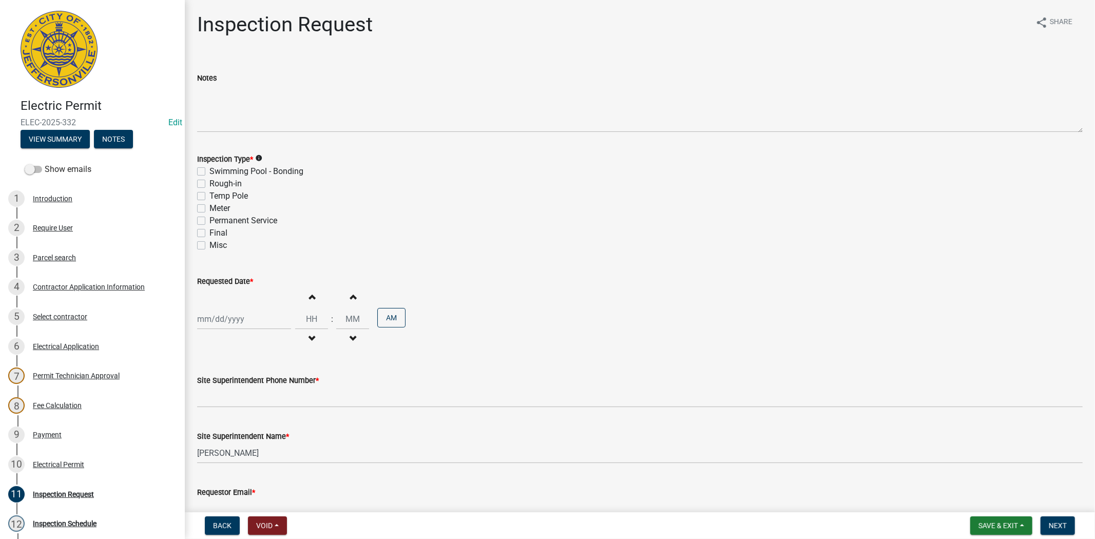
click at [209, 183] on label "Rough-in" at bounding box center [225, 184] width 32 height 12
click at [209, 183] on input "Rough-in" at bounding box center [212, 181] width 7 height 7
checkbox input "true"
checkbox input "false"
checkbox input "true"
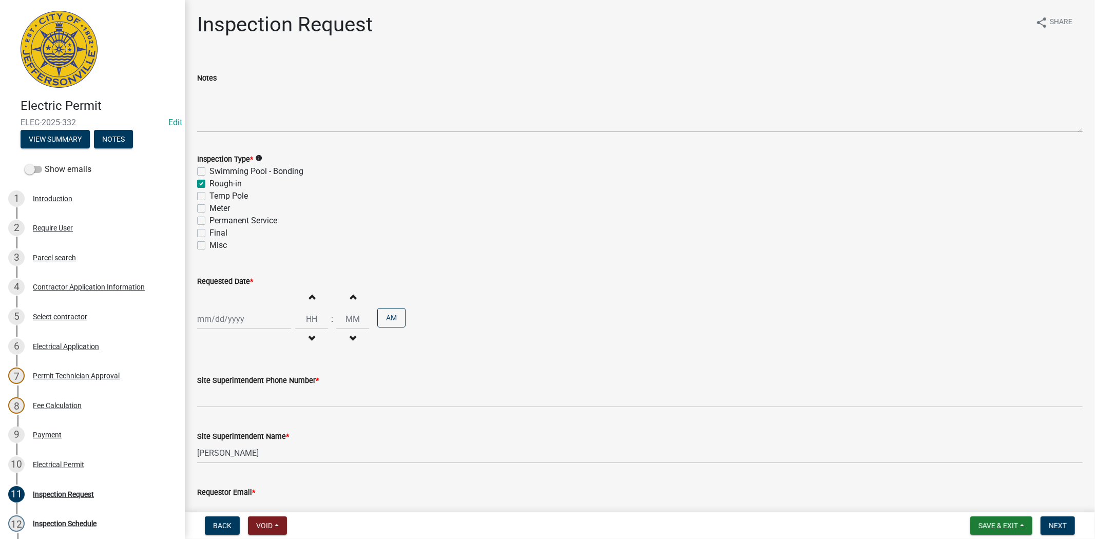
checkbox input "false"
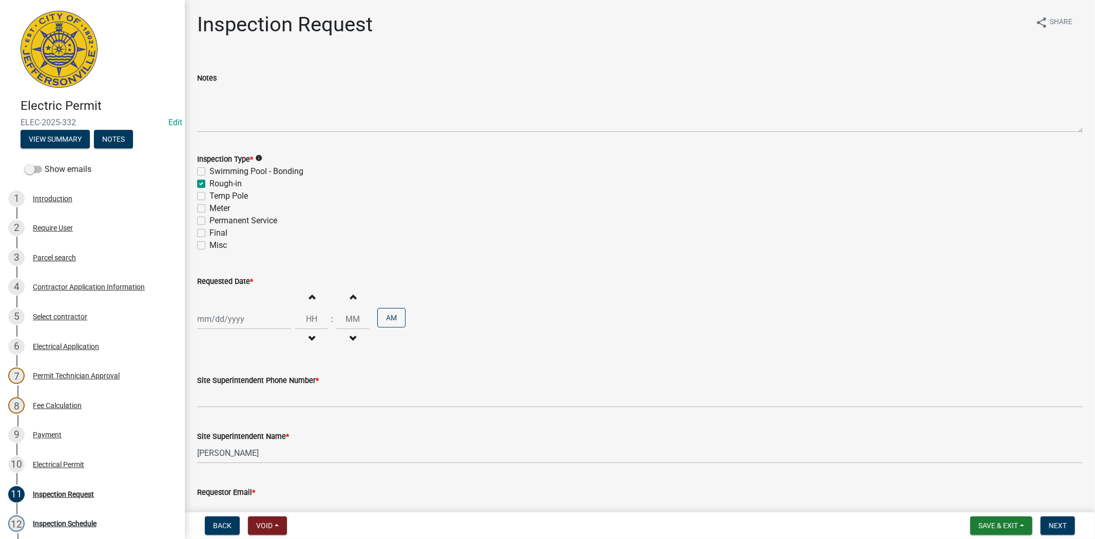
select select "9"
select select "2025"
click at [250, 318] on div "[PERSON_NAME] Feb Mar Apr [PERSON_NAME][DATE] Oct Nov [DATE] 1526 1527 1528 152…" at bounding box center [244, 319] width 94 height 21
click at [207, 404] on div "15" at bounding box center [207, 406] width 16 height 16
type input "[DATE]"
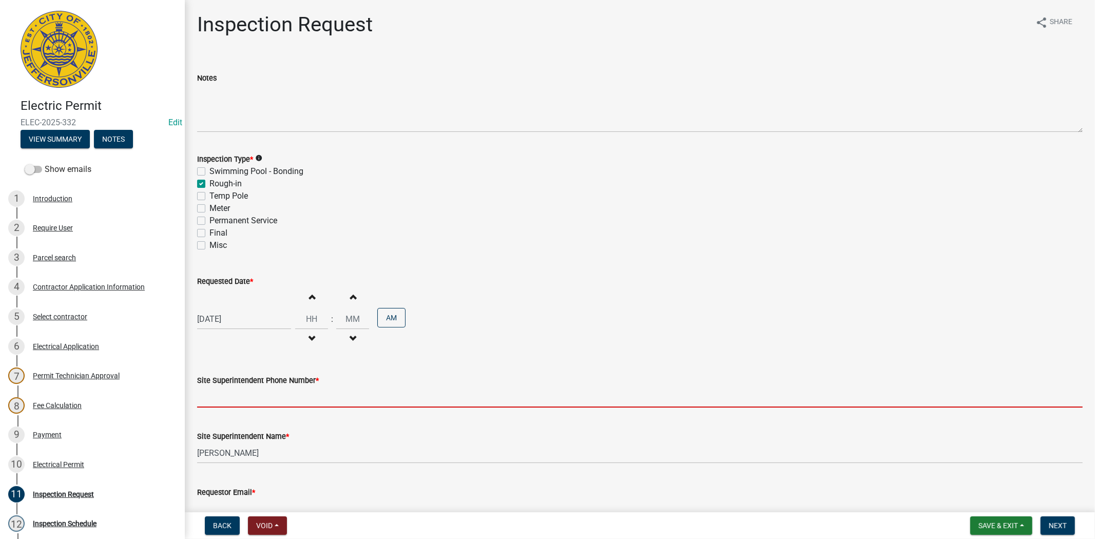
click at [207, 404] on input "Site Superintendent Phone Number *" at bounding box center [640, 397] width 886 height 21
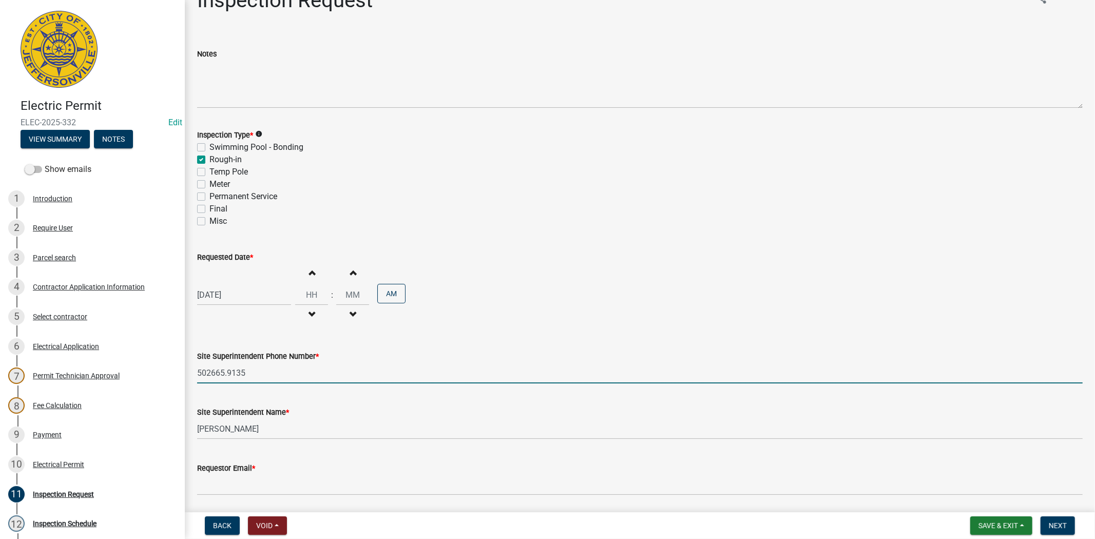
scroll to position [59, 0]
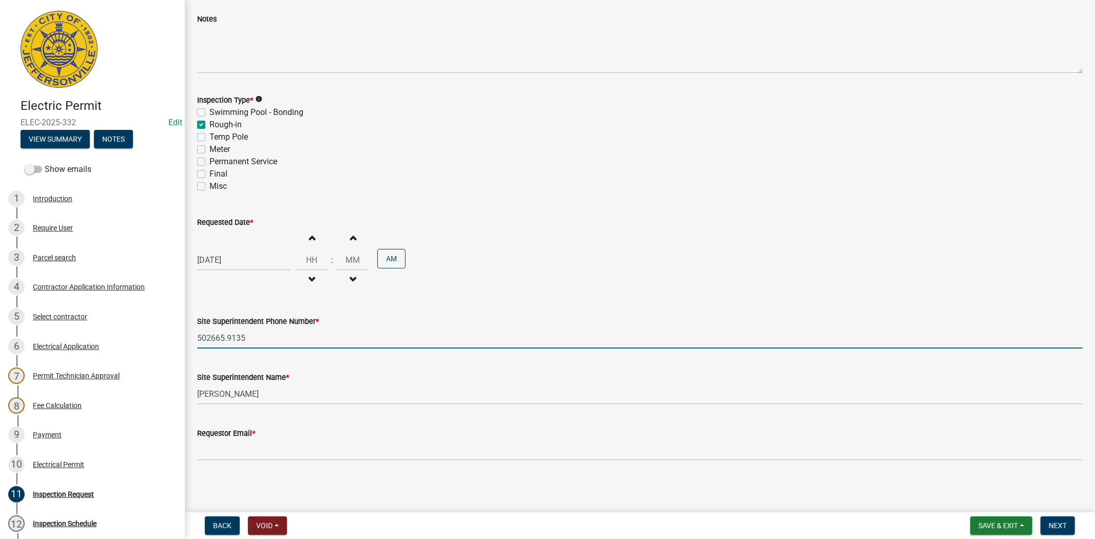
type input "502665.9135"
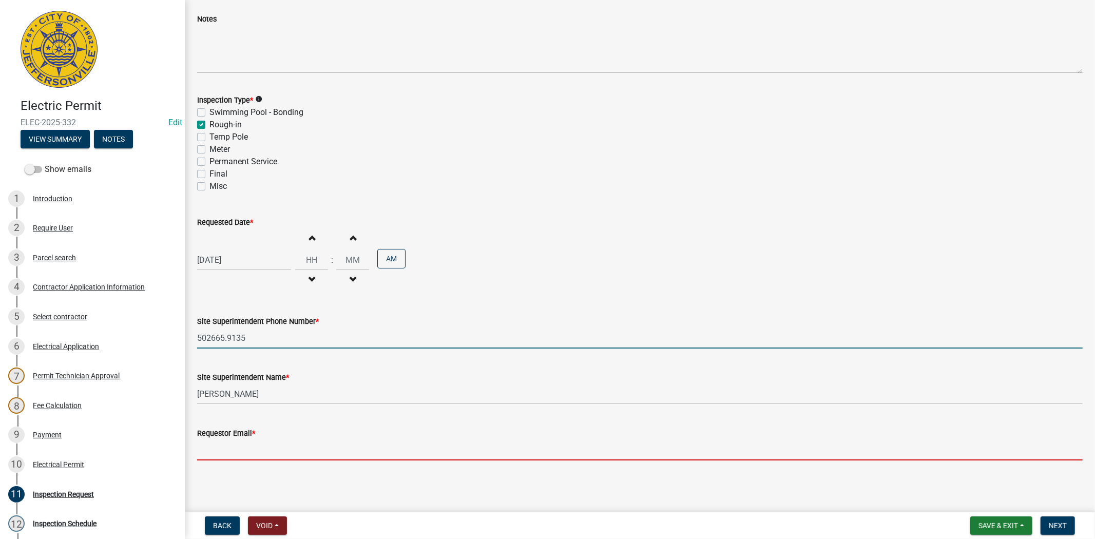
click at [211, 455] on input "Requestor Email *" at bounding box center [640, 450] width 886 height 21
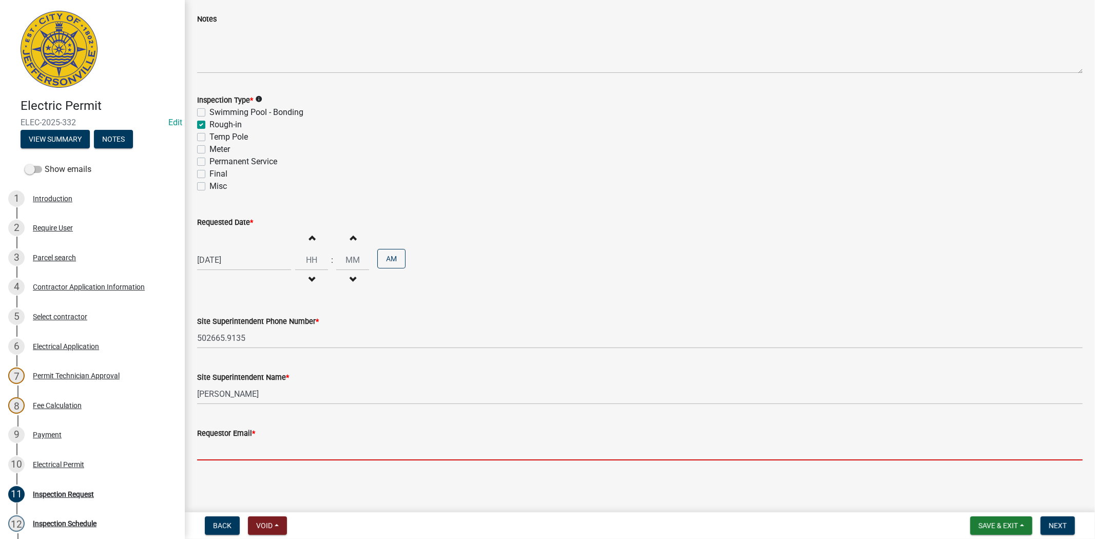
type input "[EMAIL_ADDRESS][DOMAIN_NAME]"
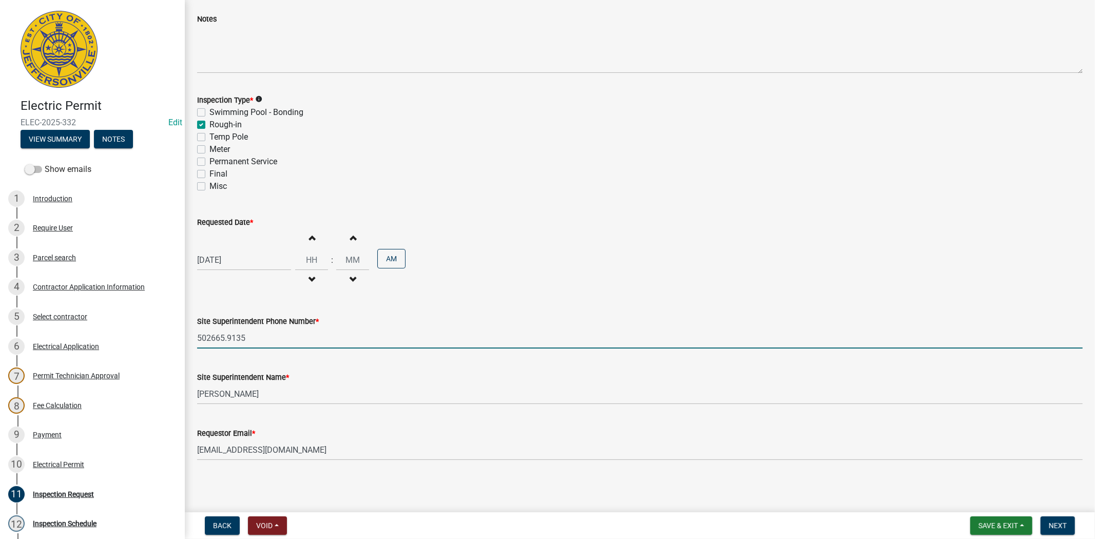
drag, startPoint x: 231, startPoint y: 337, endPoint x: 186, endPoint y: 340, distance: 44.7
click at [186, 340] on div "Inspection Request share Share Notes Inspection Type * info Swimming Pool - Bon…" at bounding box center [640, 215] width 910 height 525
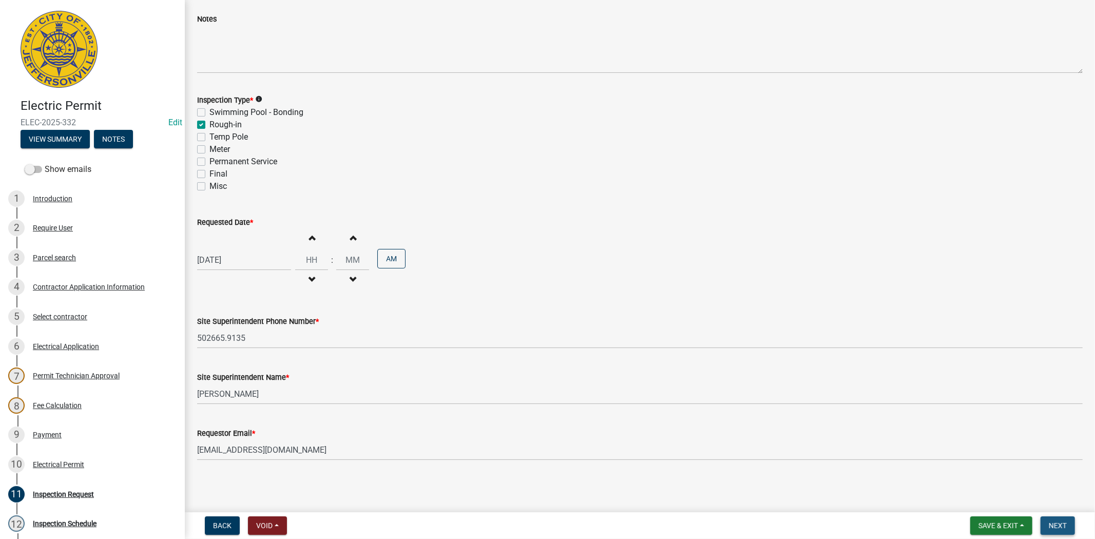
click at [1056, 529] on span "Next" at bounding box center [1058, 526] width 18 height 8
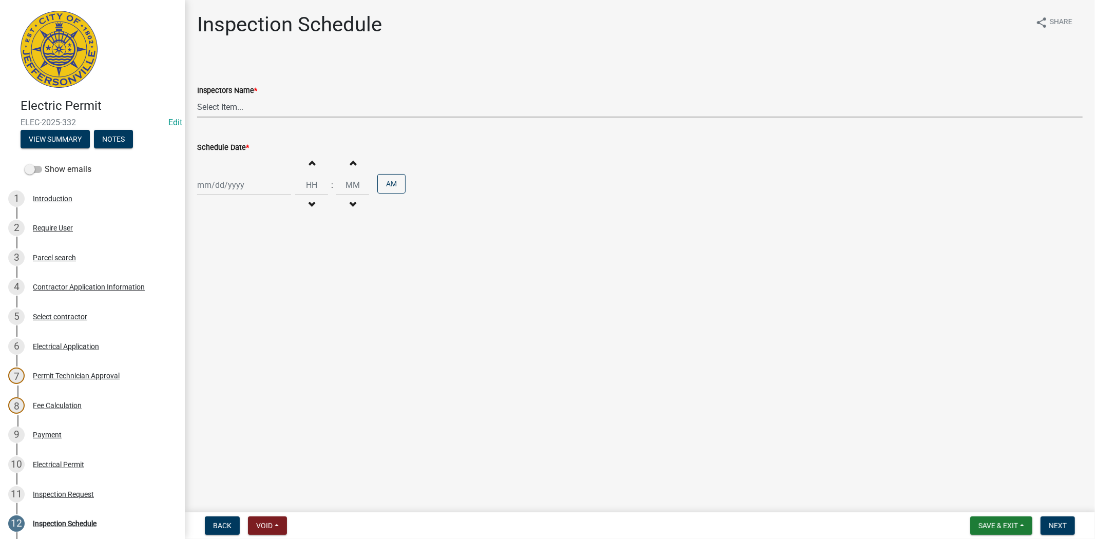
click at [272, 108] on select "Select Item... [PERSON_NAME] ([PERSON_NAME]) [PERSON_NAME] ([PERSON_NAME]) mkru…" at bounding box center [640, 107] width 886 height 21
select select "36a8b8f0-2ef8-43e9-ae06-718f51af8d36"
click at [197, 97] on select "Select Item... [PERSON_NAME] ([PERSON_NAME]) [PERSON_NAME] ([PERSON_NAME]) mkru…" at bounding box center [640, 107] width 886 height 21
click at [260, 186] on div at bounding box center [244, 185] width 94 height 21
select select "9"
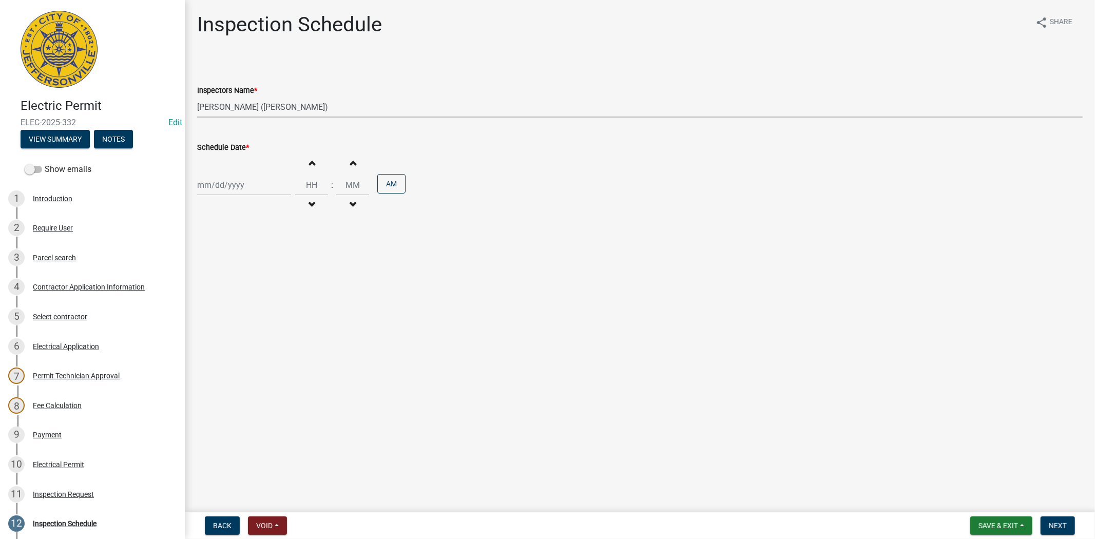
select select "2025"
click at [204, 272] on div "15" at bounding box center [207, 272] width 16 height 16
type input "[DATE]"
click at [295, 182] on input "Hours" at bounding box center [311, 185] width 33 height 21
type input "01"
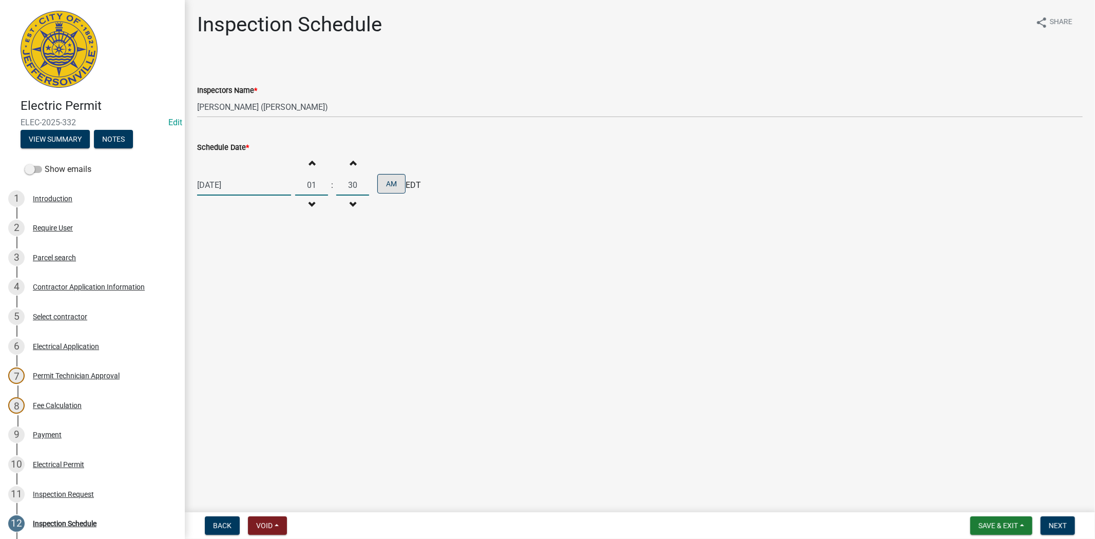
type input "30"
click at [383, 185] on button "AM" at bounding box center [391, 184] width 28 height 20
click at [1061, 523] on span "Next" at bounding box center [1058, 526] width 18 height 8
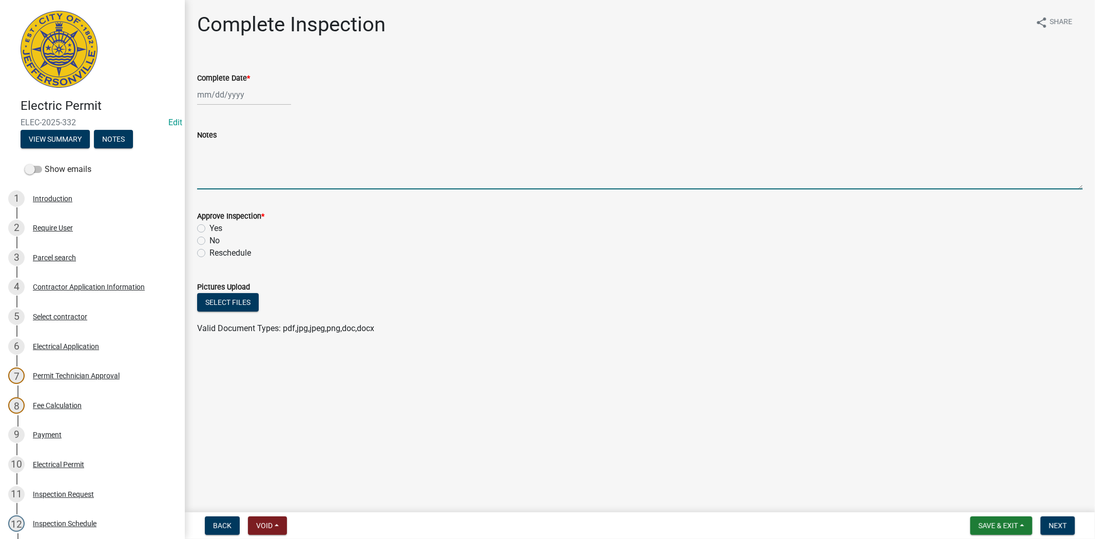
click at [207, 152] on textarea "Notes" at bounding box center [640, 165] width 886 height 48
paste textarea "502665.9135"
type textarea "wants afternoon 502665.9135"
click at [1061, 525] on span "Next" at bounding box center [1058, 526] width 18 height 8
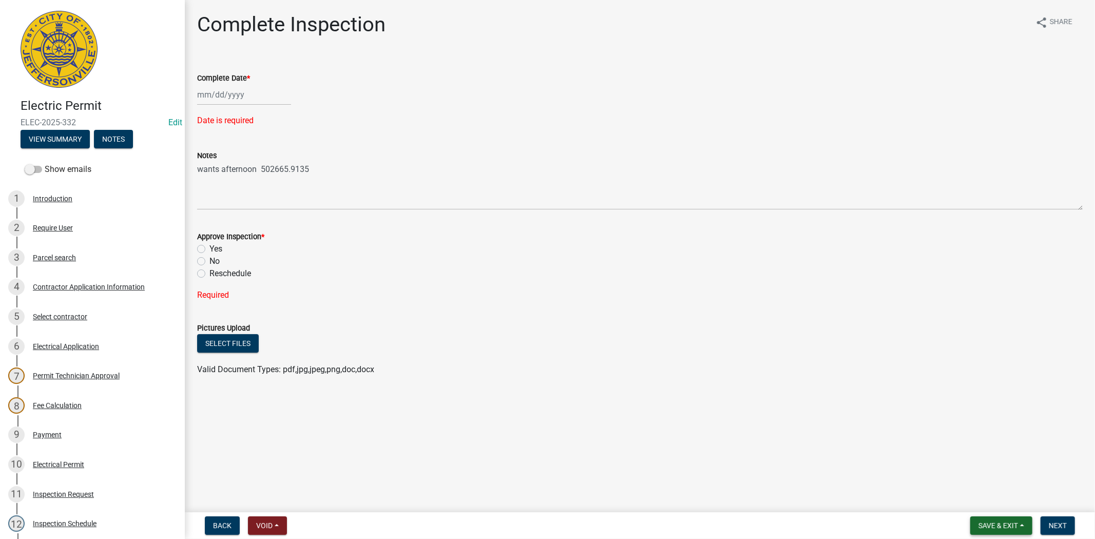
click at [1000, 527] on span "Save & Exit" at bounding box center [999, 526] width 40 height 8
click at [979, 526] on span "Save & Exit" at bounding box center [999, 526] width 40 height 8
click at [977, 505] on main "Complete Inspection share Share Complete Date * Date is required Notes wants af…" at bounding box center [640, 254] width 910 height 508
click at [989, 527] on span "Save & Exit" at bounding box center [999, 526] width 40 height 8
click at [986, 505] on button "Save & Exit" at bounding box center [991, 499] width 82 height 25
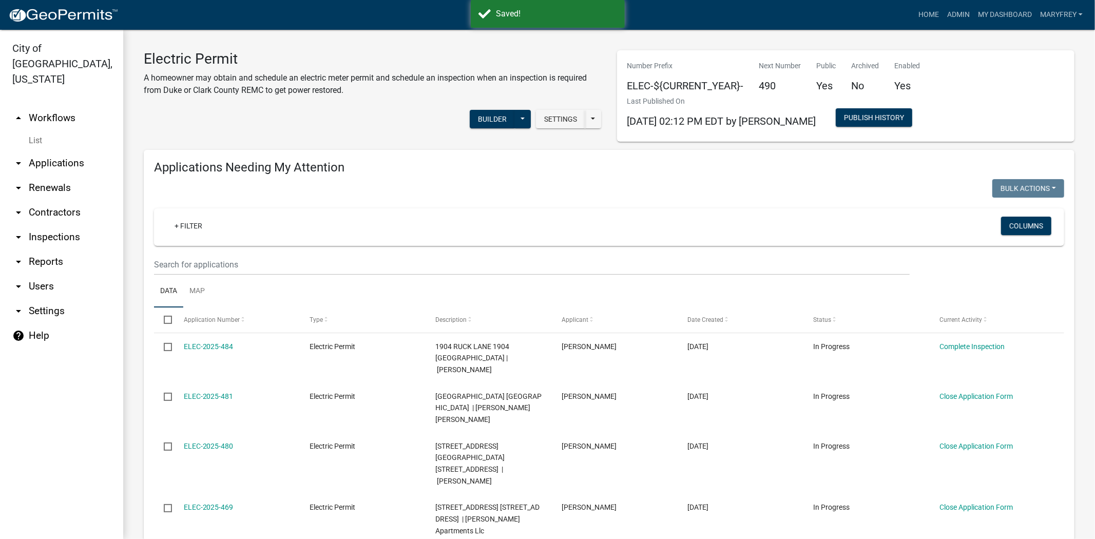
click at [59, 106] on link "arrow_drop_up Workflows" at bounding box center [61, 118] width 123 height 25
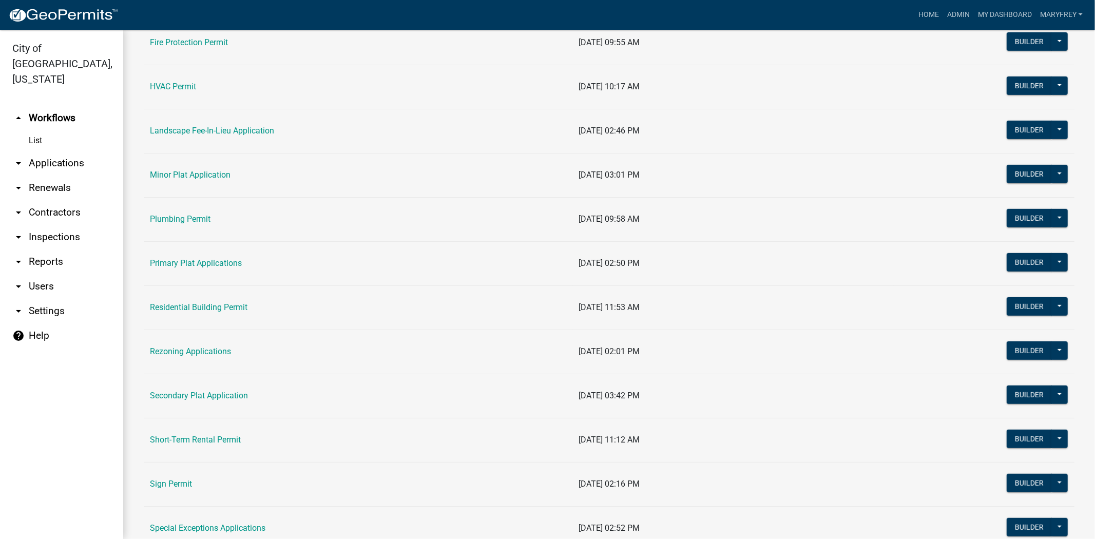
scroll to position [534, 0]
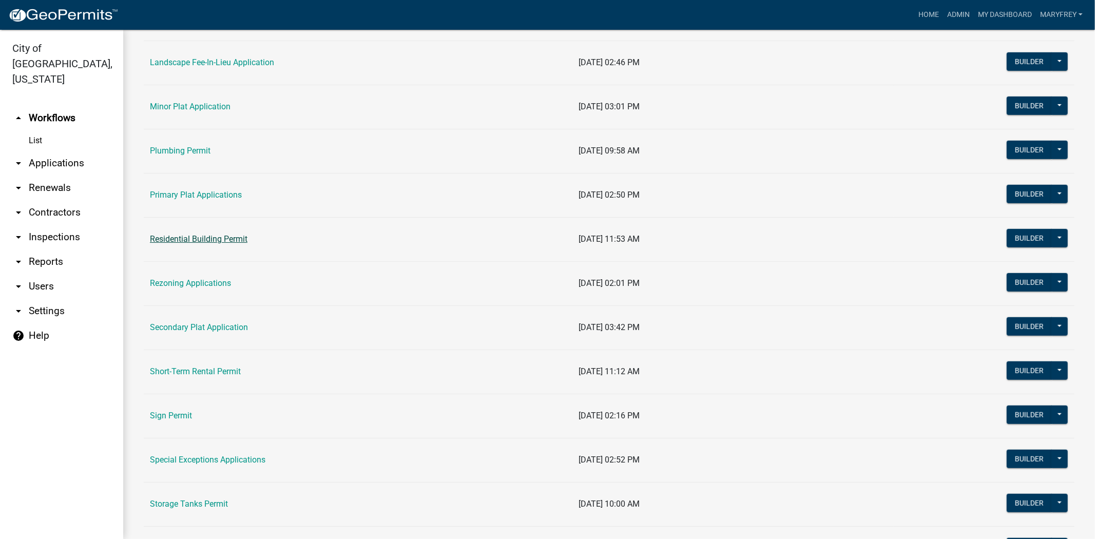
click at [193, 237] on link "Residential Building Permit" at bounding box center [199, 239] width 98 height 10
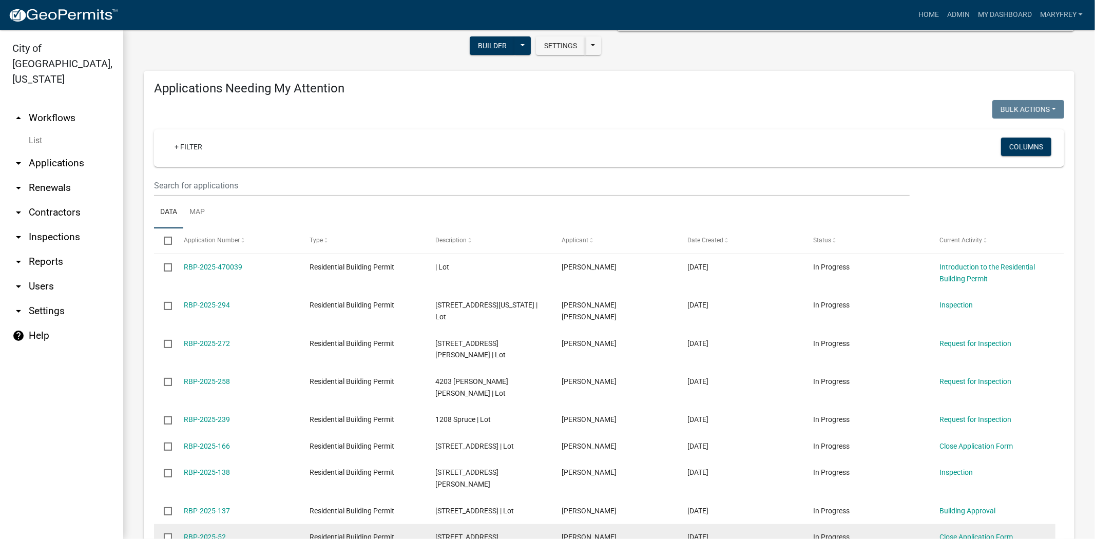
scroll to position [117, 0]
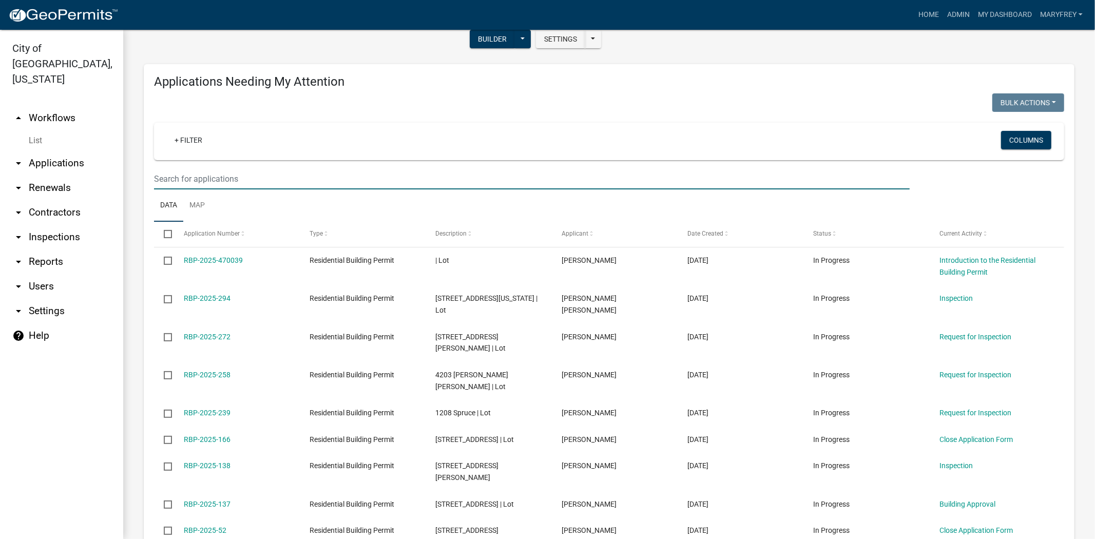
click at [167, 183] on input "text" at bounding box center [532, 178] width 756 height 21
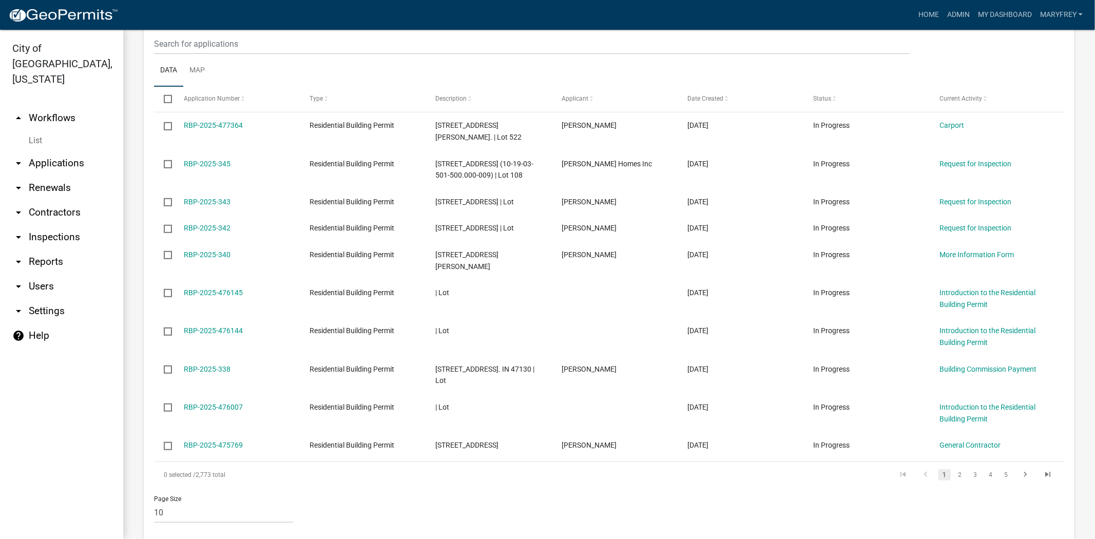
scroll to position [522, 0]
type input "horton"
click at [954, 469] on link "2" at bounding box center [960, 474] width 12 height 11
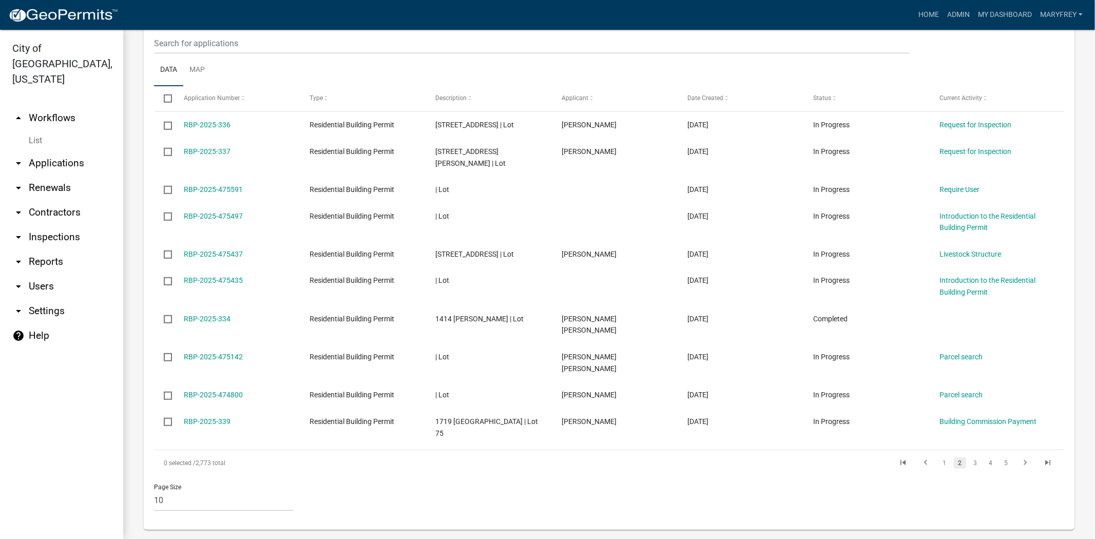
scroll to position [487, 0]
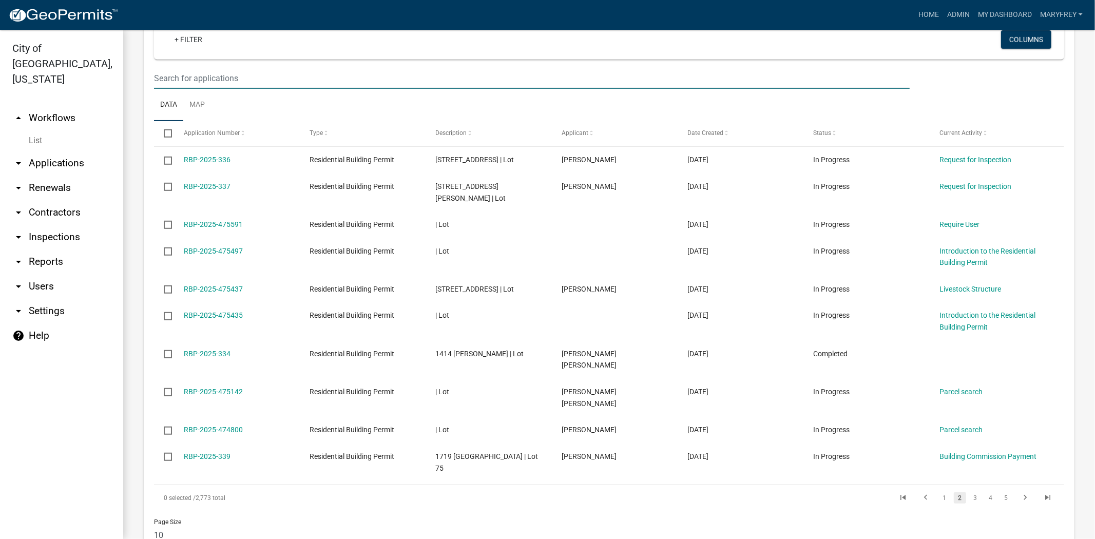
click at [181, 74] on input "text" at bounding box center [532, 78] width 756 height 21
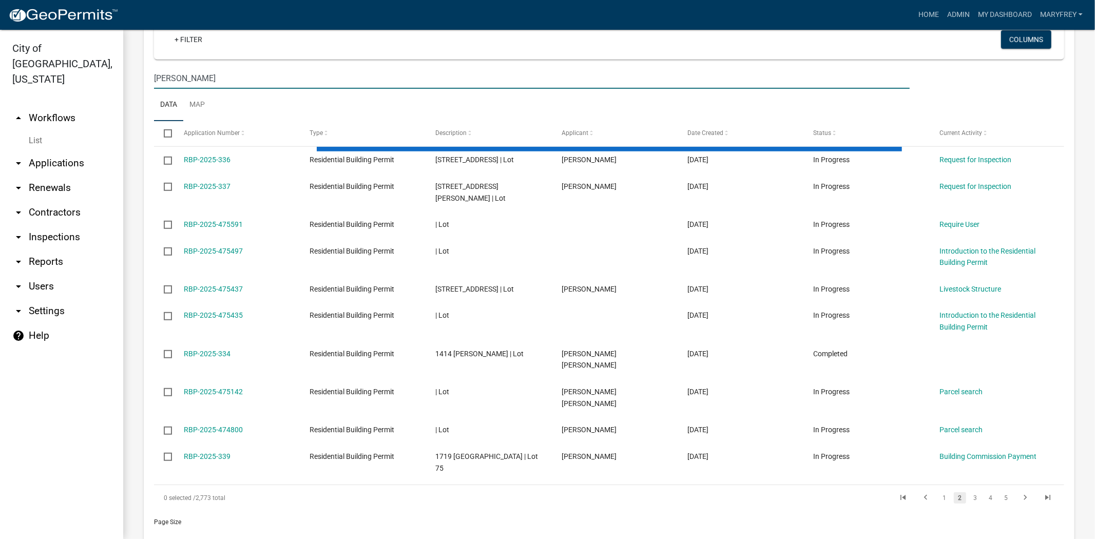
scroll to position [166, 0]
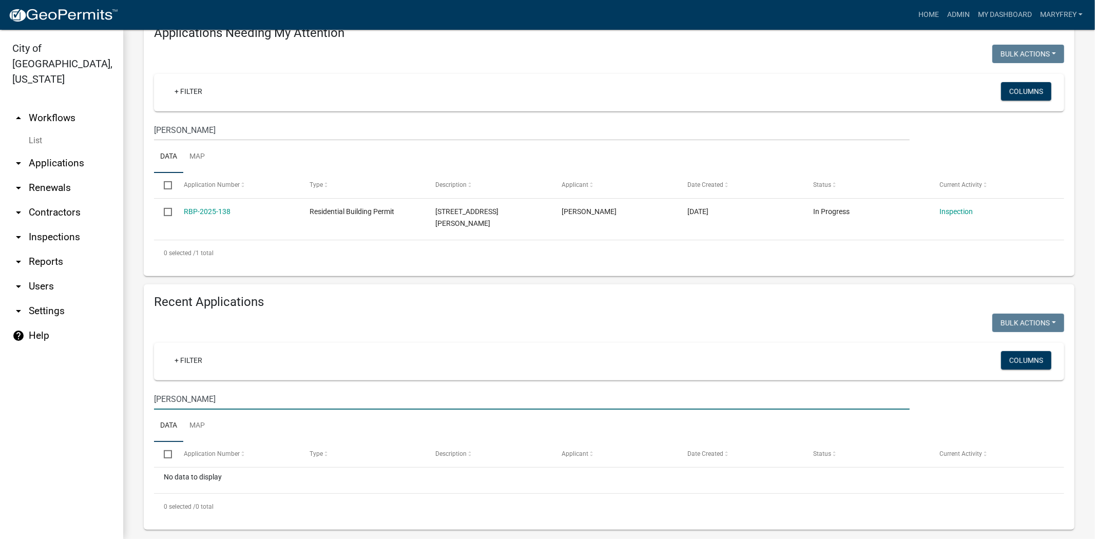
drag, startPoint x: 193, startPoint y: 389, endPoint x: 111, endPoint y: 391, distance: 81.1
click at [111, 391] on div "City of Jeffersonville, Indiana arrow_drop_up Workflows List arrow_drop_down Ap…" at bounding box center [547, 284] width 1095 height 509
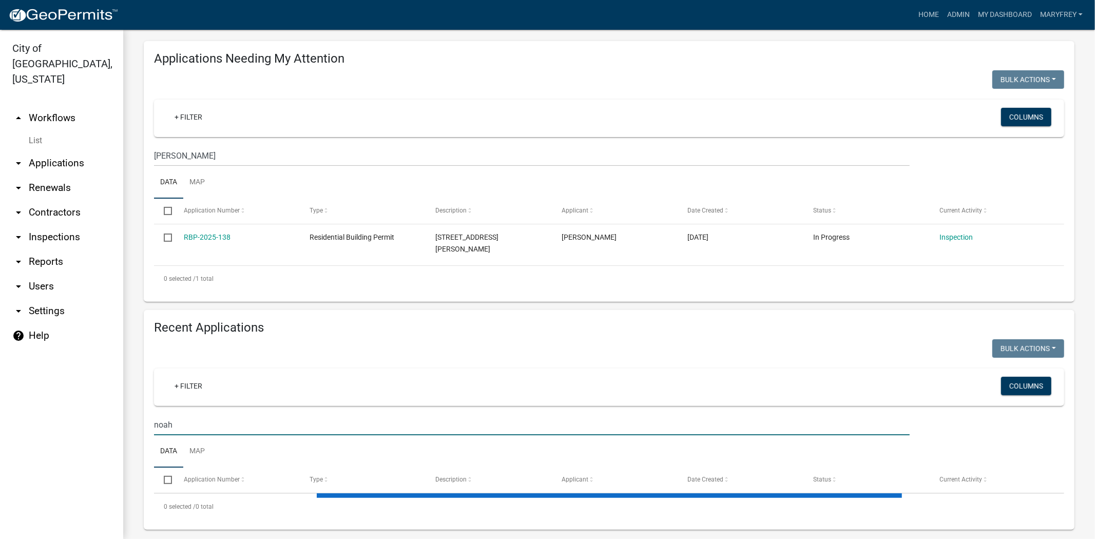
scroll to position [443, 0]
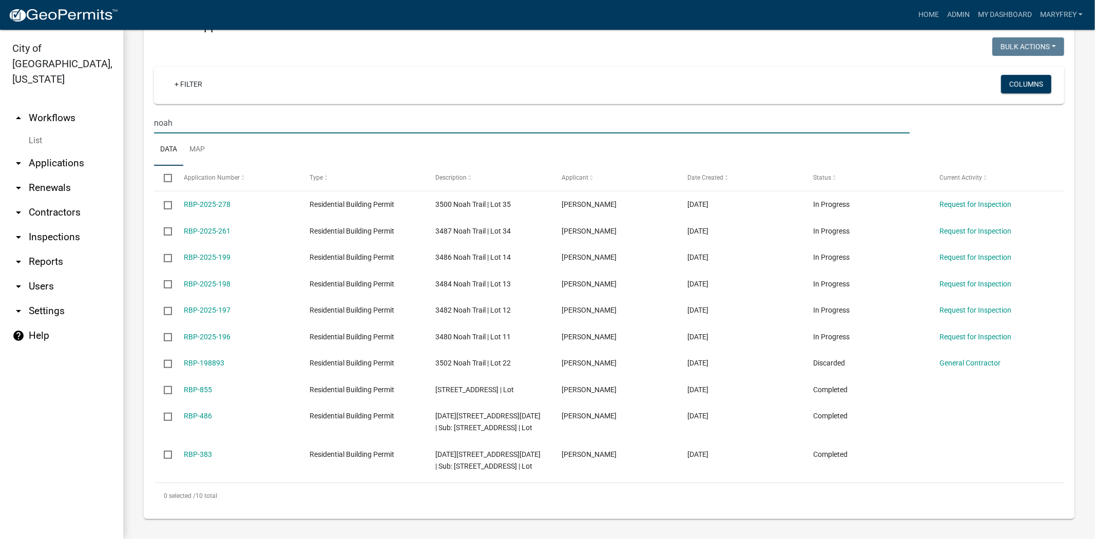
drag, startPoint x: 166, startPoint y: 113, endPoint x: 140, endPoint y: 114, distance: 26.2
click at [140, 114] on div "Recent Applications Bulk Actions Void Expire Lock Withdraw + Filter Columns noa…" at bounding box center [609, 263] width 946 height 511
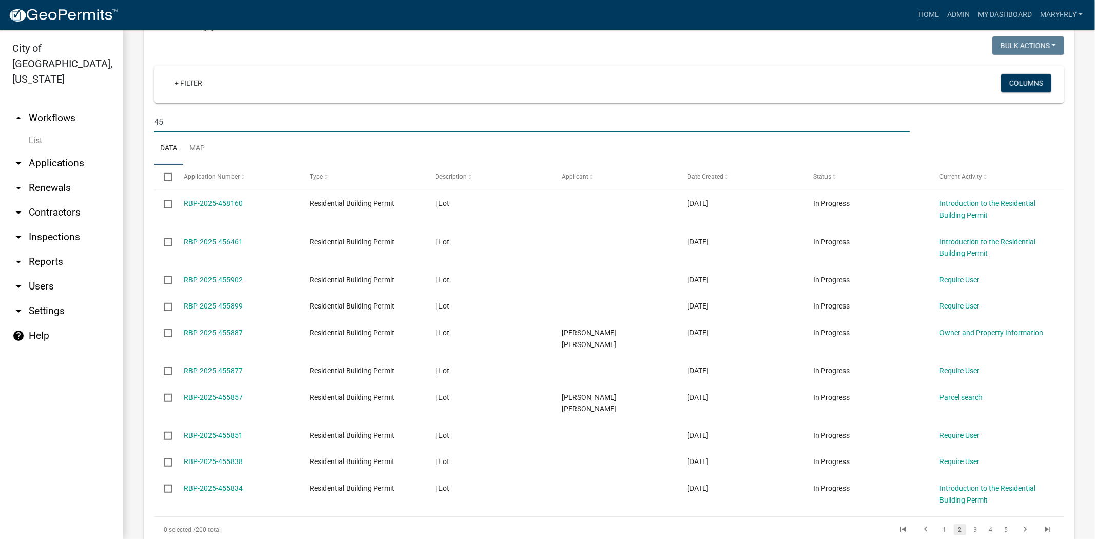
scroll to position [487, 0]
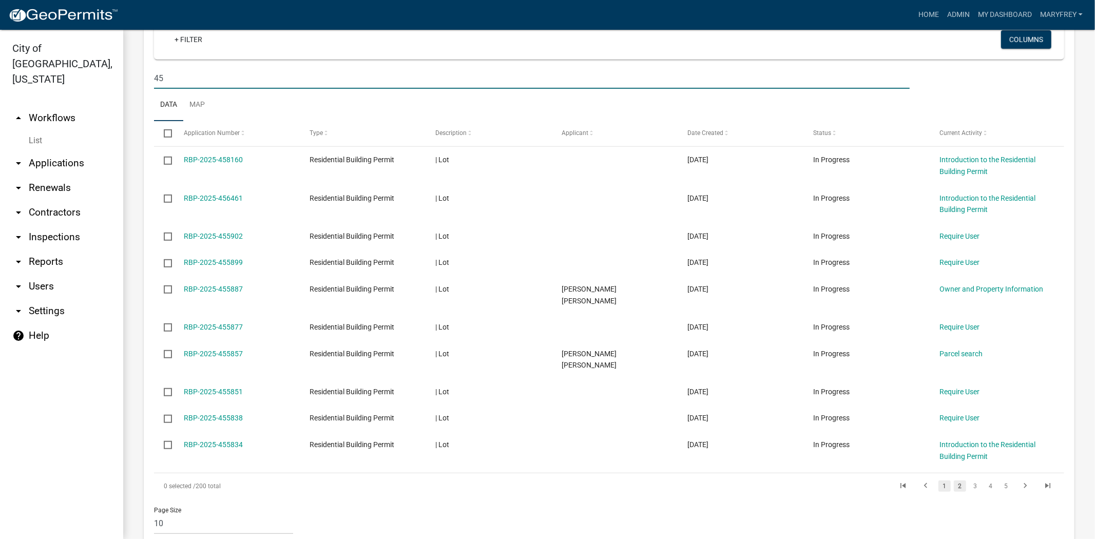
click at [939, 481] on link "1" at bounding box center [945, 486] width 12 height 11
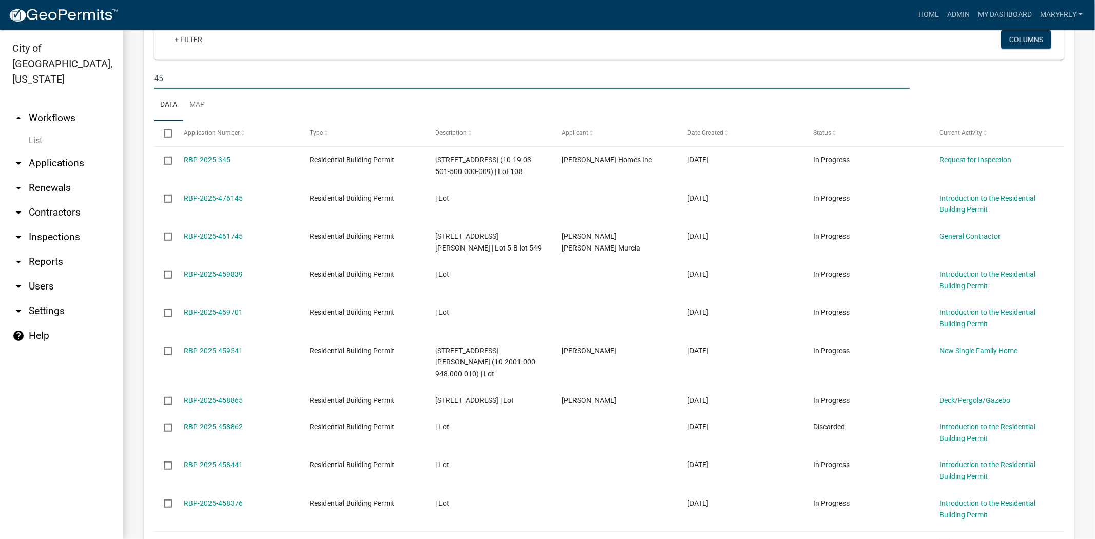
drag, startPoint x: 166, startPoint y: 68, endPoint x: 123, endPoint y: 70, distance: 42.7
click at [123, 70] on div "Residential Building Permit Use this application to apply for a residential per…" at bounding box center [609, 87] width 972 height 1088
type input "lot 45"
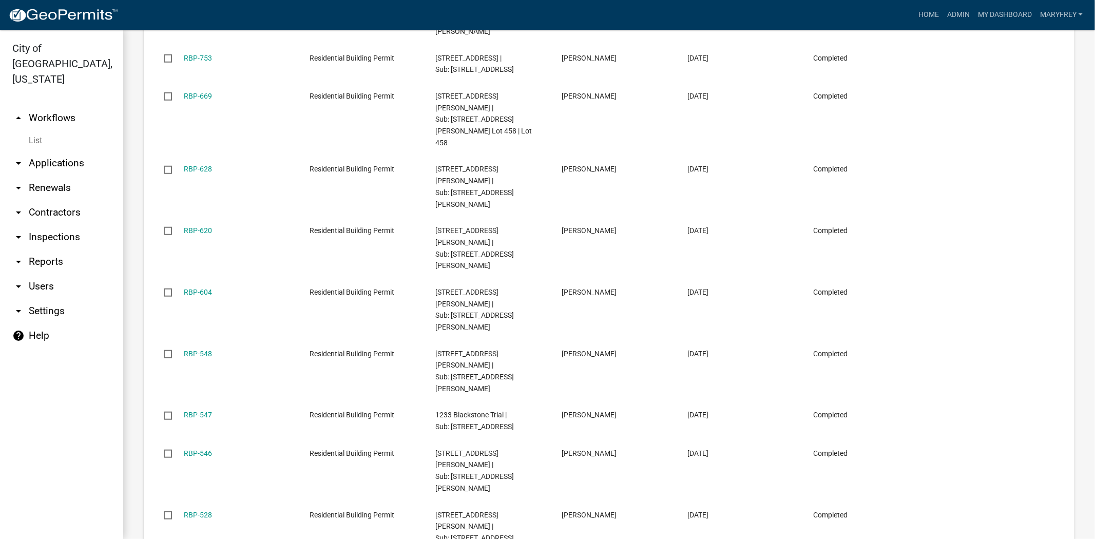
scroll to position [650, 0]
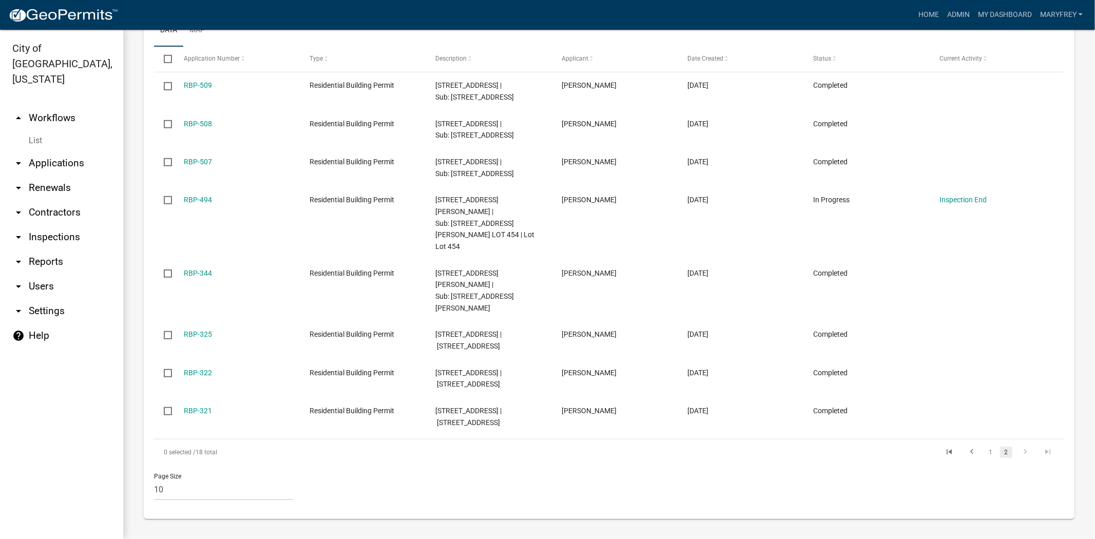
scroll to position [562, 0]
click at [83, 151] on link "arrow_drop_down Applications" at bounding box center [61, 163] width 123 height 25
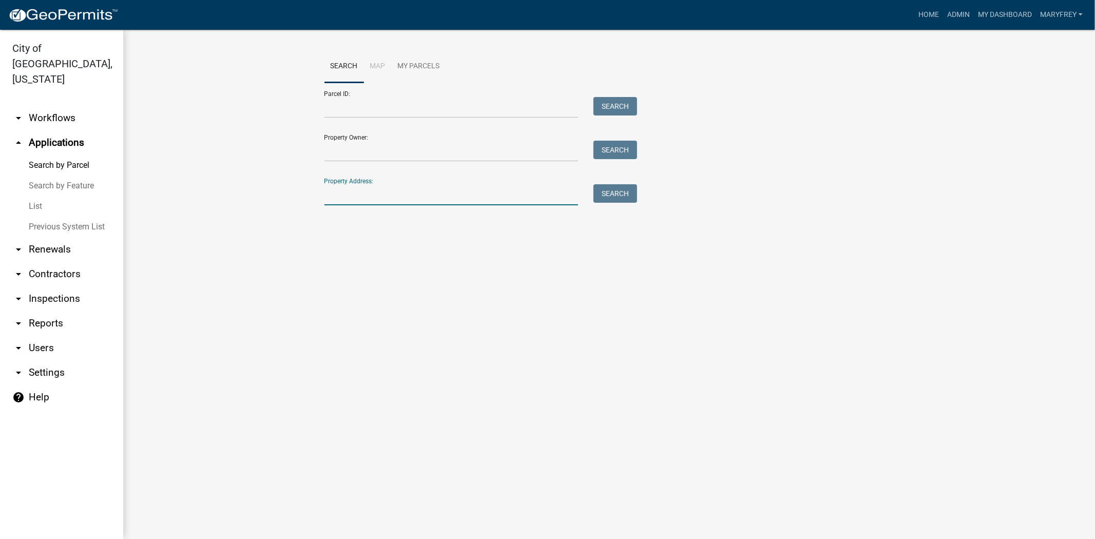
click at [331, 197] on input "Property Address:" at bounding box center [451, 194] width 254 height 21
type input "3519"
click at [610, 189] on button "Search" at bounding box center [616, 193] width 44 height 18
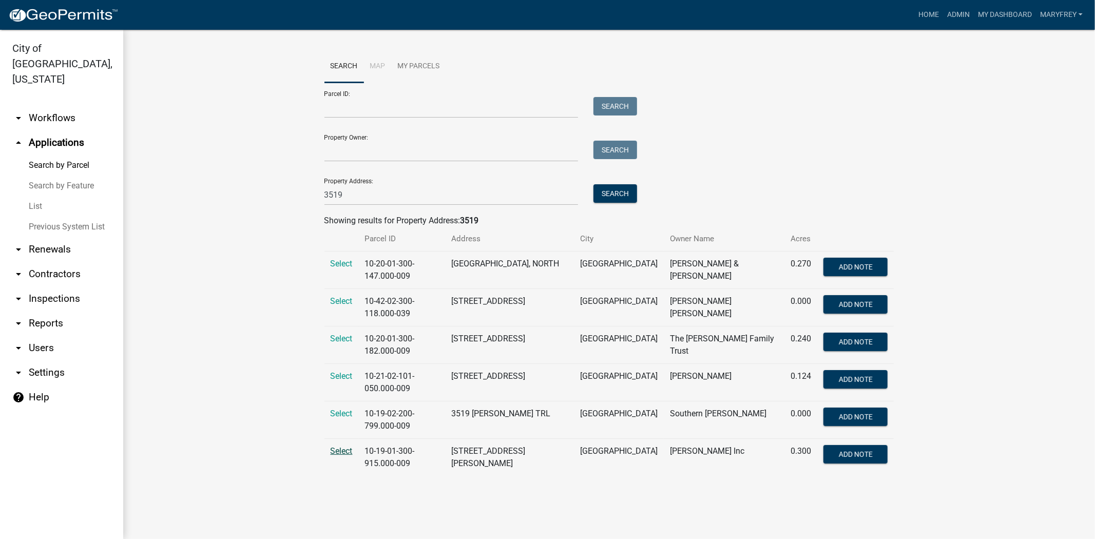
click at [345, 455] on span "Select" at bounding box center [342, 451] width 22 height 10
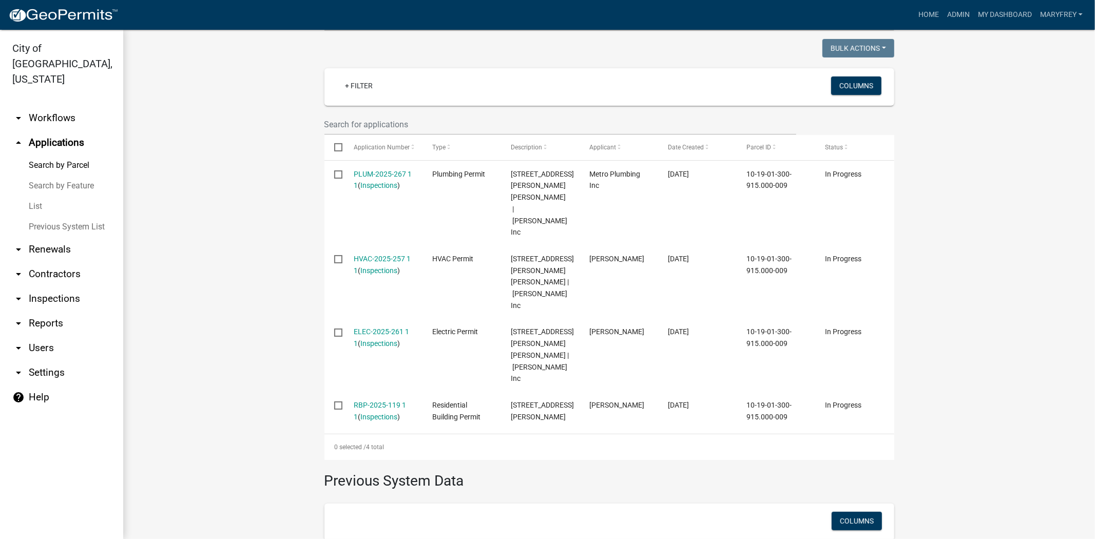
scroll to position [263, 0]
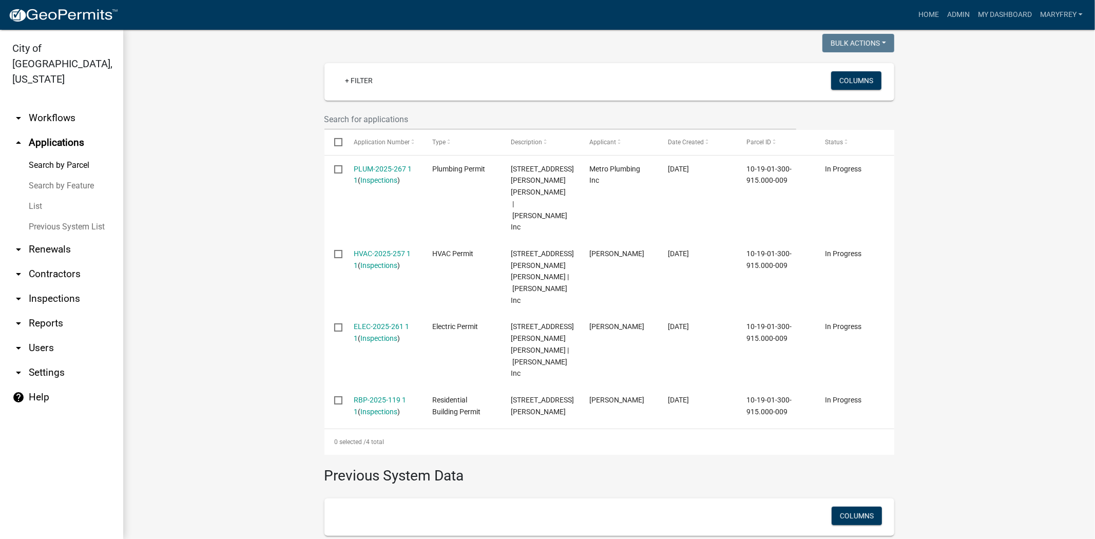
click at [74, 130] on link "arrow_drop_up Applications" at bounding box center [61, 142] width 123 height 25
click at [63, 106] on link "arrow_drop_down Workflows" at bounding box center [61, 118] width 123 height 25
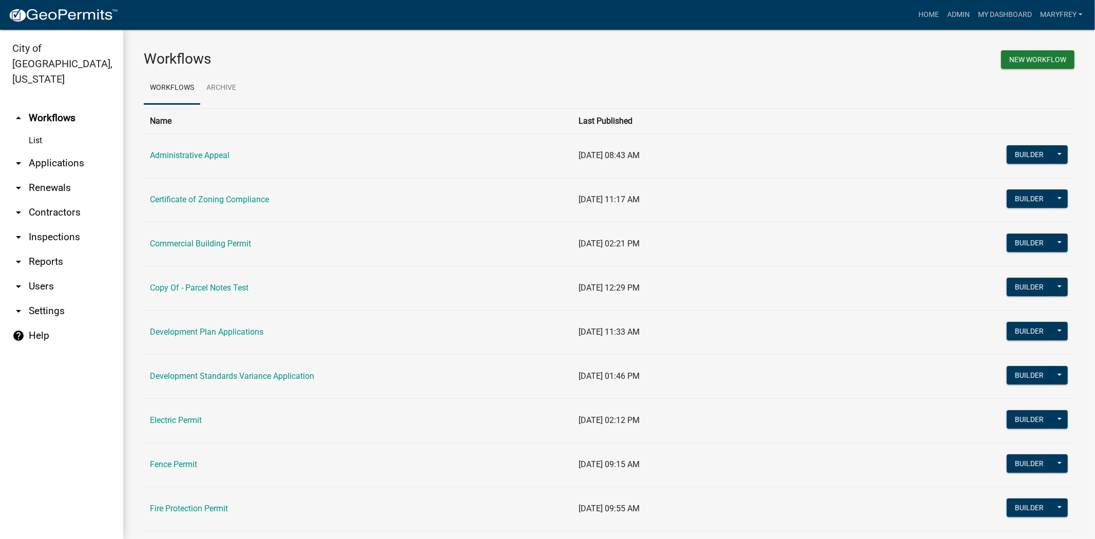
click at [74, 151] on link "arrow_drop_down Applications" at bounding box center [61, 163] width 123 height 25
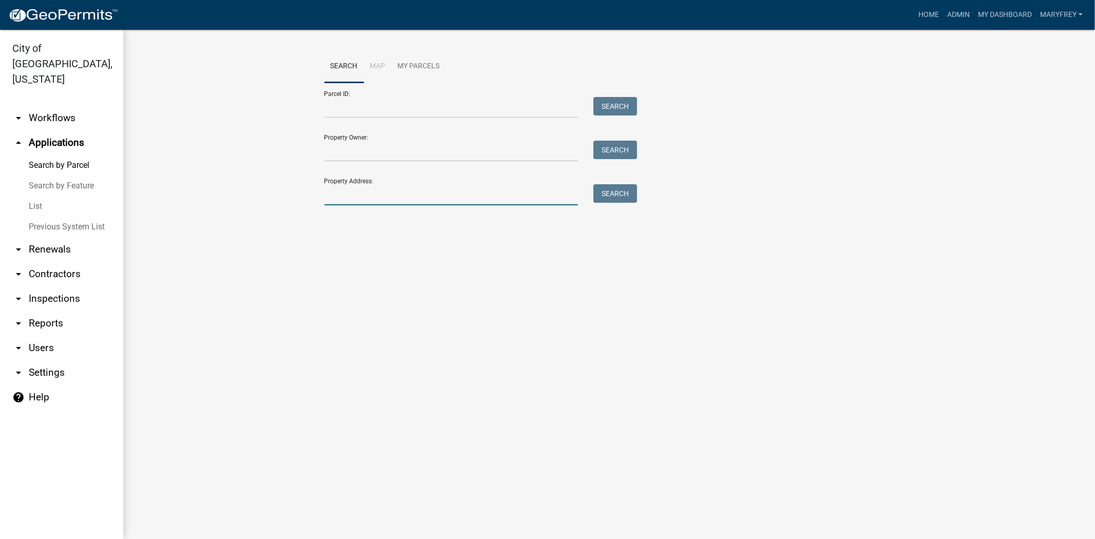
click at [340, 200] on input "Property Address:" at bounding box center [451, 194] width 254 height 21
type input "607"
click at [612, 194] on button "Search" at bounding box center [616, 193] width 44 height 18
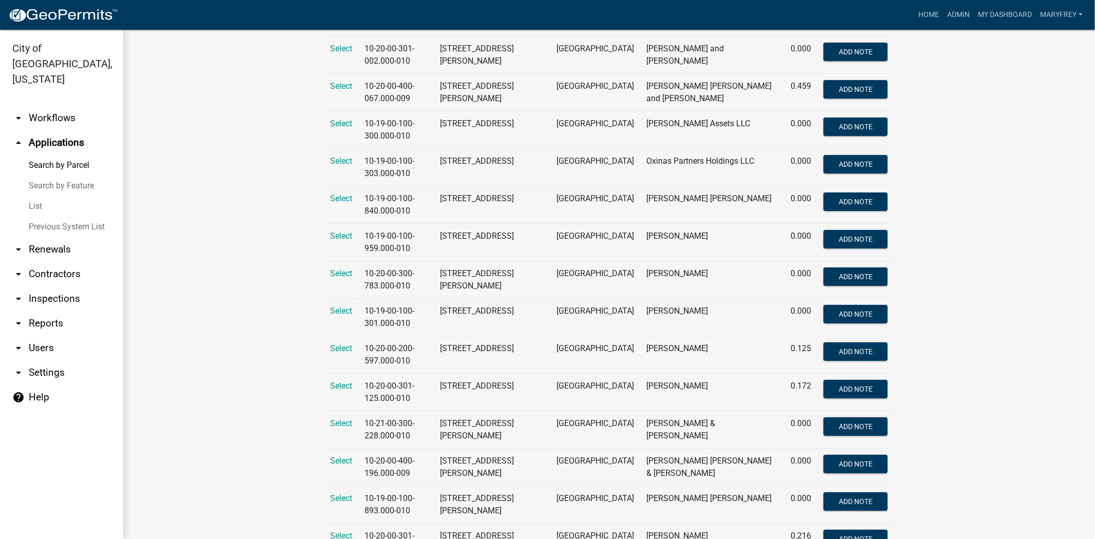
scroll to position [345, 0]
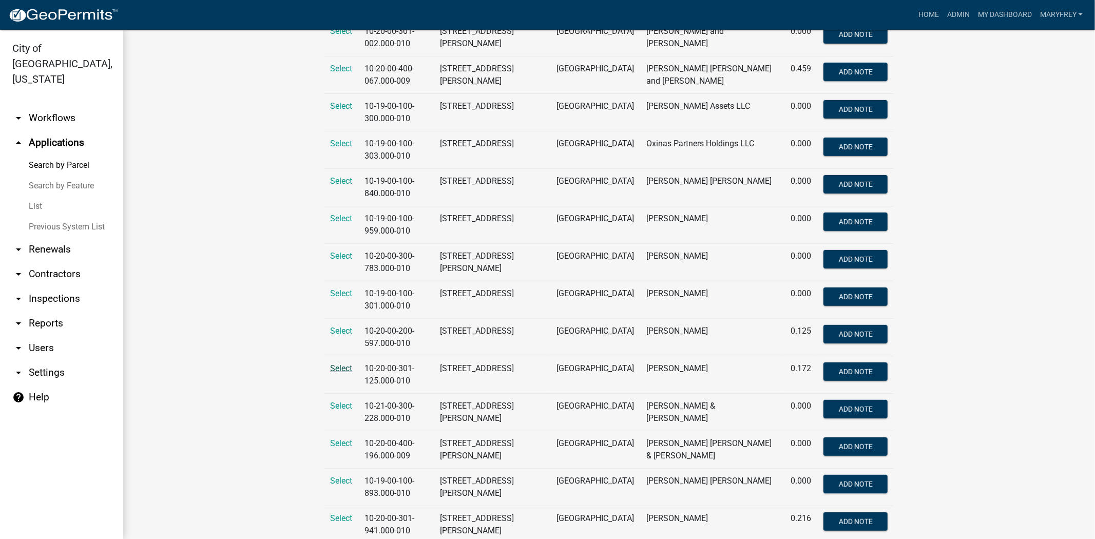
click at [337, 371] on span "Select" at bounding box center [342, 369] width 22 height 10
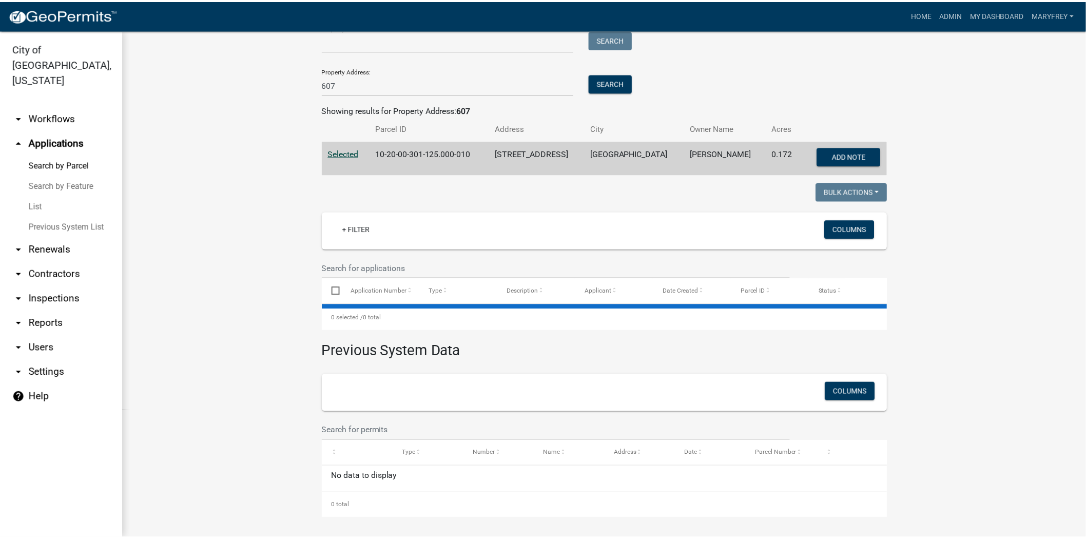
scroll to position [0, 0]
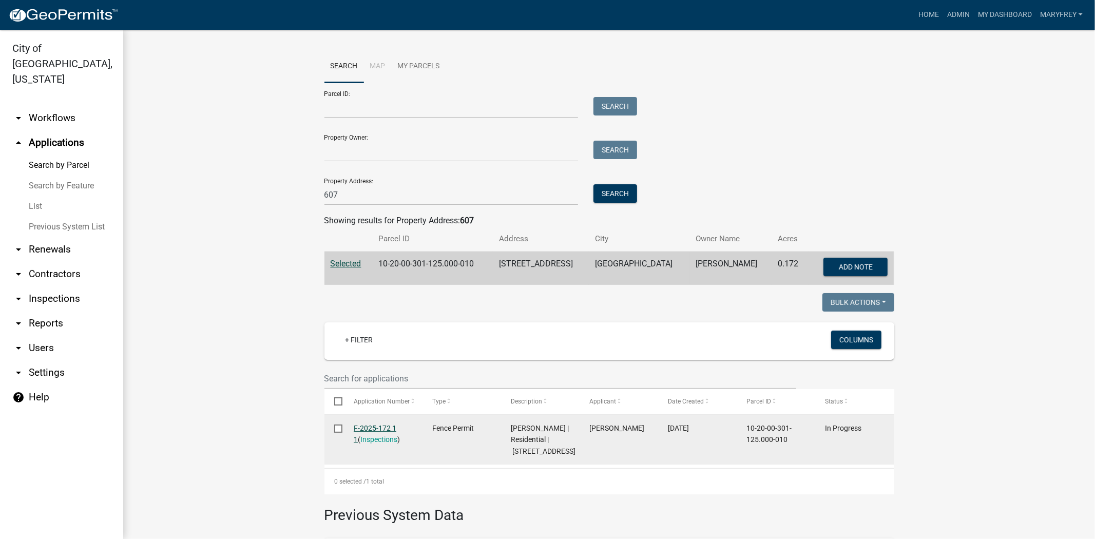
click at [370, 430] on link "F-2025-172 1 1" at bounding box center [375, 434] width 43 height 20
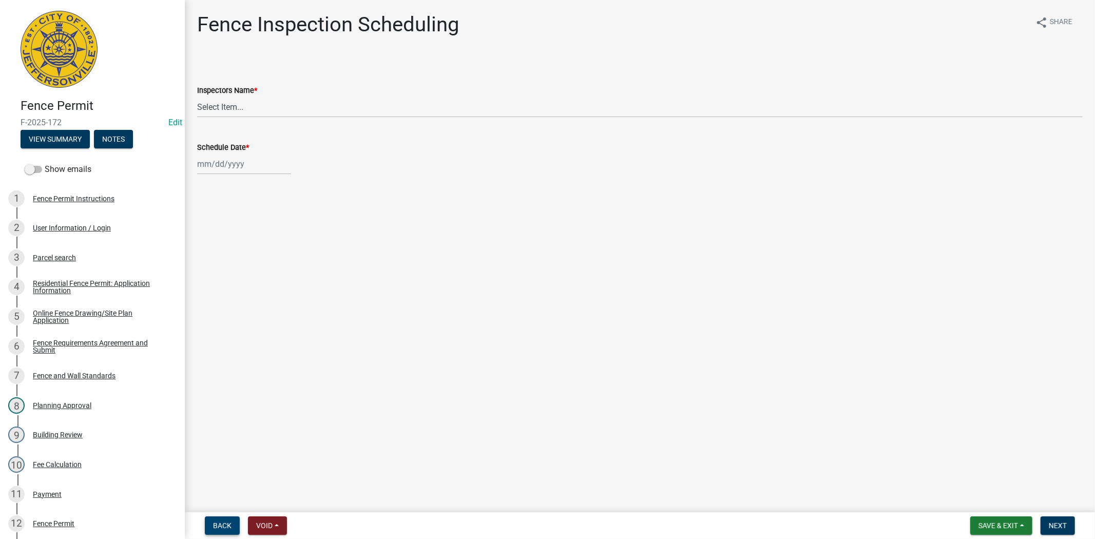
click at [216, 524] on span "Back" at bounding box center [222, 526] width 18 height 8
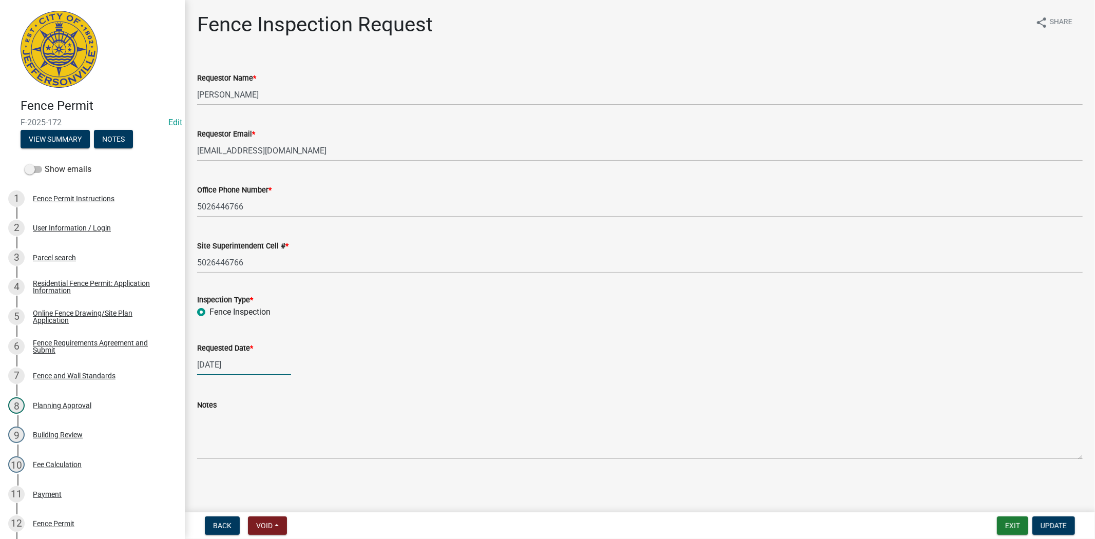
click at [257, 368] on div "[DATE]" at bounding box center [244, 364] width 94 height 21
select select "9"
select select "2025"
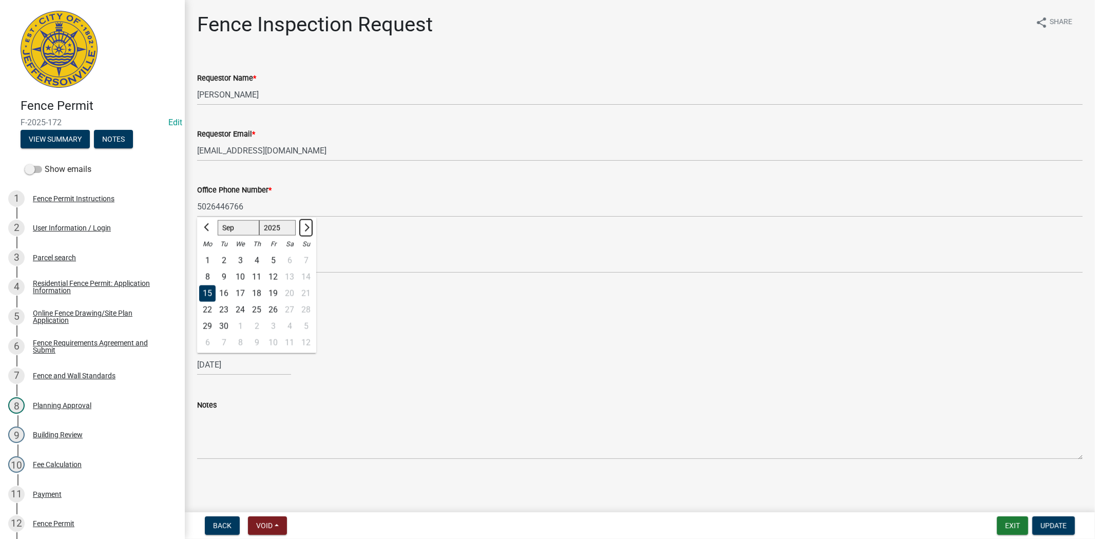
click at [305, 229] on span "Next month" at bounding box center [306, 227] width 8 height 8
select select "10"
click at [223, 292] on div "14" at bounding box center [224, 293] width 16 height 16
type input "10/14/2025"
click at [1054, 527] on span "Update" at bounding box center [1054, 526] width 26 height 8
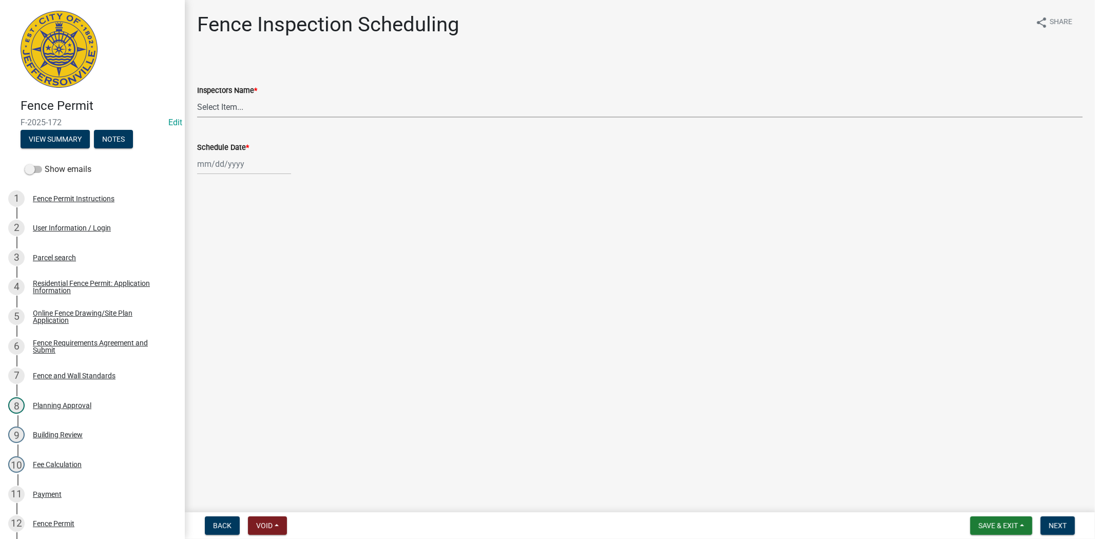
click at [250, 111] on select "Select Item... jramsey (Jeremy Ramsey) MaryFrey (Mary Frey) mkruer (Mike Kruer)…" at bounding box center [640, 107] width 886 height 21
select select "fdb3bcc6-ce93-4663-8a18-5c08884dd177"
click at [197, 97] on select "Select Item... jramsey (Jeremy Ramsey) MaryFrey (Mary Frey) mkruer (Mike Kruer)…" at bounding box center [640, 107] width 886 height 21
select select "9"
select select "2025"
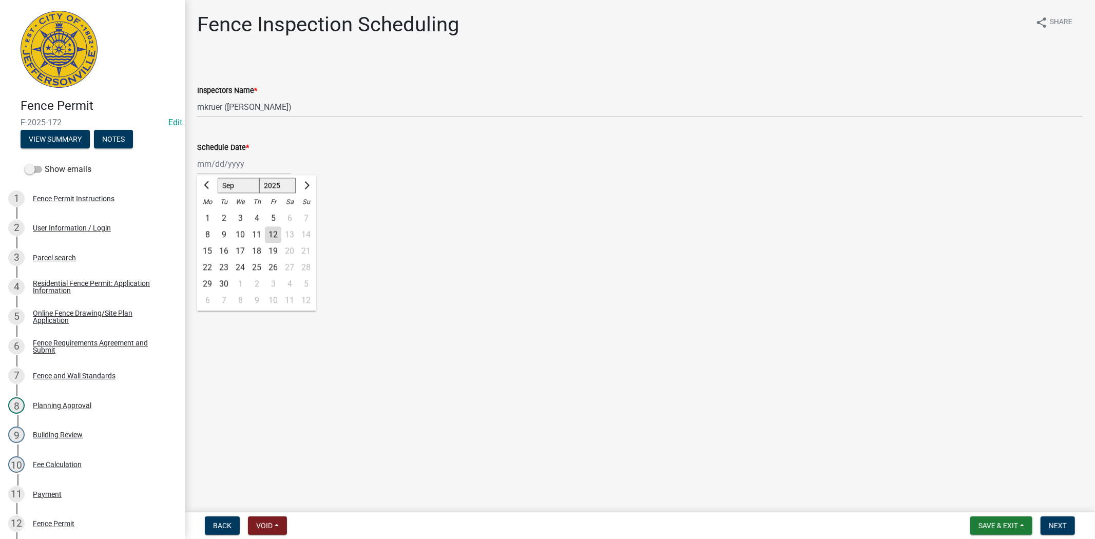
click at [252, 174] on div "Jan Feb Mar Apr May Jun Jul Aug Sep Oct Nov Dec 1525 1526 1527 1528 1529 1530 1…" at bounding box center [244, 164] width 94 height 21
click at [306, 186] on span "Next month" at bounding box center [306, 185] width 8 height 8
select select "10"
click at [224, 251] on div "14" at bounding box center [224, 251] width 16 height 16
type input "10/14/2025"
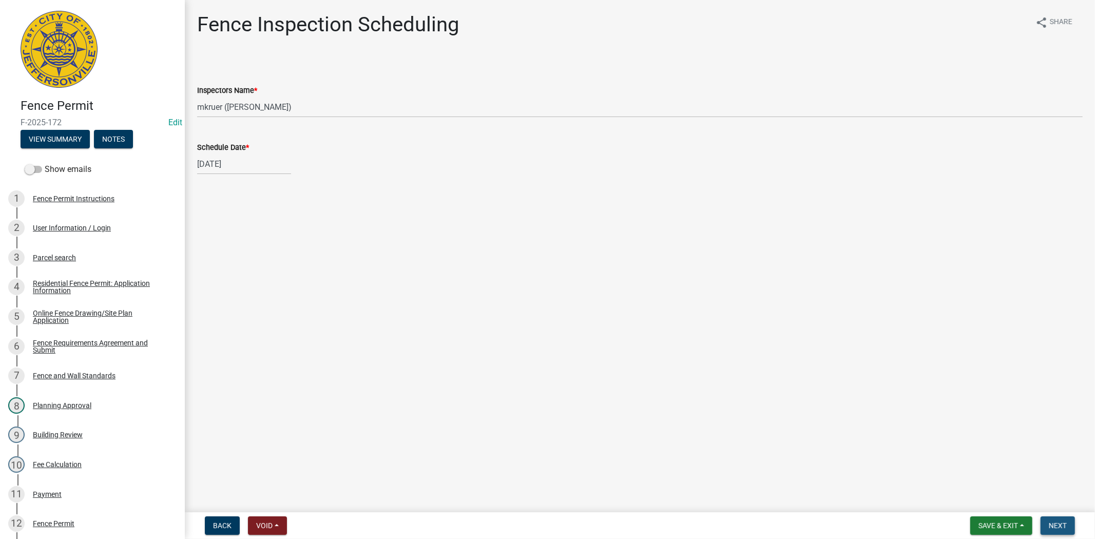
click at [1055, 531] on button "Next" at bounding box center [1058, 526] width 34 height 18
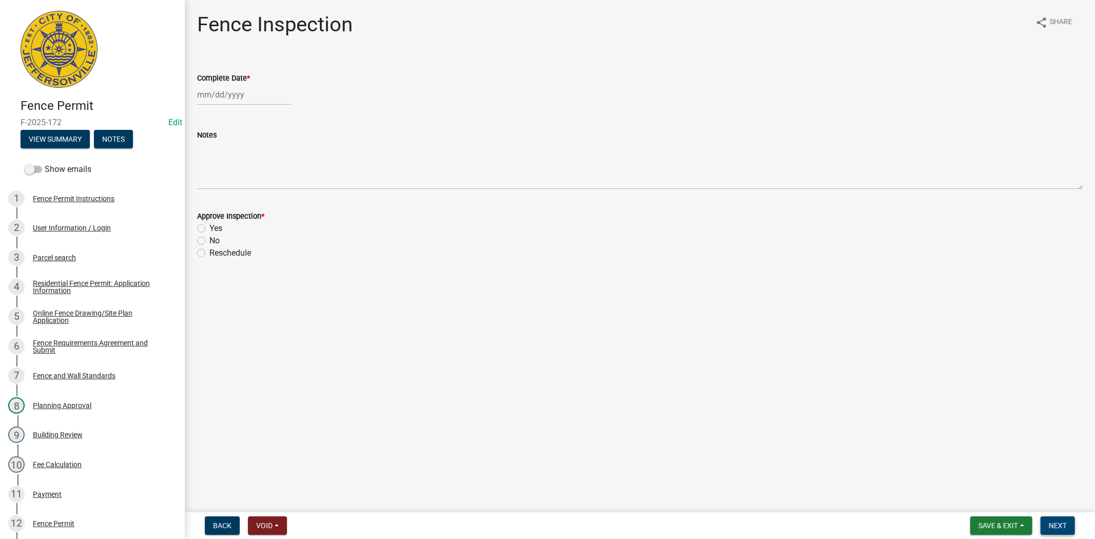
click at [1055, 531] on button "Next" at bounding box center [1058, 526] width 34 height 18
click at [1015, 525] on span "Save & Exit" at bounding box center [999, 526] width 40 height 8
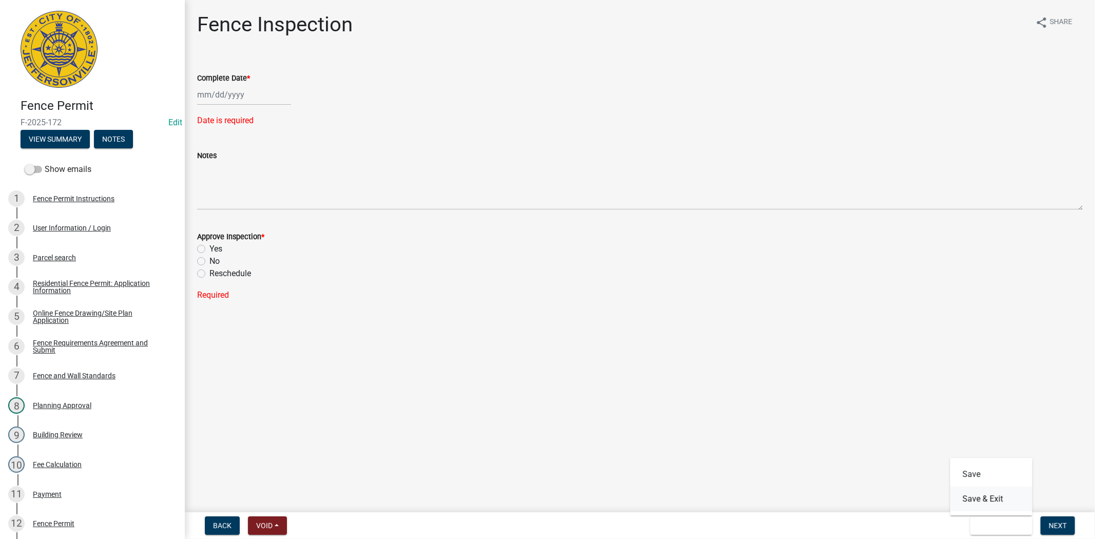
click at [995, 506] on button "Save & Exit" at bounding box center [991, 499] width 82 height 25
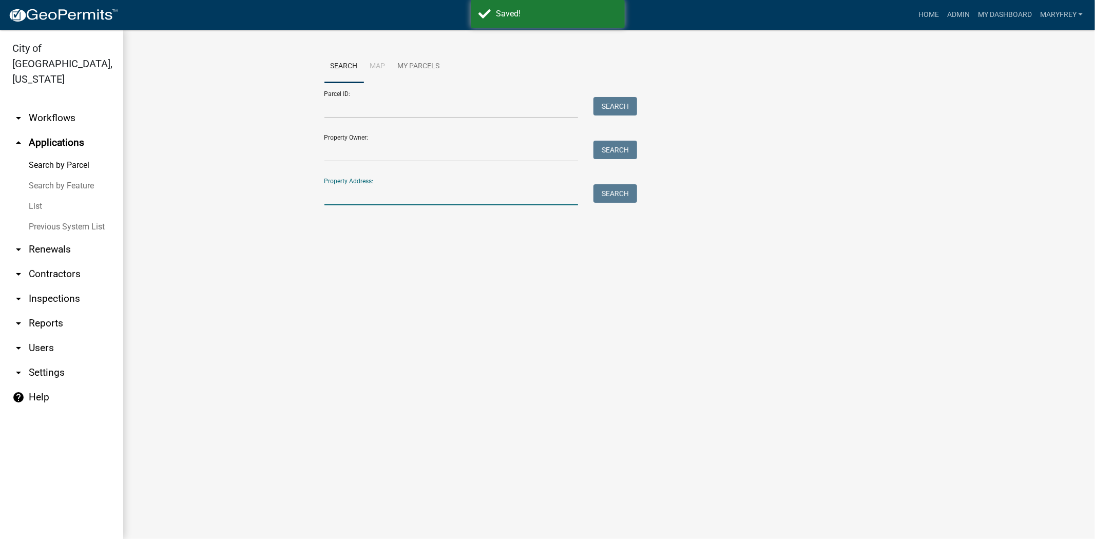
click at [353, 196] on input "Property Address:" at bounding box center [451, 194] width 254 height 21
type input "1904 ruck"
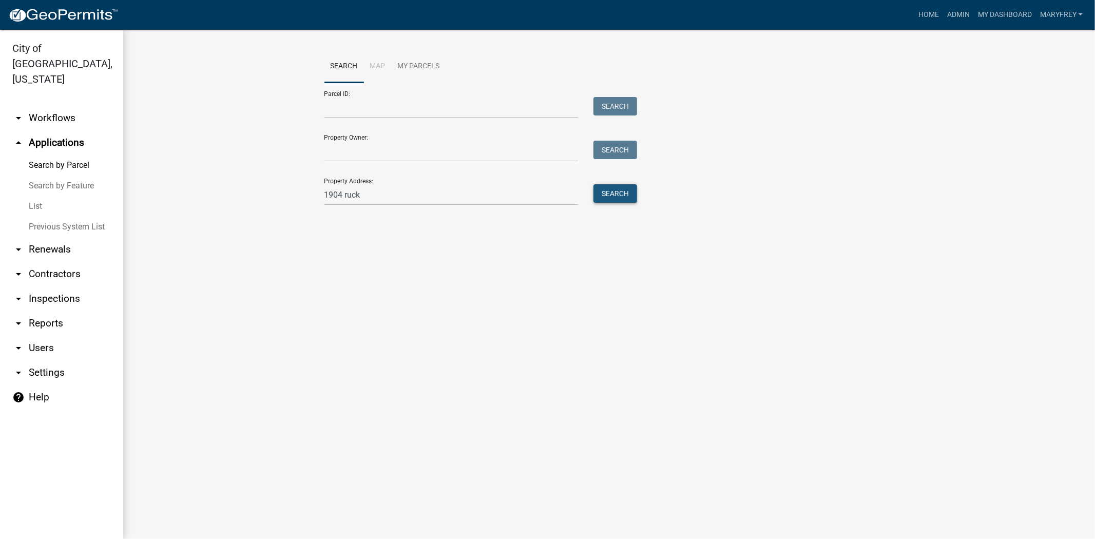
click at [617, 190] on button "Search" at bounding box center [616, 193] width 44 height 18
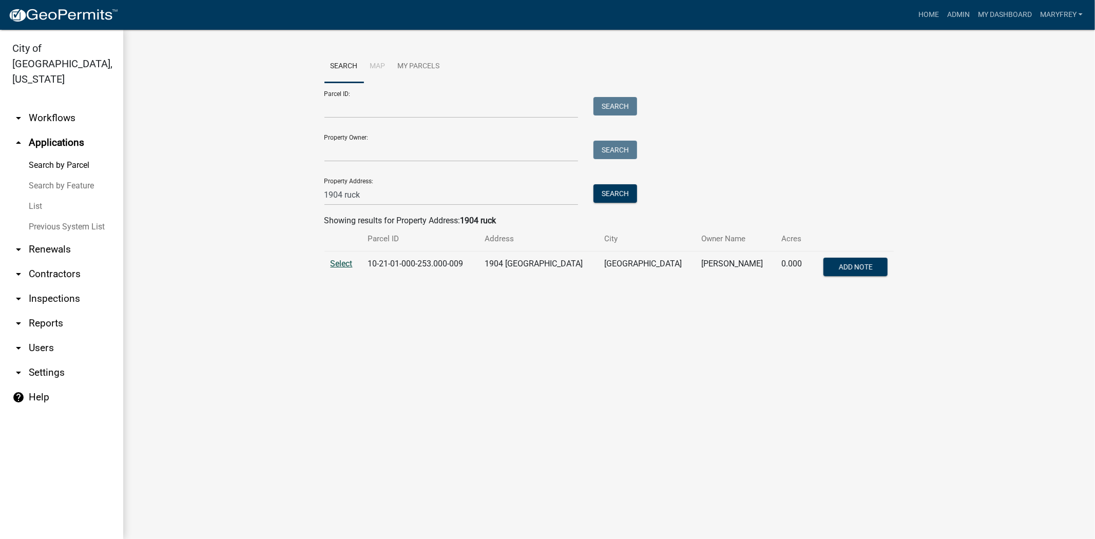
click at [346, 267] on span "Select" at bounding box center [342, 264] width 22 height 10
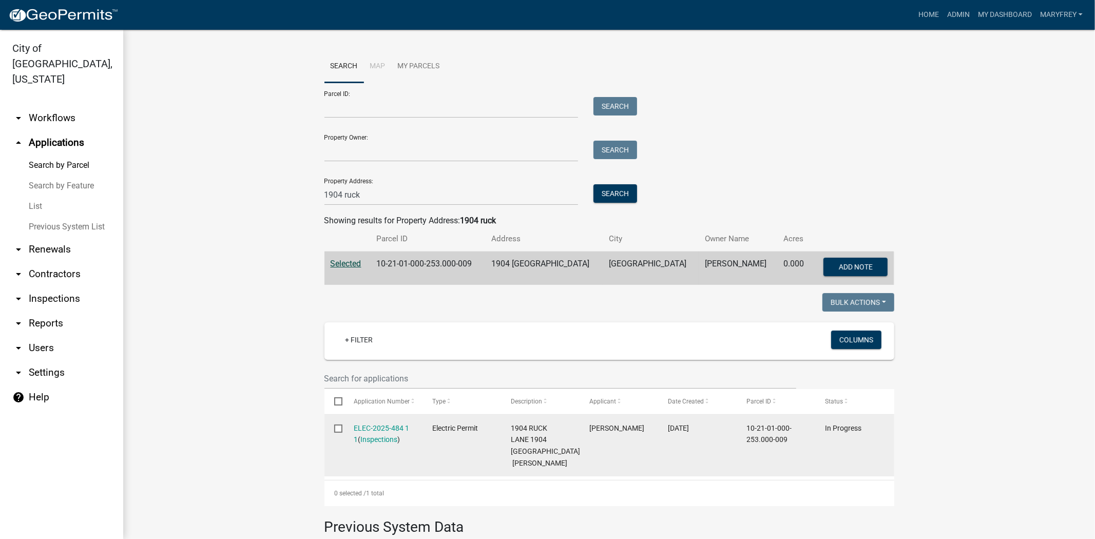
click at [367, 433] on div "ELEC-2025-484 1 1 ( Inspections )" at bounding box center [383, 435] width 59 height 24
click at [369, 430] on link "ELEC-2025-484 1 1" at bounding box center [381, 434] width 55 height 20
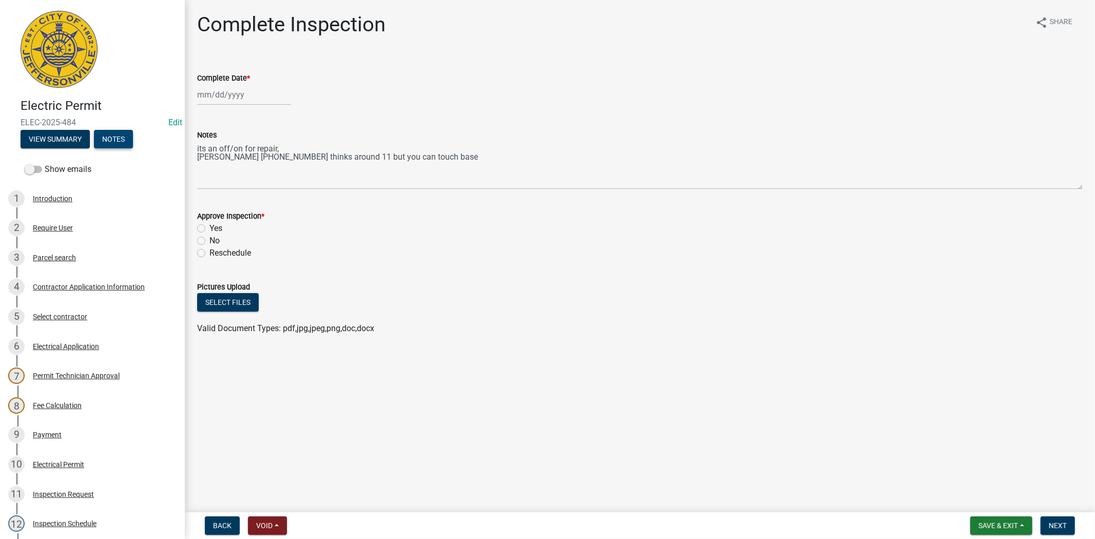
click at [104, 135] on button "Notes" at bounding box center [113, 139] width 39 height 18
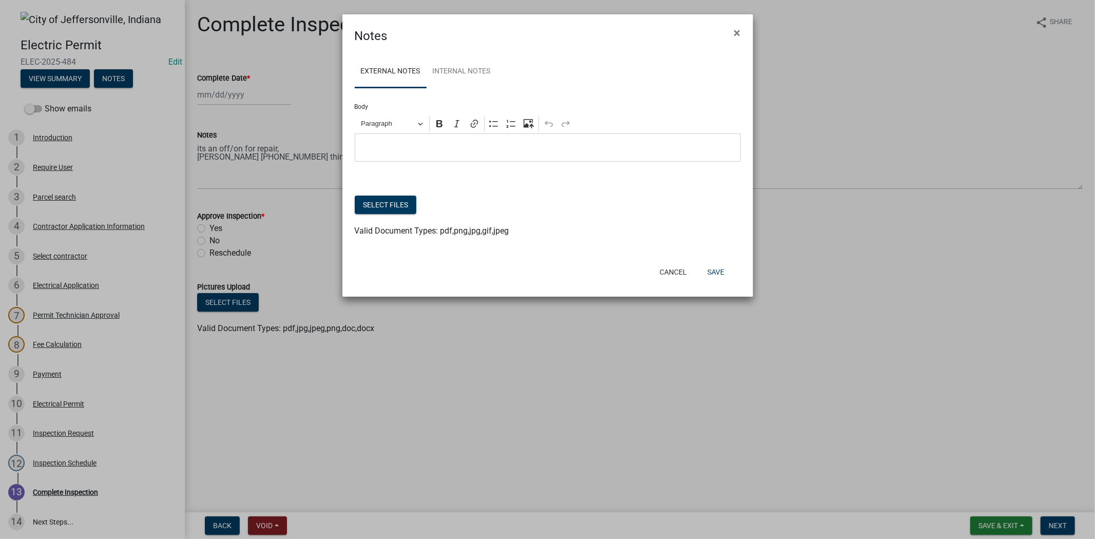
click at [393, 145] on p "Editor editing area: main. Press Alt+0 for help." at bounding box center [547, 148] width 375 height 12
click at [711, 273] on button "Save" at bounding box center [715, 272] width 33 height 18
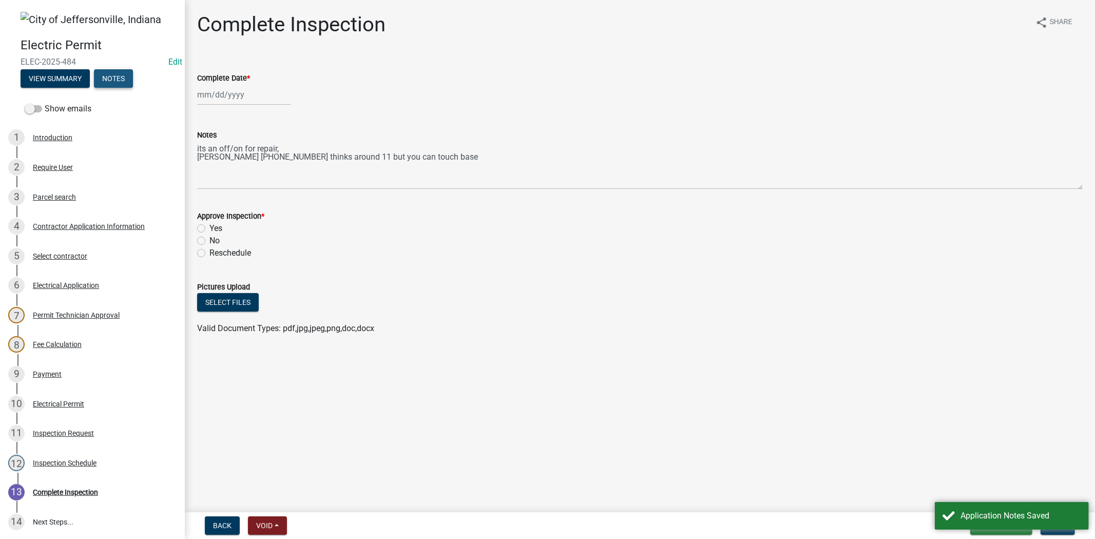
click at [119, 70] on button "Notes" at bounding box center [113, 78] width 39 height 18
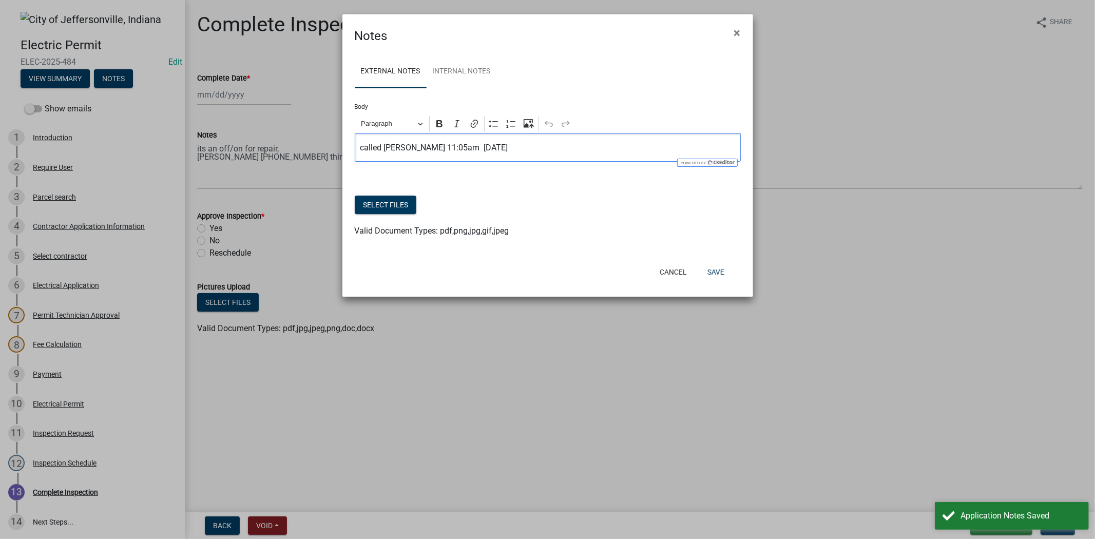
drag, startPoint x: 524, startPoint y: 151, endPoint x: 351, endPoint y: 157, distance: 173.1
click at [316, 155] on ngb-modal-window "Notes × External Notes Internal Notes Body Rich Text Editor Paragraph Bold Ital…" at bounding box center [547, 269] width 1095 height 539
copy p "called duke carlotta 11:05am 8-12-2025"
click at [452, 74] on link "Internal Notes" at bounding box center [462, 71] width 70 height 33
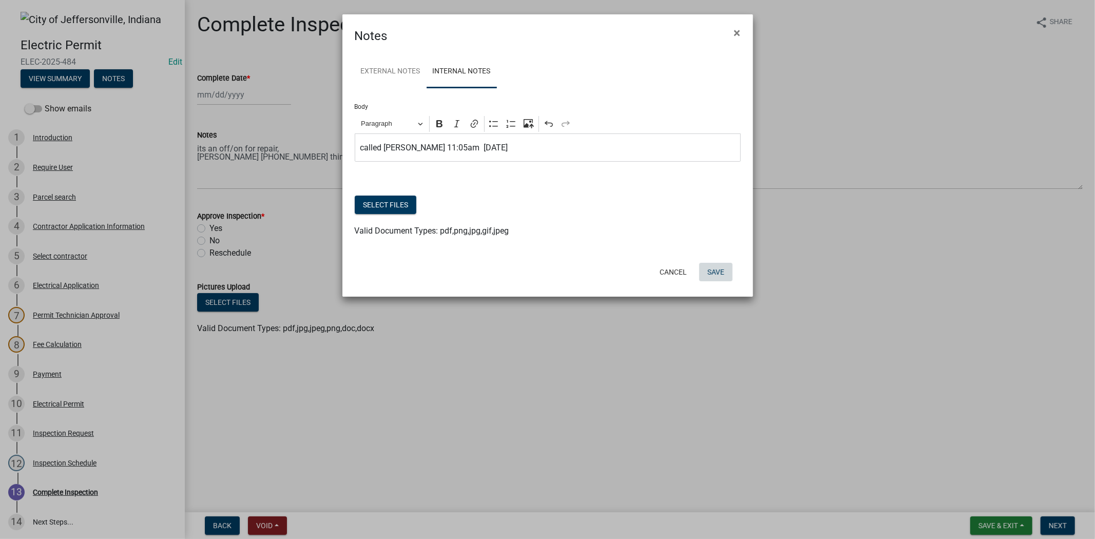
click at [715, 270] on button "Save" at bounding box center [715, 272] width 33 height 18
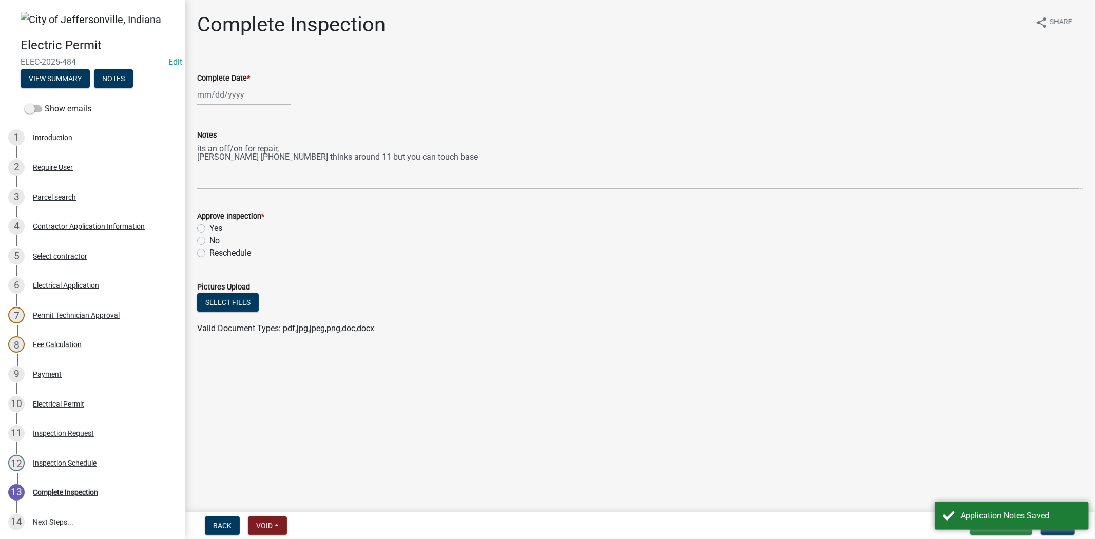
click at [209, 227] on label "Yes" at bounding box center [215, 228] width 13 height 12
click at [209, 227] on input "Yes" at bounding box center [212, 225] width 7 height 7
radio input "true"
click at [1085, 438] on main "Complete Inspection share Share Complete Date * Notes its an off/on for repair,…" at bounding box center [640, 254] width 910 height 508
click at [722, 403] on main "Complete Inspection share Share Complete Date * Notes its an off/on for repair,…" at bounding box center [640, 254] width 910 height 508
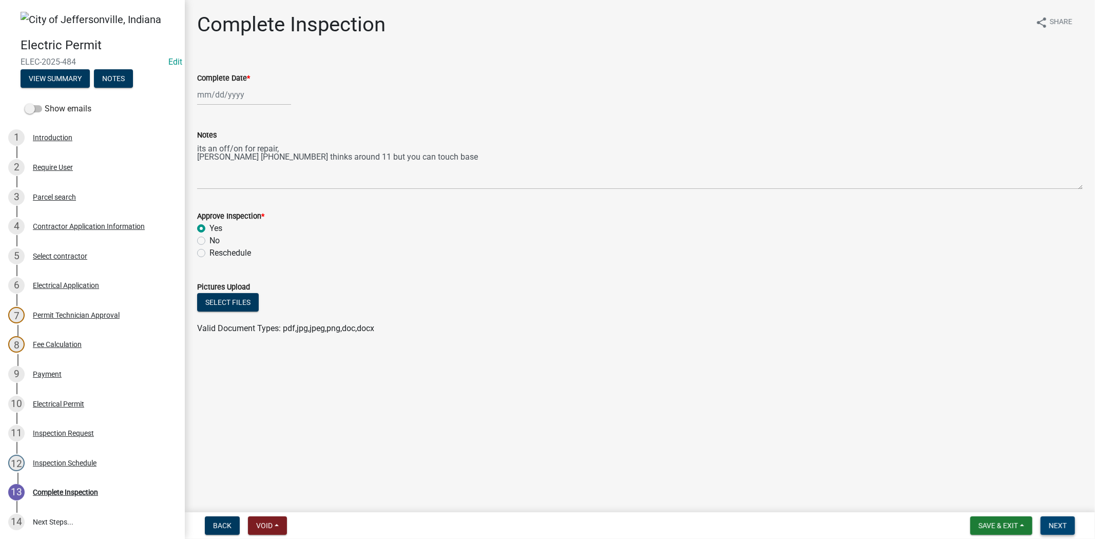
click at [1055, 527] on span "Next" at bounding box center [1058, 526] width 18 height 8
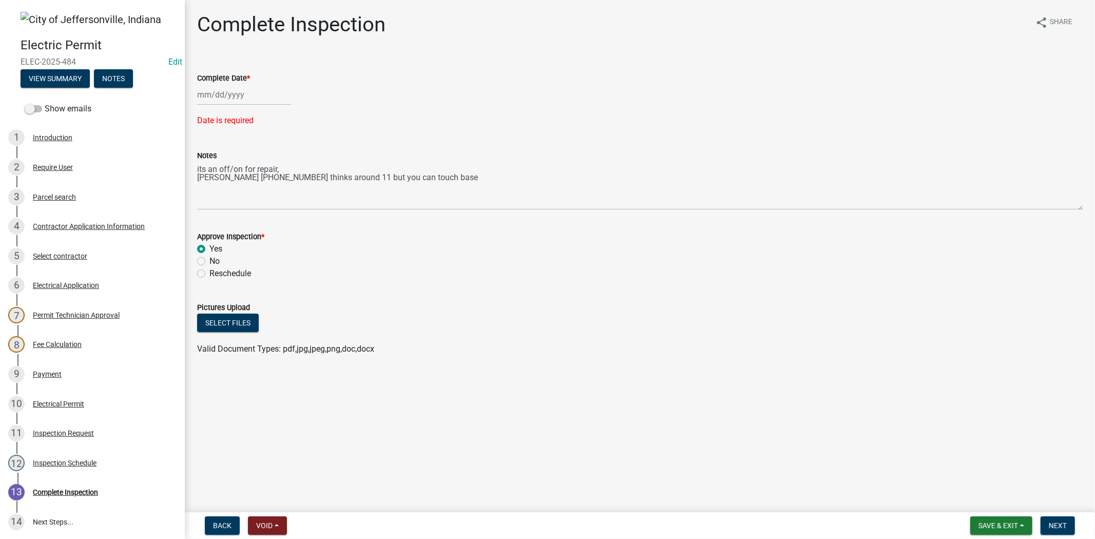
click at [254, 83] on div "Complete Date *" at bounding box center [640, 78] width 886 height 12
select select "9"
select select "2025"
click at [255, 98] on div "Jan Feb Mar Apr May Jun Jul Aug Sep Oct Nov Dec 1525 1526 1527 1528 1529 1530 1…" at bounding box center [244, 94] width 94 height 21
click at [271, 163] on div "12" at bounding box center [273, 165] width 16 height 16
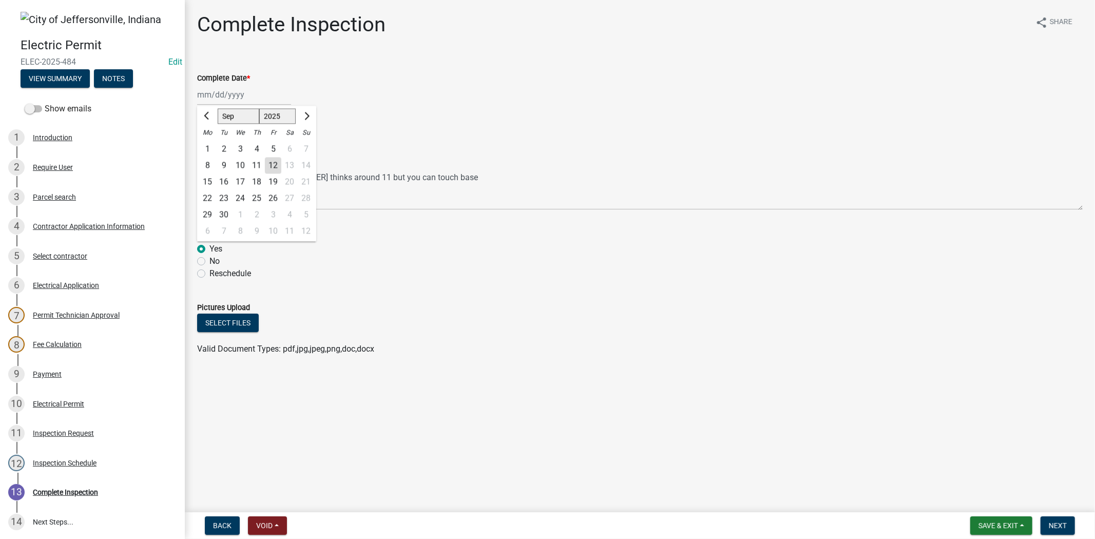
type input "09/12/2025"
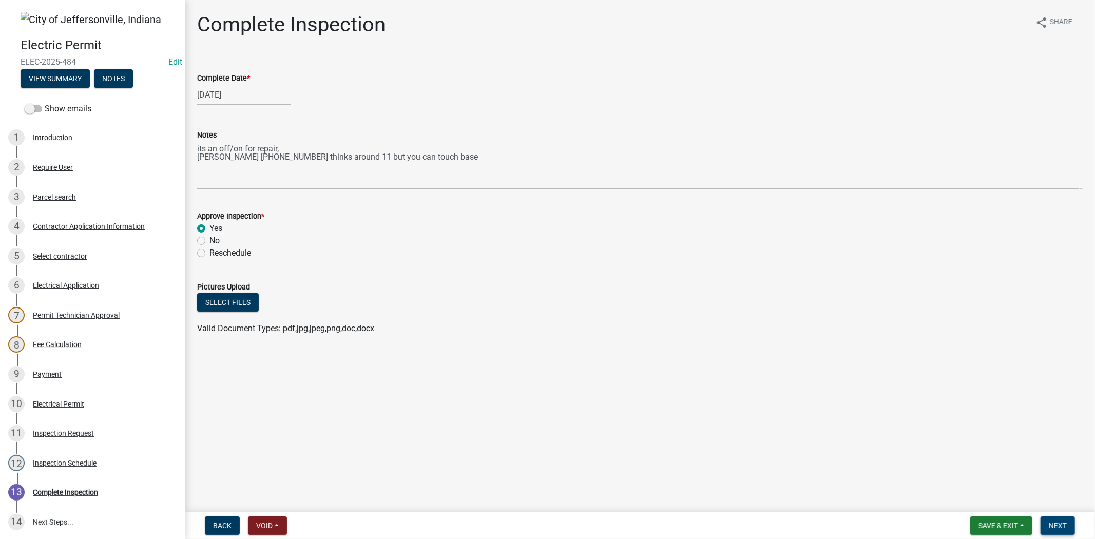
click at [1049, 524] on span "Next" at bounding box center [1058, 526] width 18 height 8
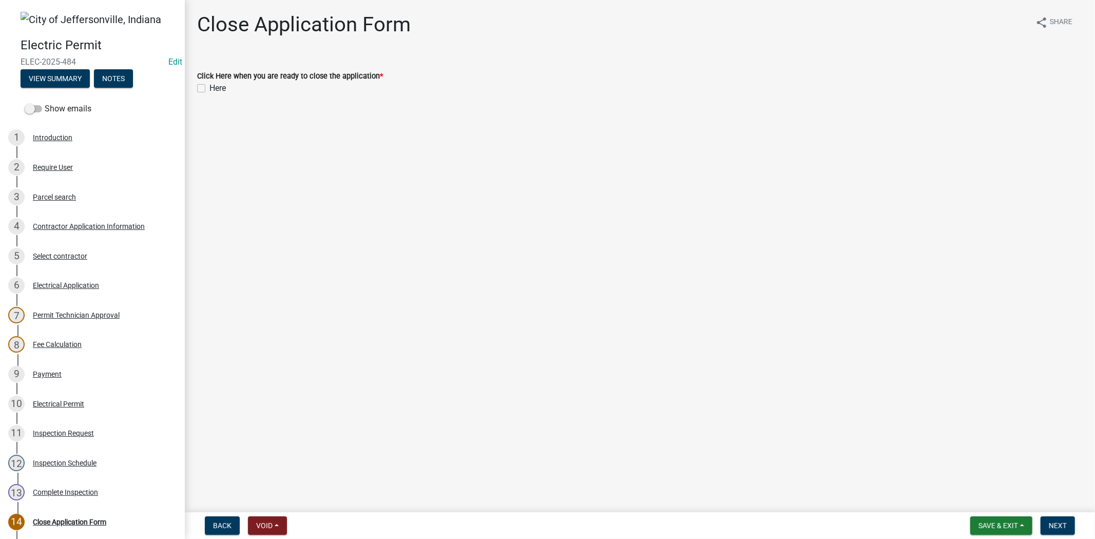
click at [209, 89] on label "Here" at bounding box center [217, 88] width 16 height 12
click at [209, 89] on input "Here" at bounding box center [212, 85] width 7 height 7
checkbox input "true"
click at [1046, 519] on button "Next" at bounding box center [1058, 526] width 34 height 18
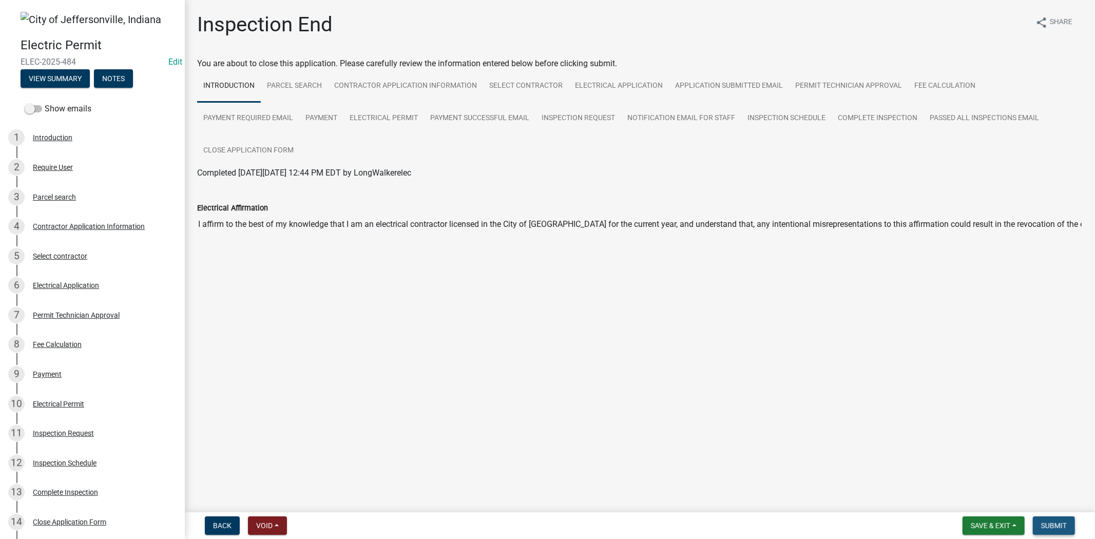
click at [1059, 528] on span "Submit" at bounding box center [1054, 526] width 26 height 8
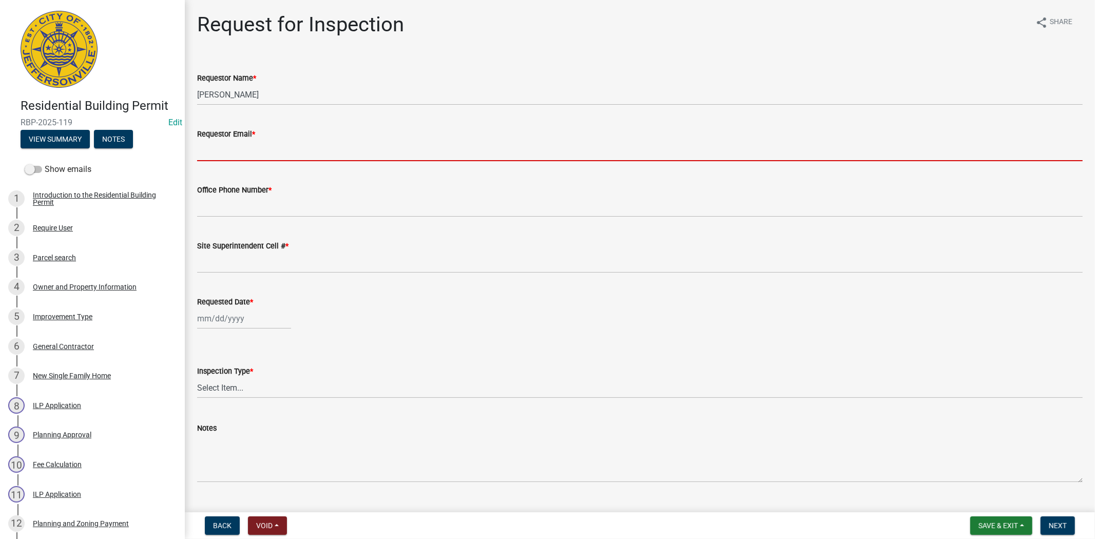
click at [240, 155] on input "Requestor Email *" at bounding box center [640, 150] width 886 height 21
type input "[EMAIL_ADDRESS][DOMAIN_NAME]"
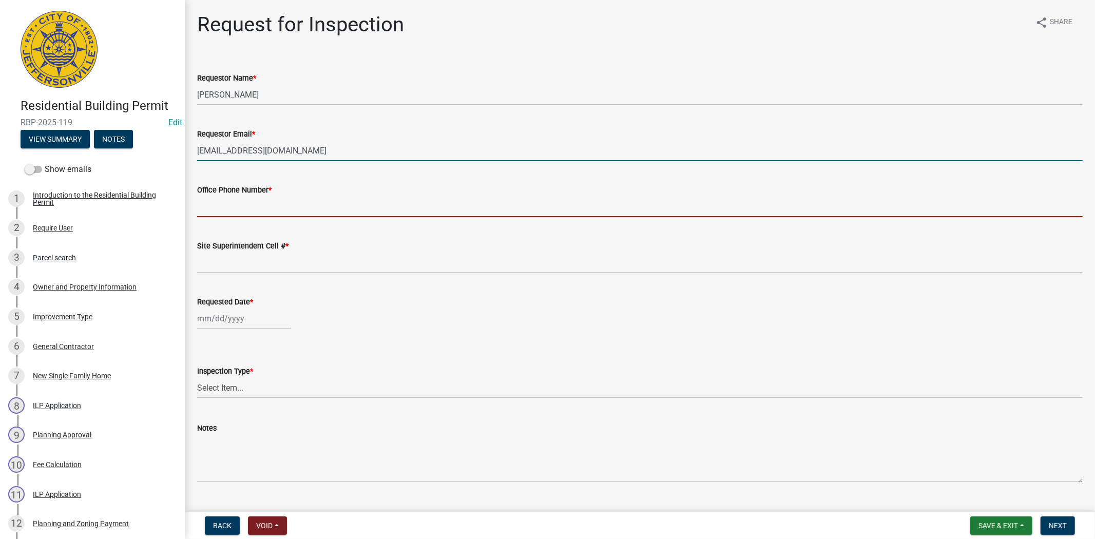
drag, startPoint x: 239, startPoint y: 207, endPoint x: 250, endPoint y: 217, distance: 14.6
click at [239, 207] on input "Office Phone Number *" at bounding box center [640, 206] width 886 height 21
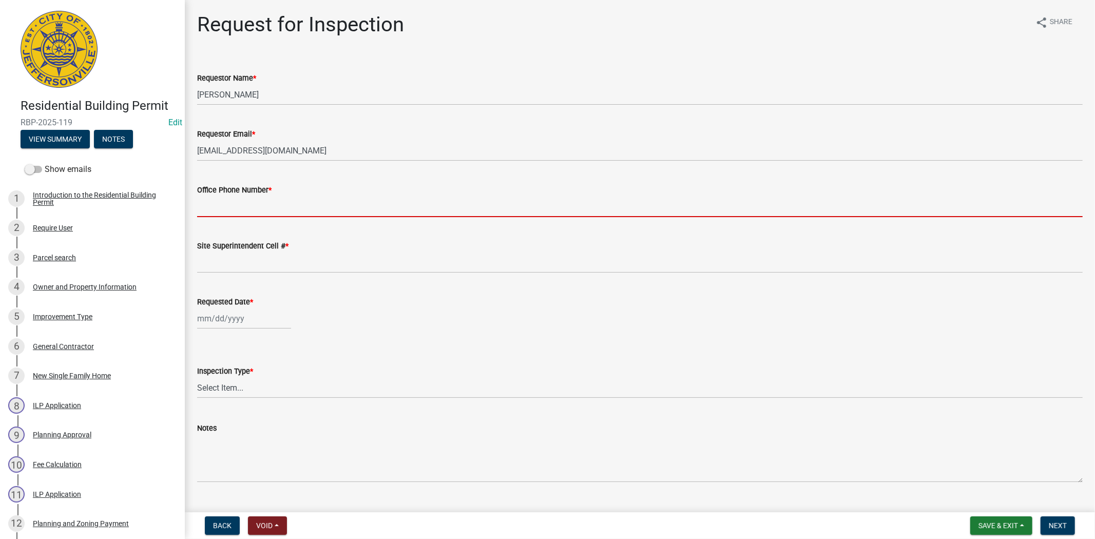
type input "812.285.6414"
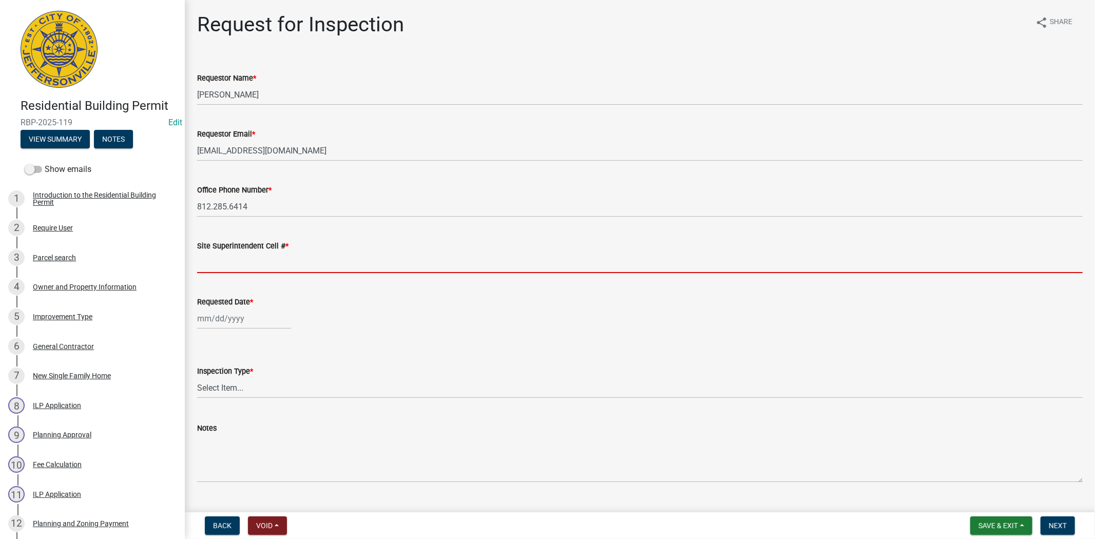
click at [233, 268] on input "Site Superintendent Cell # *" at bounding box center [640, 262] width 886 height 21
click at [244, 321] on div at bounding box center [244, 318] width 94 height 21
select select "9"
select select "2025"
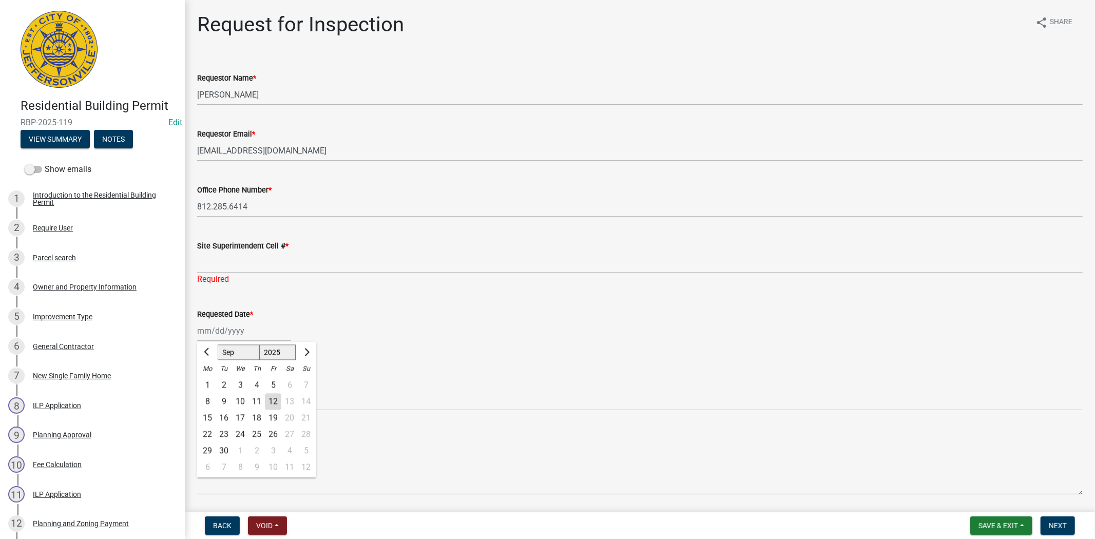
click at [211, 417] on div "15" at bounding box center [207, 418] width 16 height 16
type input "[DATE]"
click at [232, 403] on select "Select Item... Footer Foundation Framing Final" at bounding box center [640, 400] width 886 height 21
click at [197, 390] on select "Select Item... Footer Foundation Framing Final" at bounding box center [640, 400] width 886 height 21
select select "8ea0f6e5-dde7-4881-a999-02519822ccbf"
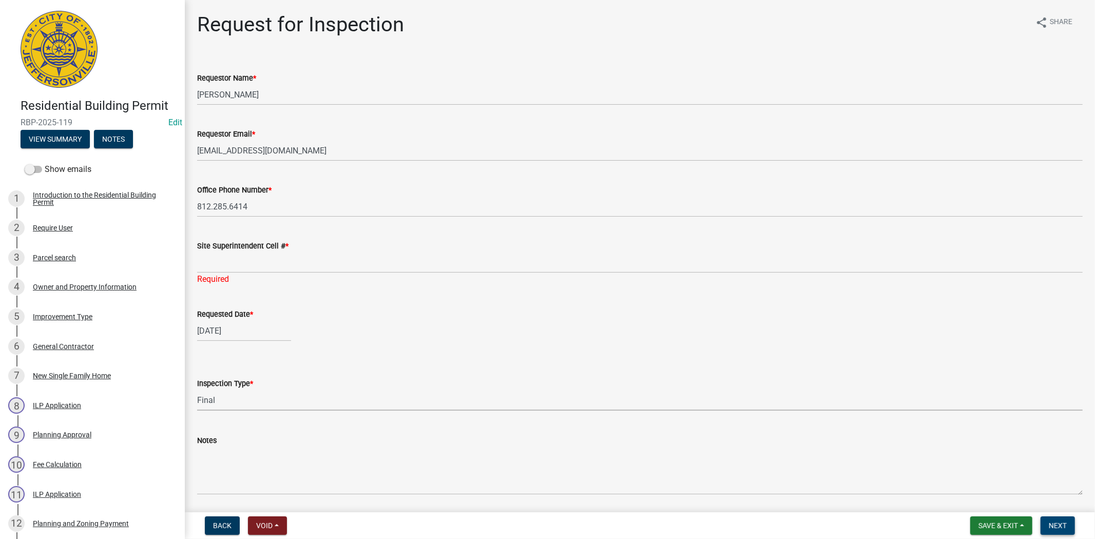
click at [1062, 530] on button "Next" at bounding box center [1058, 526] width 34 height 18
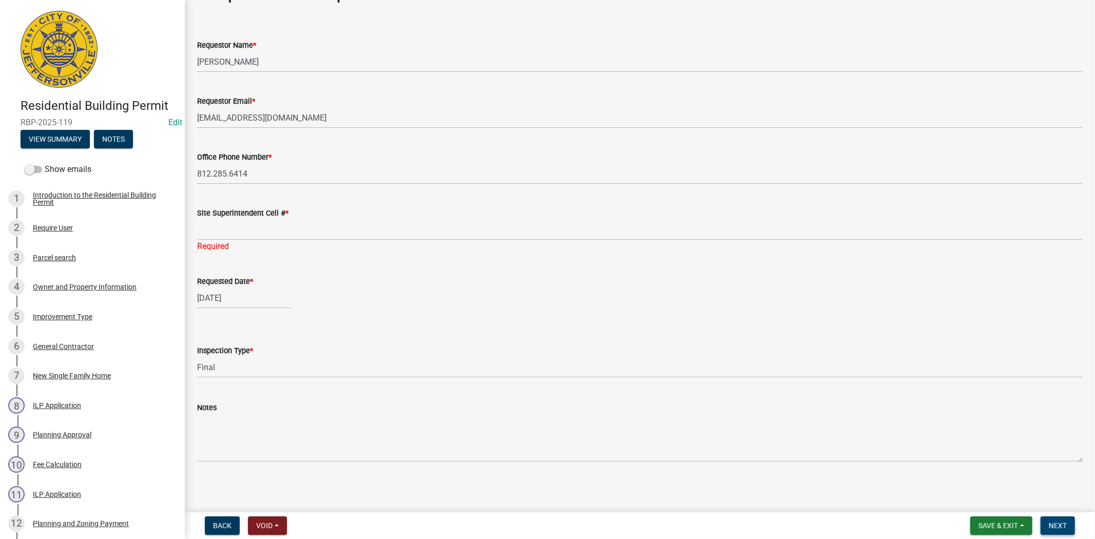
scroll to position [34, 0]
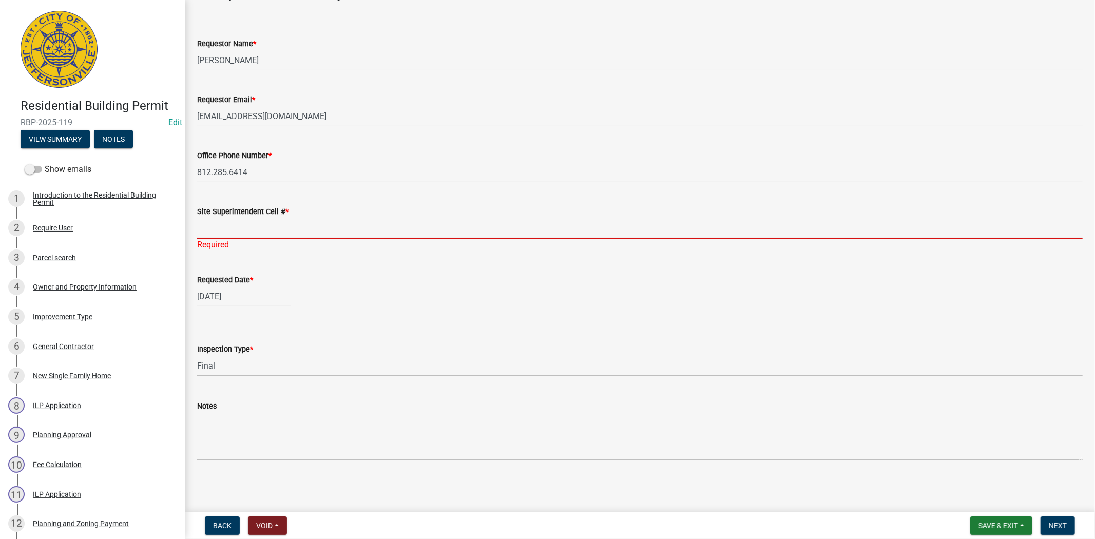
click at [216, 229] on input "Site Superintendent Cell # *" at bounding box center [640, 228] width 886 height 21
type input "812.285.6414"
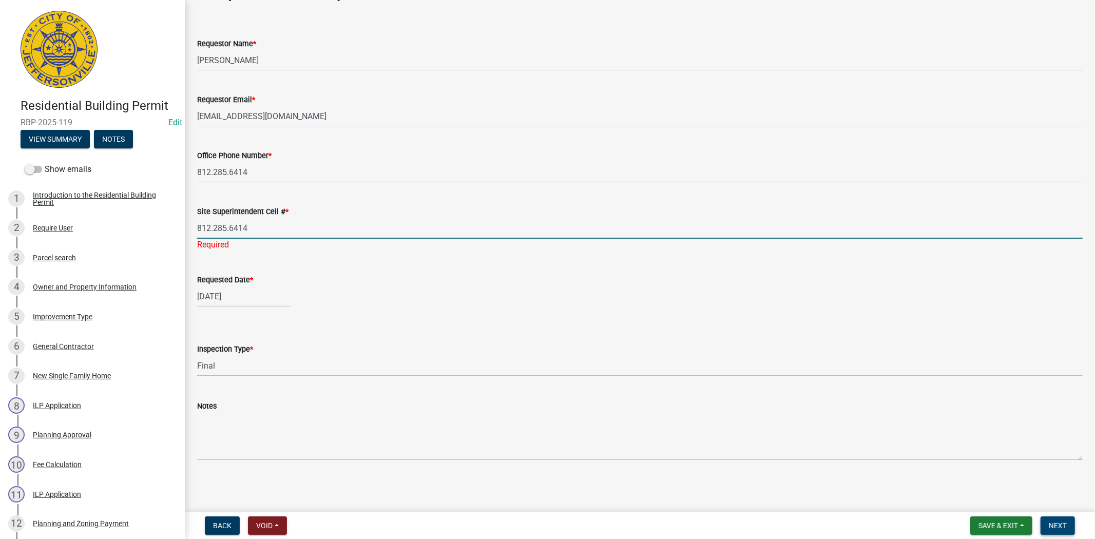
scroll to position [0, 0]
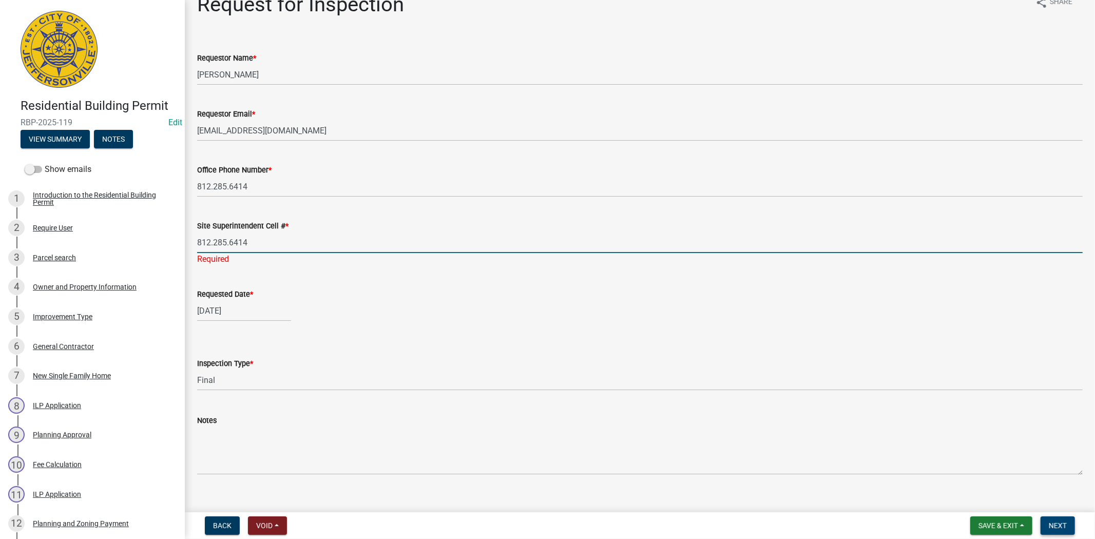
click at [1065, 527] on span "Next" at bounding box center [1058, 526] width 18 height 8
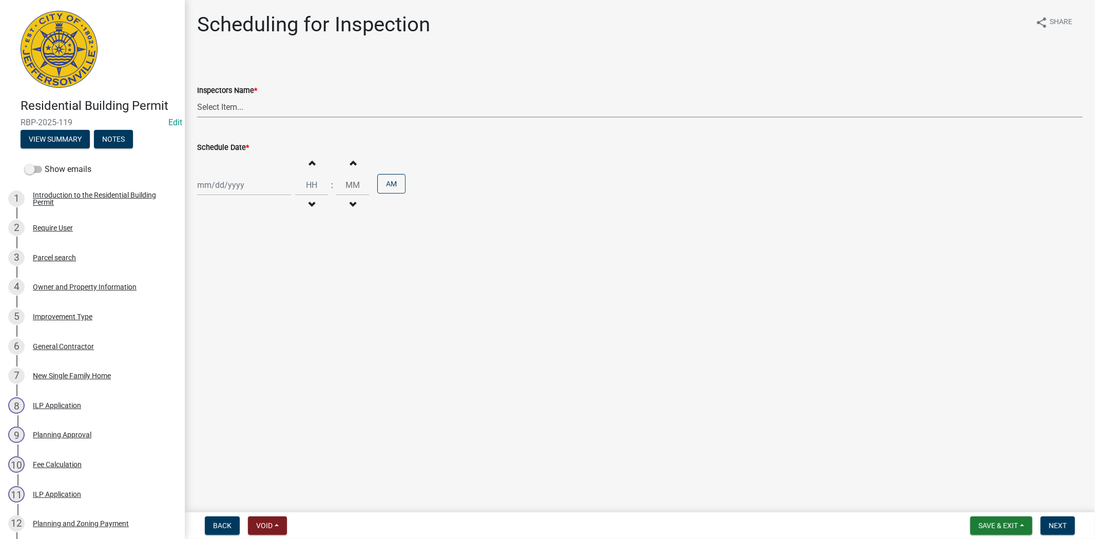
click at [257, 101] on select "Select Item... [PERSON_NAME] ([PERSON_NAME]) [PERSON_NAME] ([PERSON_NAME]) mkru…" at bounding box center [640, 107] width 886 height 21
select select "fdb3bcc6-ce93-4663-8a18-5c08884dd177"
click at [197, 97] on select "Select Item... [PERSON_NAME] ([PERSON_NAME]) [PERSON_NAME] ([PERSON_NAME]) mkru…" at bounding box center [640, 107] width 886 height 21
click at [255, 185] on div at bounding box center [244, 185] width 94 height 21
select select "9"
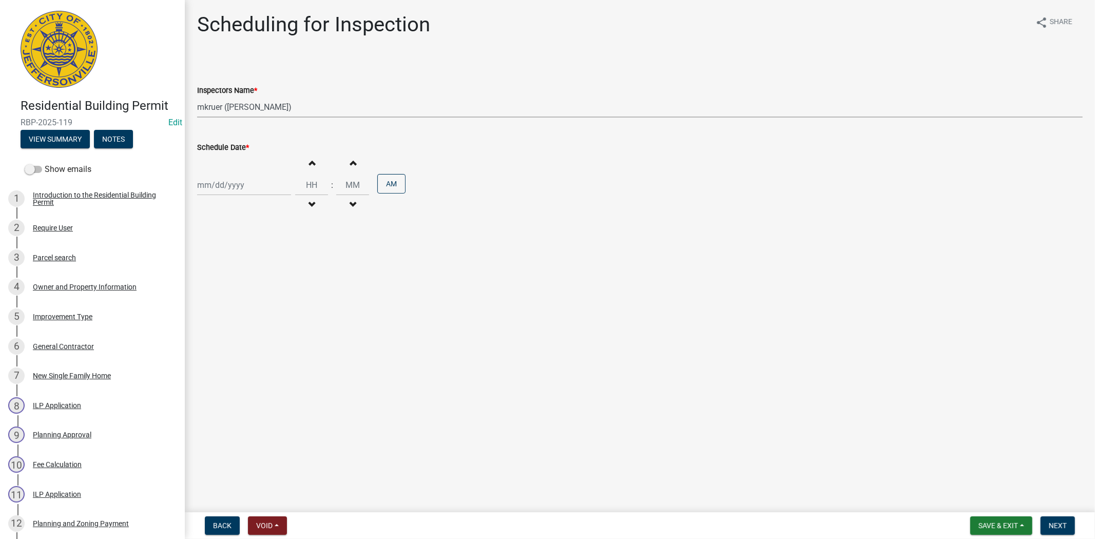
select select "2025"
click at [209, 270] on div "15" at bounding box center [207, 272] width 16 height 16
type input "[DATE]"
click at [1059, 522] on span "Next" at bounding box center [1058, 526] width 18 height 8
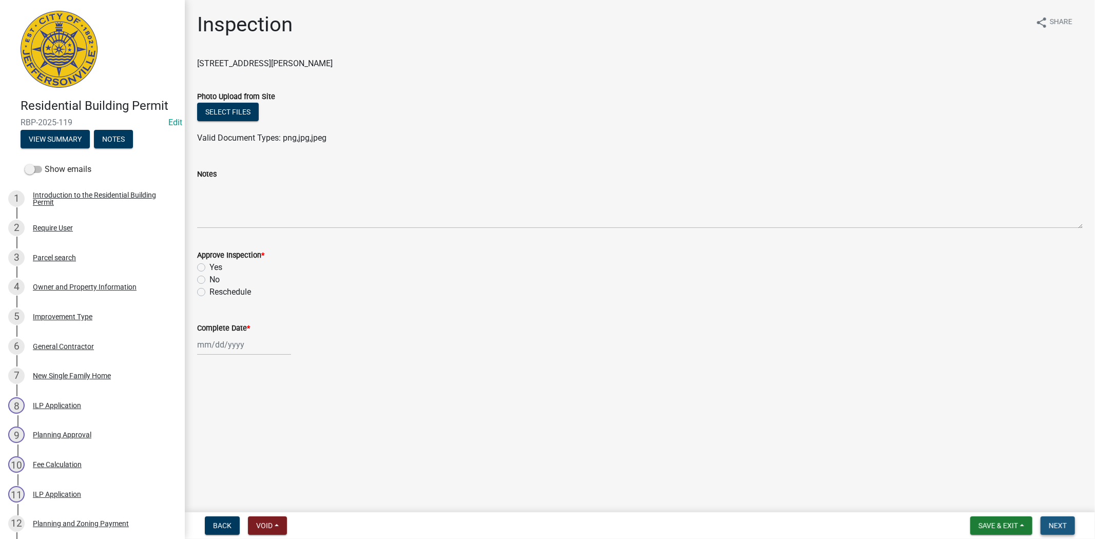
click at [1058, 522] on span "Next" at bounding box center [1058, 526] width 18 height 8
click at [1003, 522] on span "Save & Exit" at bounding box center [999, 526] width 40 height 8
click at [989, 505] on button "Save & Exit" at bounding box center [991, 499] width 82 height 25
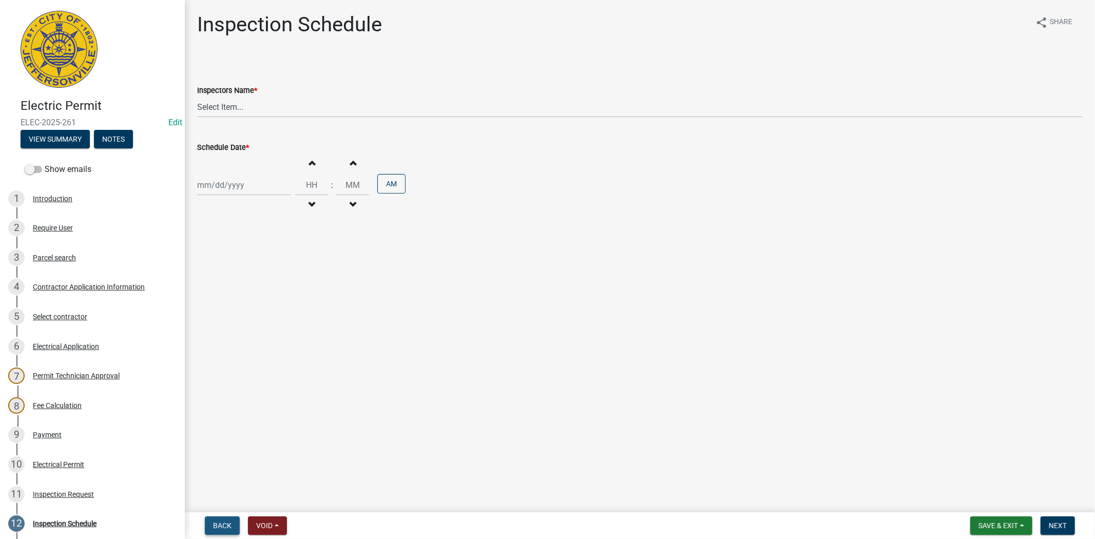
click at [227, 527] on span "Back" at bounding box center [222, 526] width 18 height 8
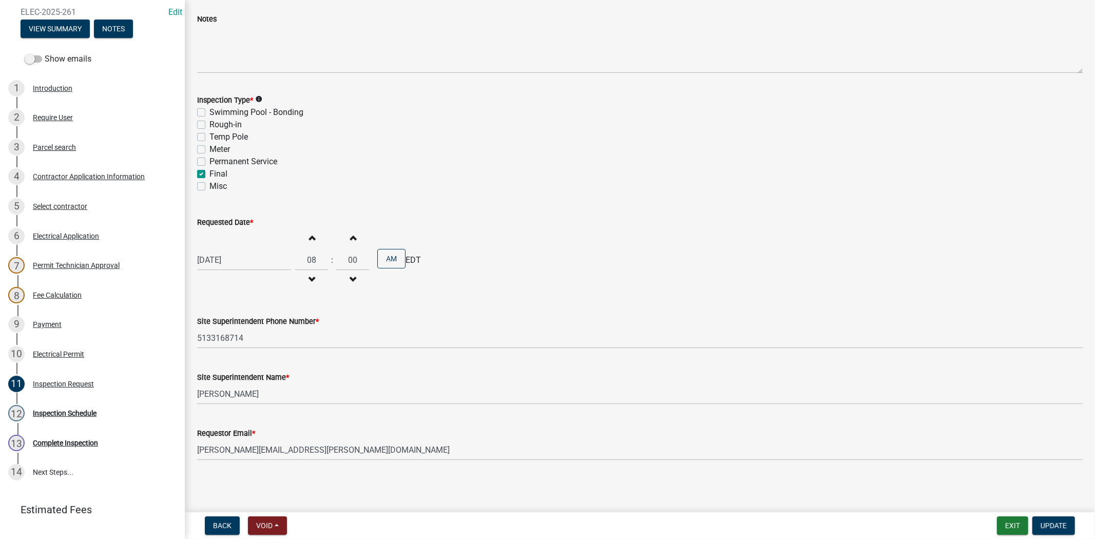
scroll to position [121, 0]
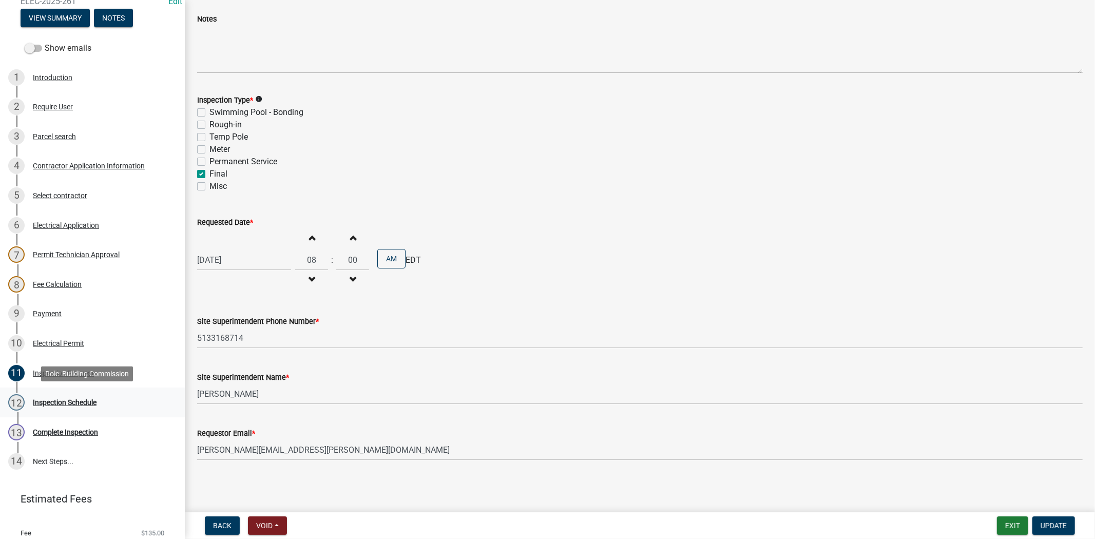
click at [81, 399] on div "Inspection Schedule" at bounding box center [65, 402] width 64 height 7
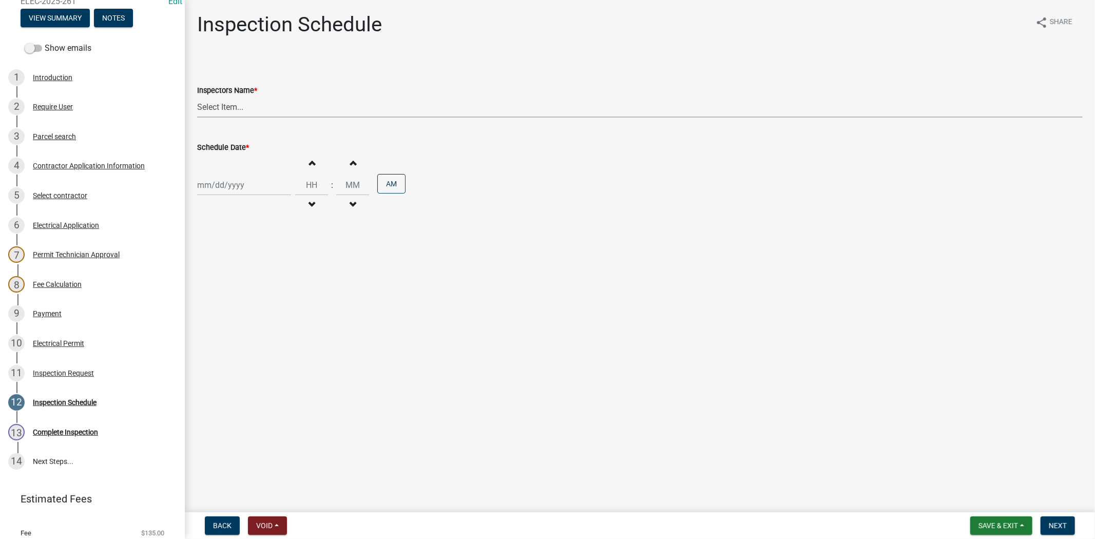
click at [263, 116] on select "Select Item... [PERSON_NAME] ([PERSON_NAME]) [PERSON_NAME] ([PERSON_NAME]) mkru…" at bounding box center [640, 107] width 886 height 21
select select "36a8b8f0-2ef8-43e9-ae06-718f51af8d36"
click at [197, 97] on select "Select Item... [PERSON_NAME] ([PERSON_NAME]) [PERSON_NAME] ([PERSON_NAME]) mkru…" at bounding box center [640, 107] width 886 height 21
click at [263, 187] on div at bounding box center [244, 185] width 94 height 21
select select "9"
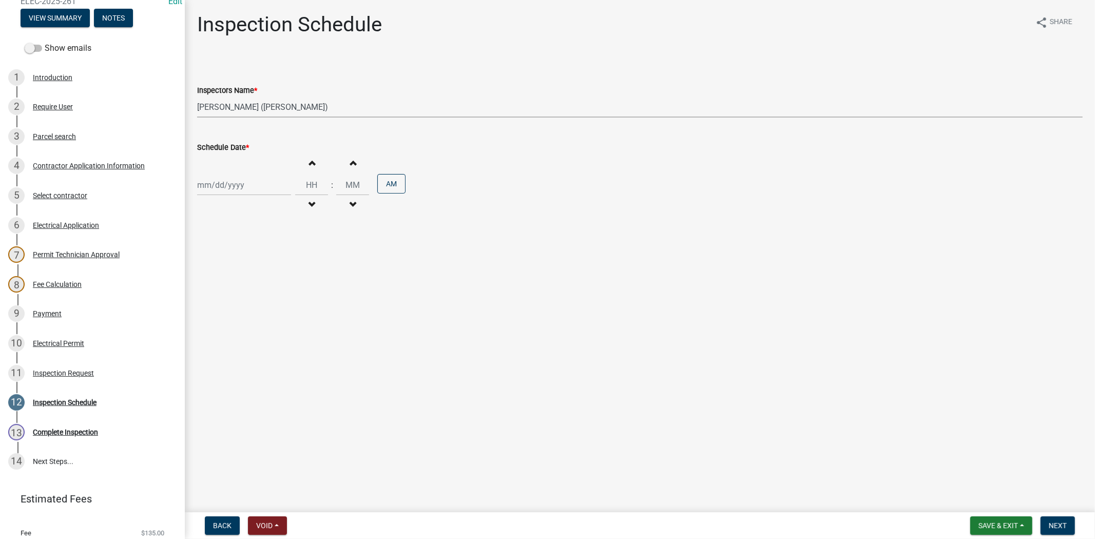
select select "2025"
click at [211, 273] on div "15" at bounding box center [207, 272] width 16 height 16
type input "[DATE]"
click at [1066, 522] on span "Next" at bounding box center [1058, 526] width 18 height 8
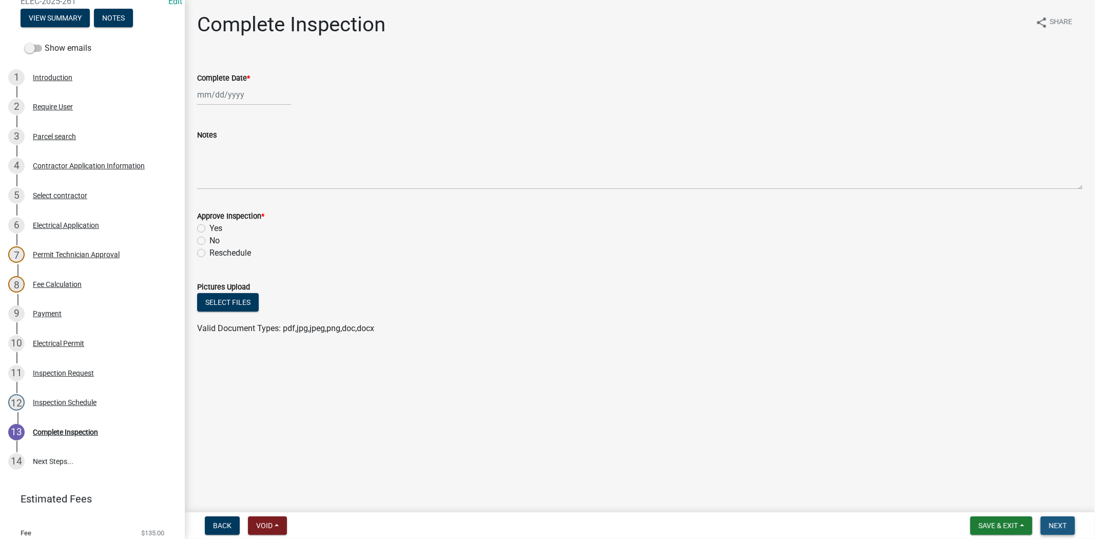
click at [1064, 524] on span "Next" at bounding box center [1058, 526] width 18 height 8
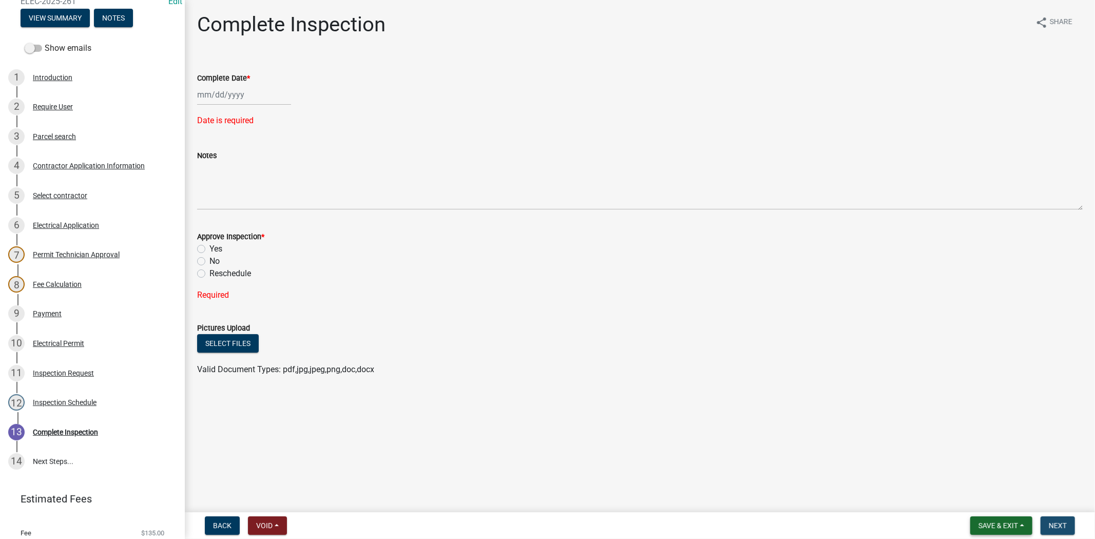
click at [1000, 522] on span "Save & Exit" at bounding box center [999, 526] width 40 height 8
click at [991, 500] on button "Save & Exit" at bounding box center [991, 499] width 82 height 25
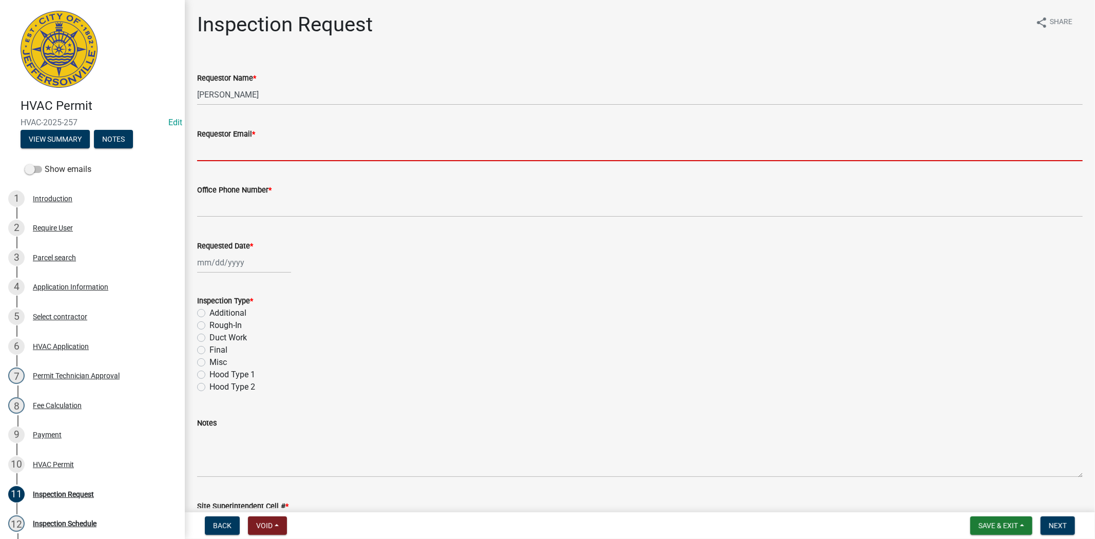
click at [262, 144] on input "Requestor Email *" at bounding box center [640, 150] width 886 height 21
click at [254, 150] on input "Requestor Email *" at bounding box center [640, 150] width 886 height 21
type input "[EMAIL_ADDRESS][DOMAIN_NAME]"
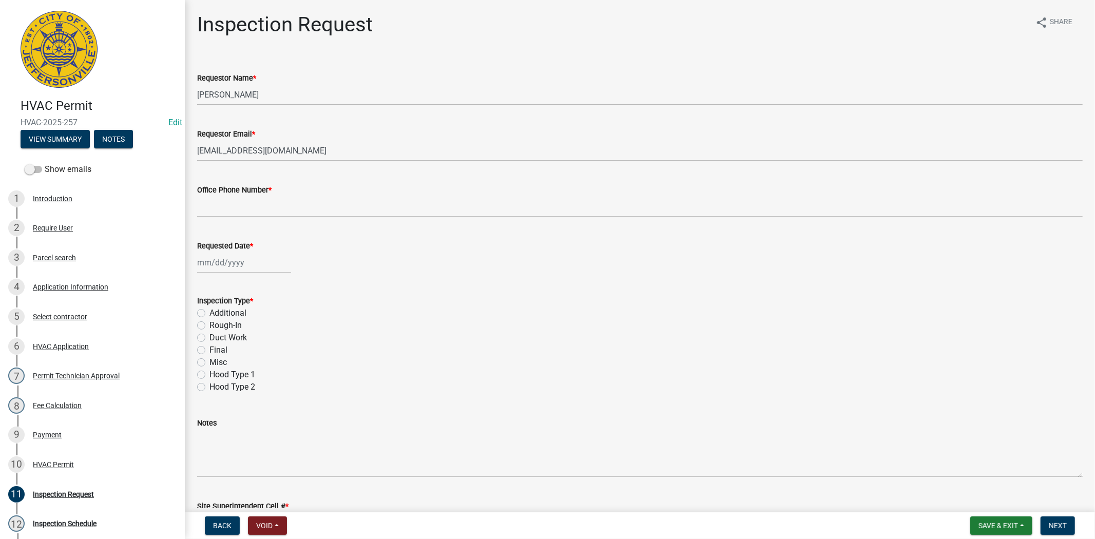
click at [221, 222] on wm-data-entity-input "Office Phone Number *" at bounding box center [640, 197] width 886 height 56
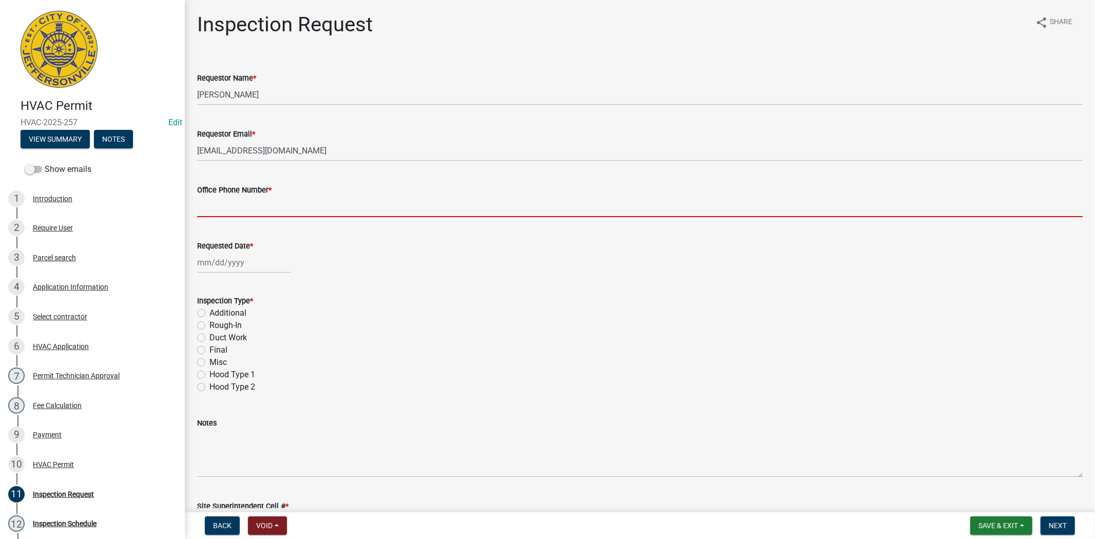
click at [221, 213] on input "Office Phone Number *" at bounding box center [640, 206] width 886 height 21
type input "812.285.6414"
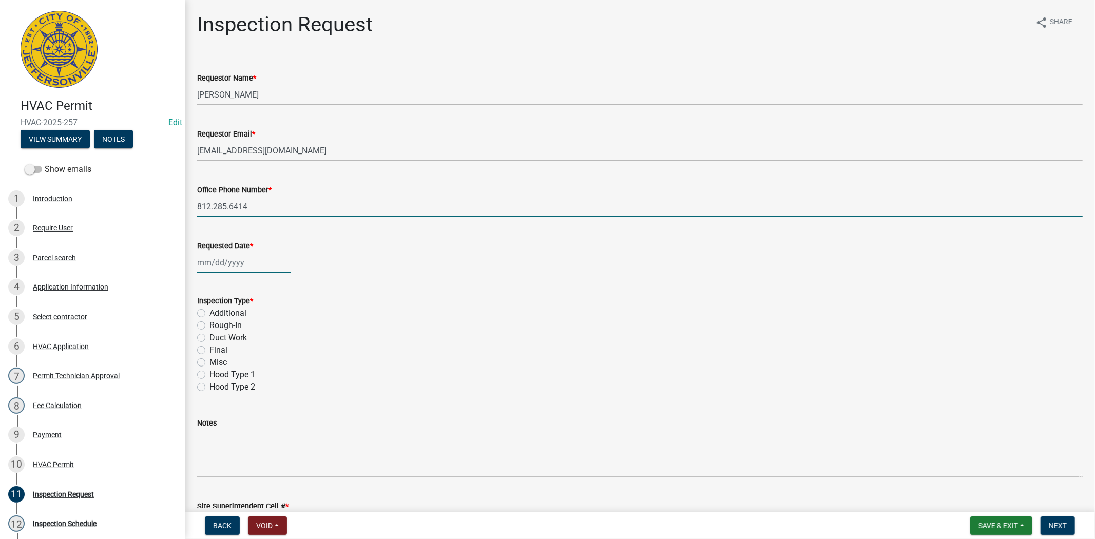
click at [245, 264] on div at bounding box center [244, 262] width 94 height 21
select select "9"
select select "2025"
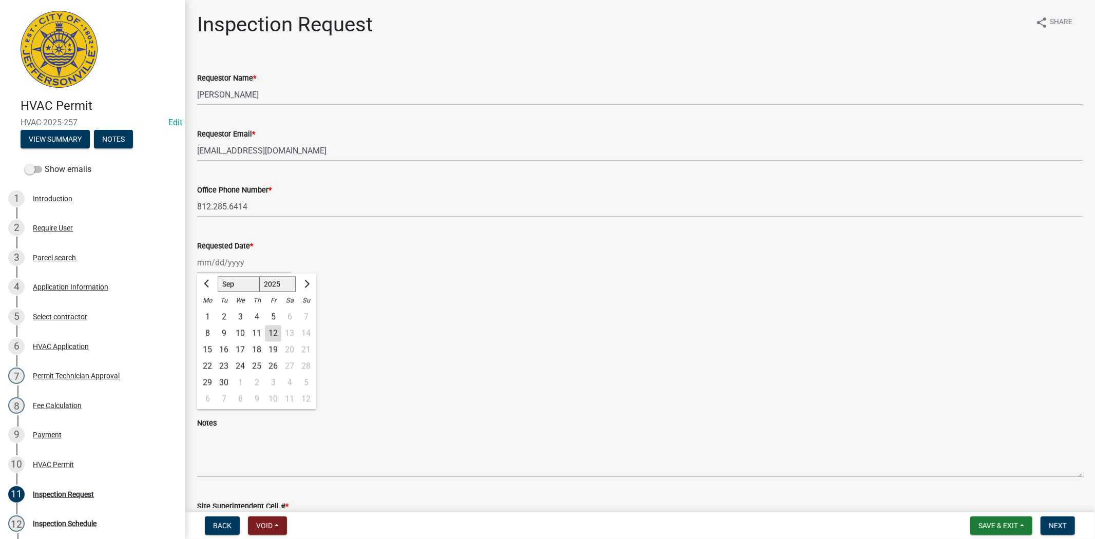
click at [207, 347] on div "15" at bounding box center [207, 349] width 16 height 16
type input "[DATE]"
click at [209, 350] on label "Final" at bounding box center [218, 350] width 18 height 12
click at [209, 350] on input "Final" at bounding box center [212, 347] width 7 height 7
radio input "true"
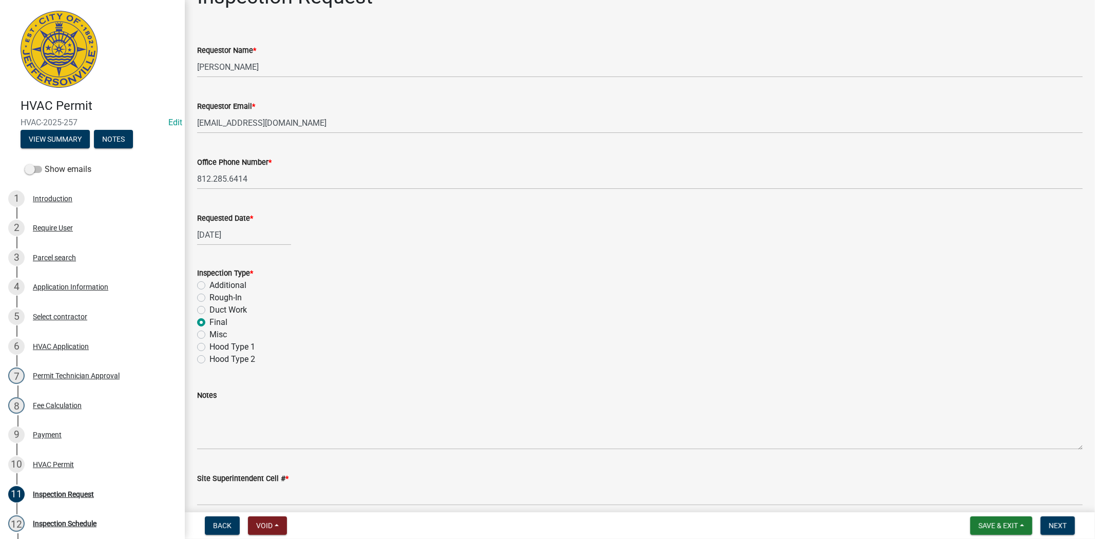
scroll to position [73, 0]
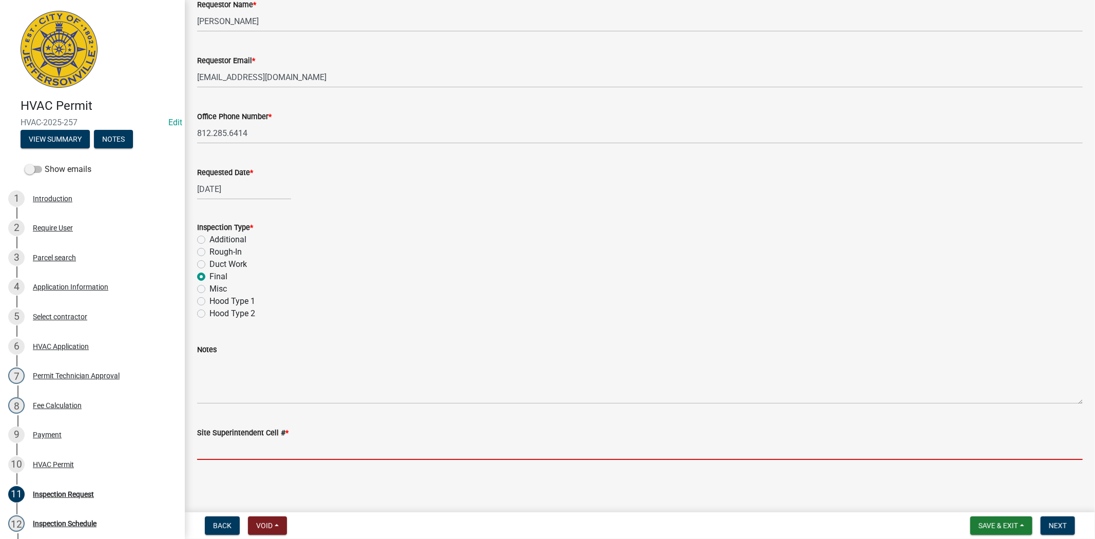
click at [232, 449] on input "Site Superintendent Cell # *" at bounding box center [640, 449] width 886 height 21
type input "812.285.6414"
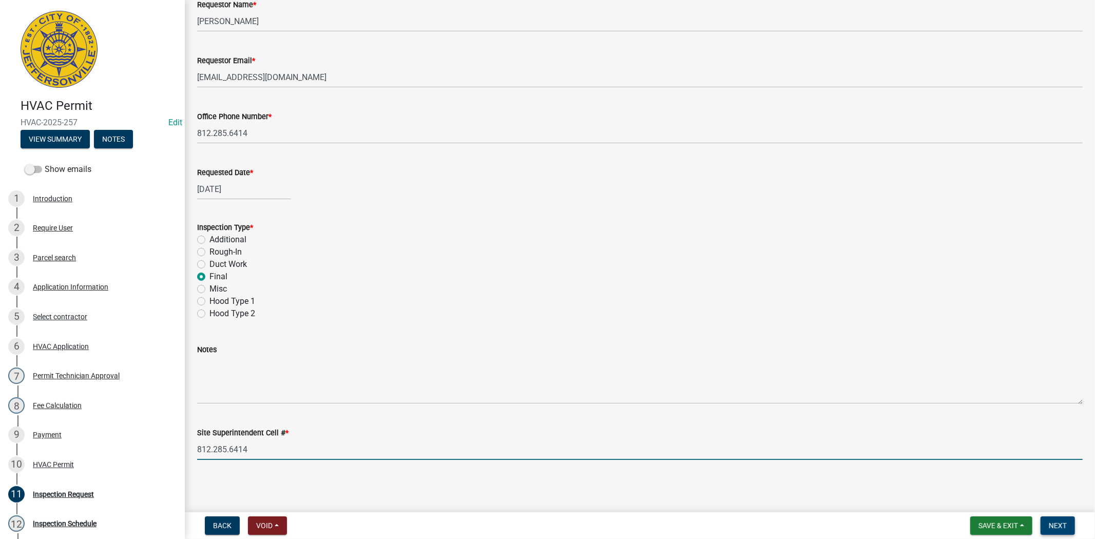
click at [1063, 531] on button "Next" at bounding box center [1058, 526] width 34 height 18
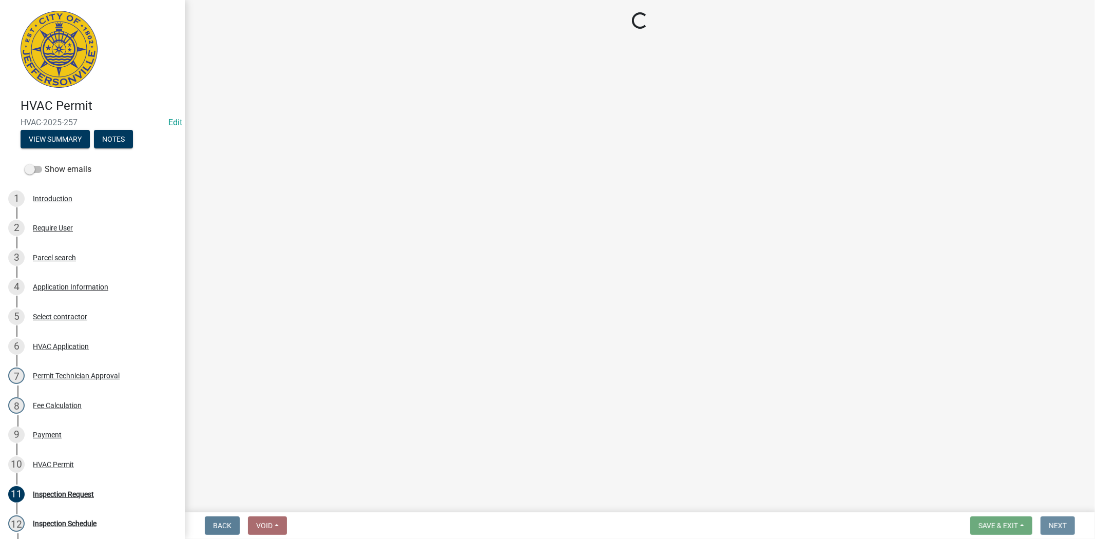
scroll to position [0, 0]
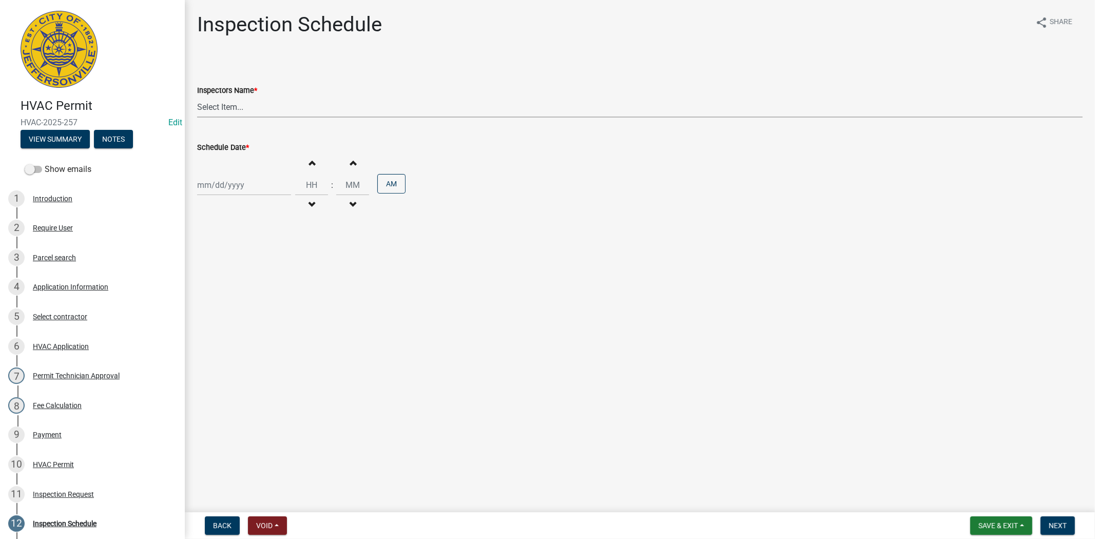
click at [249, 109] on select "Select Item... [PERSON_NAME] ([PERSON_NAME]) [PERSON_NAME] ([PERSON_NAME]) mkru…" at bounding box center [640, 107] width 886 height 21
select select "13c97fbc-c819-4cee-844a-0db3d3c4db95"
click at [197, 97] on select "Select Item... [PERSON_NAME] ([PERSON_NAME]) [PERSON_NAME] ([PERSON_NAME]) mkru…" at bounding box center [640, 107] width 886 height 21
select select "9"
select select "2025"
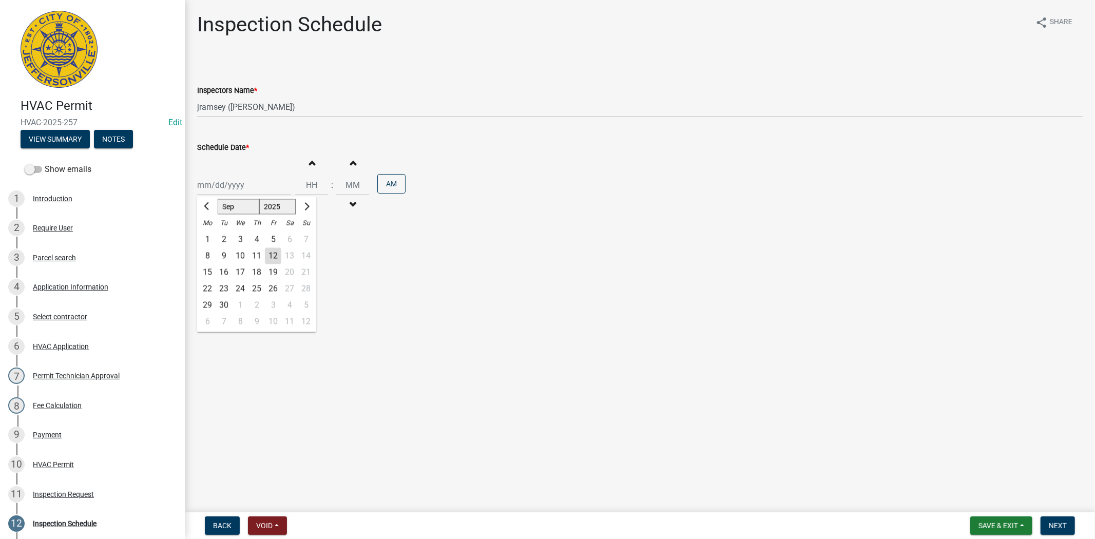
click at [250, 181] on div "[PERSON_NAME] Feb Mar Apr [PERSON_NAME][DATE] Oct Nov [DATE] 1526 1527 1528 152…" at bounding box center [244, 185] width 94 height 21
click at [211, 270] on div "15" at bounding box center [207, 272] width 16 height 16
type input "[DATE]"
click at [1064, 527] on span "Next" at bounding box center [1058, 526] width 18 height 8
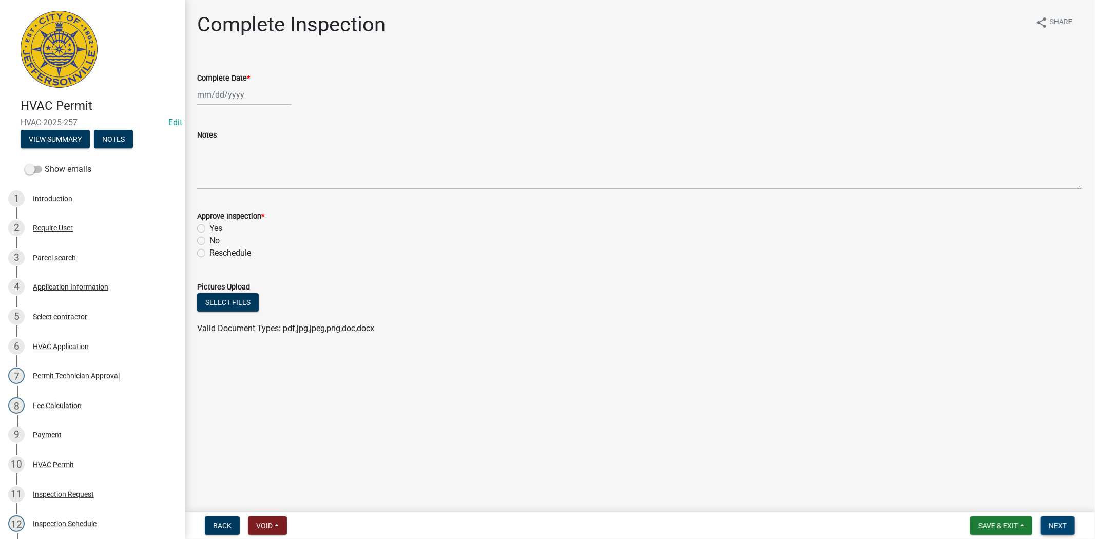
click at [1058, 522] on span "Next" at bounding box center [1058, 526] width 18 height 8
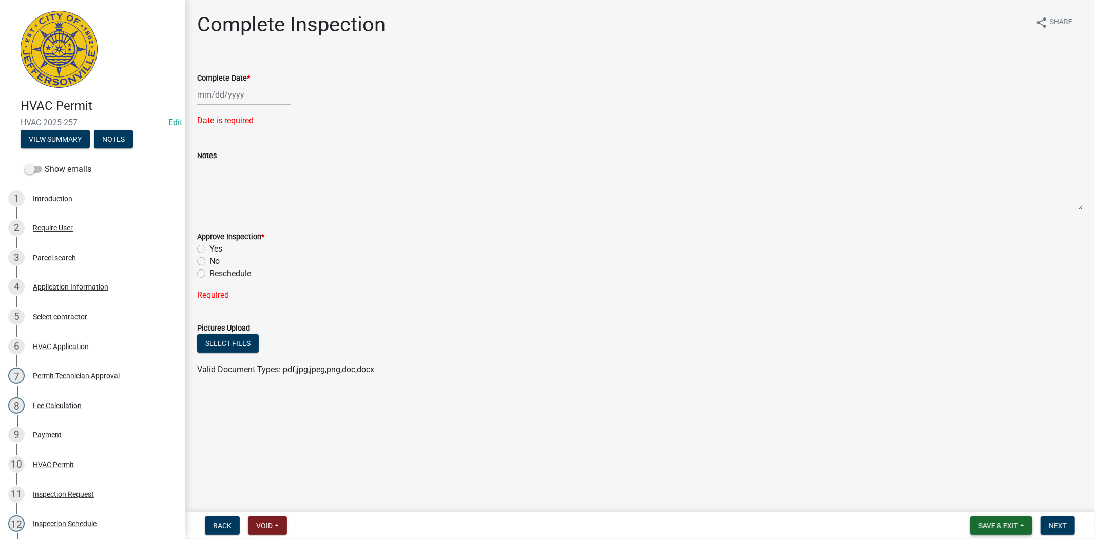
click at [1001, 525] on span "Save & Exit" at bounding box center [999, 526] width 40 height 8
click at [981, 504] on button "Save & Exit" at bounding box center [991, 499] width 82 height 25
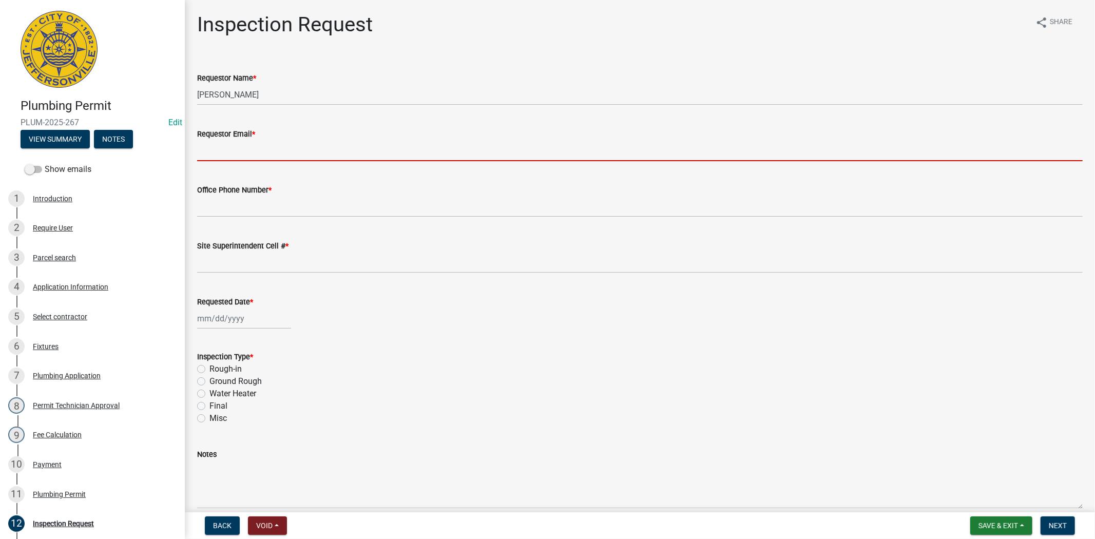
click at [226, 155] on input "Requestor Email *" at bounding box center [640, 150] width 886 height 21
type input "[EMAIL_ADDRESS][DOMAIN_NAME]"
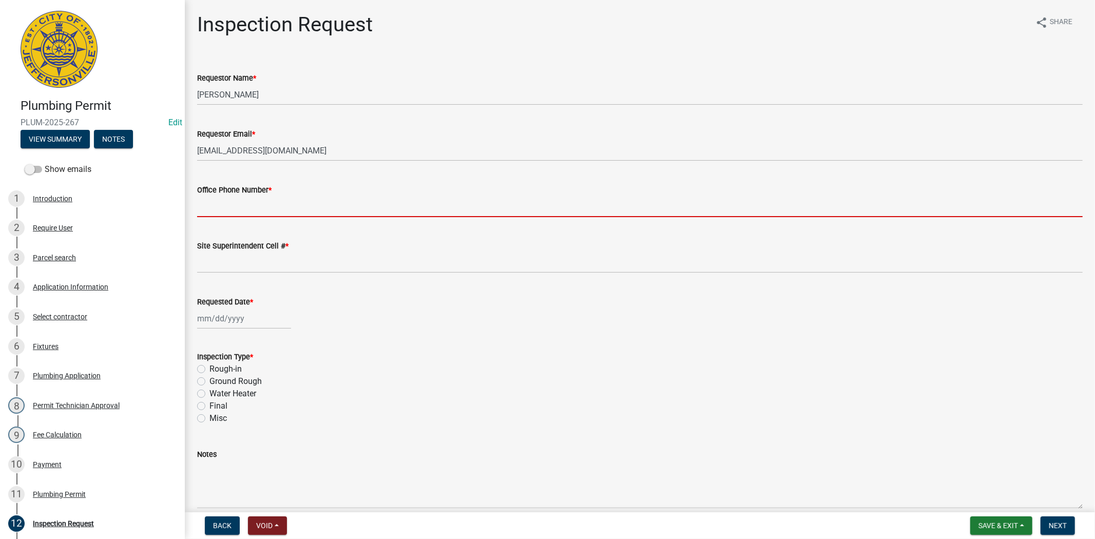
click at [226, 211] on input "Office Phone Number *" at bounding box center [640, 206] width 886 height 21
type input "812.285.6414"
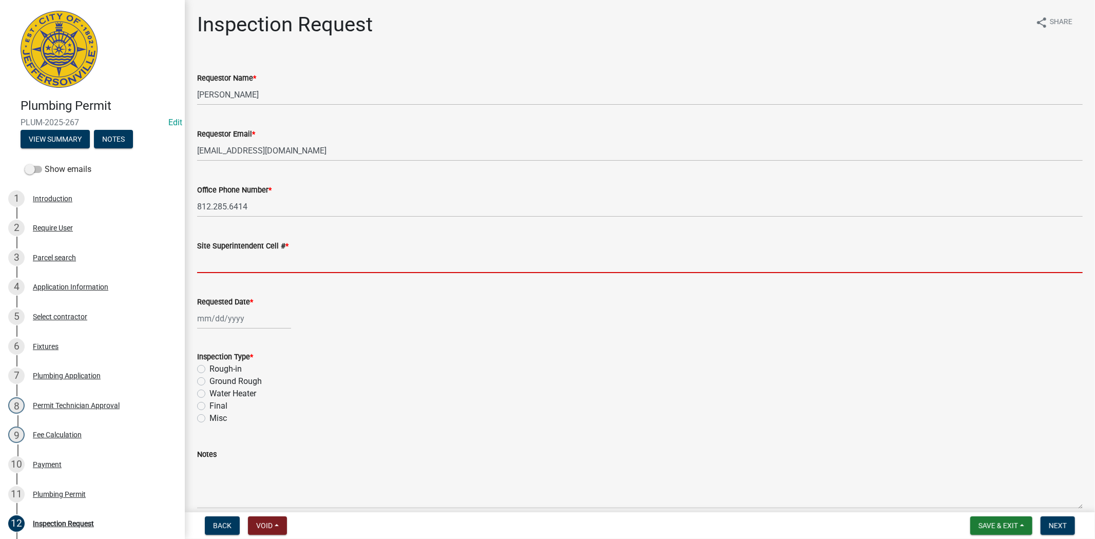
drag, startPoint x: 228, startPoint y: 268, endPoint x: 233, endPoint y: 272, distance: 6.9
click at [228, 268] on input "Site Superintendent Cell # *" at bounding box center [640, 262] width 886 height 21
type input "812.285.6414"
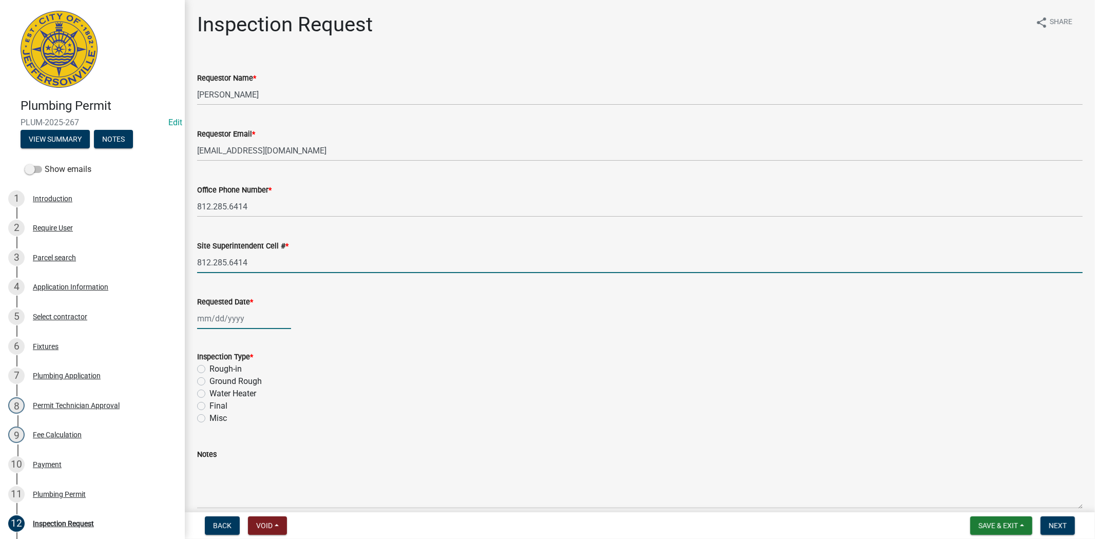
click at [230, 326] on div at bounding box center [244, 318] width 94 height 21
select select "9"
select select "2025"
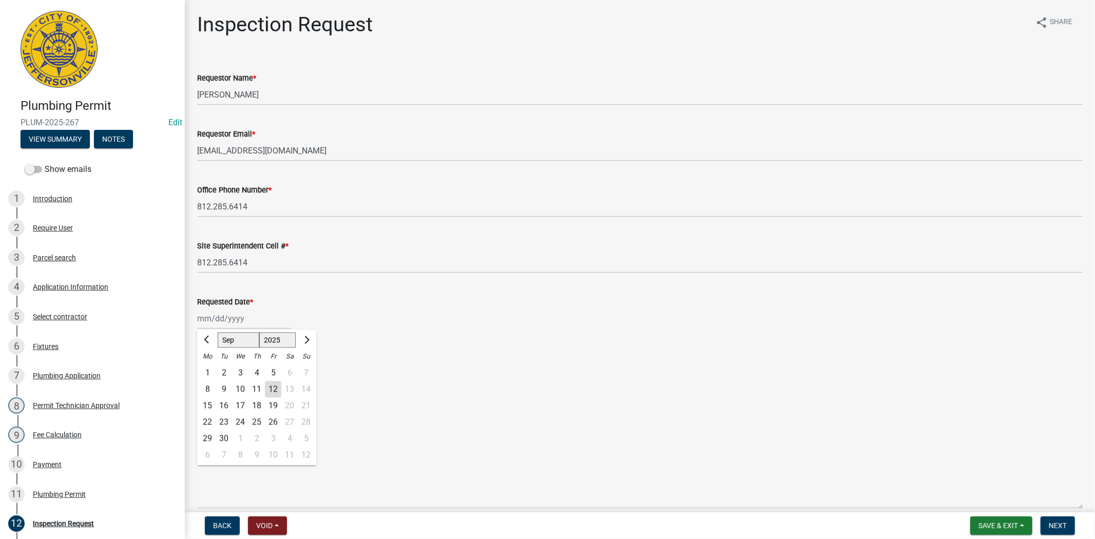
click at [208, 407] on div "15" at bounding box center [207, 405] width 16 height 16
type input "[DATE]"
click at [209, 404] on label "Final" at bounding box center [218, 406] width 18 height 12
click at [209, 404] on input "Final" at bounding box center [212, 403] width 7 height 7
radio input "true"
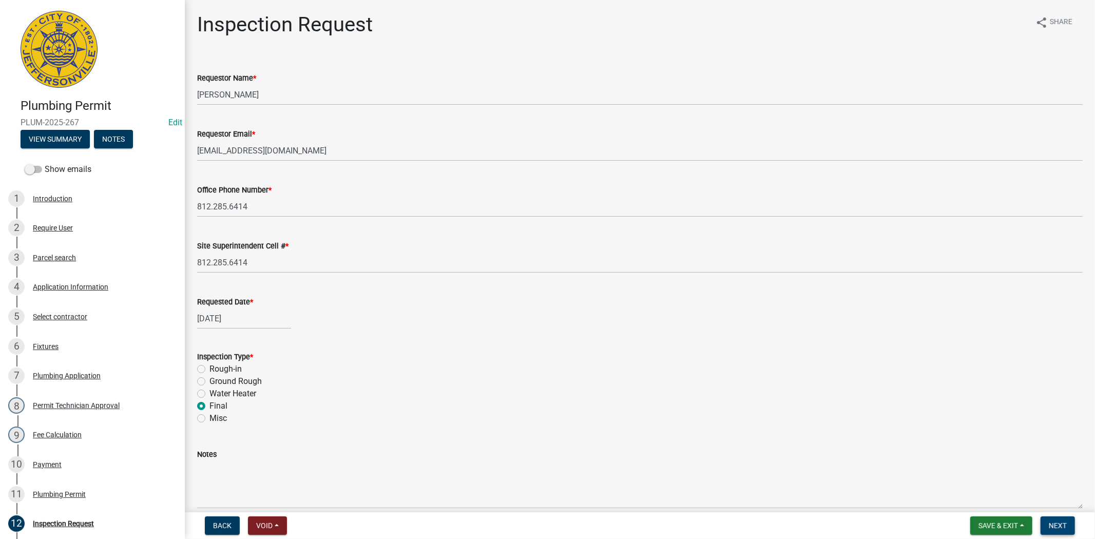
click at [1057, 527] on span "Next" at bounding box center [1058, 526] width 18 height 8
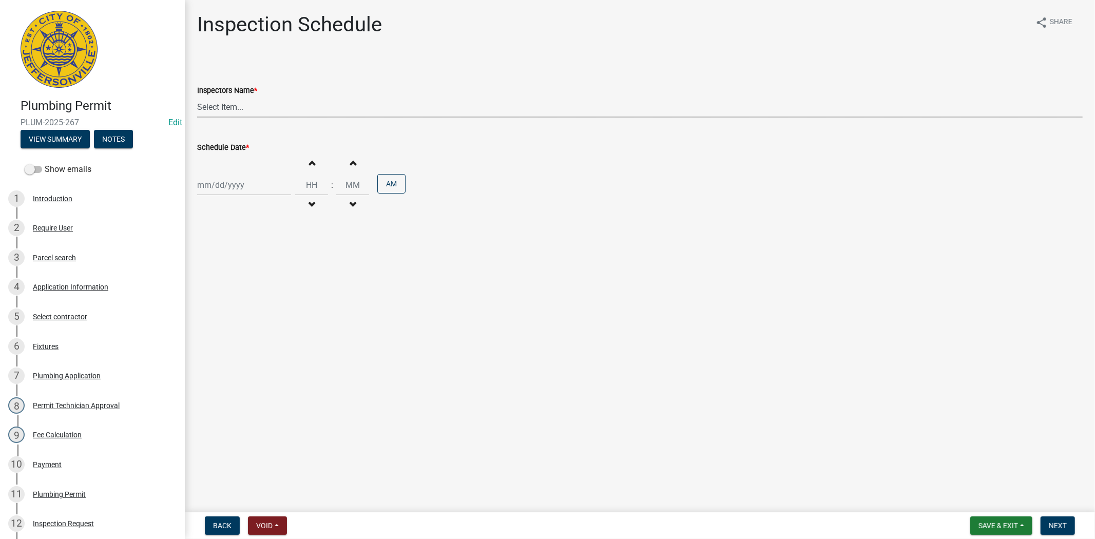
click at [258, 105] on select "Select Item... [PERSON_NAME] ([PERSON_NAME]) [PERSON_NAME] ([PERSON_NAME]) mkru…" at bounding box center [640, 107] width 886 height 21
select select "13c97fbc-c819-4cee-844a-0db3d3c4db95"
click at [197, 97] on select "Select Item... [PERSON_NAME] ([PERSON_NAME]) [PERSON_NAME] ([PERSON_NAME]) mkru…" at bounding box center [640, 107] width 886 height 21
click at [257, 183] on div at bounding box center [244, 185] width 94 height 21
select select "9"
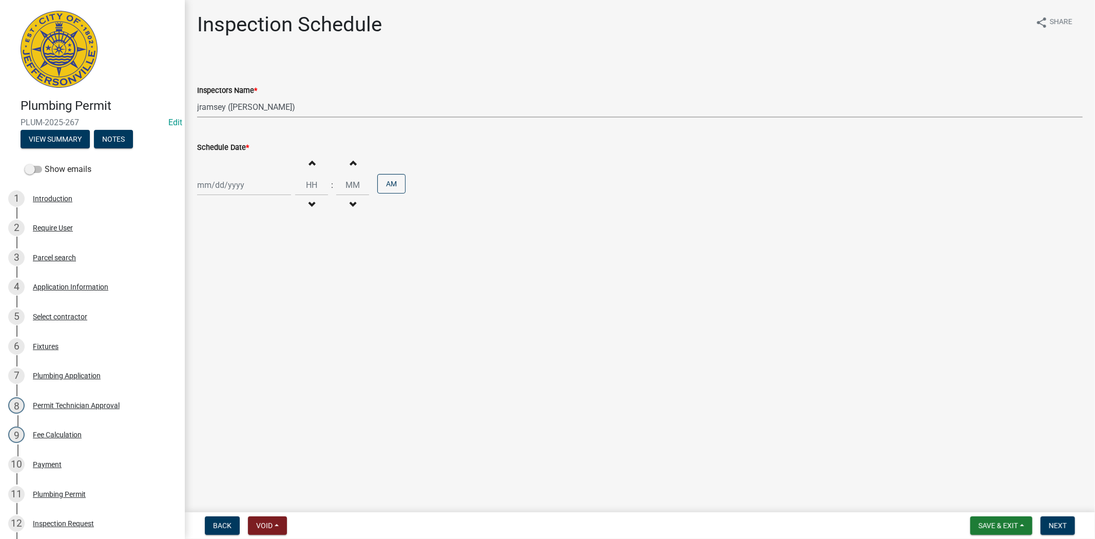
select select "2025"
drag, startPoint x: 208, startPoint y: 272, endPoint x: 219, endPoint y: 278, distance: 11.7
click at [208, 272] on div "15" at bounding box center [207, 272] width 16 height 16
type input "[DATE]"
click at [1068, 521] on button "Next" at bounding box center [1058, 526] width 34 height 18
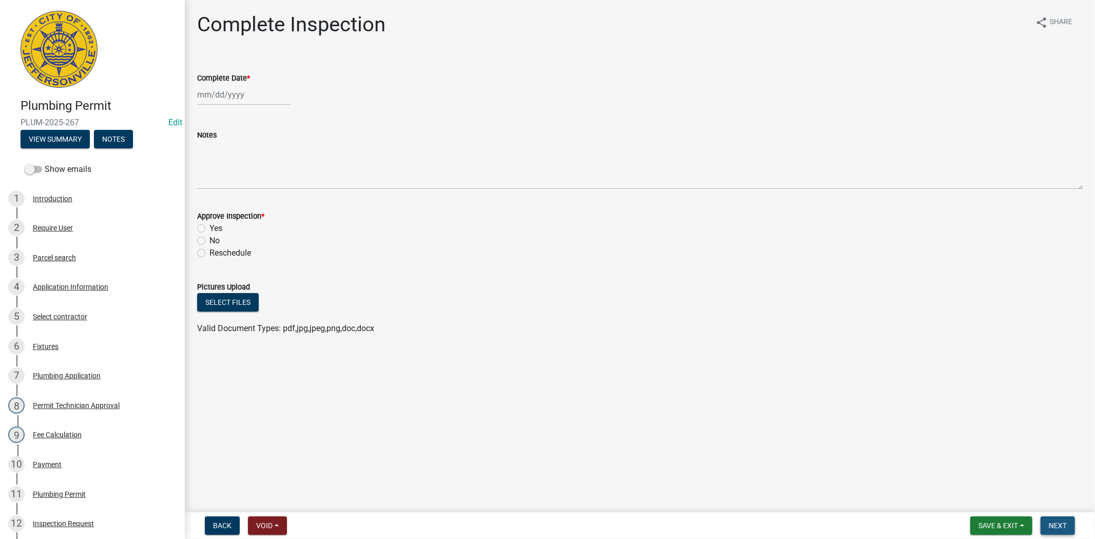
click at [1065, 523] on span "Next" at bounding box center [1058, 526] width 18 height 8
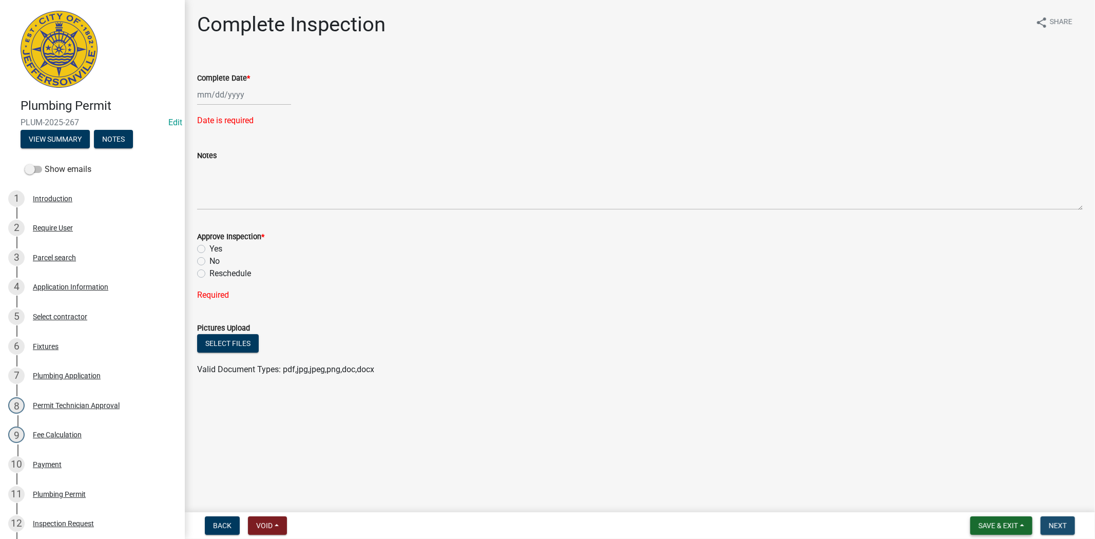
click at [982, 523] on span "Save & Exit" at bounding box center [999, 526] width 40 height 8
click at [971, 501] on button "Save & Exit" at bounding box center [991, 499] width 82 height 25
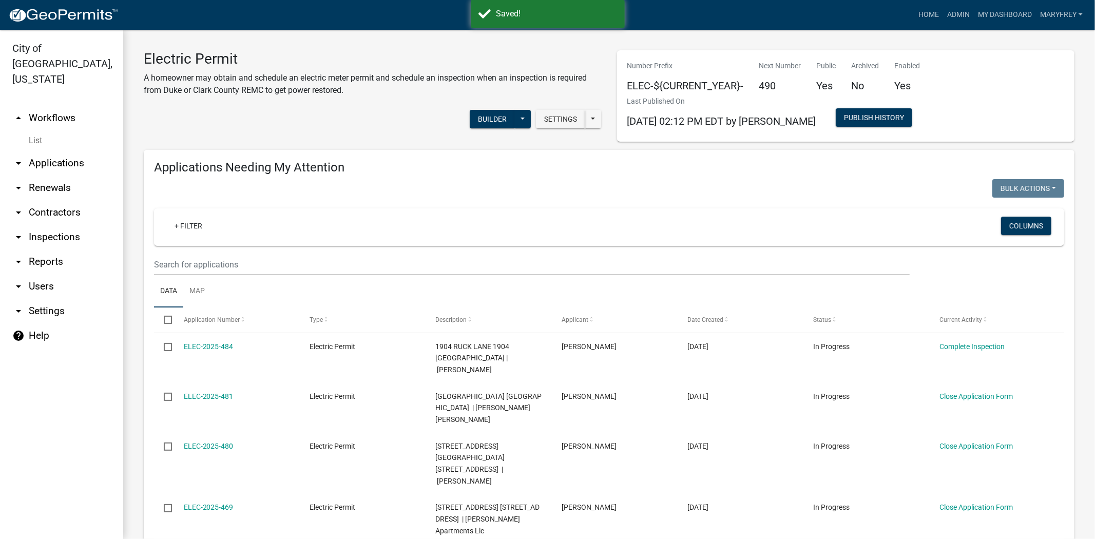
click at [57, 225] on link "arrow_drop_down Inspections" at bounding box center [61, 237] width 123 height 25
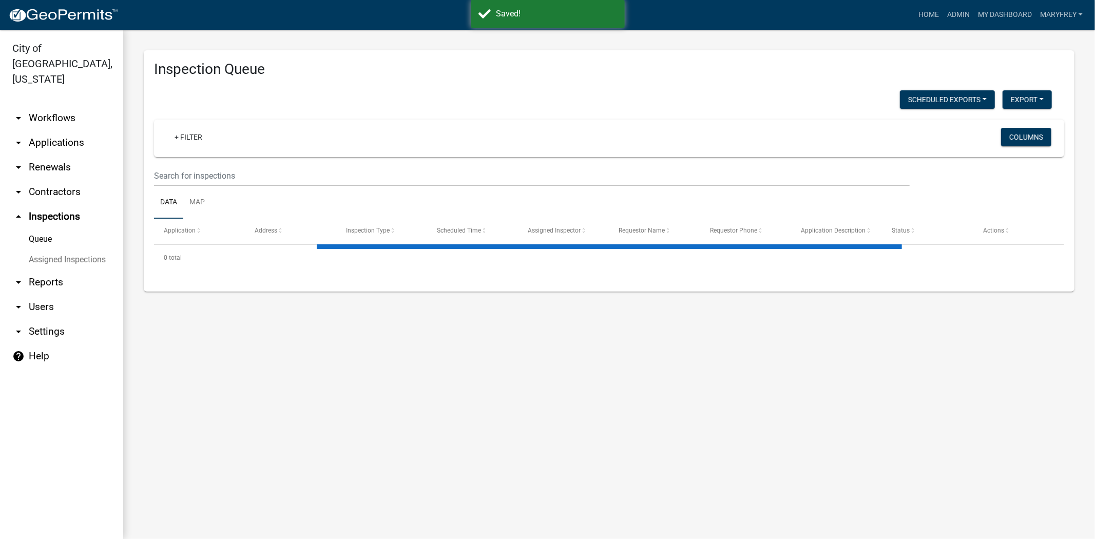
select select "3: 100"
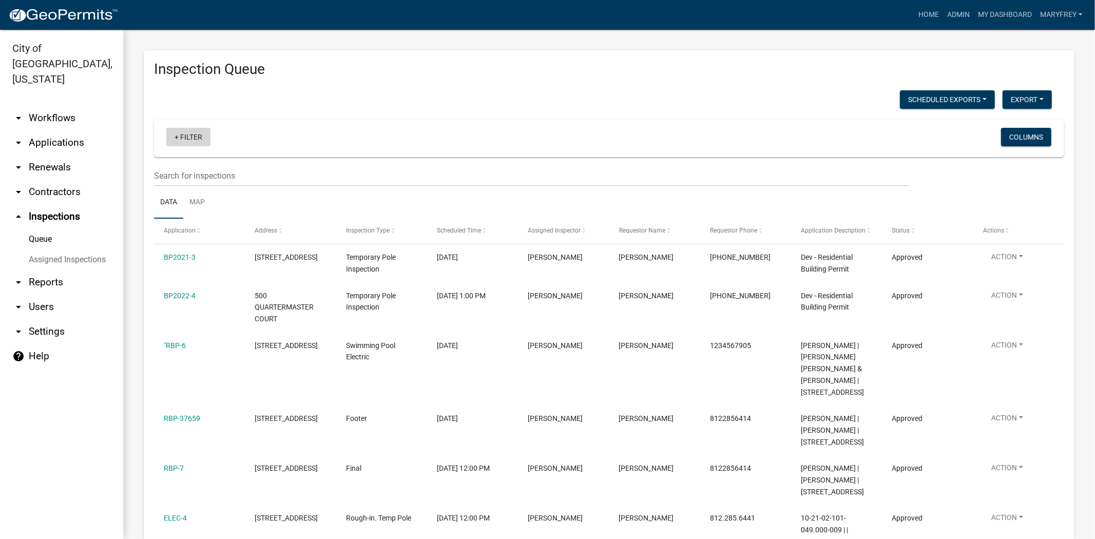
click at [178, 135] on link "+ Filter" at bounding box center [188, 137] width 44 height 18
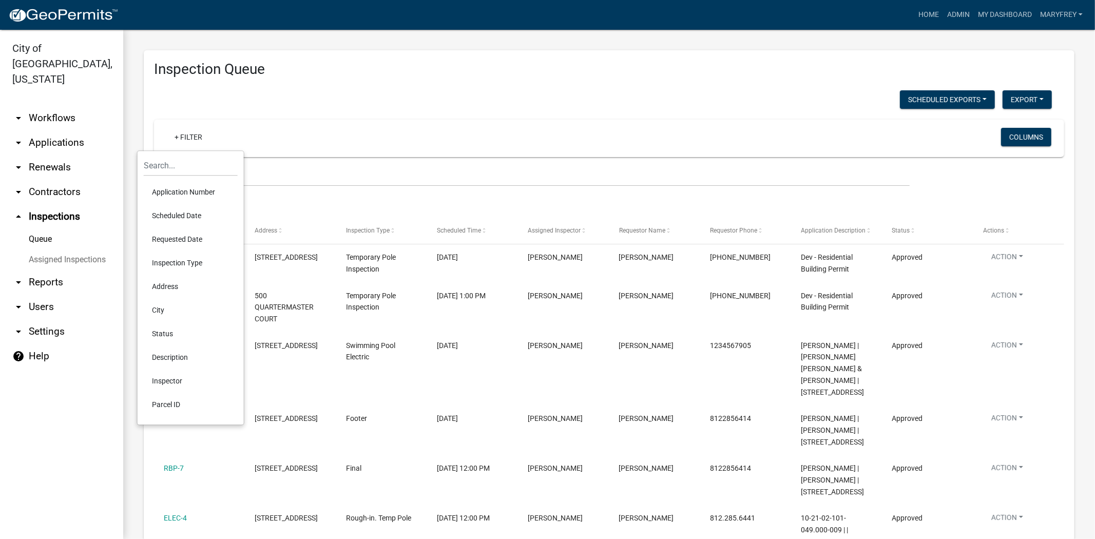
click at [193, 216] on li "Scheduled Date" at bounding box center [191, 216] width 94 height 24
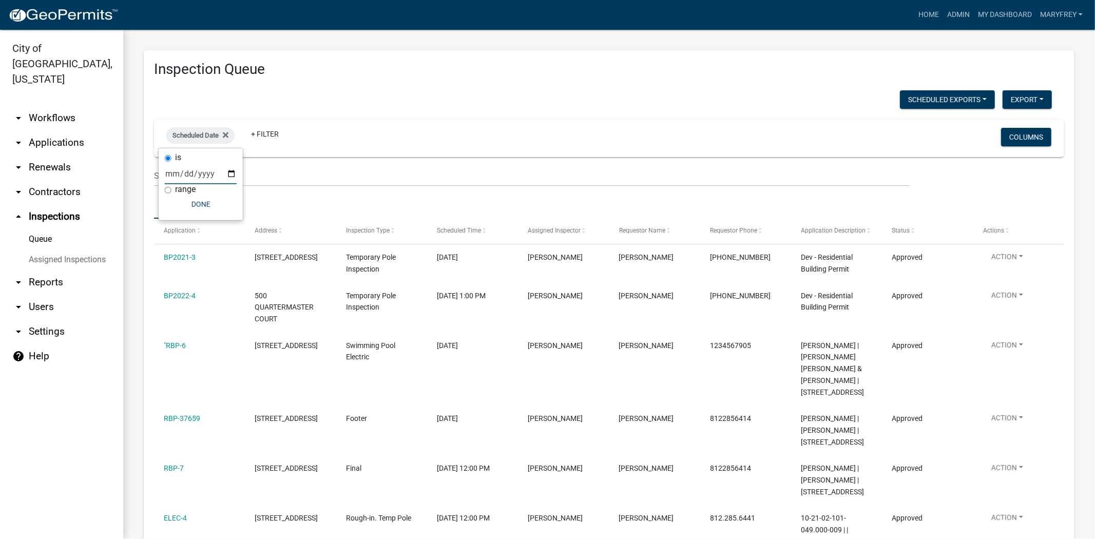
click at [228, 176] on input "date" at bounding box center [201, 173] width 72 height 21
type input "2025-09-15"
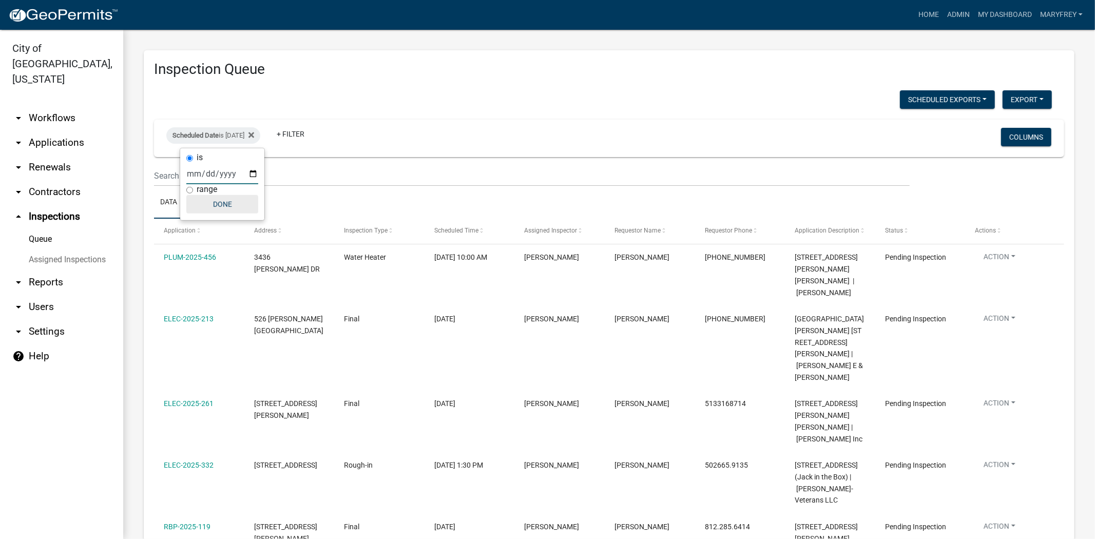
click at [220, 208] on button "Done" at bounding box center [222, 204] width 72 height 18
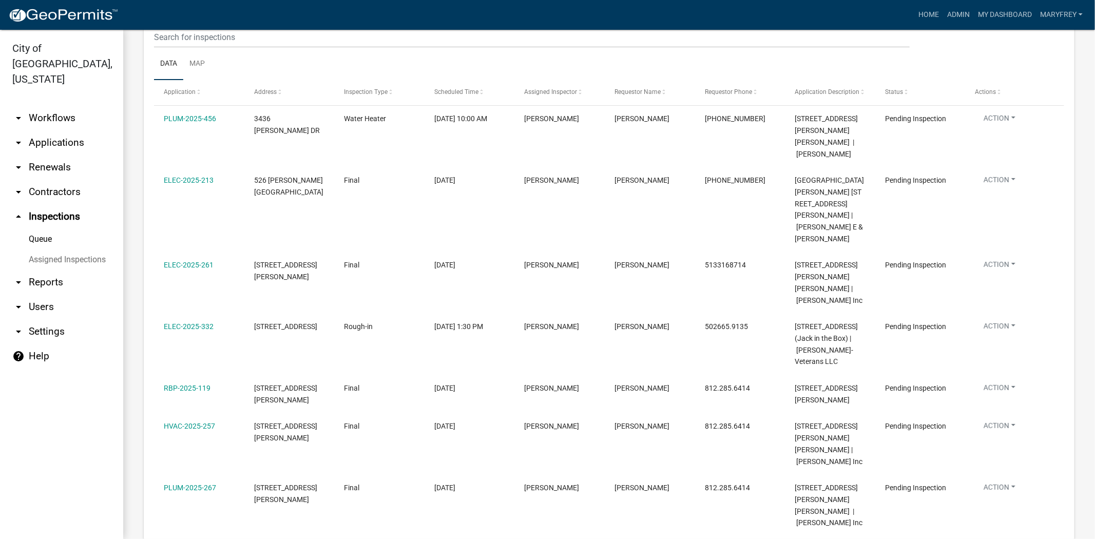
scroll to position [183, 0]
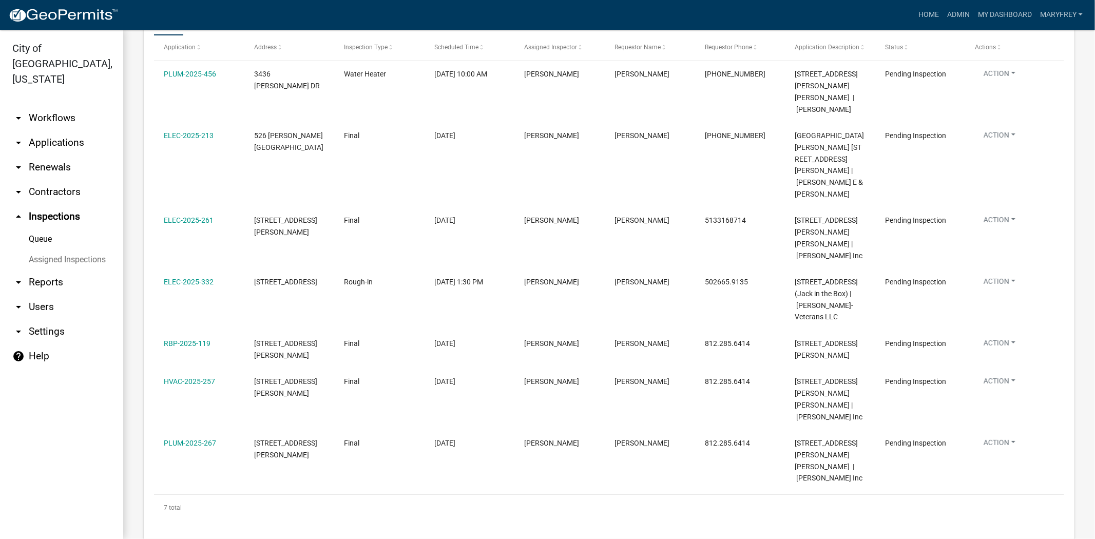
click at [58, 106] on link "arrow_drop_down Workflows" at bounding box center [61, 118] width 123 height 25
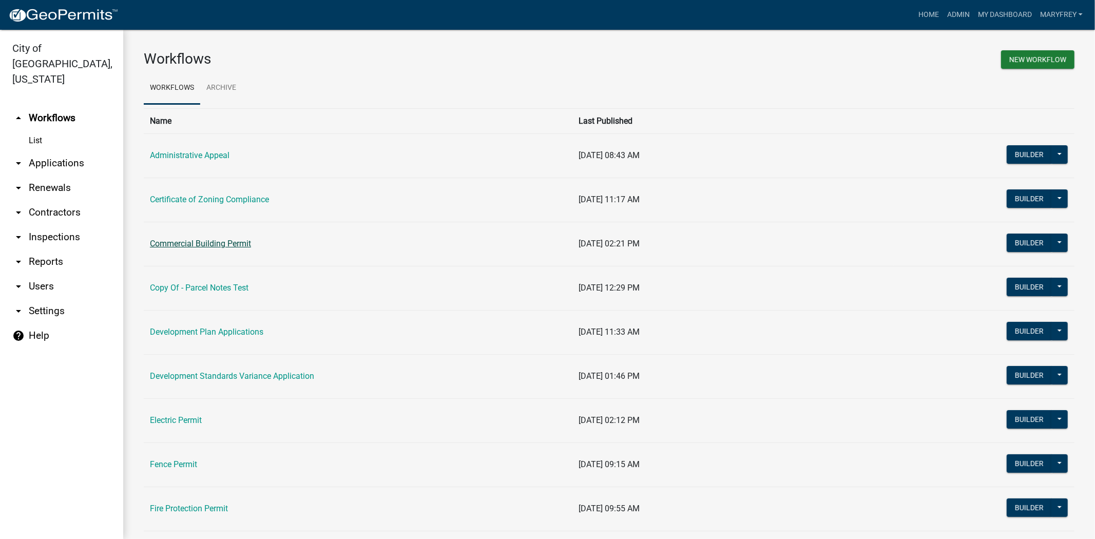
click at [191, 245] on link "Commercial Building Permit" at bounding box center [200, 244] width 101 height 10
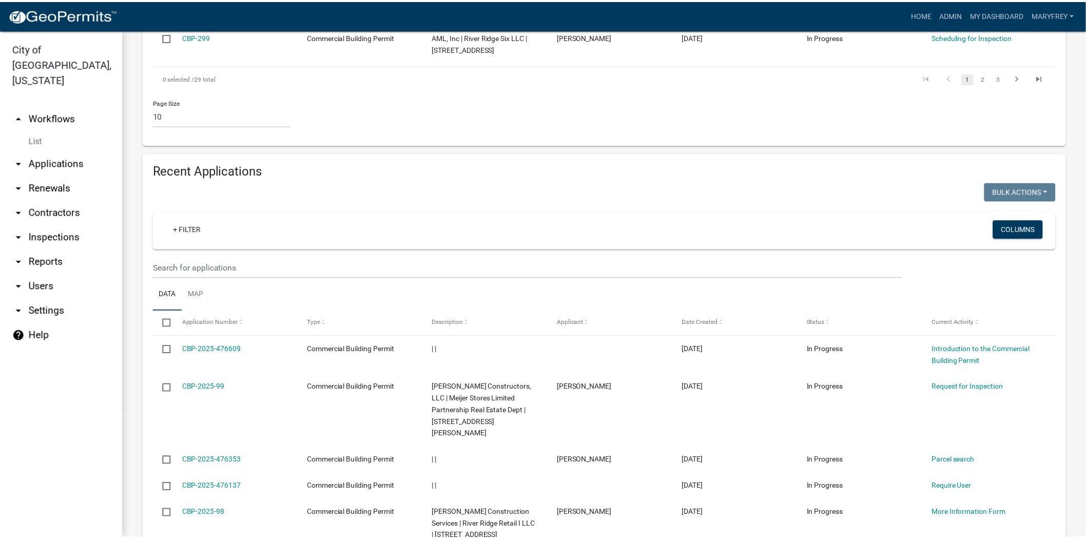
scroll to position [827, 0]
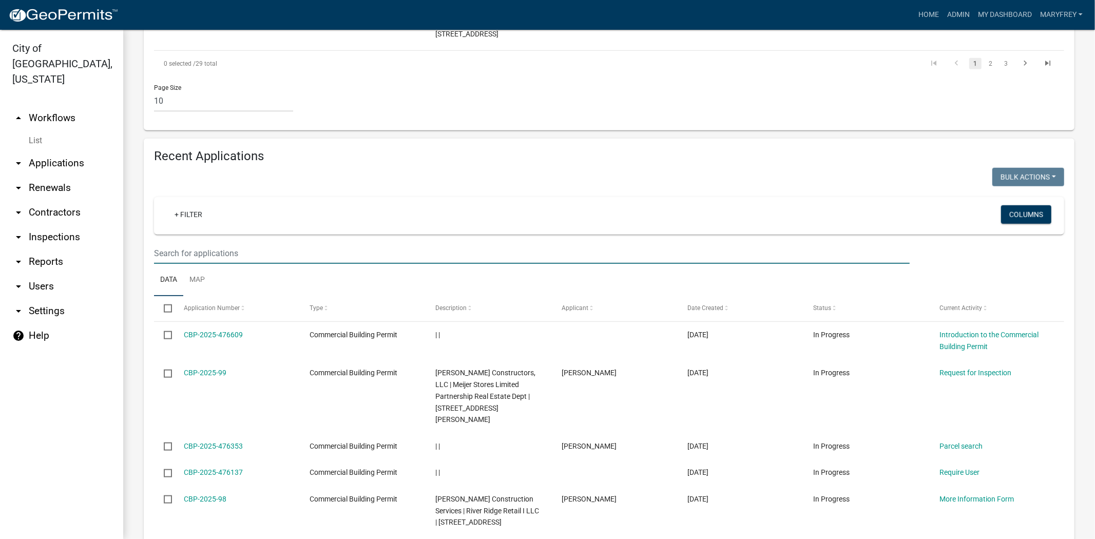
click at [163, 243] on input "text" at bounding box center [532, 253] width 756 height 21
type input "3060"
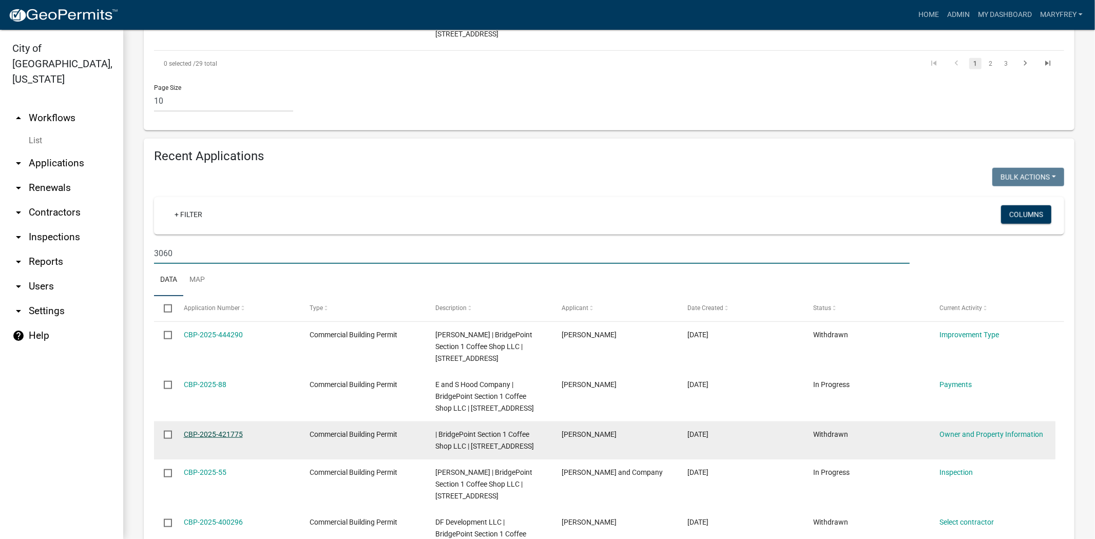
click at [193, 430] on link "CBP-2025-421775" at bounding box center [213, 434] width 59 height 8
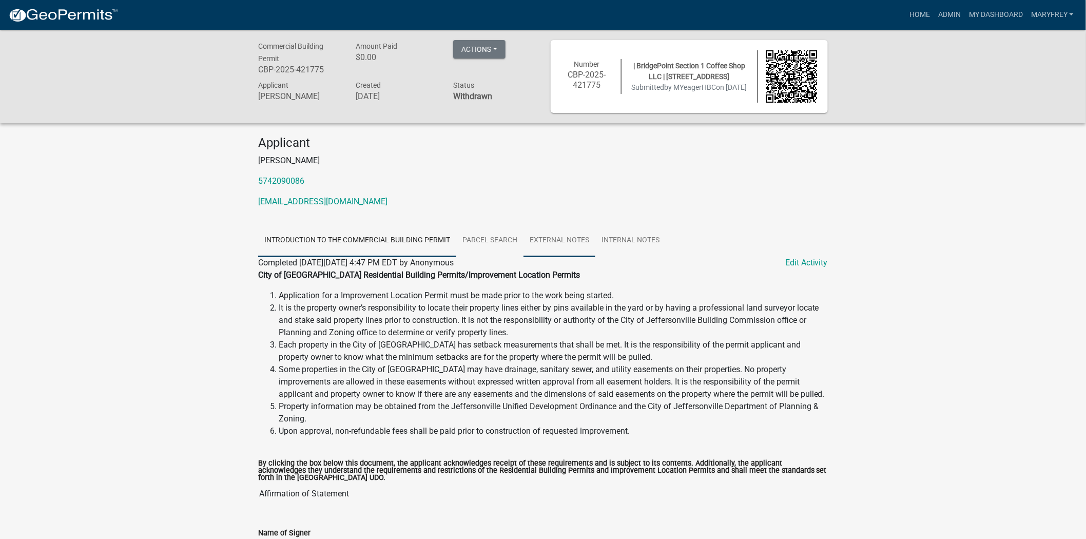
click at [537, 247] on link "External Notes" at bounding box center [560, 240] width 72 height 33
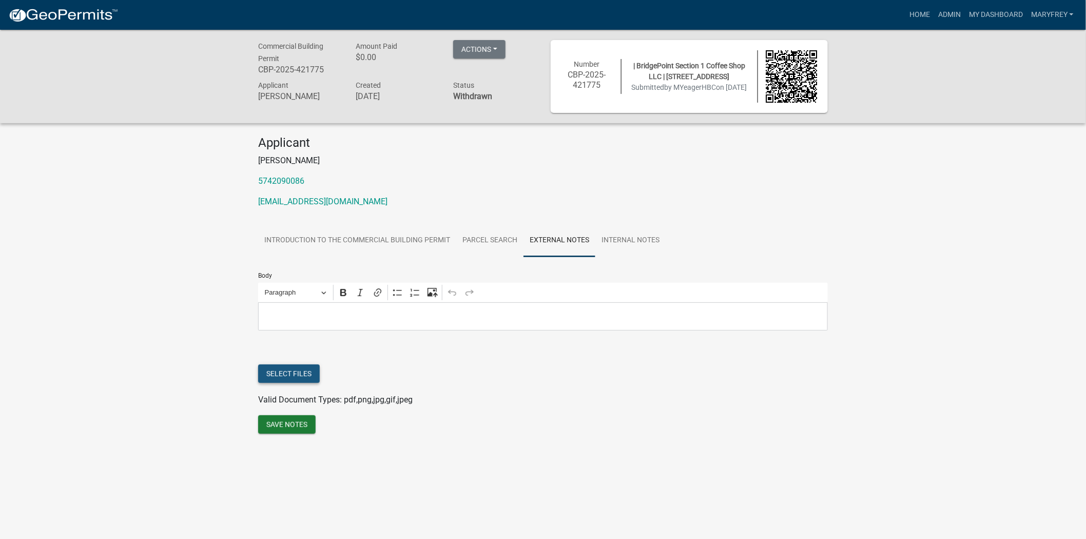
click at [289, 371] on button "Select files" at bounding box center [289, 374] width 62 height 18
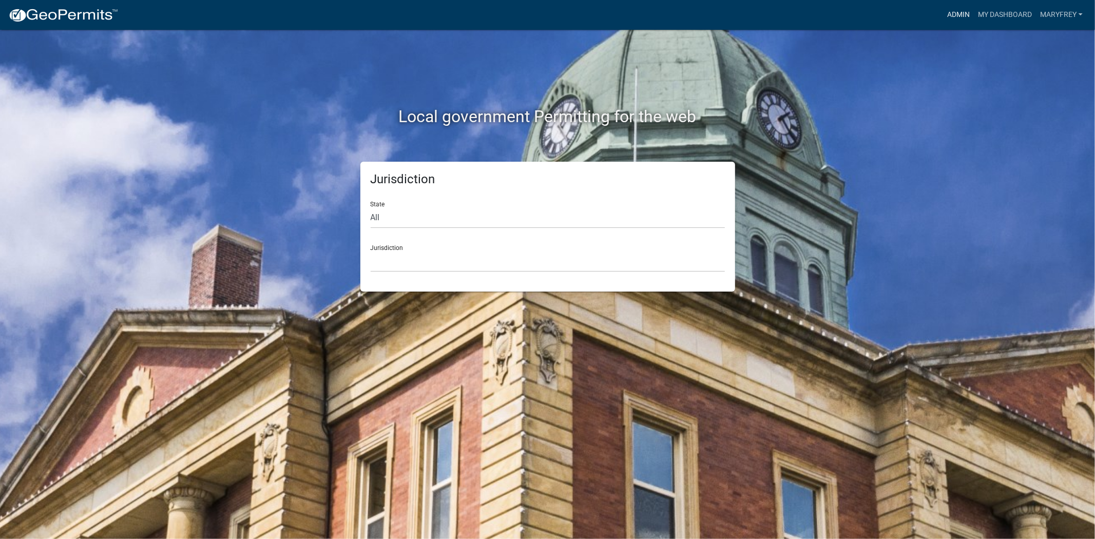
click at [957, 13] on link "Admin" at bounding box center [958, 15] width 31 height 20
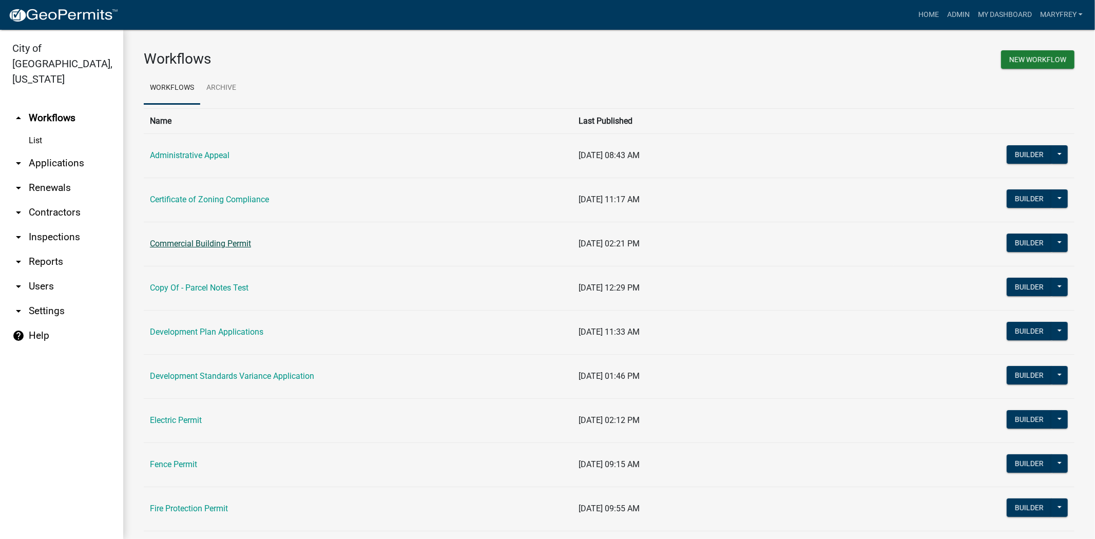
click at [180, 244] on link "Commercial Building Permit" at bounding box center [200, 244] width 101 height 10
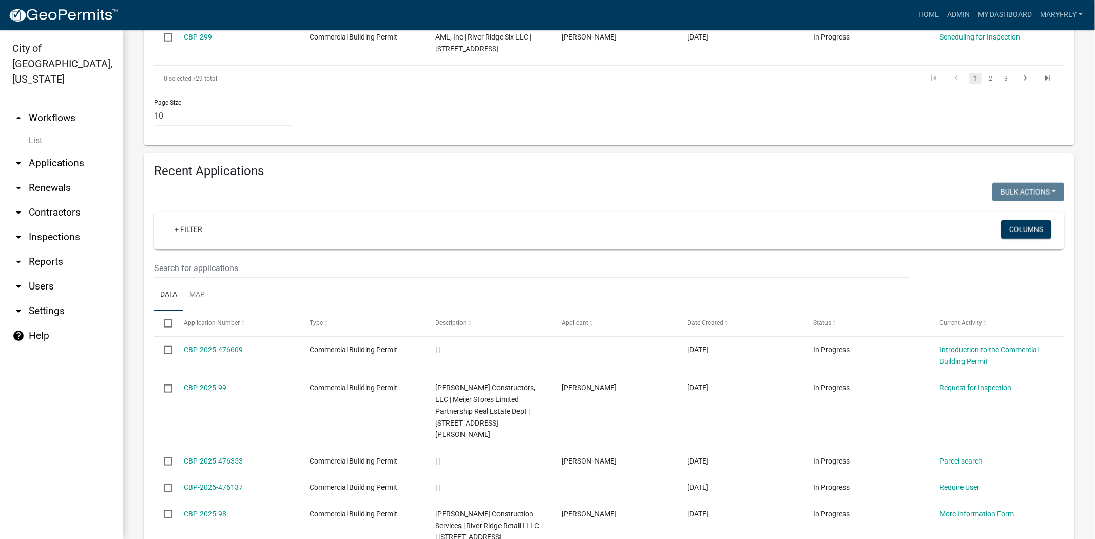
scroll to position [859, 0]
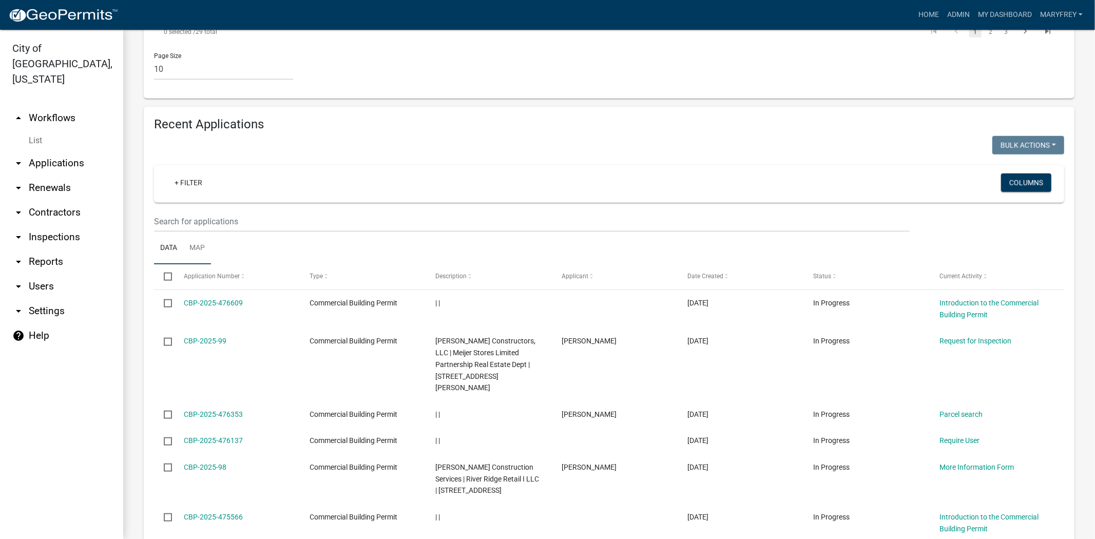
click at [187, 232] on link "Map" at bounding box center [197, 248] width 28 height 33
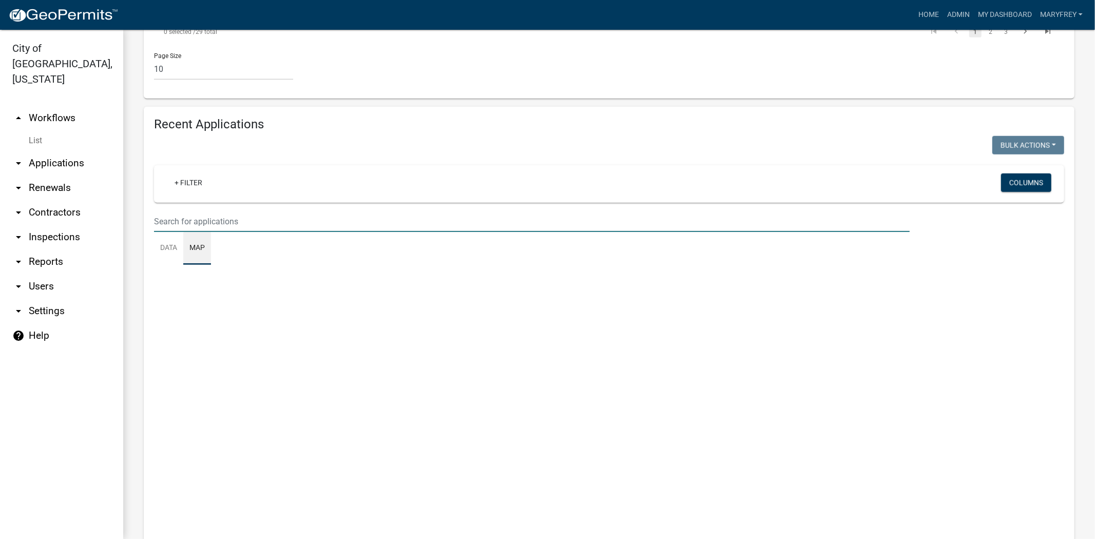
click at [163, 211] on input "text" at bounding box center [532, 221] width 756 height 21
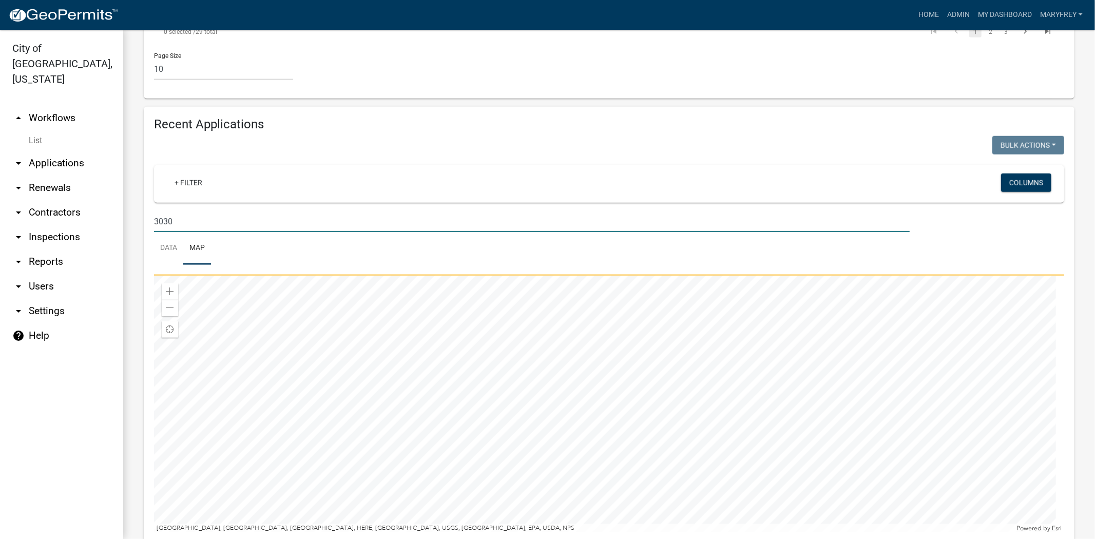
scroll to position [848, 0]
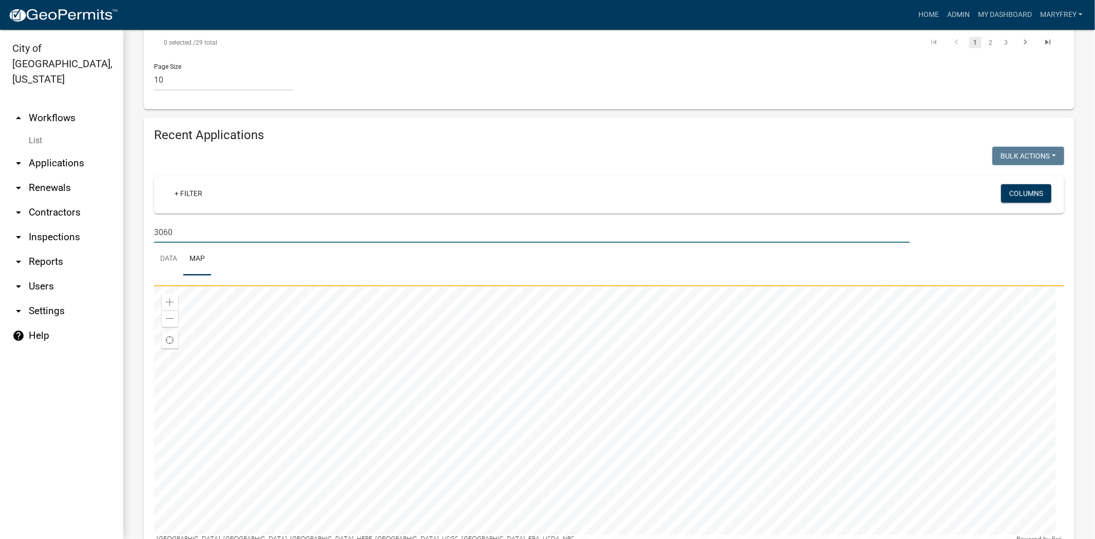
type input "3060"
click at [52, 151] on link "arrow_drop_down Applications" at bounding box center [61, 163] width 123 height 25
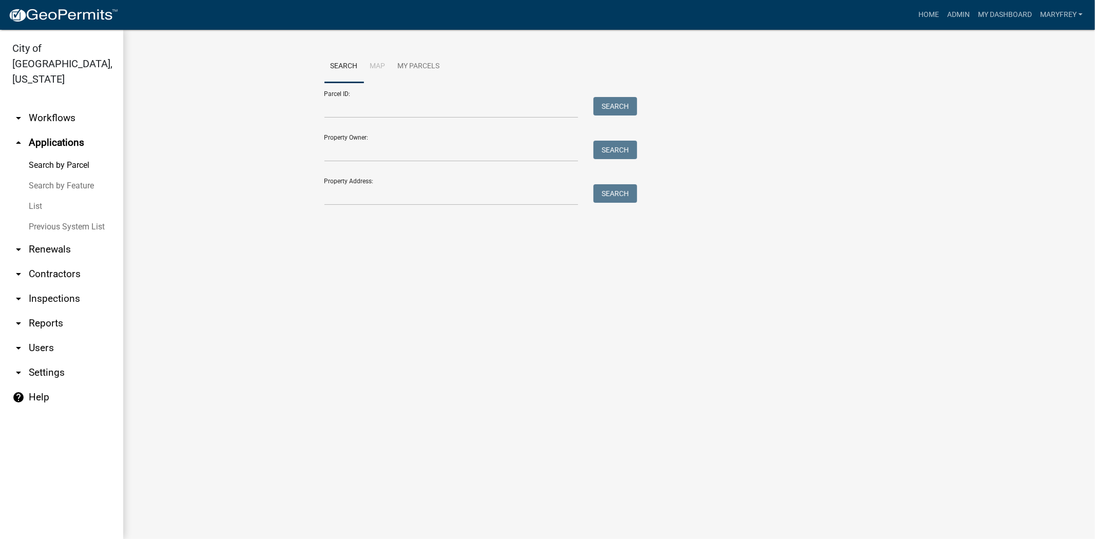
click at [43, 106] on link "arrow_drop_down Workflows" at bounding box center [61, 118] width 123 height 25
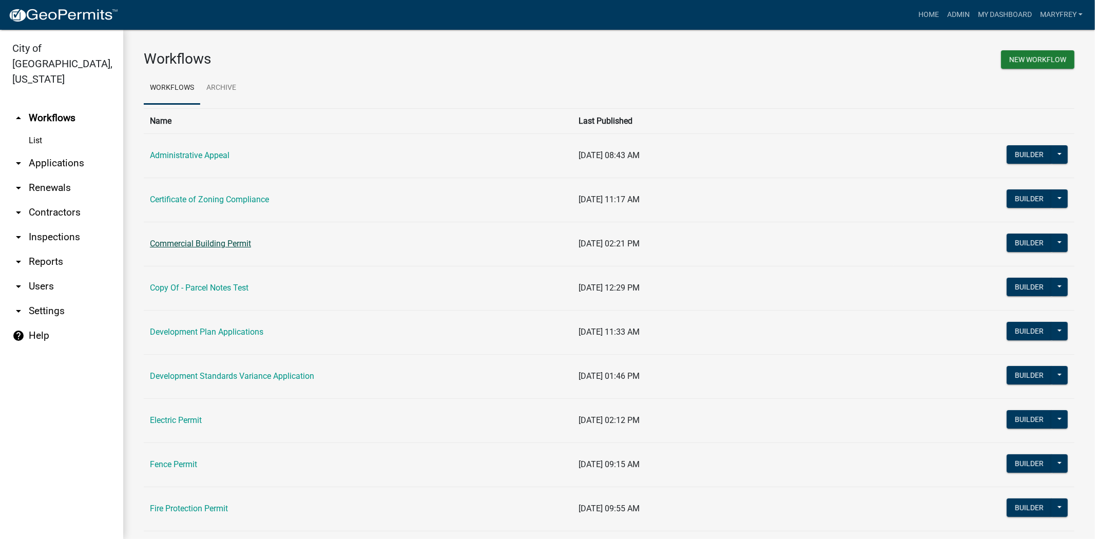
click at [207, 245] on link "Commercial Building Permit" at bounding box center [200, 244] width 101 height 10
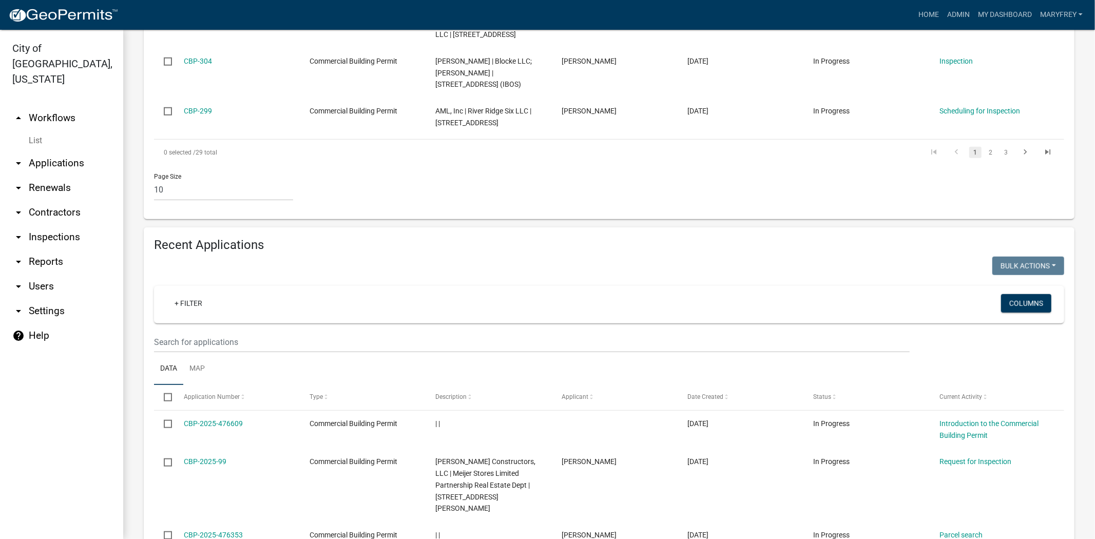
scroll to position [769, 0]
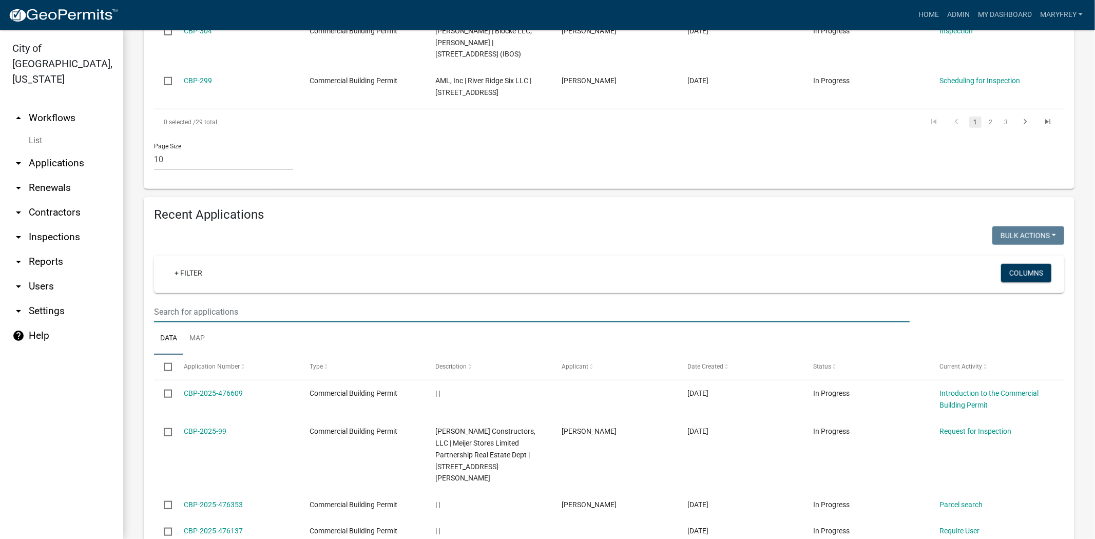
click at [173, 301] on input "text" at bounding box center [532, 311] width 756 height 21
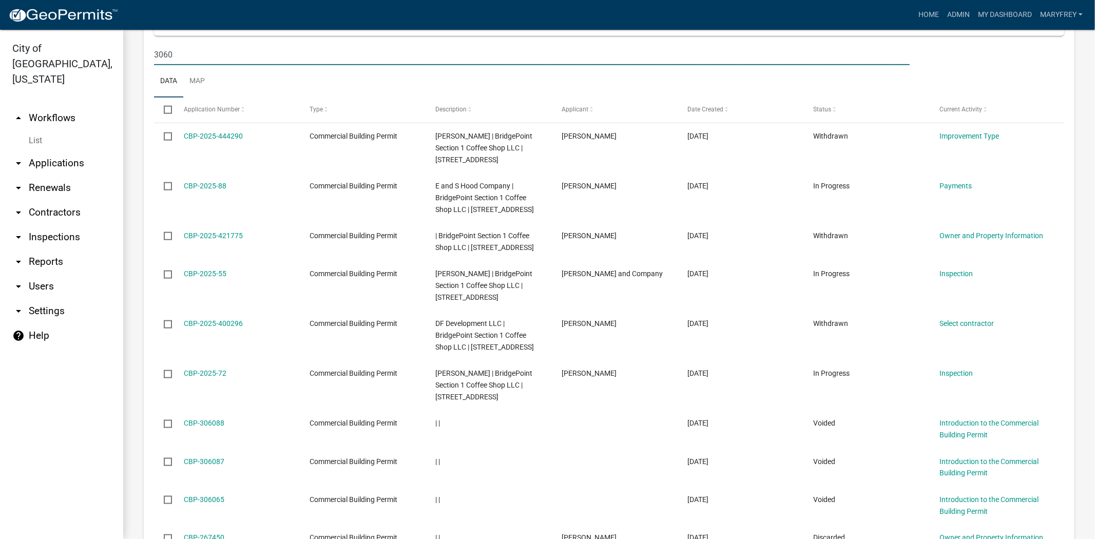
scroll to position [1028, 0]
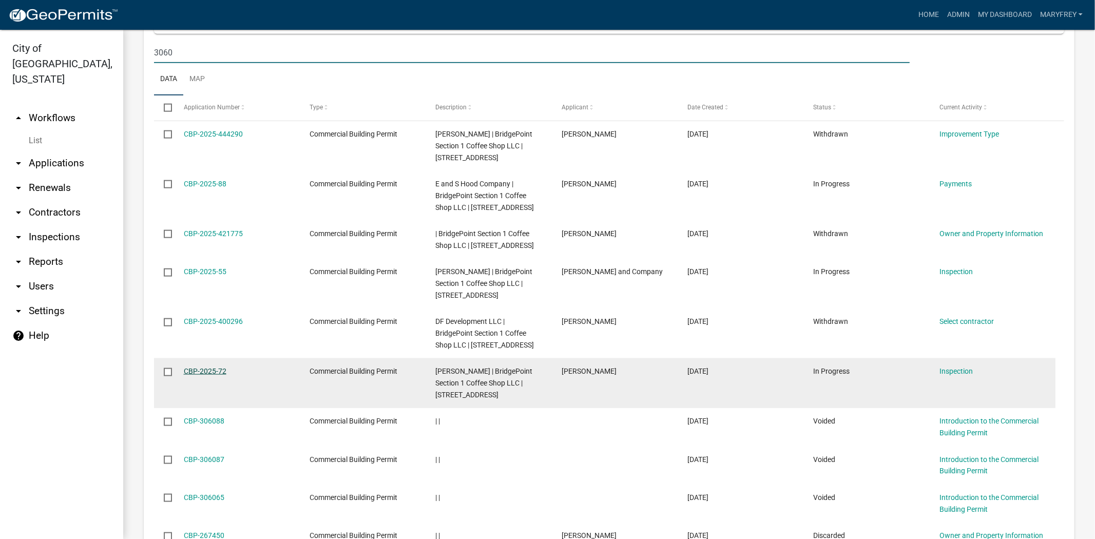
type input "3060"
click at [202, 374] on link "CBP-2025-72" at bounding box center [205, 371] width 43 height 8
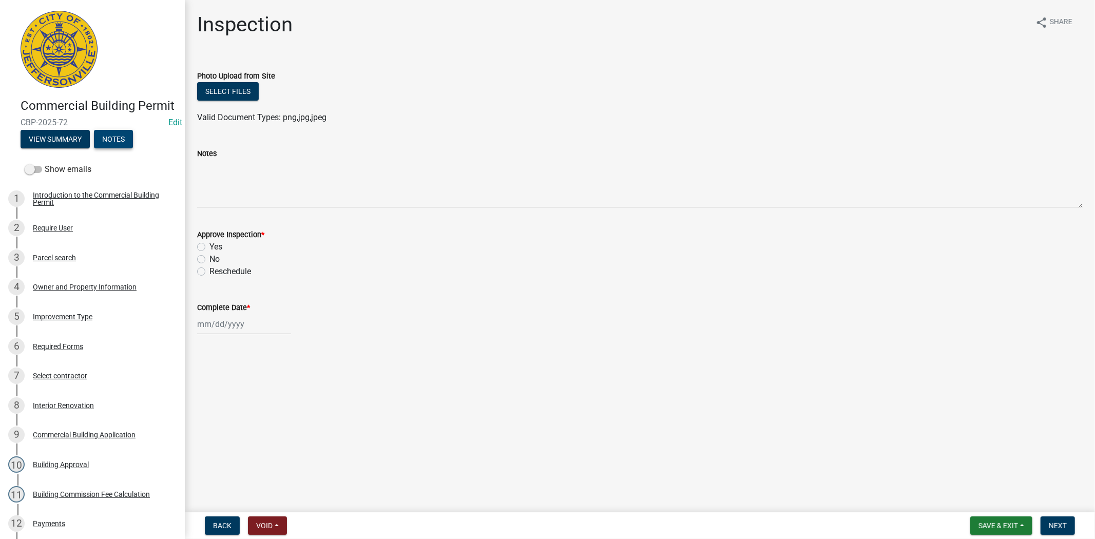
click at [115, 148] on button "Notes" at bounding box center [113, 139] width 39 height 18
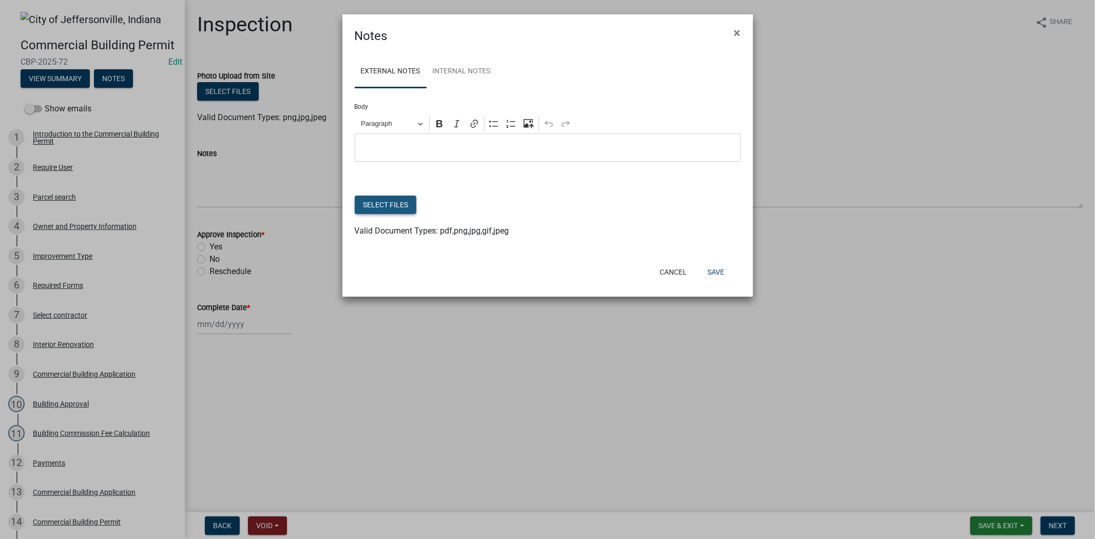
click at [408, 204] on button "Select files" at bounding box center [386, 205] width 62 height 18
click at [717, 271] on button "Save" at bounding box center [715, 272] width 33 height 18
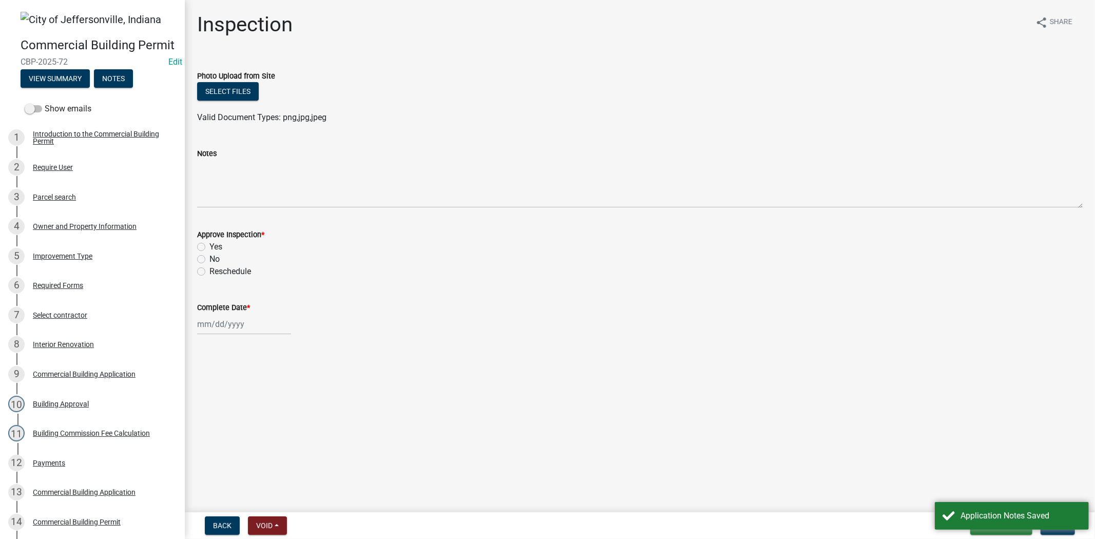
click at [1095, 409] on main "Inspection share Share Photo Upload from Site Select files Valid Document Types…" at bounding box center [640, 254] width 910 height 508
click at [1058, 529] on div "Application Notes Saved" at bounding box center [1012, 516] width 154 height 28
click at [1058, 527] on span "Next" at bounding box center [1058, 526] width 18 height 8
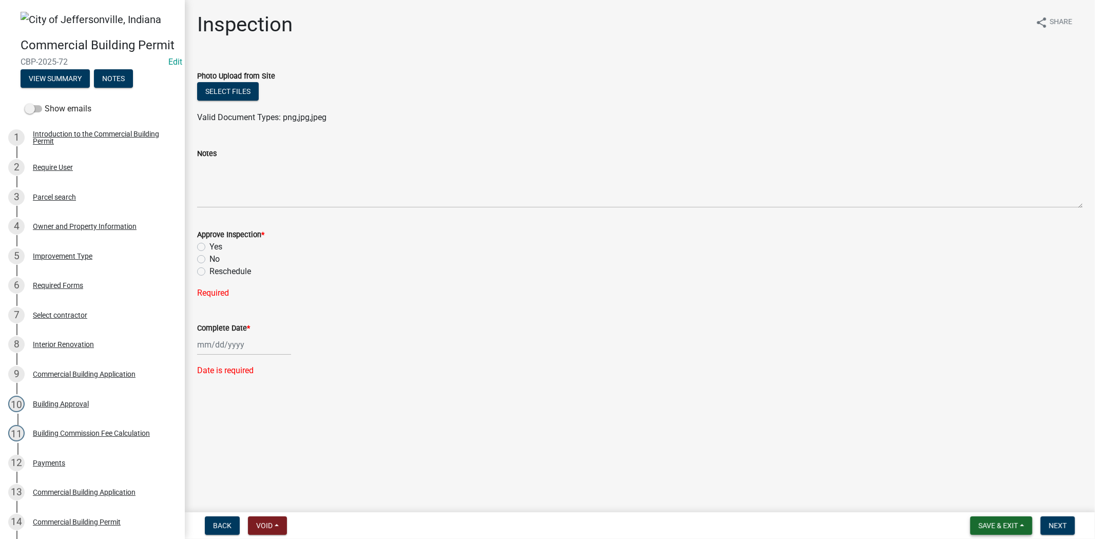
click at [999, 526] on span "Save & Exit" at bounding box center [999, 526] width 40 height 8
click at [980, 501] on button "Save & Exit" at bounding box center [991, 499] width 82 height 25
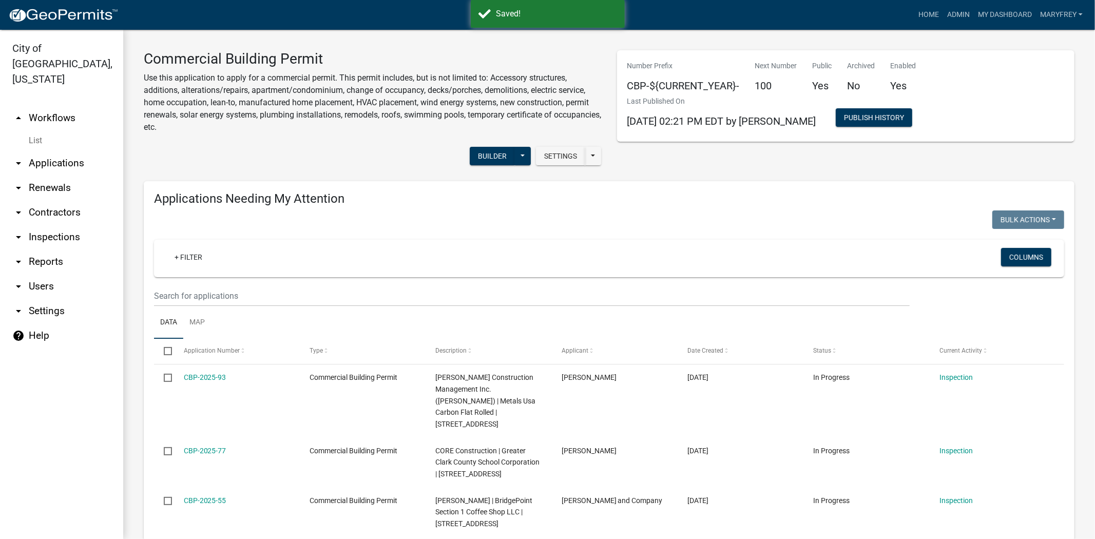
click at [62, 106] on link "arrow_drop_up Workflows" at bounding box center [61, 118] width 123 height 25
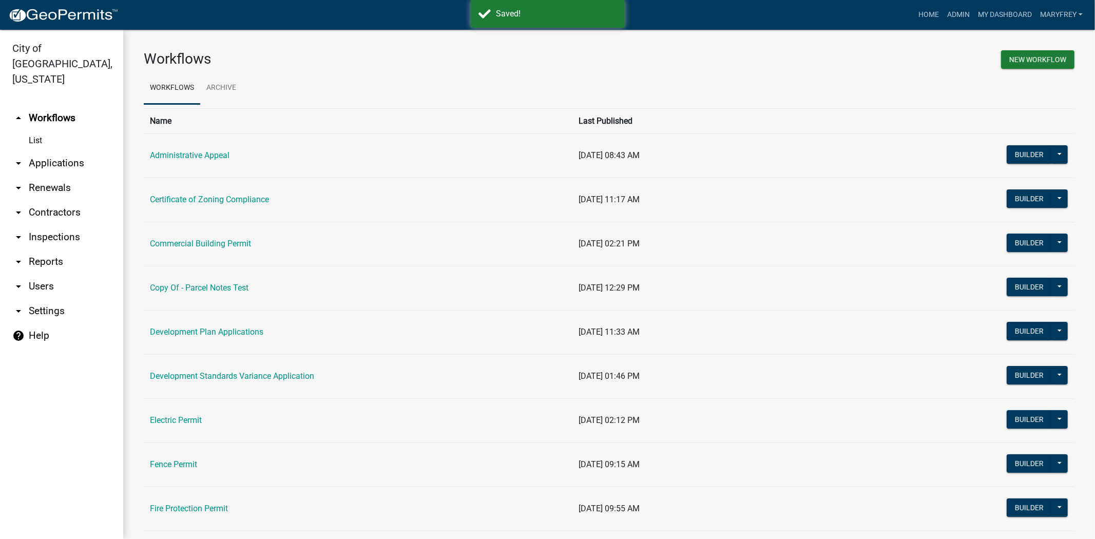
click at [45, 151] on link "arrow_drop_down Applications" at bounding box center [61, 163] width 123 height 25
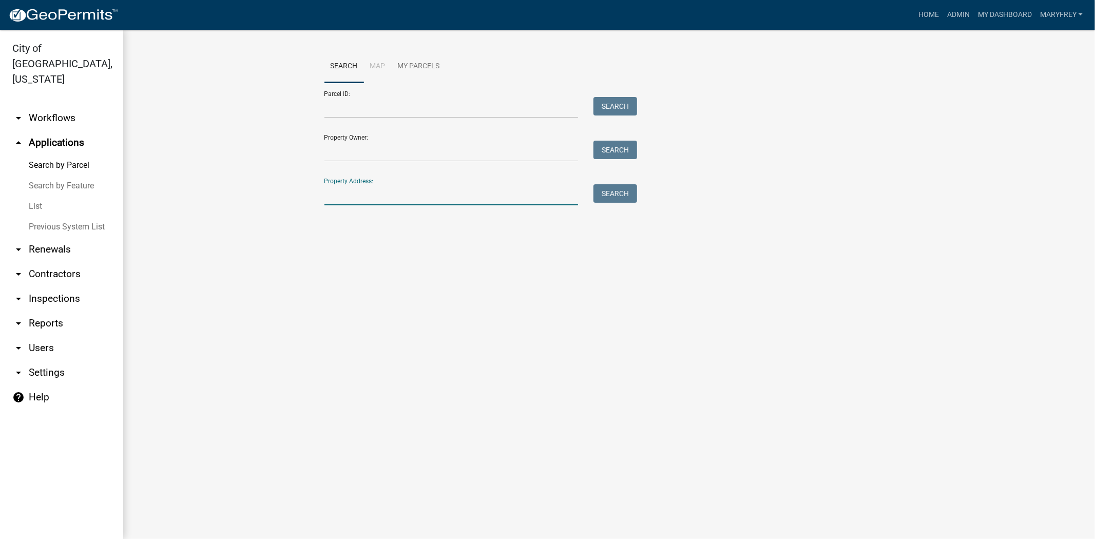
click at [347, 193] on input "Property Address:" at bounding box center [451, 194] width 254 height 21
drag, startPoint x: 595, startPoint y: 199, endPoint x: 603, endPoint y: 200, distance: 8.9
click at [596, 199] on button "Search" at bounding box center [616, 193] width 44 height 18
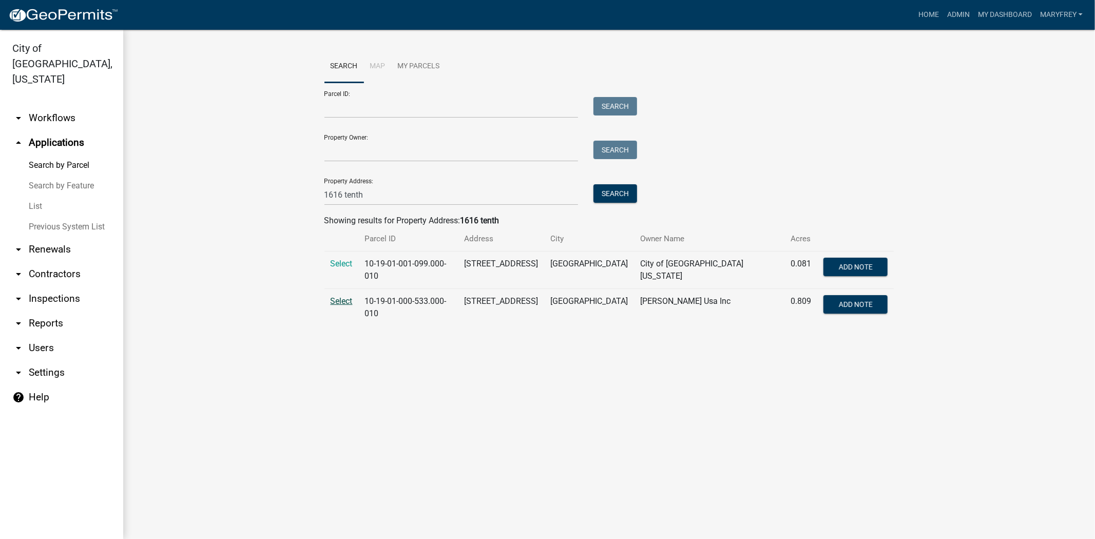
click at [344, 296] on span "Select" at bounding box center [342, 301] width 22 height 10
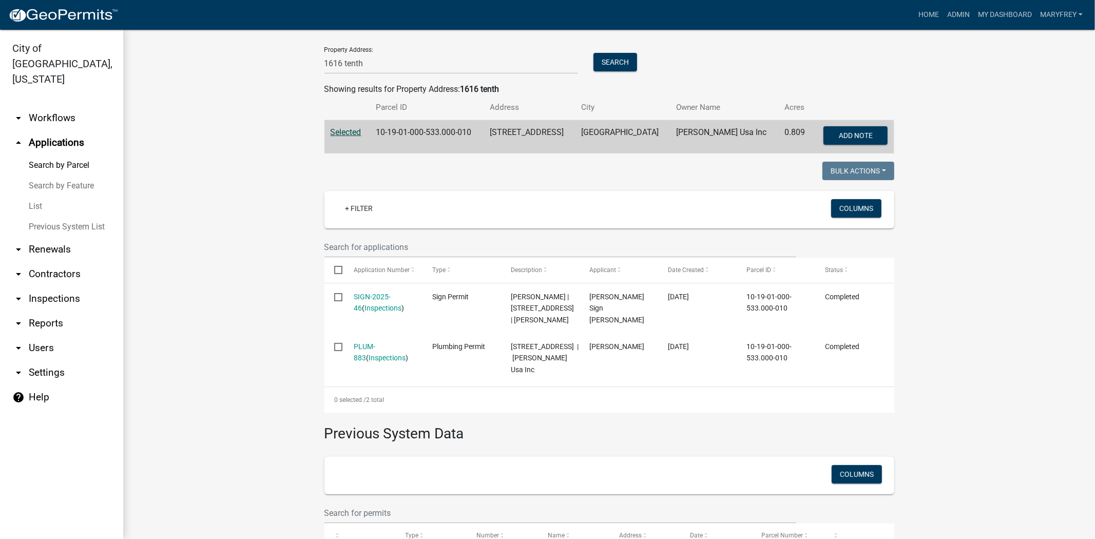
scroll to position [140, 0]
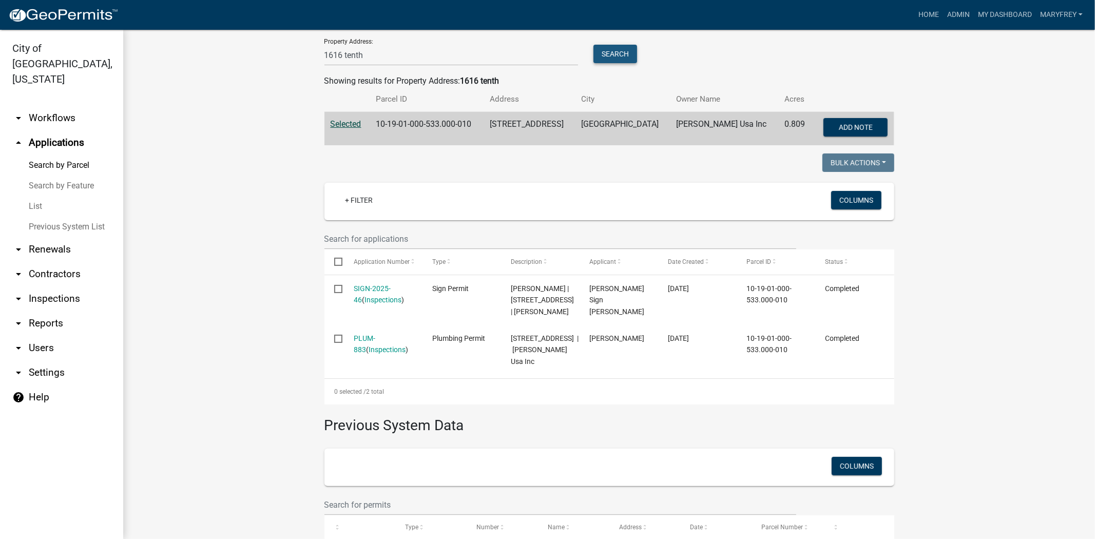
click at [594, 53] on button "Search" at bounding box center [616, 54] width 44 height 18
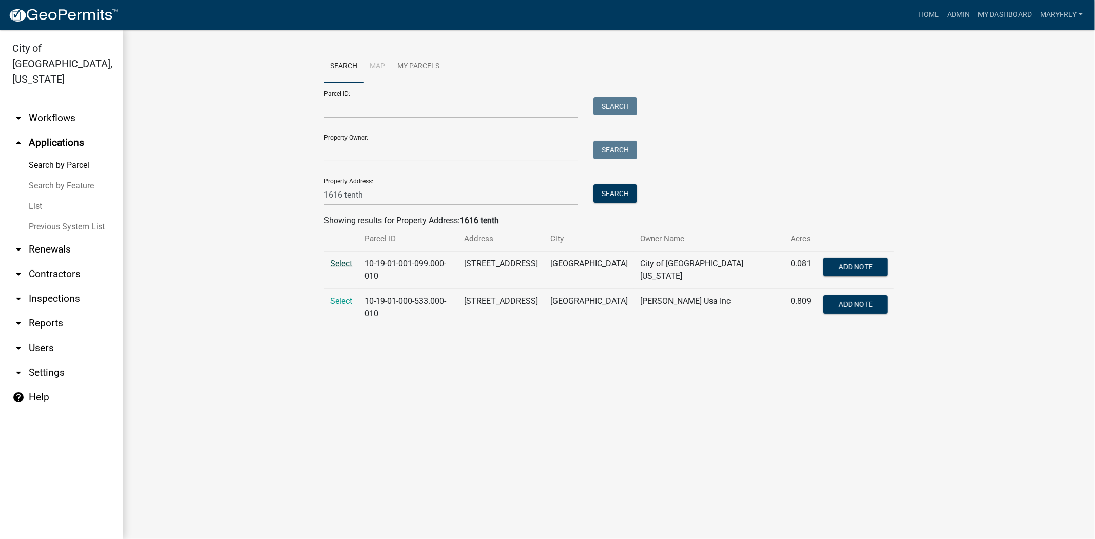
click at [350, 262] on span "Select" at bounding box center [342, 264] width 22 height 10
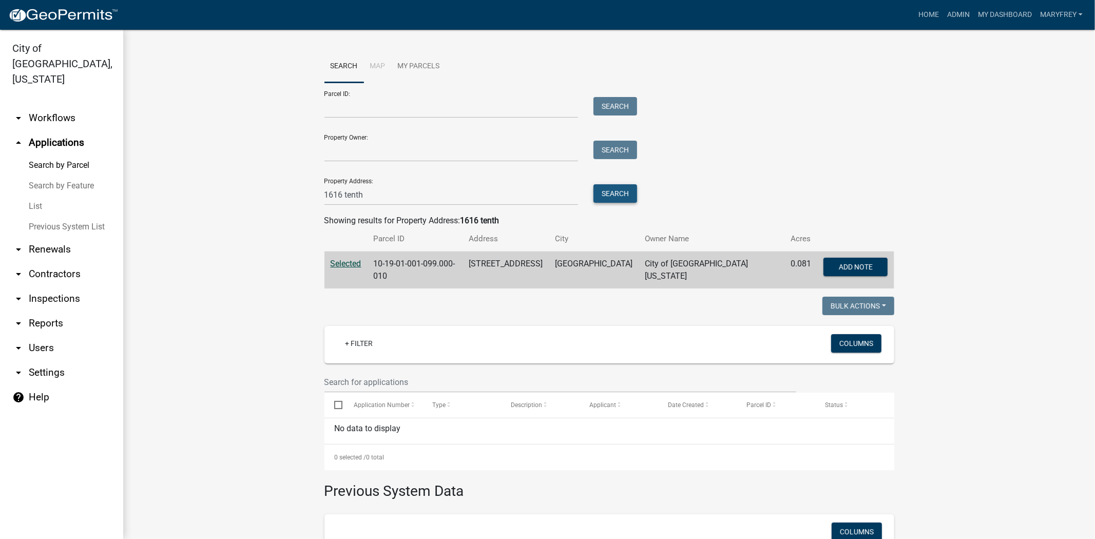
click at [612, 193] on button "Search" at bounding box center [616, 193] width 44 height 18
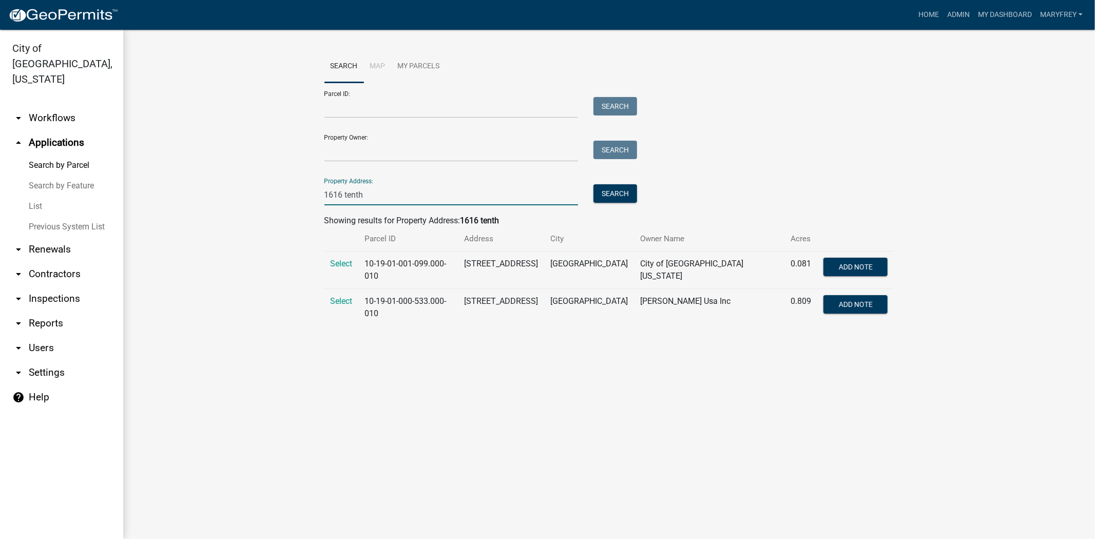
drag, startPoint x: 389, startPoint y: 197, endPoint x: 285, endPoint y: 204, distance: 103.5
click at [288, 204] on wm-workflow-application-search-view "Search Map My Parcels Parcel ID: Search Property Owner: Search Property Address…" at bounding box center [609, 192] width 931 height 284
type input "206 chipp"
click at [599, 193] on button "Search" at bounding box center [616, 193] width 44 height 18
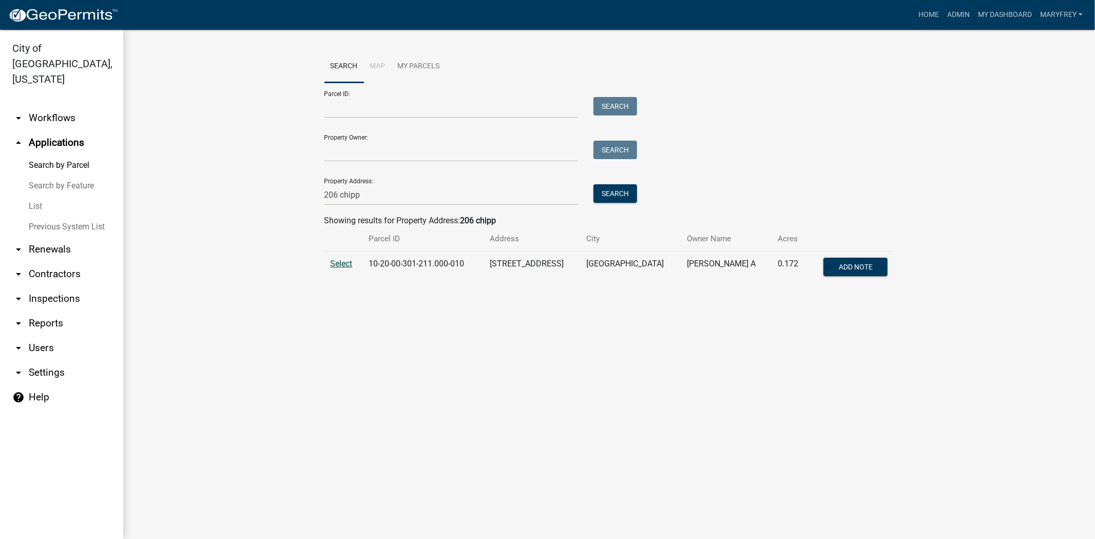
click at [341, 265] on span "Select" at bounding box center [342, 264] width 22 height 10
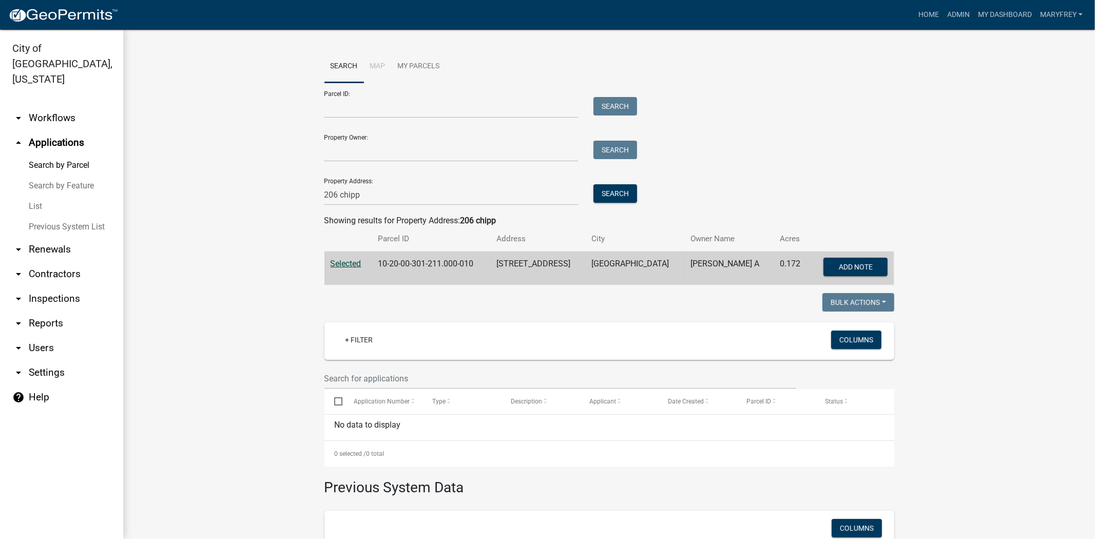
click at [52, 286] on link "arrow_drop_down Inspections" at bounding box center [61, 298] width 123 height 25
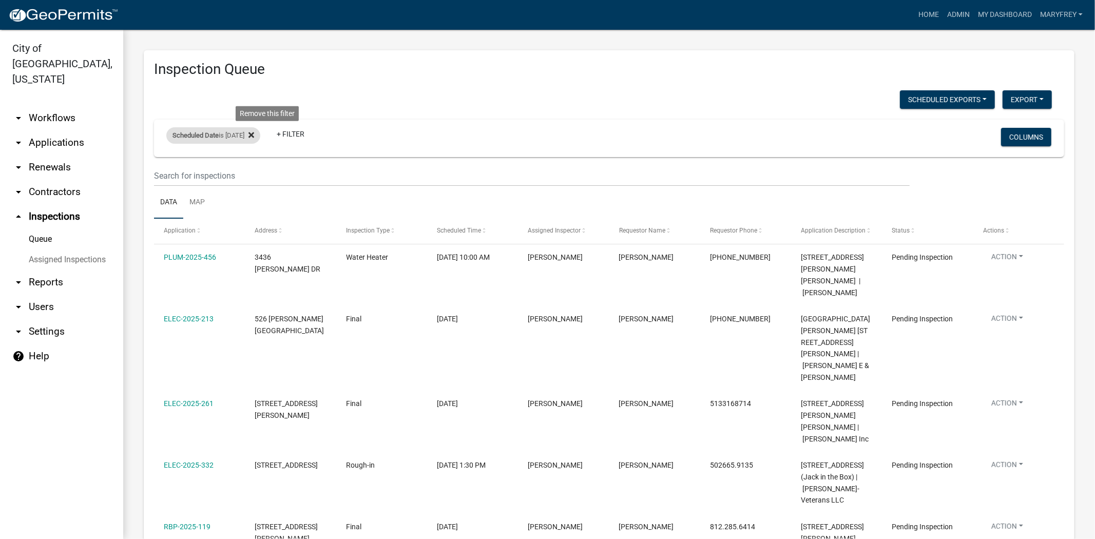
click at [254, 135] on icon at bounding box center [252, 135] width 6 height 8
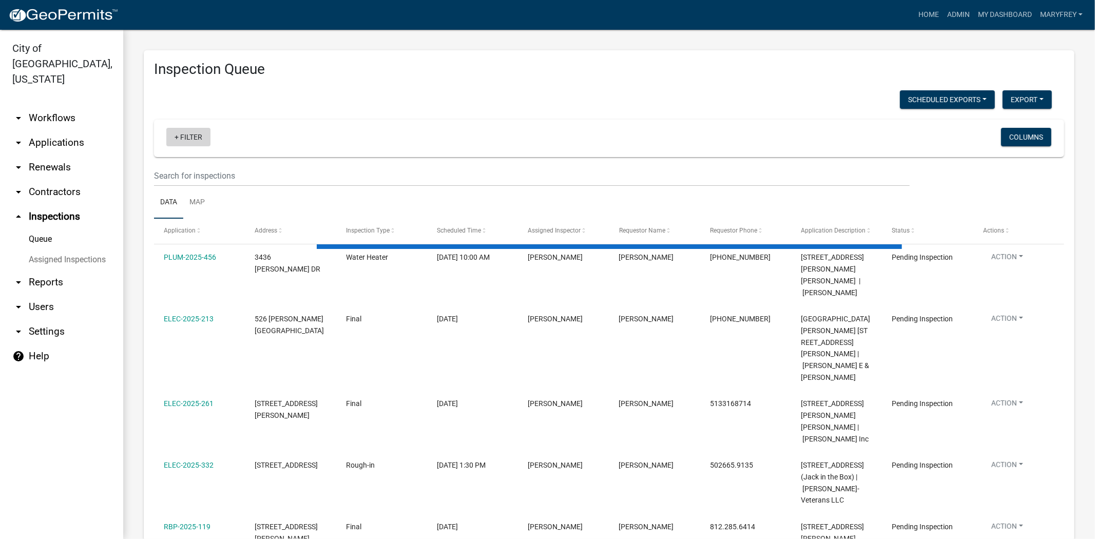
click at [175, 139] on link "+ Filter" at bounding box center [188, 137] width 44 height 18
select select "3: 100"
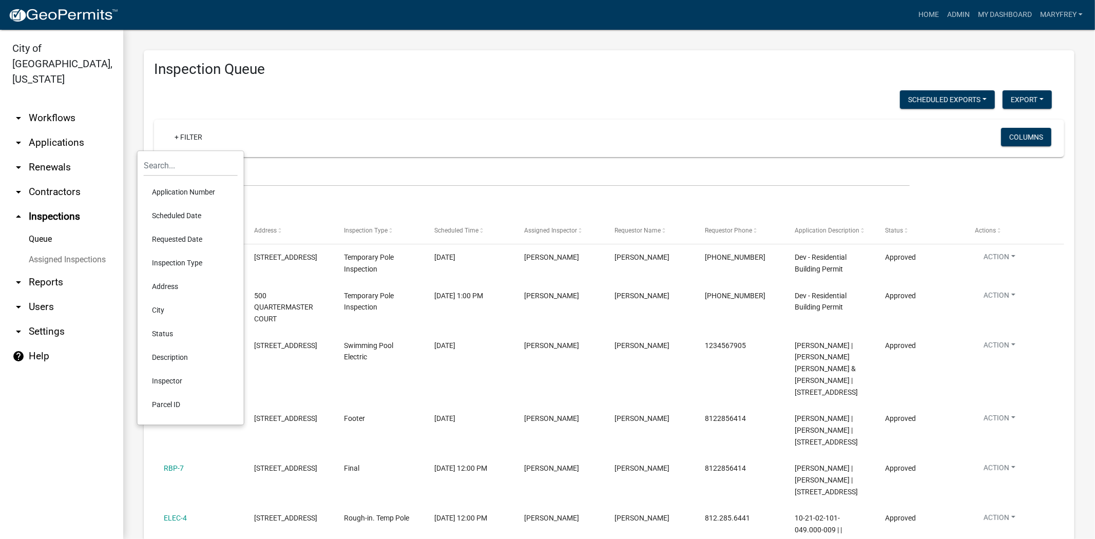
click at [186, 216] on li "Scheduled Date" at bounding box center [191, 216] width 94 height 24
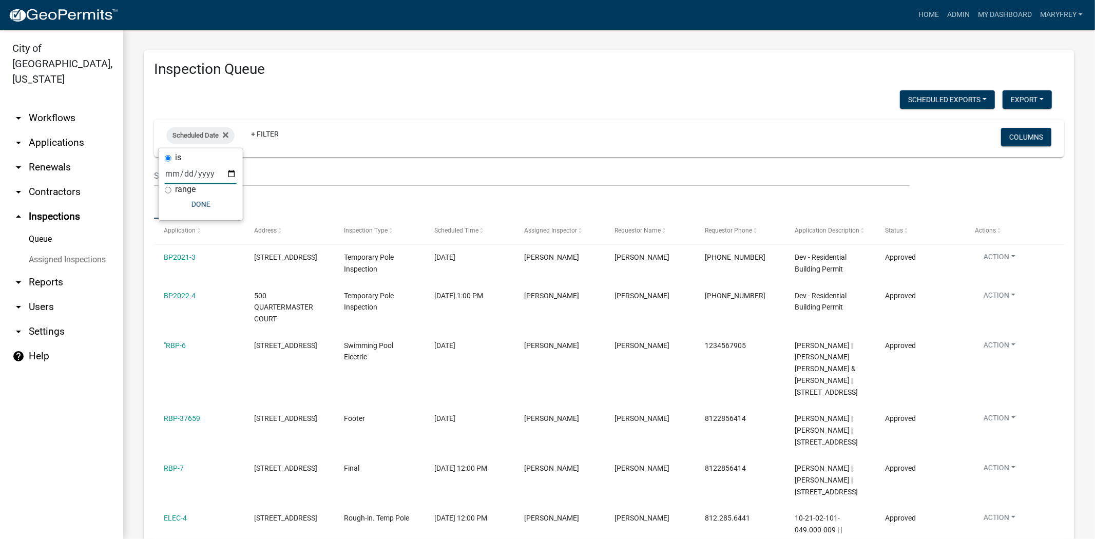
click at [233, 173] on input "date" at bounding box center [201, 173] width 72 height 21
type input "2025-09-14"
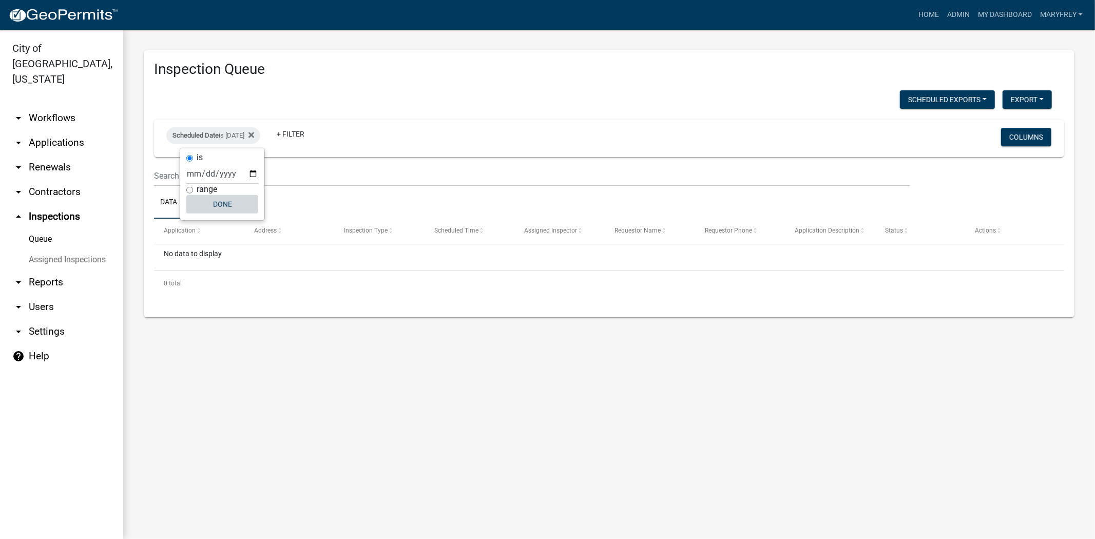
click at [223, 206] on button "Done" at bounding box center [222, 204] width 72 height 18
click at [254, 137] on icon at bounding box center [252, 135] width 6 height 8
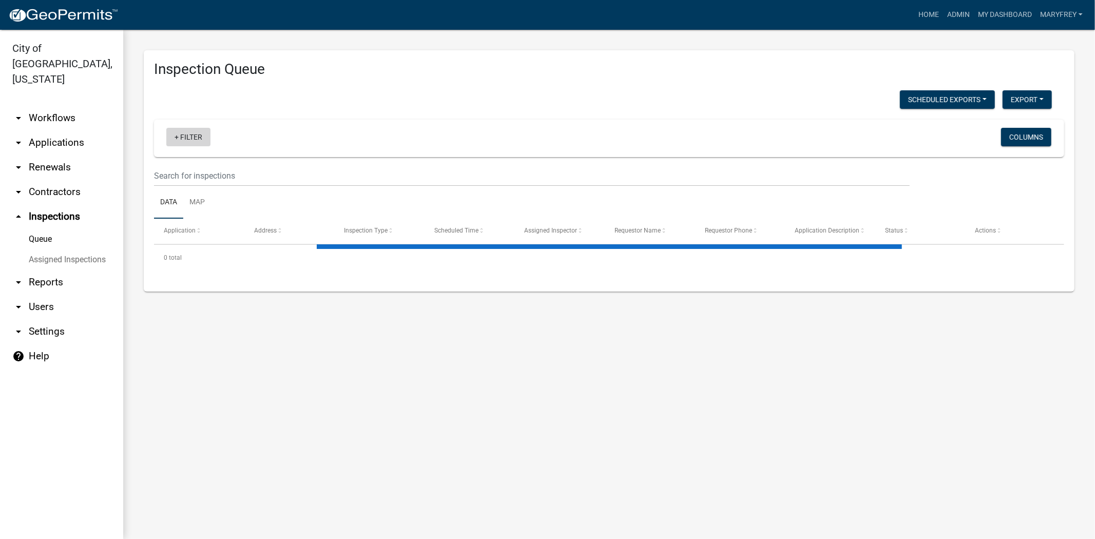
click at [176, 137] on link "+ Filter" at bounding box center [188, 137] width 44 height 18
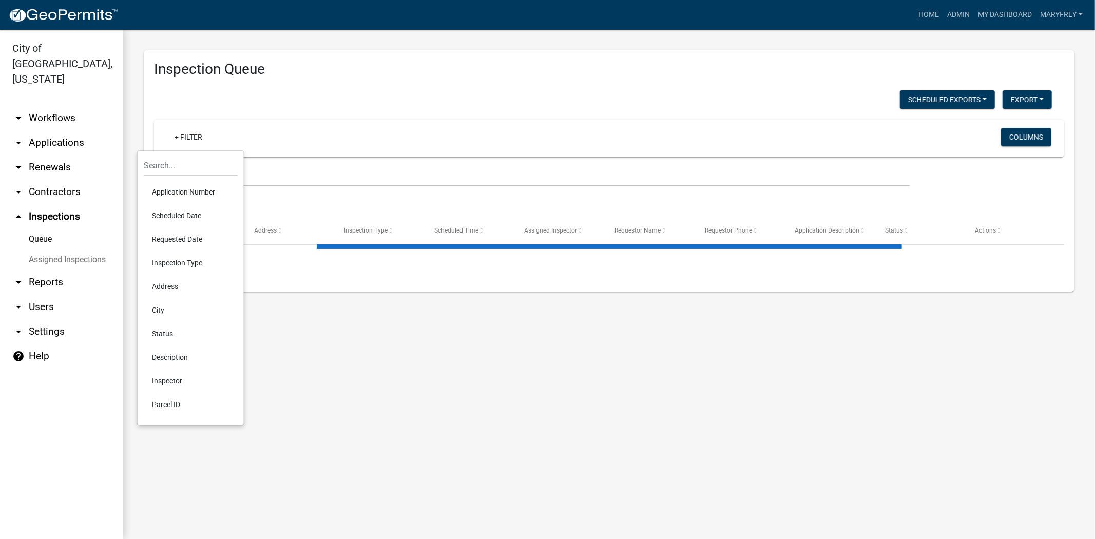
select select "3: 100"
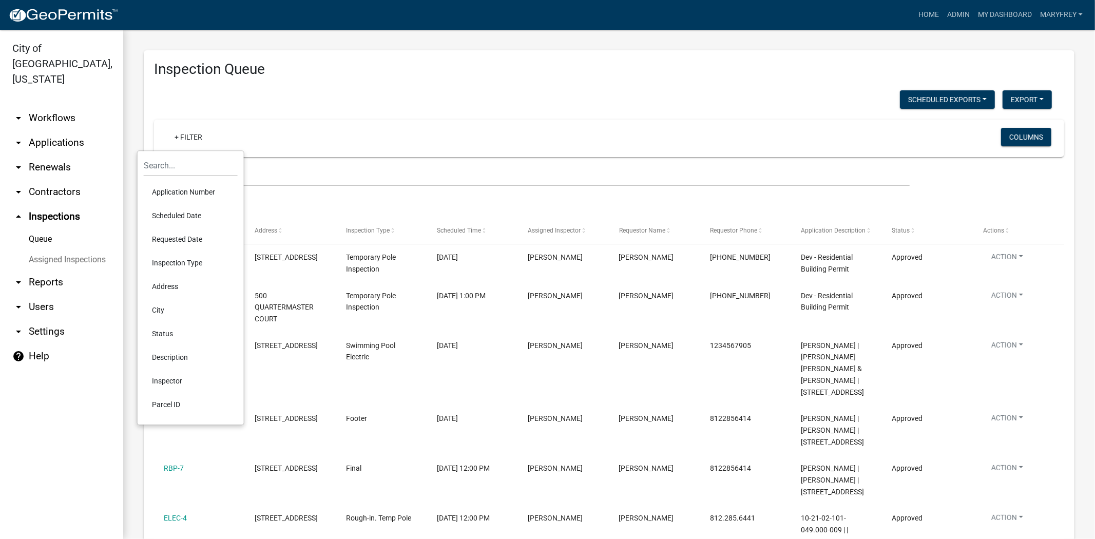
click at [176, 212] on li "Scheduled Date" at bounding box center [191, 216] width 94 height 24
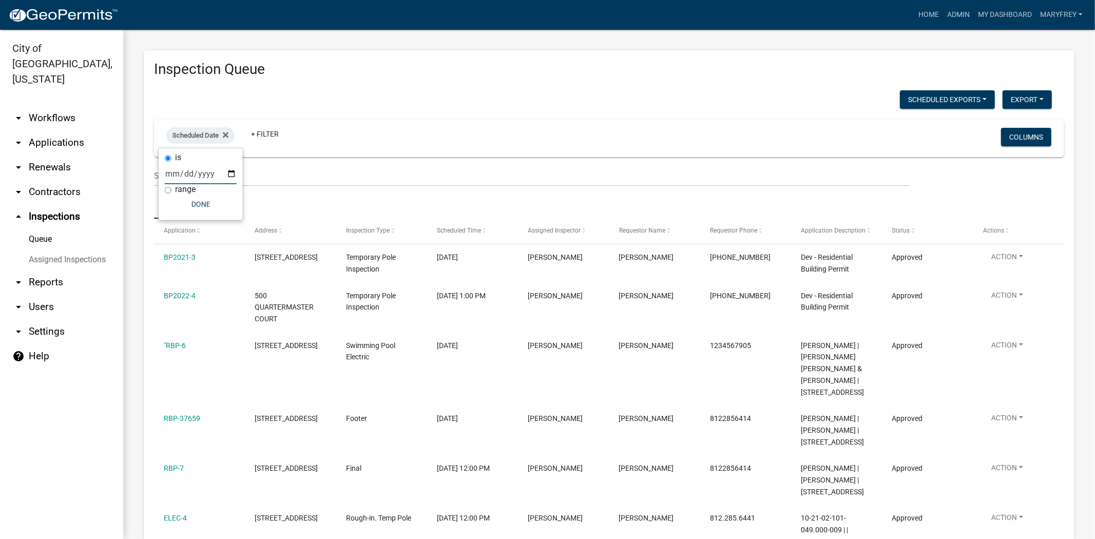
click at [231, 177] on input "date" at bounding box center [201, 173] width 72 height 21
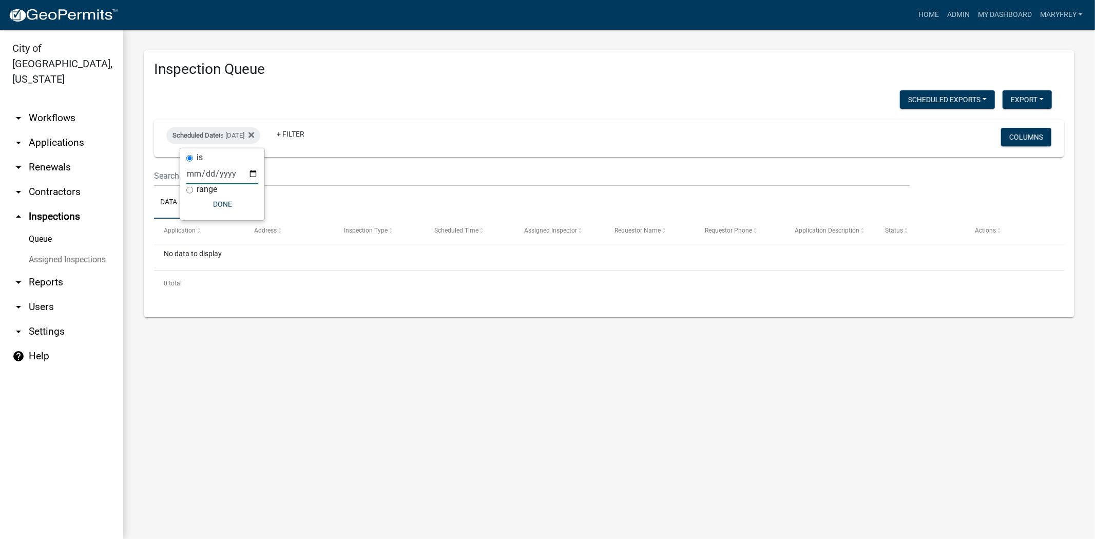
click at [255, 173] on input "2025-09-14" at bounding box center [222, 173] width 72 height 21
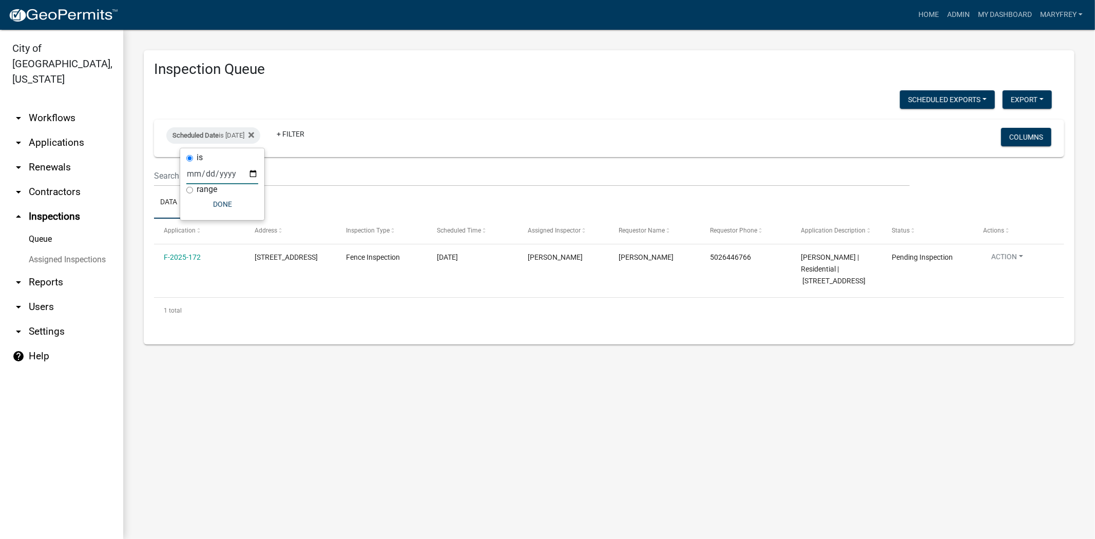
type input "2025-10-14"
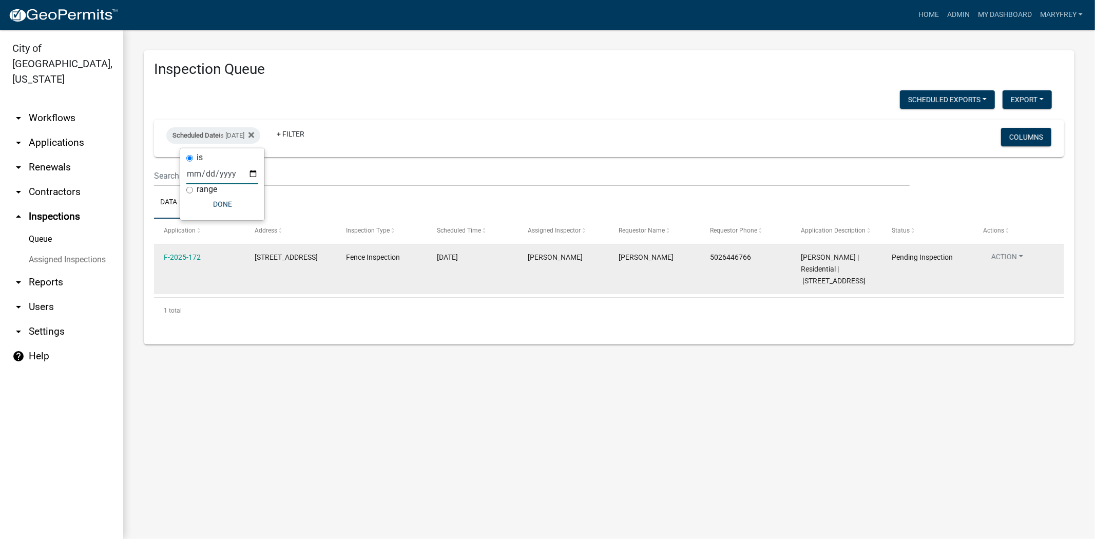
drag, startPoint x: 258, startPoint y: 183, endPoint x: 228, endPoint y: 257, distance: 79.7
click at [228, 257] on div "F-2025-172" at bounding box center [199, 258] width 71 height 12
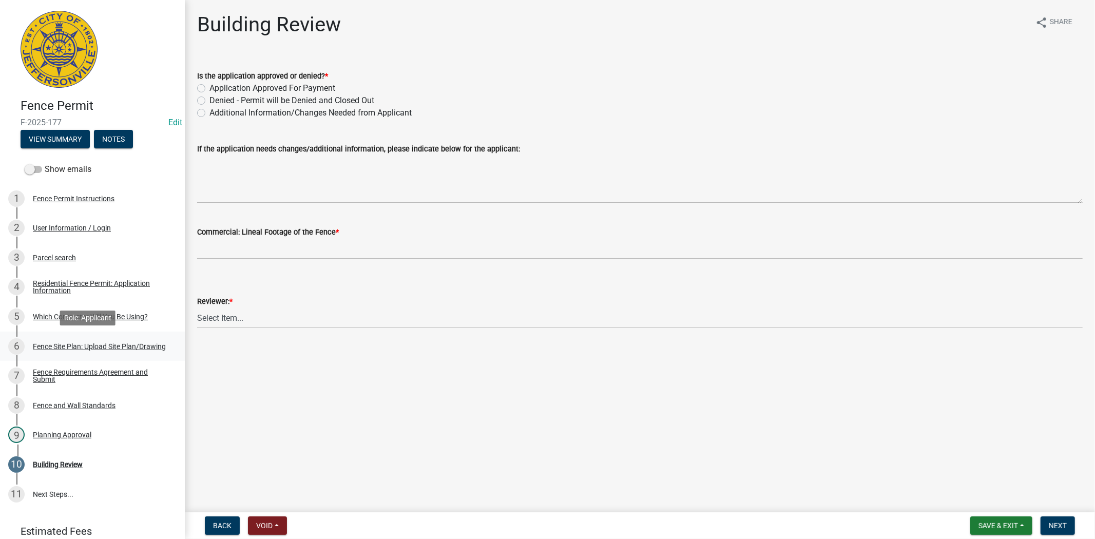
click at [61, 346] on div "Fence Site Plan: Upload Site Plan/Drawing" at bounding box center [99, 346] width 133 height 7
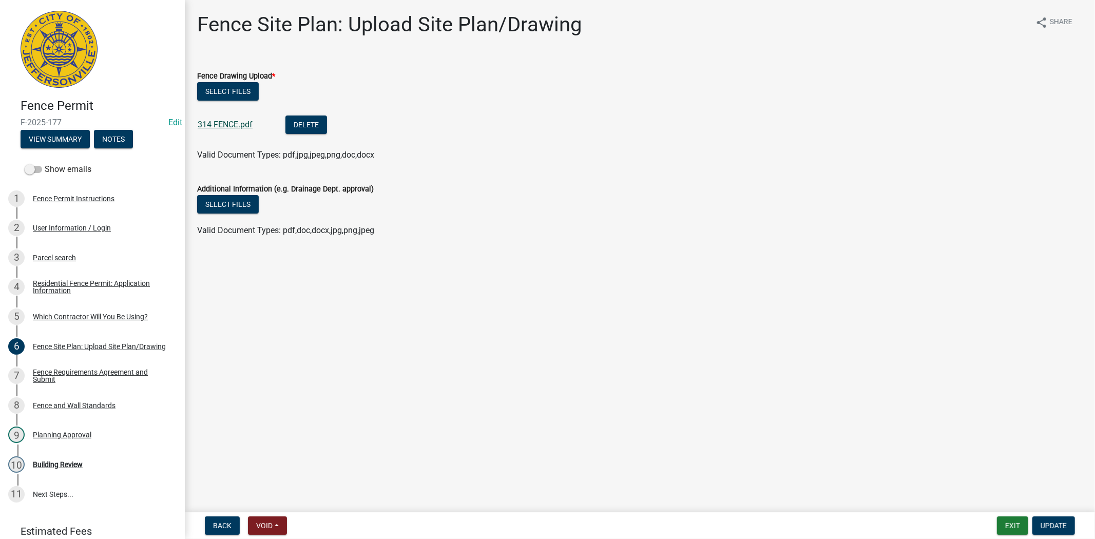
click at [227, 121] on link "314 FENCE.pdf" at bounding box center [225, 125] width 55 height 10
click at [35, 464] on div "Building Review" at bounding box center [58, 464] width 50 height 7
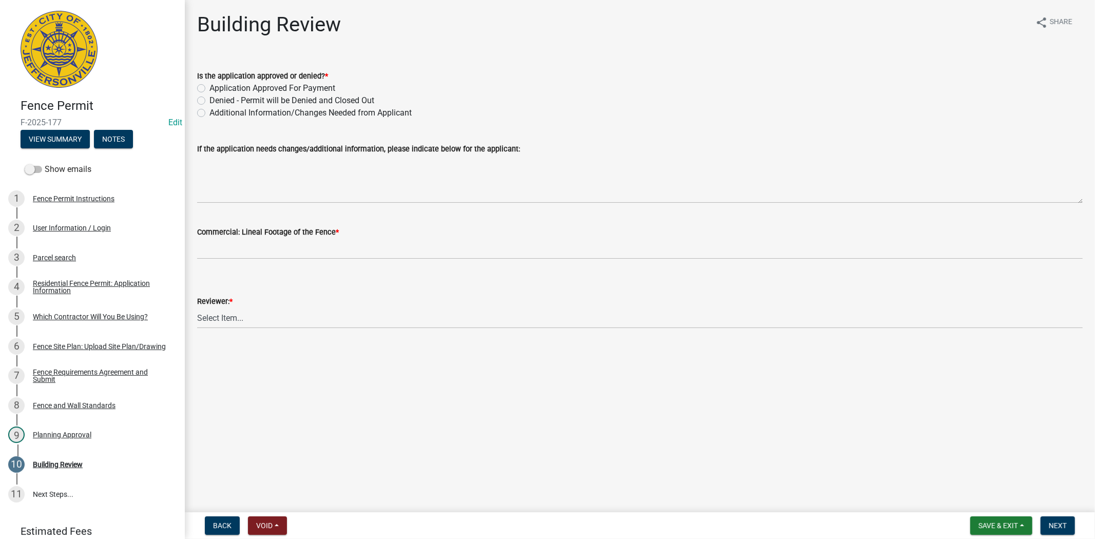
click at [209, 86] on label "Application Approved For Payment" at bounding box center [272, 88] width 126 height 12
click at [209, 86] on input "Application Approved For Payment" at bounding box center [212, 85] width 7 height 7
radio input "true"
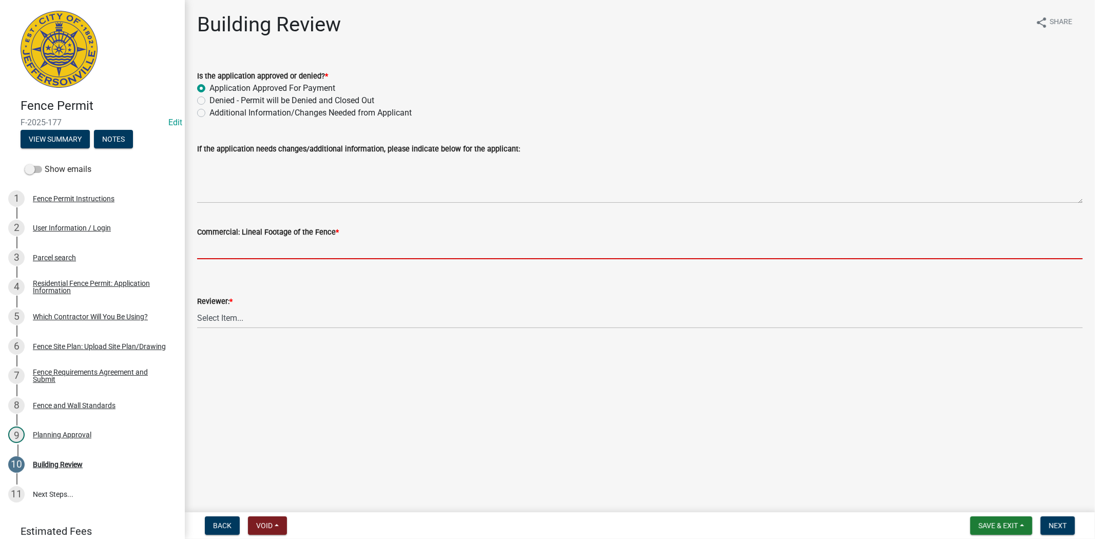
click at [232, 252] on input "text" at bounding box center [640, 248] width 886 height 21
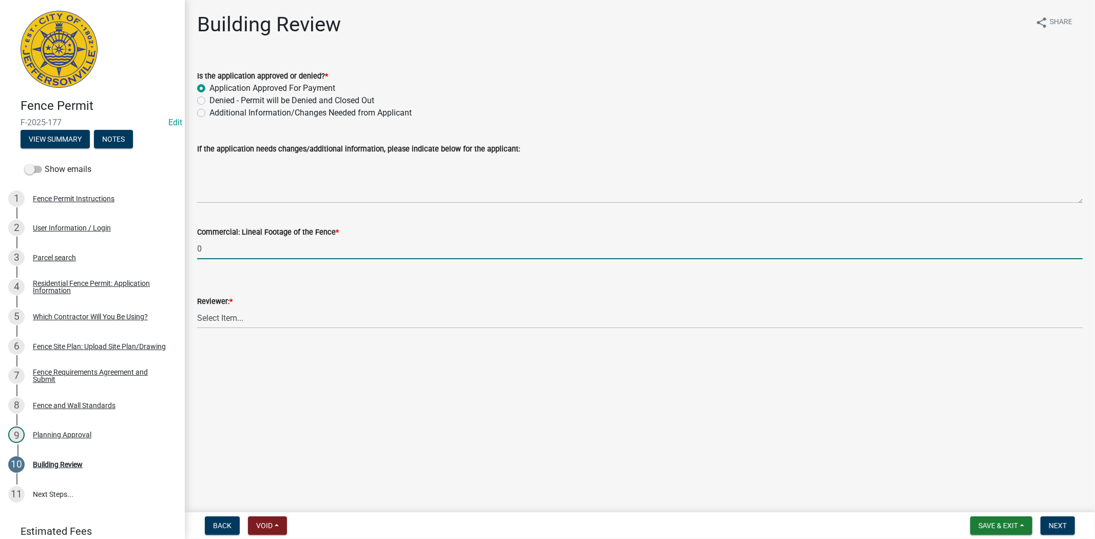
type input "0"
click at [236, 320] on select "Select Item... [PERSON_NAME] [PERSON_NAME] [PERSON_NAME] [PERSON_NAME] [PERSON_…" at bounding box center [640, 318] width 886 height 21
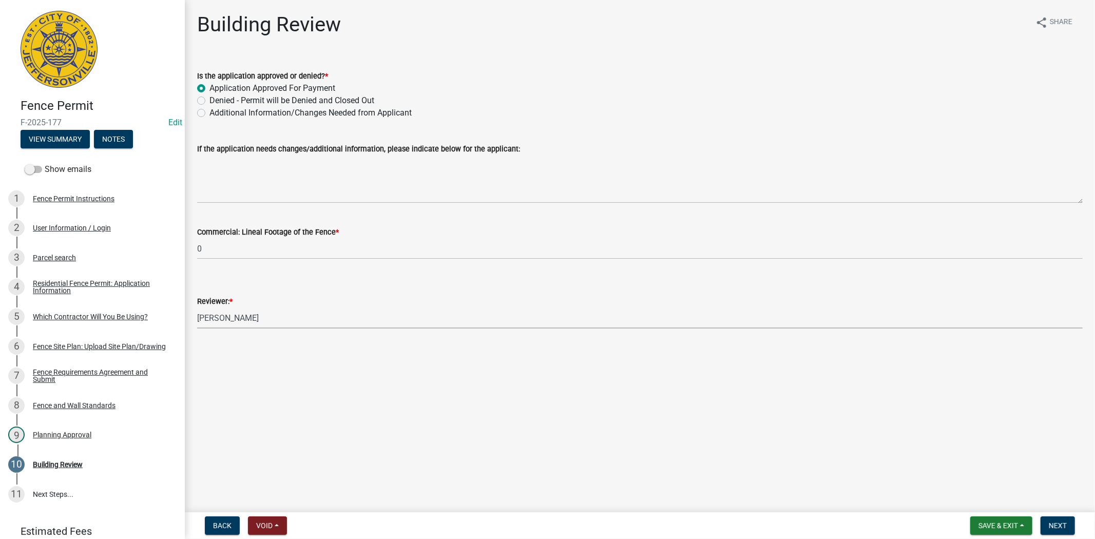
click at [197, 308] on select "Select Item... [PERSON_NAME] [PERSON_NAME] [PERSON_NAME] [PERSON_NAME] [PERSON_…" at bounding box center [640, 318] width 886 height 21
select select "ae18bd6d-6aa6-4ae7-9a5a-1a2f6b8174d1"
click at [1066, 527] on span "Next" at bounding box center [1058, 526] width 18 height 8
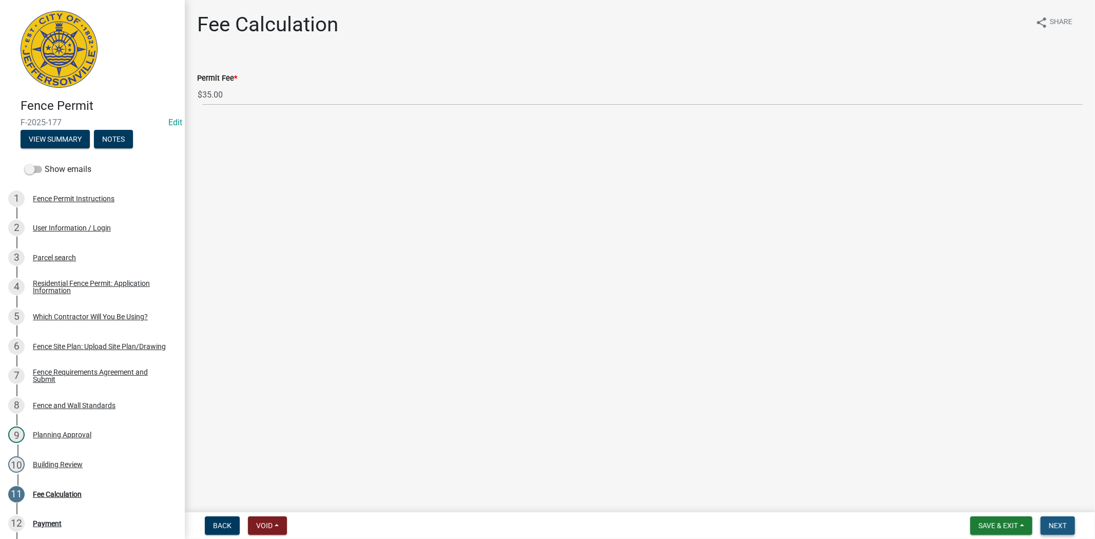
click at [1064, 528] on span "Next" at bounding box center [1058, 526] width 18 height 8
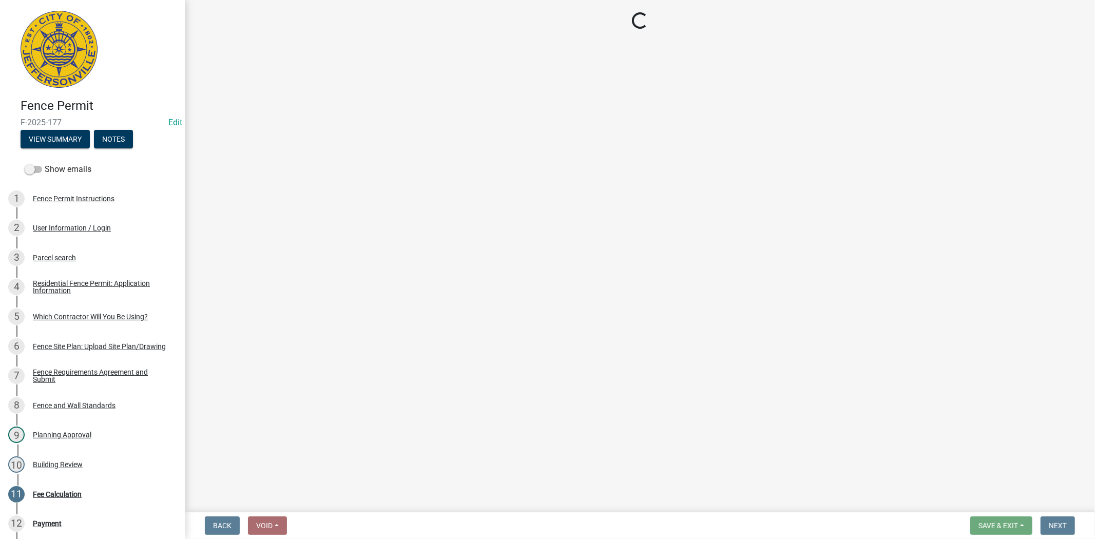
select select "3: 3"
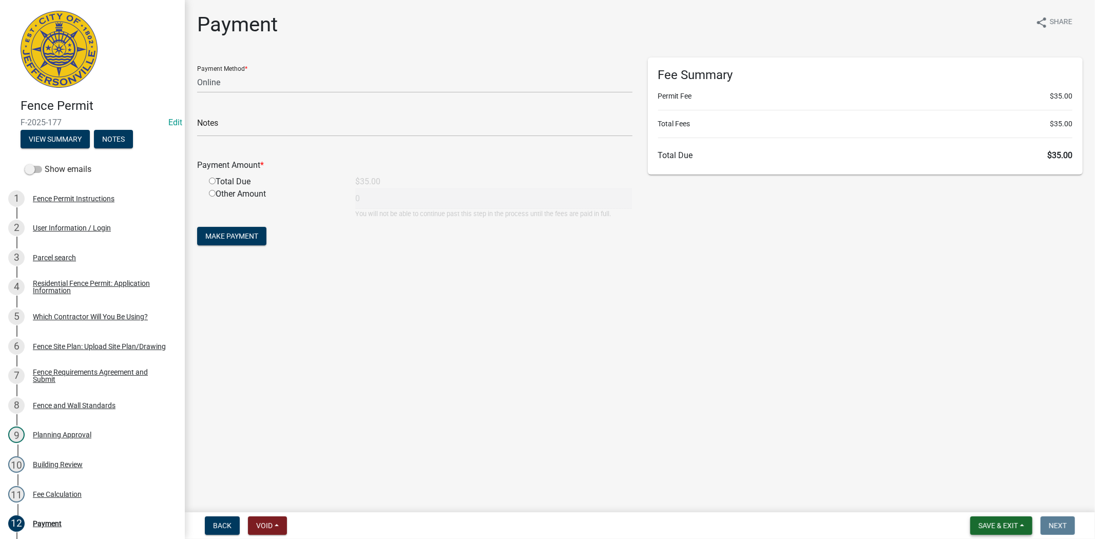
click at [1003, 532] on button "Save & Exit" at bounding box center [1001, 526] width 62 height 18
click at [990, 505] on button "Save & Exit" at bounding box center [991, 499] width 82 height 25
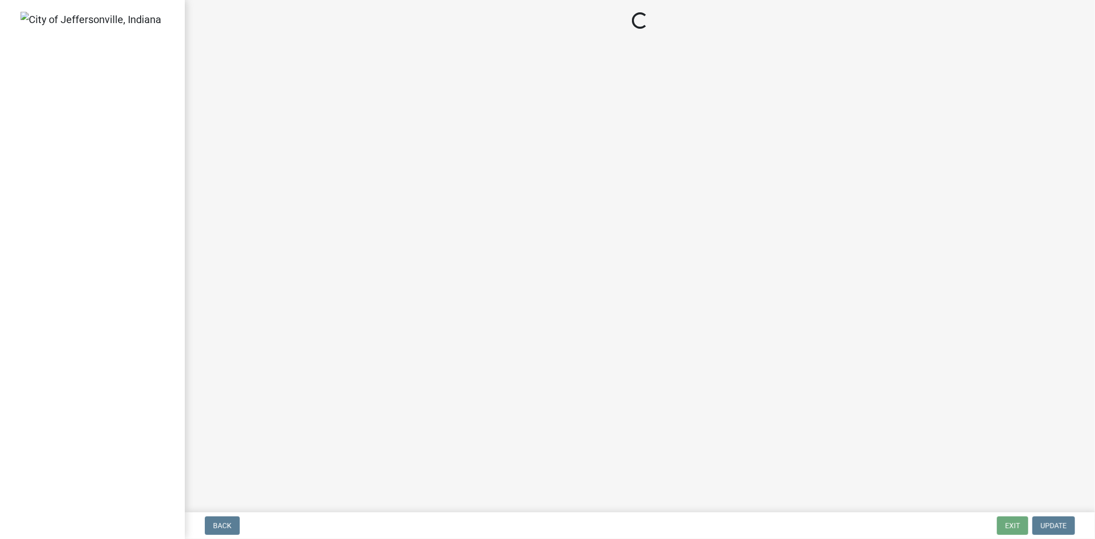
select select "3: 3"
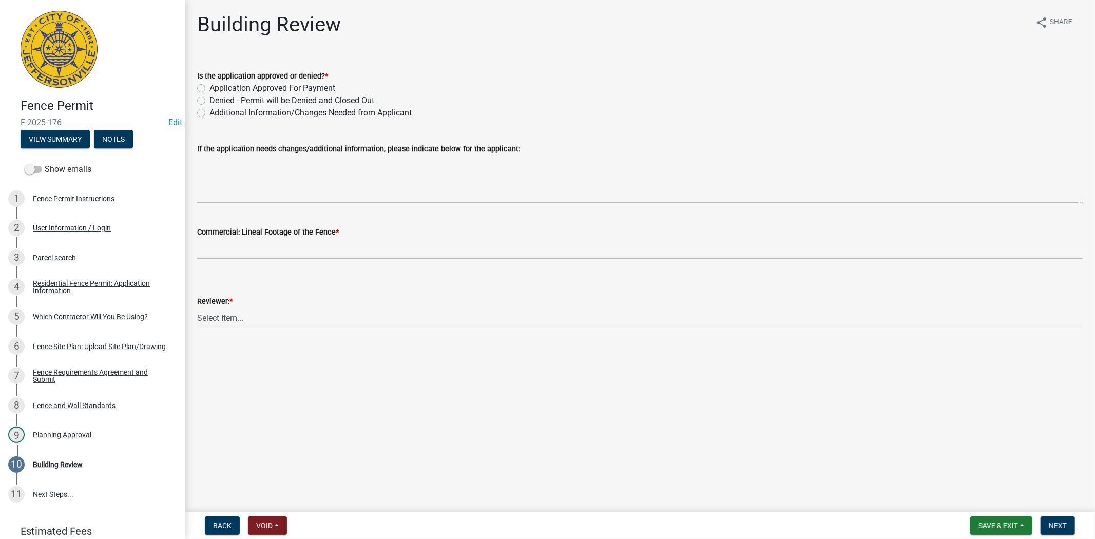
click at [209, 88] on label "Application Approved For Payment" at bounding box center [272, 88] width 126 height 12
click at [209, 88] on input "Application Approved For Payment" at bounding box center [212, 85] width 7 height 7
radio input "true"
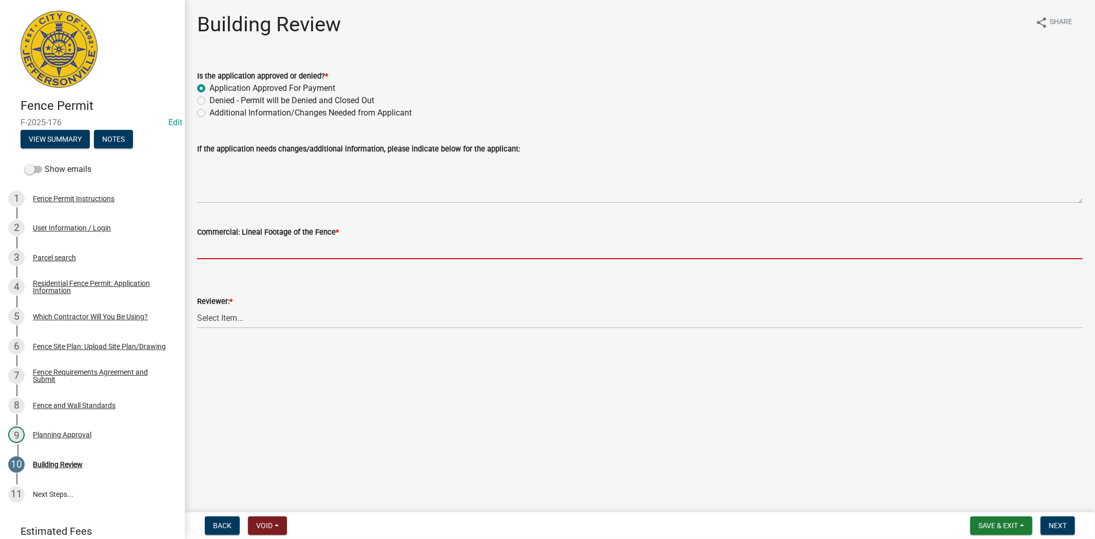
click at [226, 244] on input "text" at bounding box center [640, 248] width 886 height 21
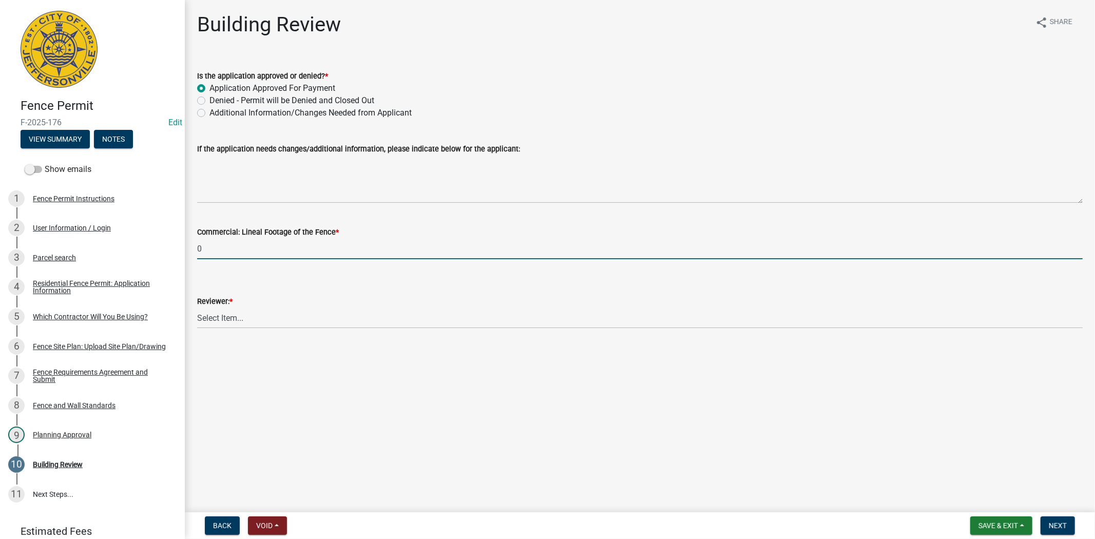
type input "0"
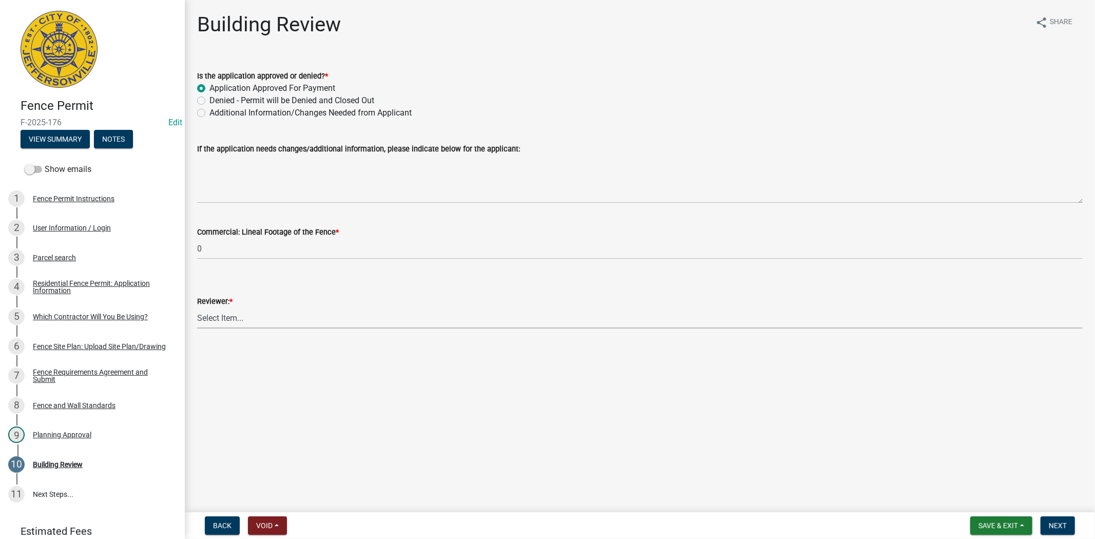
click at [236, 314] on select "Select Item... [PERSON_NAME] [PERSON_NAME] [PERSON_NAME] [PERSON_NAME] [PERSON_…" at bounding box center [640, 318] width 886 height 21
click at [197, 308] on select "Select Item... [PERSON_NAME] [PERSON_NAME] [PERSON_NAME] [PERSON_NAME] [PERSON_…" at bounding box center [640, 318] width 886 height 21
select select "ae18bd6d-6aa6-4ae7-9a5a-1a2f6b8174d1"
click at [1053, 522] on span "Next" at bounding box center [1058, 526] width 18 height 8
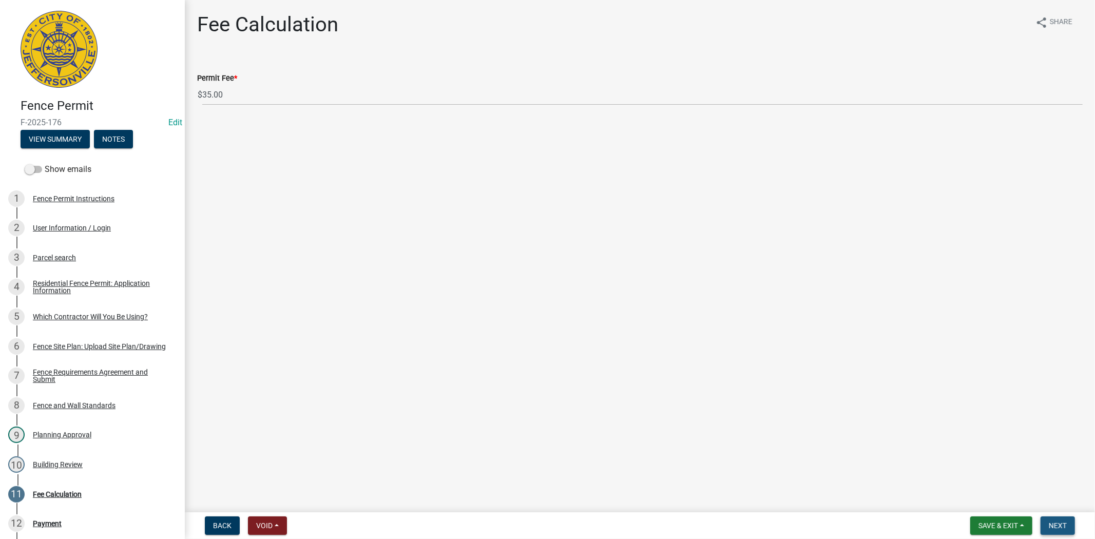
click at [1063, 524] on span "Next" at bounding box center [1058, 526] width 18 height 8
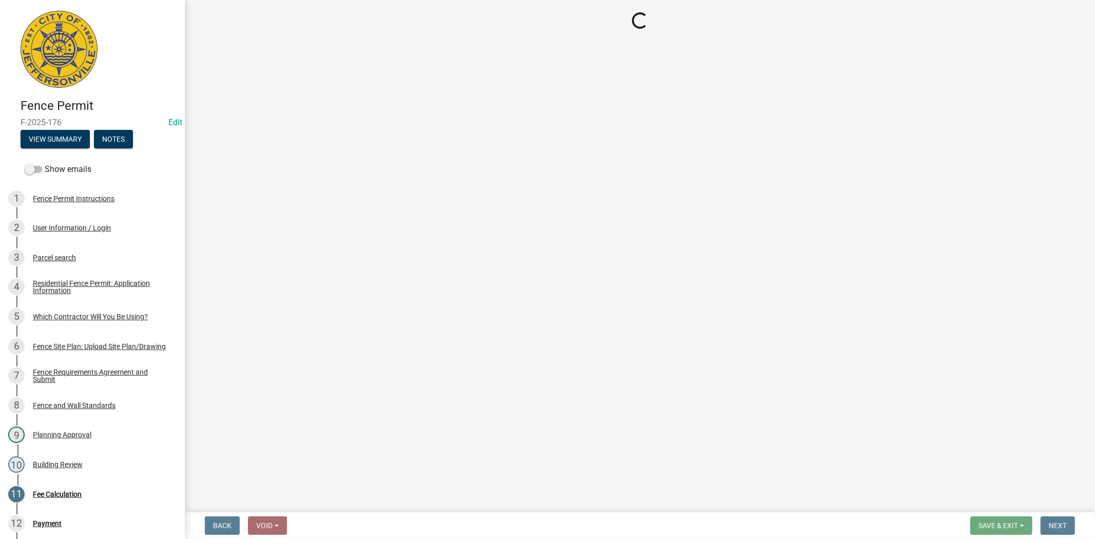
select select "3: 3"
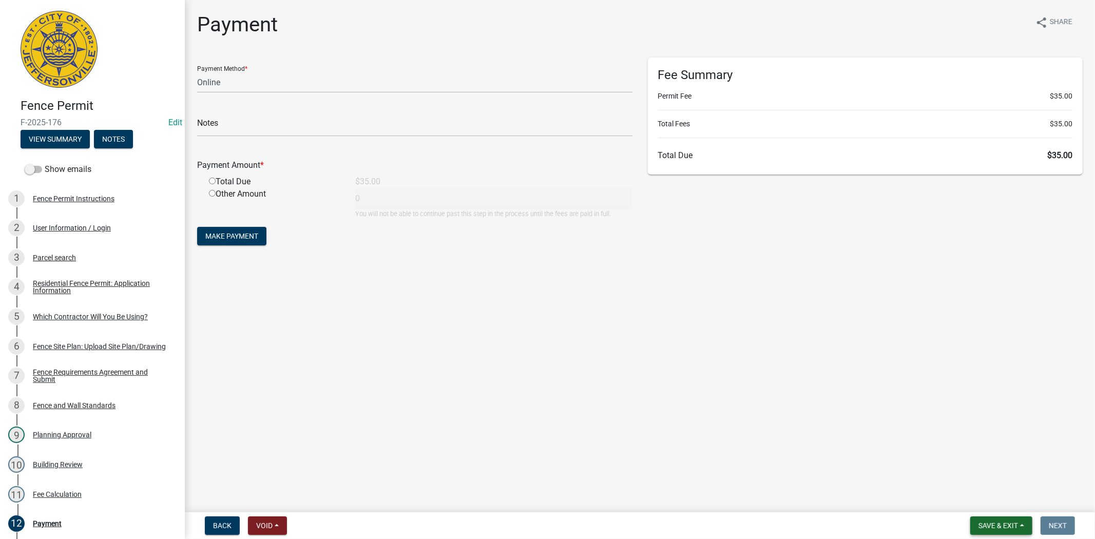
click at [1006, 526] on span "Save & Exit" at bounding box center [999, 526] width 40 height 8
click at [972, 502] on button "Save & Exit" at bounding box center [991, 499] width 82 height 25
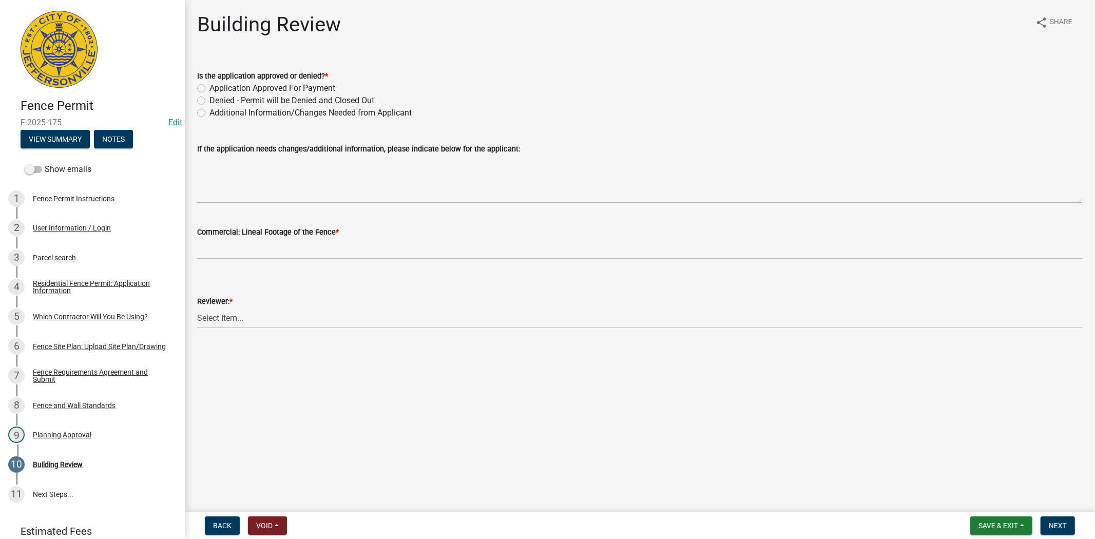
click at [209, 88] on label "Application Approved For Payment" at bounding box center [272, 88] width 126 height 12
click at [209, 88] on input "Application Approved For Payment" at bounding box center [212, 85] width 7 height 7
radio input "true"
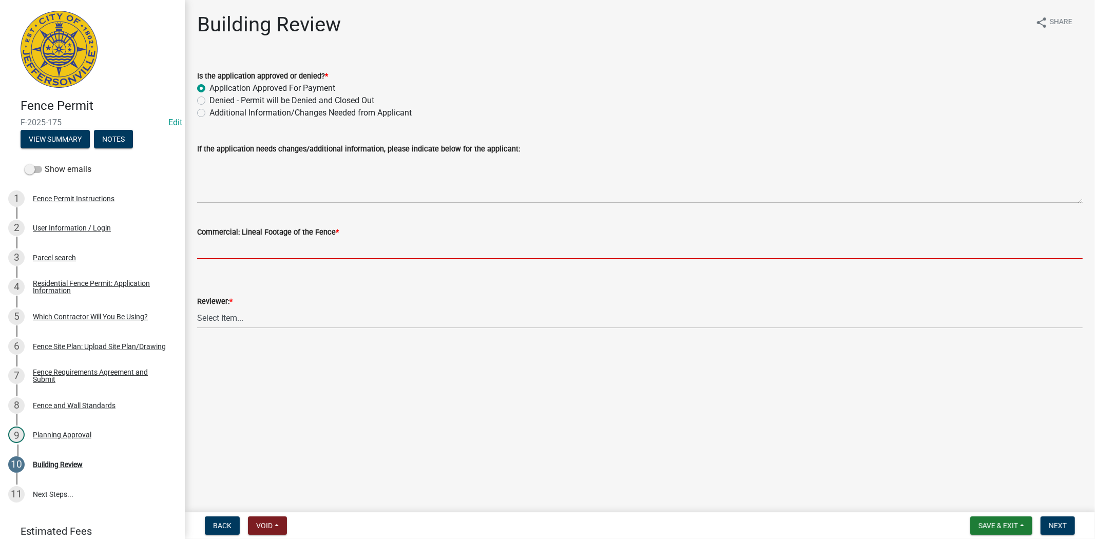
click at [242, 258] on input "text" at bounding box center [640, 248] width 886 height 21
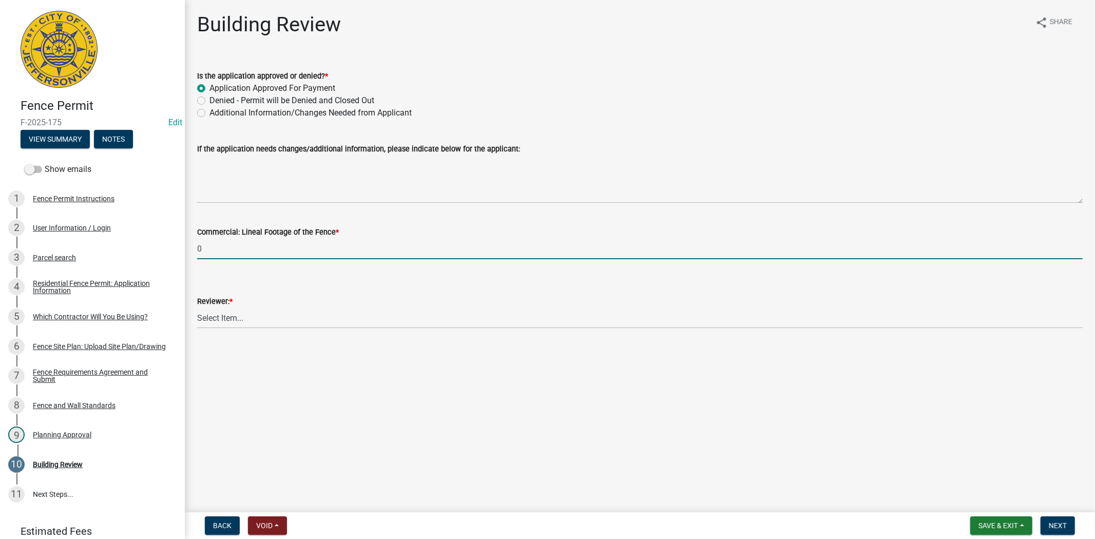
type input "0"
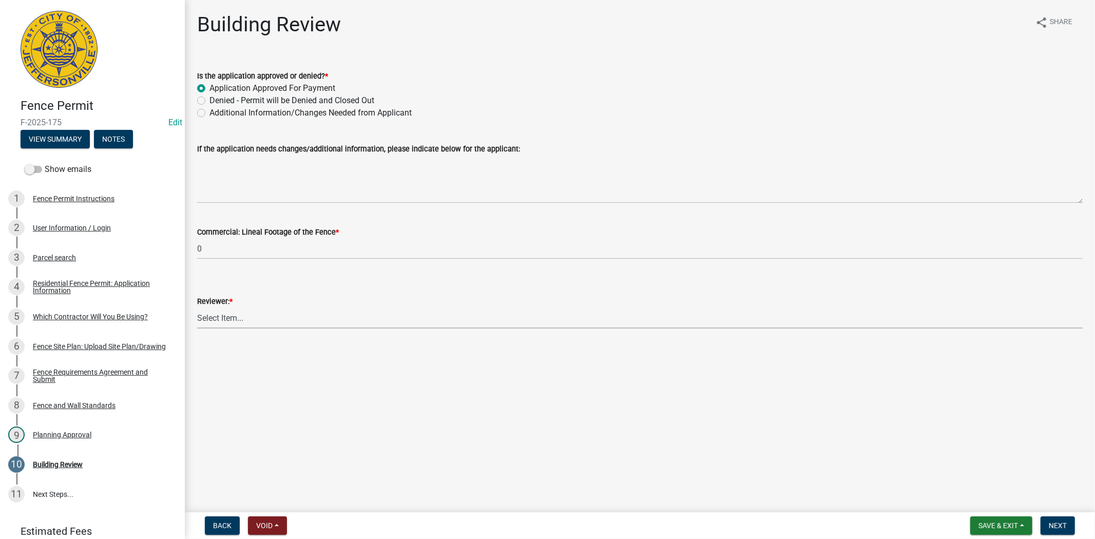
click at [259, 322] on select "Select Item... Jim Wilkinson Mary Frey Mike Kruer Missy Bottorff Linda Mills" at bounding box center [640, 318] width 886 height 21
click at [197, 308] on select "Select Item... Jim Wilkinson Mary Frey Mike Kruer Missy Bottorff Linda Mills" at bounding box center [640, 318] width 886 height 21
select select "ae18bd6d-6aa6-4ae7-9a5a-1a2f6b8174d1"
click at [1061, 526] on span "Next" at bounding box center [1058, 526] width 18 height 8
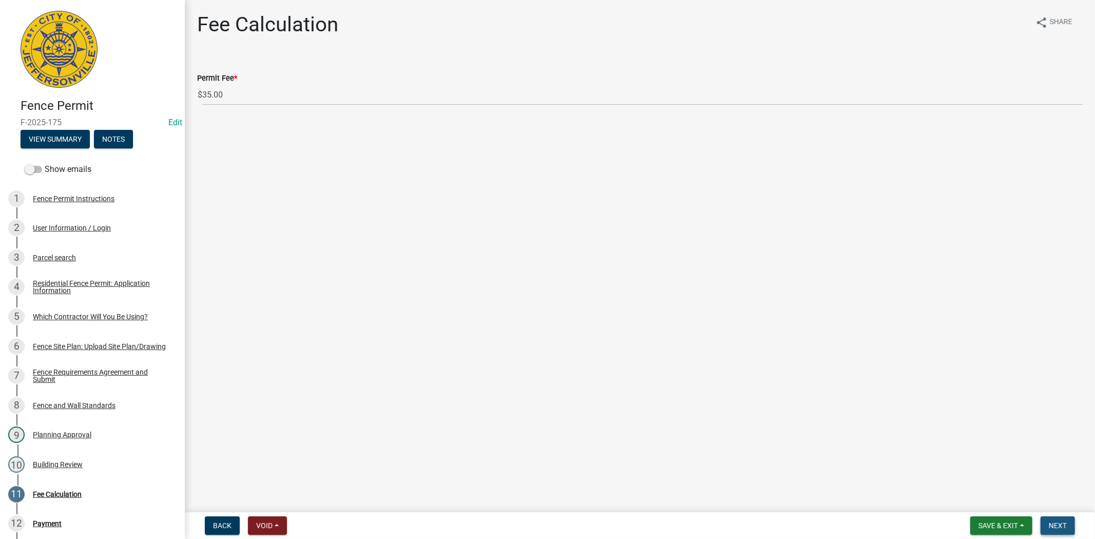
click at [1049, 525] on span "Next" at bounding box center [1058, 526] width 18 height 8
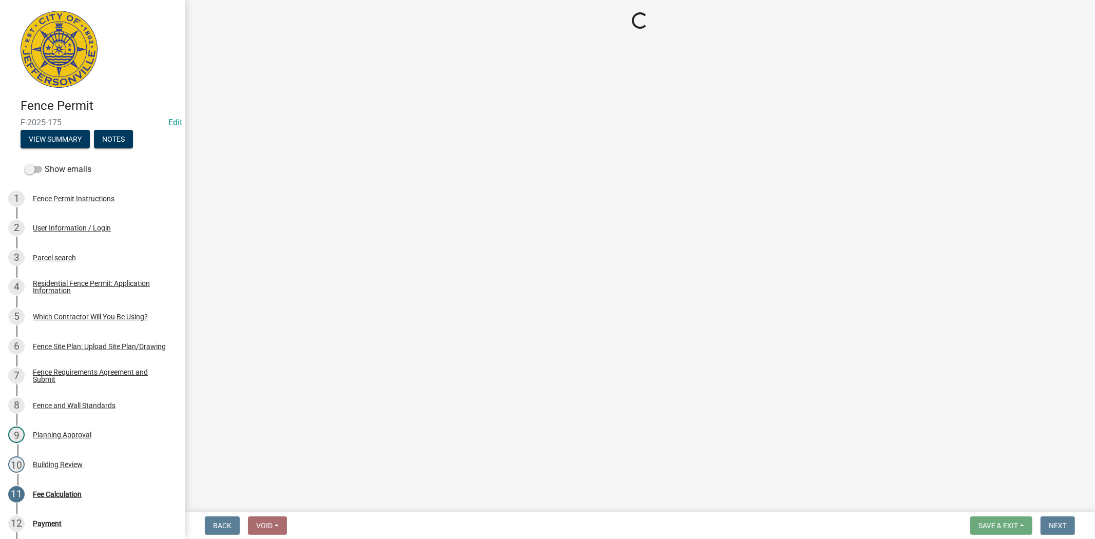
select select "3: 3"
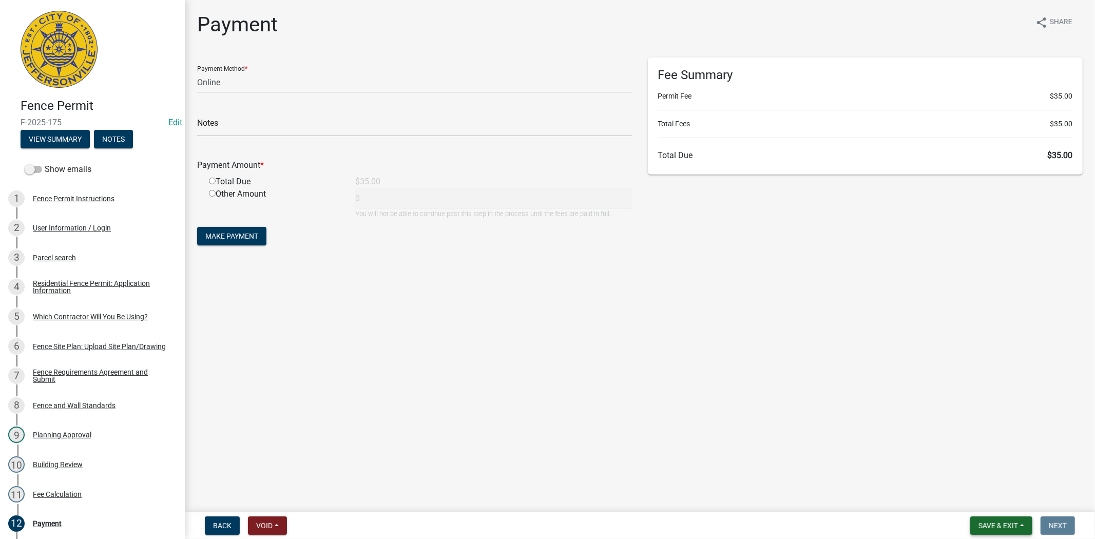
click at [1007, 525] on span "Save & Exit" at bounding box center [999, 526] width 40 height 8
click at [987, 507] on button "Save & Exit" at bounding box center [991, 499] width 82 height 25
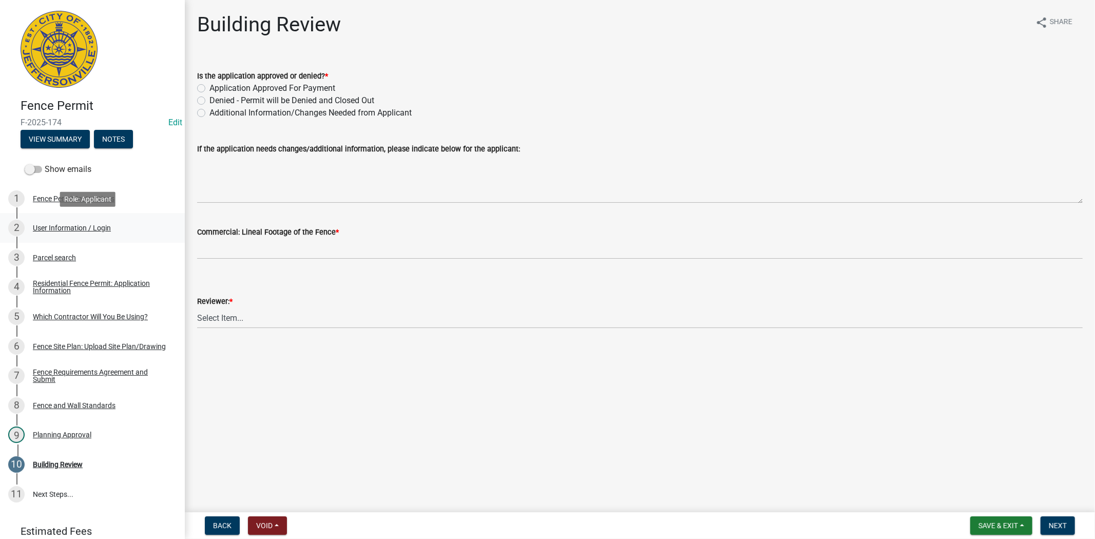
click at [101, 219] on link "2 User Information / Login" at bounding box center [92, 228] width 185 height 30
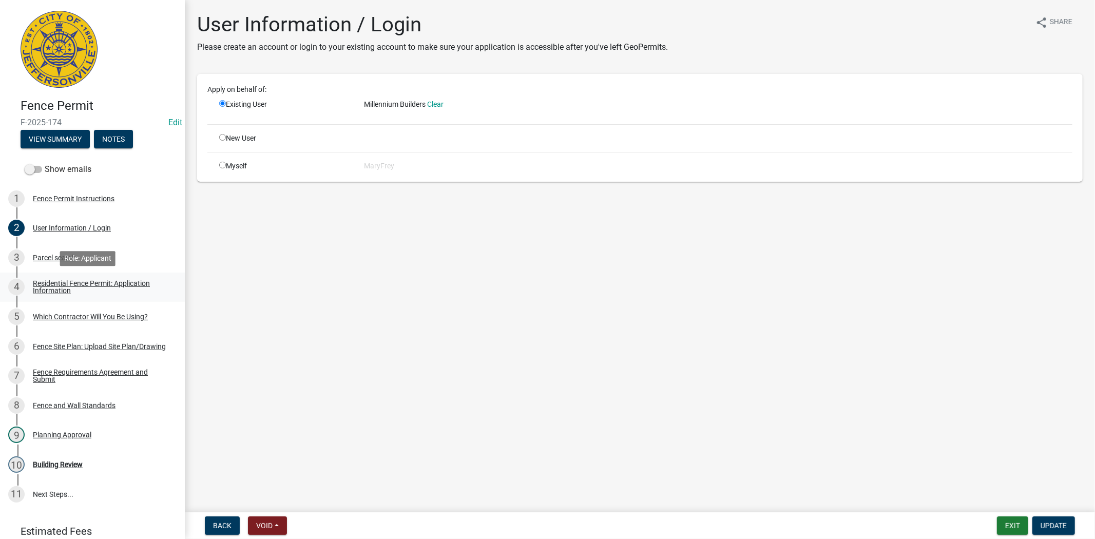
click at [87, 289] on div "Residential Fence Permit: Application Information" at bounding box center [101, 287] width 136 height 14
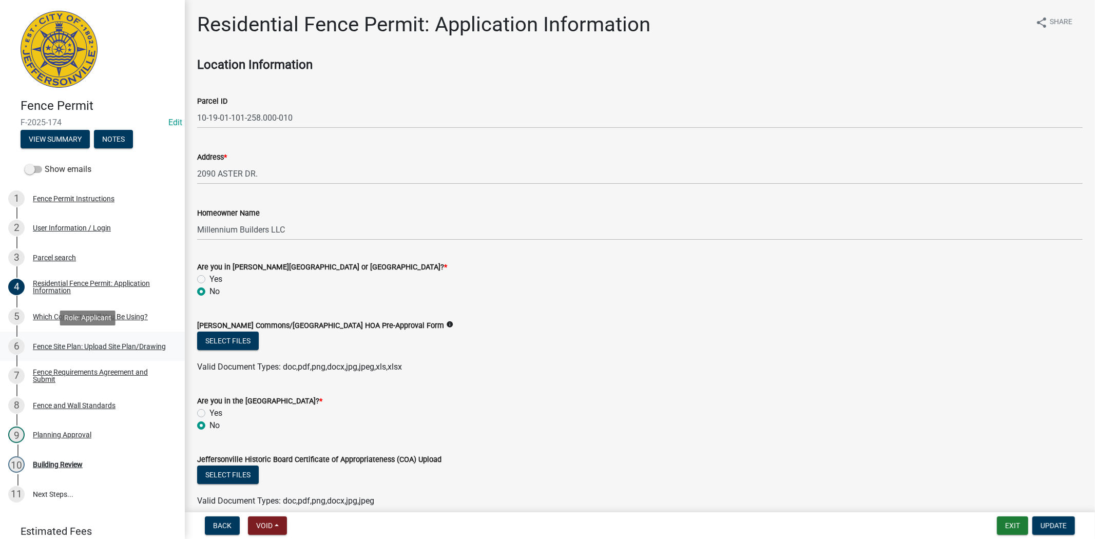
click at [82, 343] on div "Fence Site Plan: Upload Site Plan/Drawing" at bounding box center [99, 346] width 133 height 7
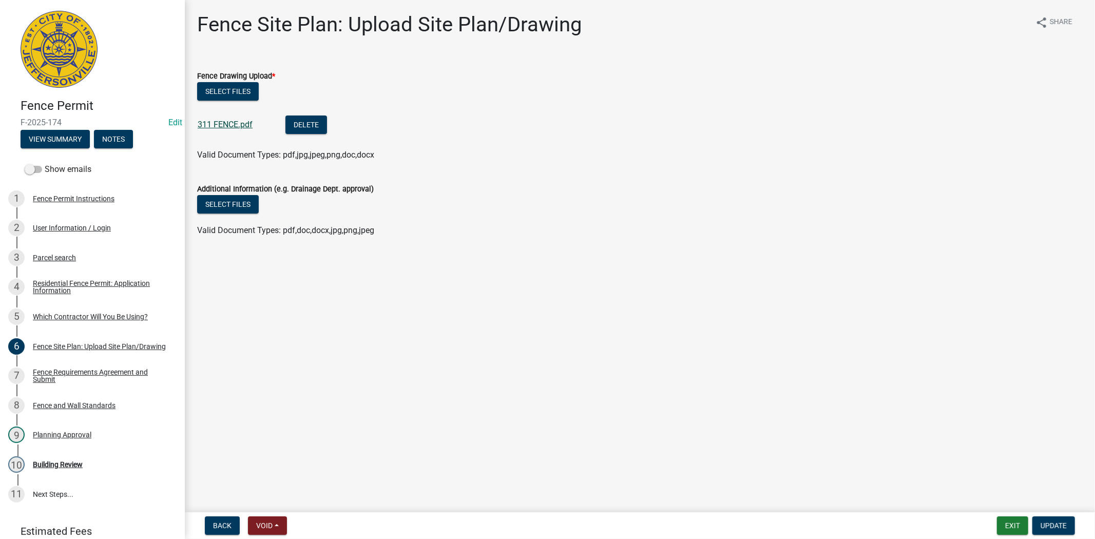
click at [227, 126] on link "311 FENCE.pdf" at bounding box center [225, 125] width 55 height 10
click at [61, 466] on div "Building Review" at bounding box center [58, 464] width 50 height 7
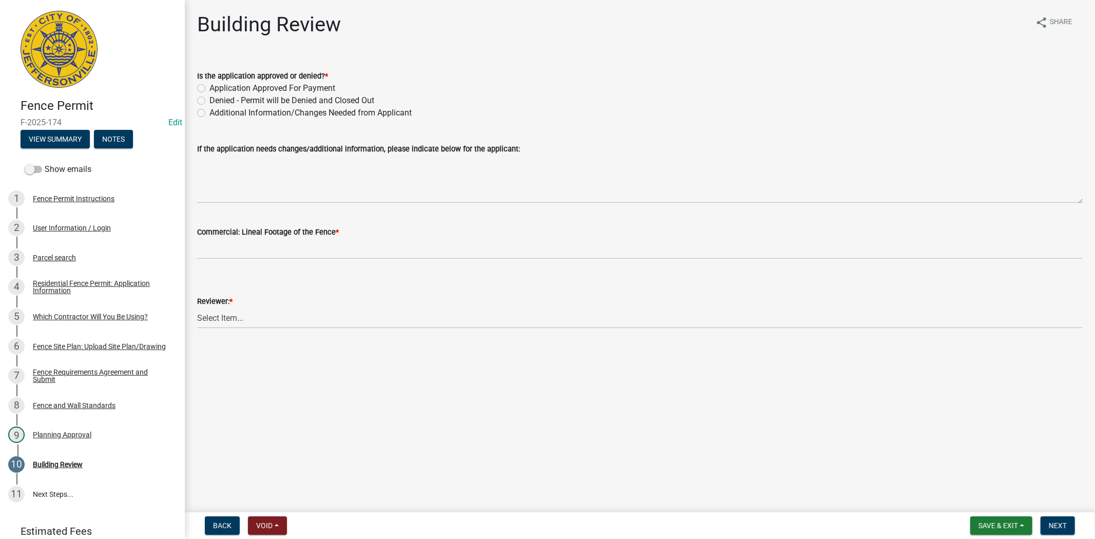
click at [209, 90] on label "Application Approved For Payment" at bounding box center [272, 88] width 126 height 12
click at [209, 89] on input "Application Approved For Payment" at bounding box center [212, 85] width 7 height 7
radio input "true"
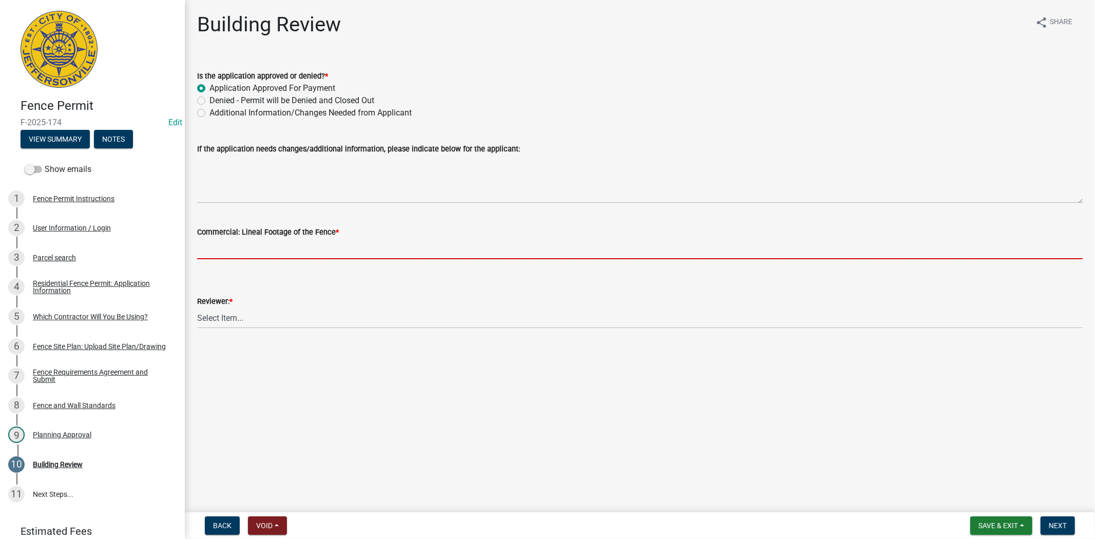
click at [216, 252] on input "text" at bounding box center [640, 248] width 886 height 21
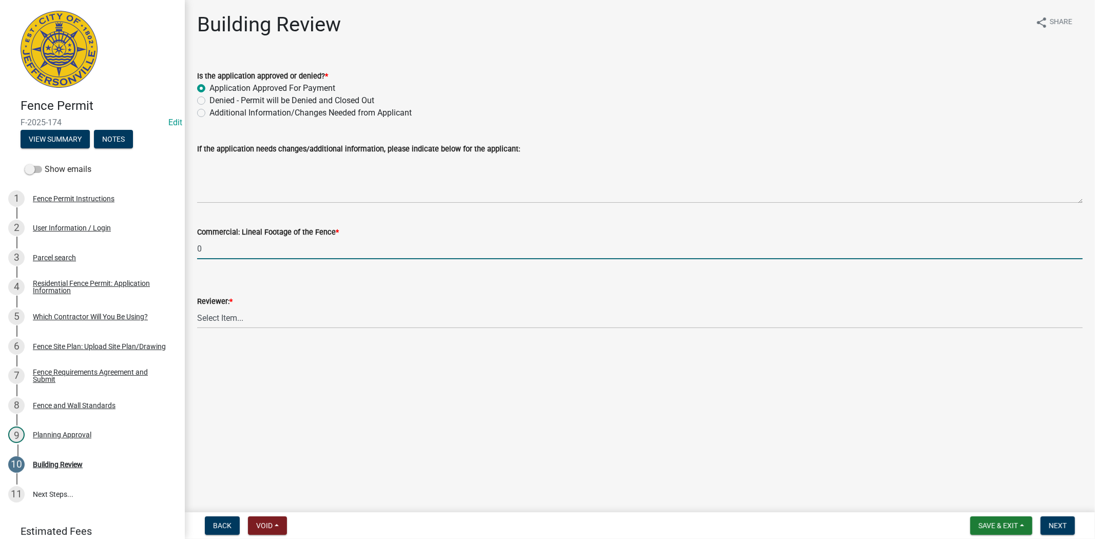
type input "0"
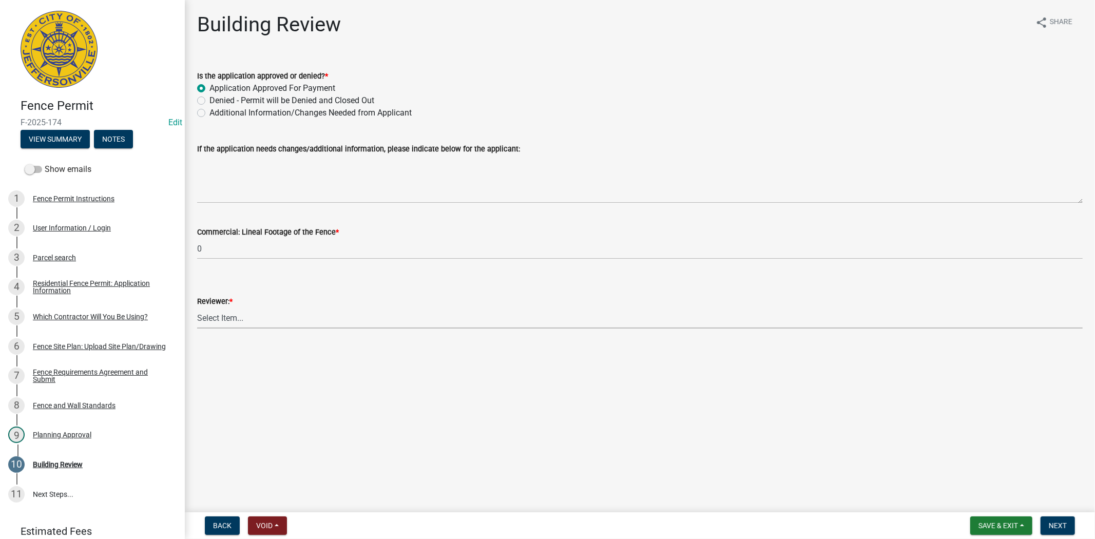
click at [228, 315] on select "Select Item... [PERSON_NAME] [PERSON_NAME] [PERSON_NAME] [PERSON_NAME] [PERSON_…" at bounding box center [640, 318] width 886 height 21
click at [197, 308] on select "Select Item... [PERSON_NAME] [PERSON_NAME] [PERSON_NAME] [PERSON_NAME] [PERSON_…" at bounding box center [640, 318] width 886 height 21
select select "ae18bd6d-6aa6-4ae7-9a5a-1a2f6b8174d1"
click at [1053, 519] on button "Next" at bounding box center [1058, 526] width 34 height 18
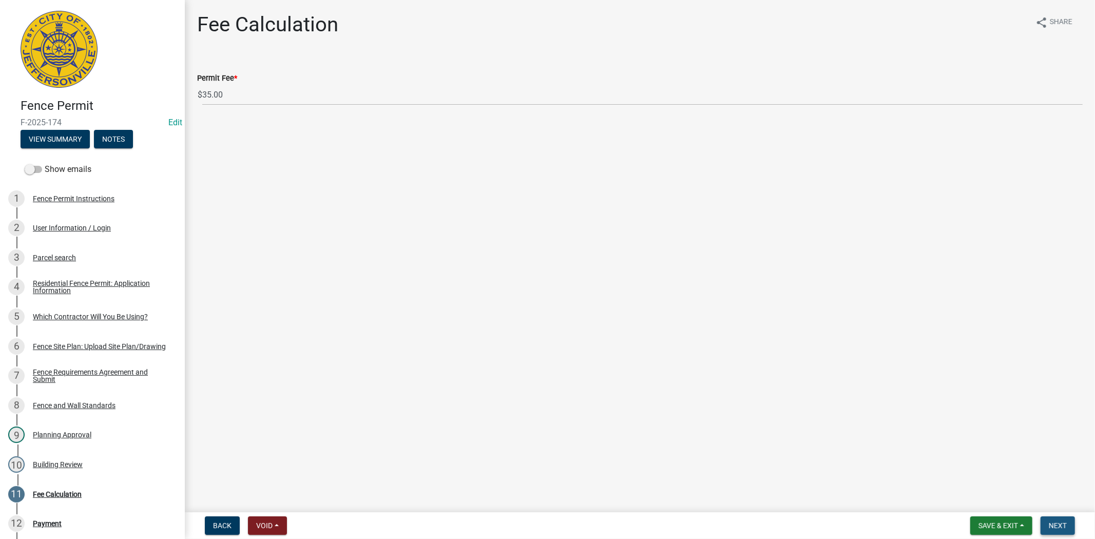
click at [1050, 519] on button "Next" at bounding box center [1058, 526] width 34 height 18
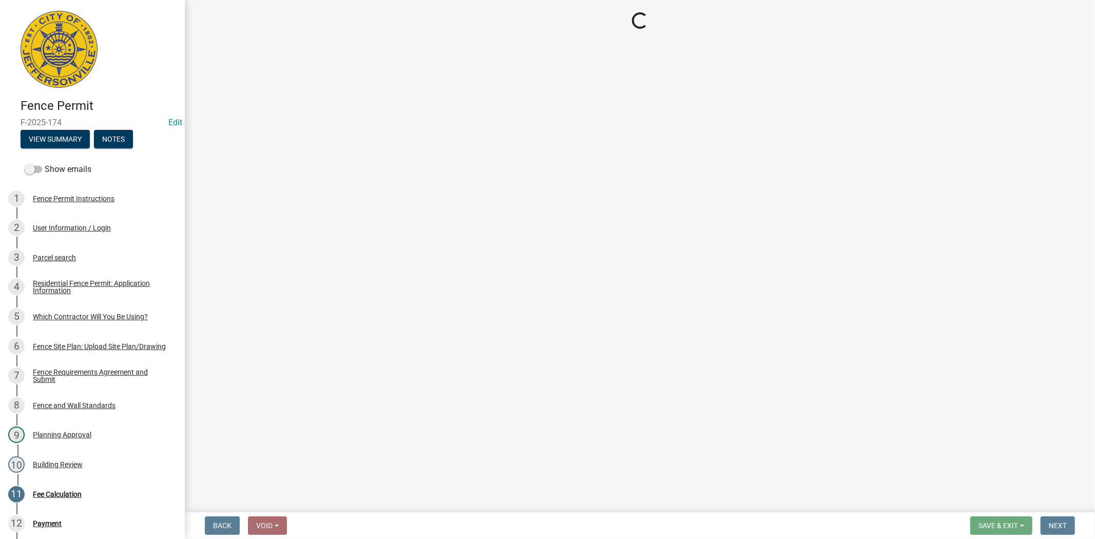
select select "3: 3"
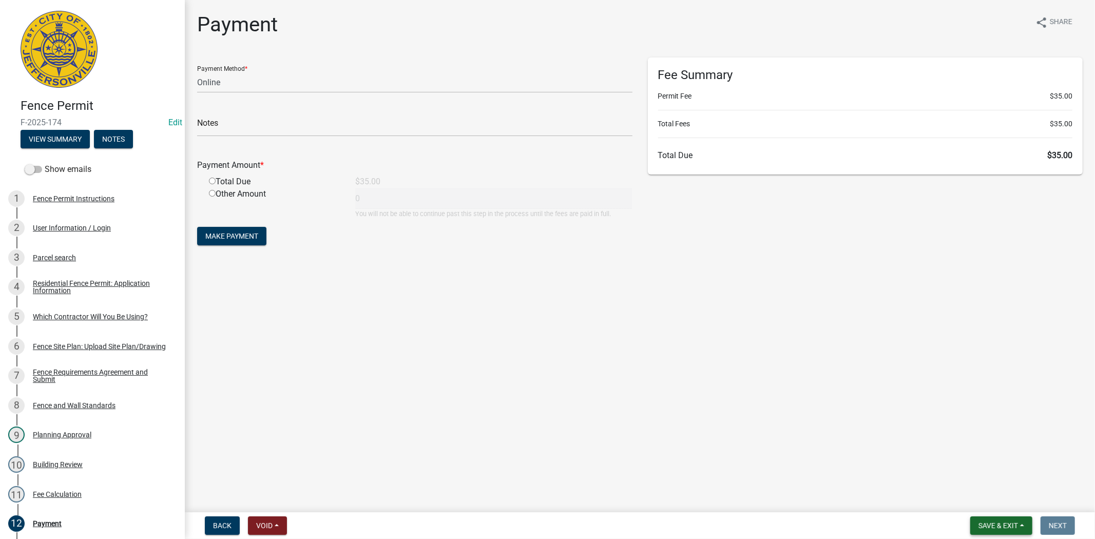
click at [986, 532] on button "Save & Exit" at bounding box center [1001, 526] width 62 height 18
click at [973, 505] on button "Save & Exit" at bounding box center [991, 499] width 82 height 25
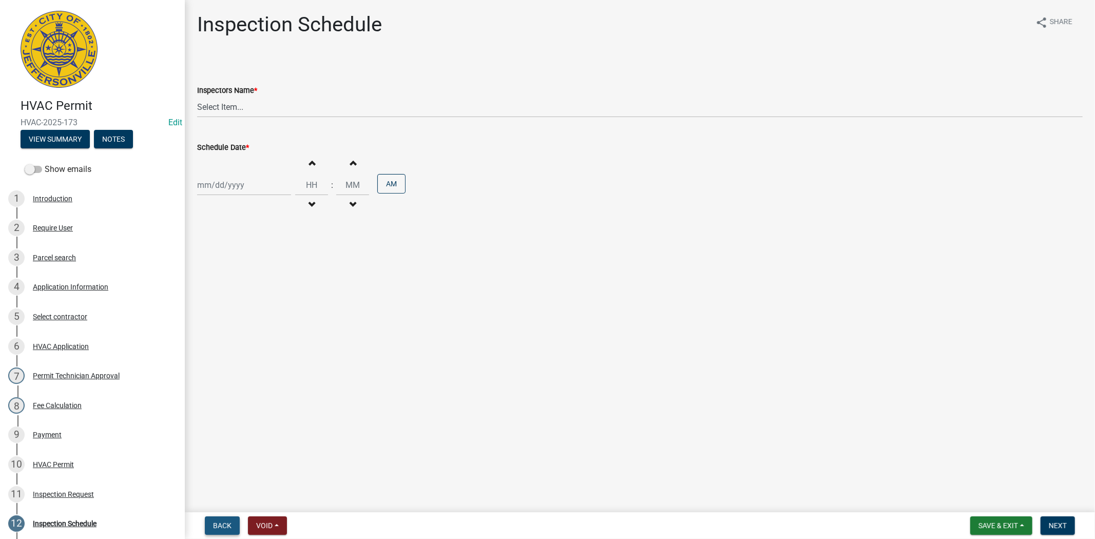
click at [214, 522] on span "Back" at bounding box center [222, 526] width 18 height 8
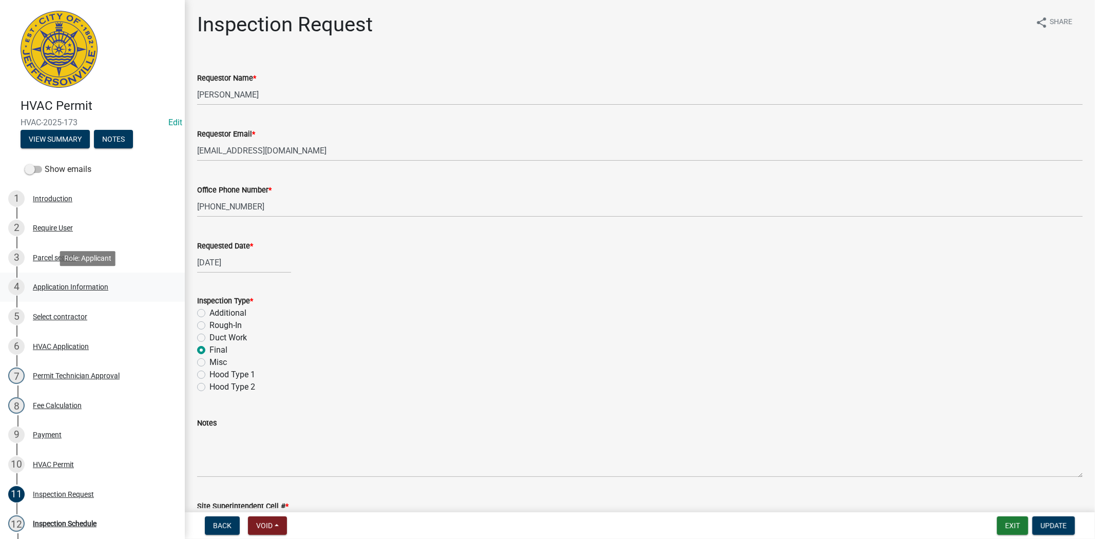
click at [80, 286] on div "Application Information" at bounding box center [70, 286] width 75 height 7
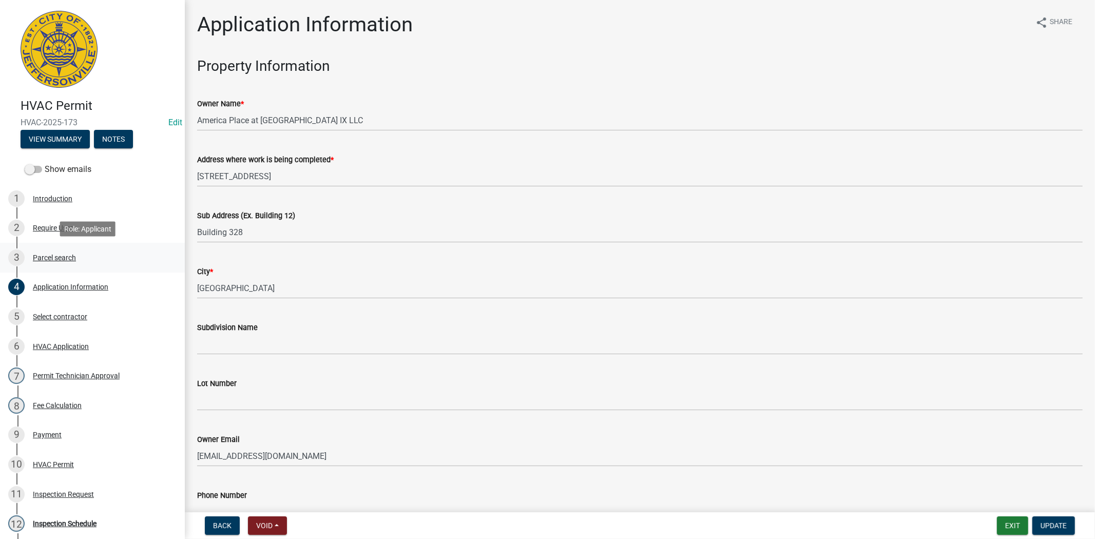
click at [56, 262] on div "3 Parcel search" at bounding box center [88, 258] width 160 height 16
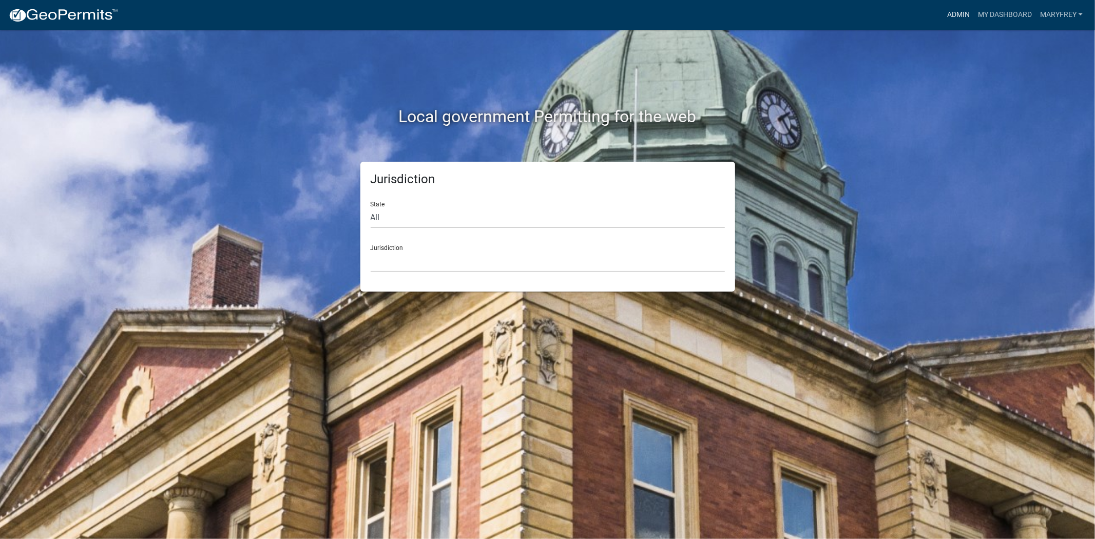
click at [956, 14] on link "Admin" at bounding box center [958, 15] width 31 height 20
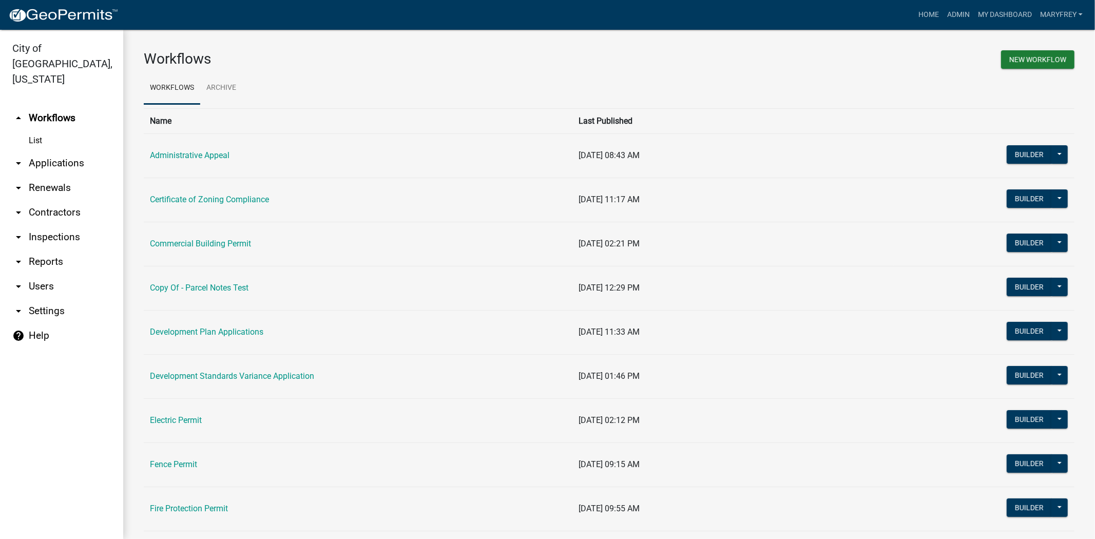
click at [63, 151] on link "arrow_drop_down Applications" at bounding box center [61, 163] width 123 height 25
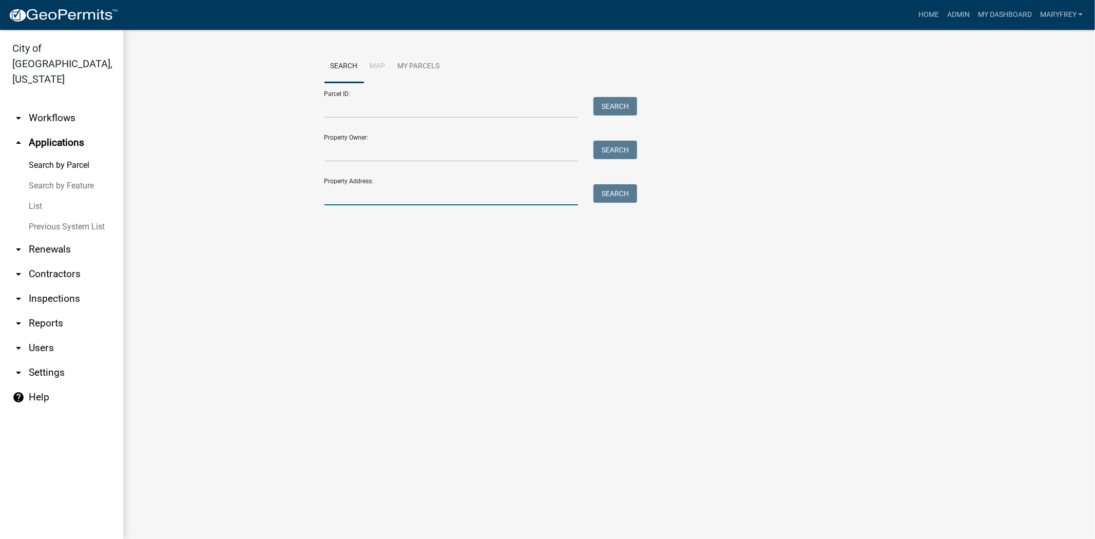
drag, startPoint x: 349, startPoint y: 189, endPoint x: 347, endPoint y: 195, distance: 6.5
click at [347, 195] on input "Property Address:" at bounding box center [451, 194] width 254 height 21
type input "1531 plank"
click at [614, 190] on button "Search" at bounding box center [616, 193] width 44 height 18
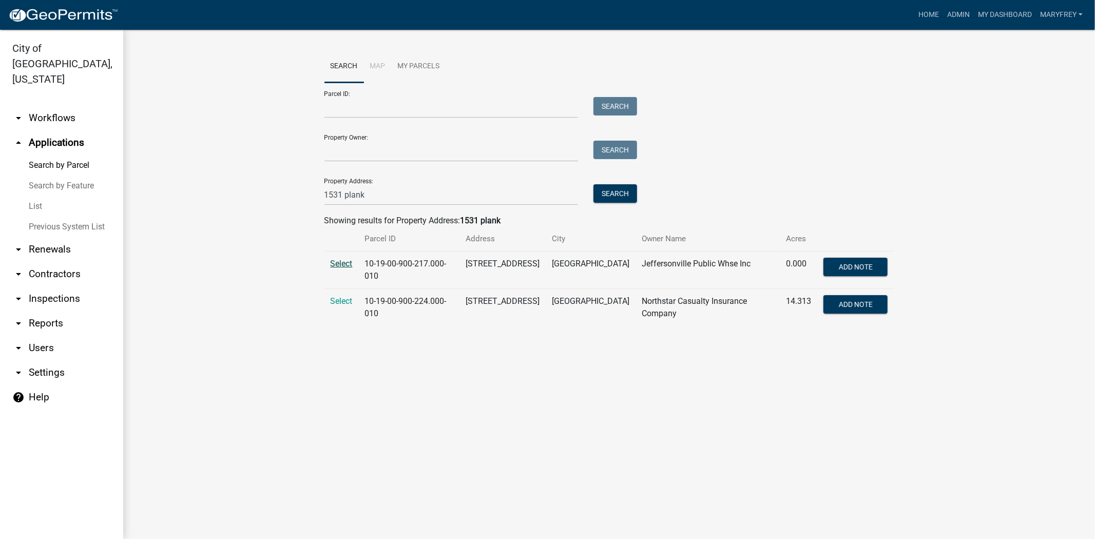
click at [343, 266] on span "Select" at bounding box center [342, 264] width 22 height 10
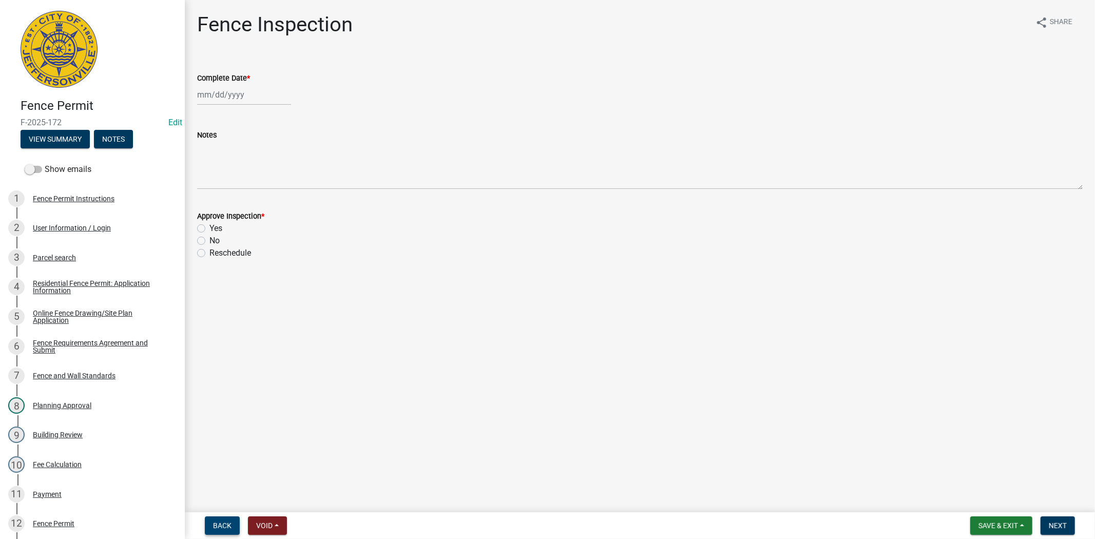
click at [221, 522] on span "Back" at bounding box center [222, 526] width 18 height 8
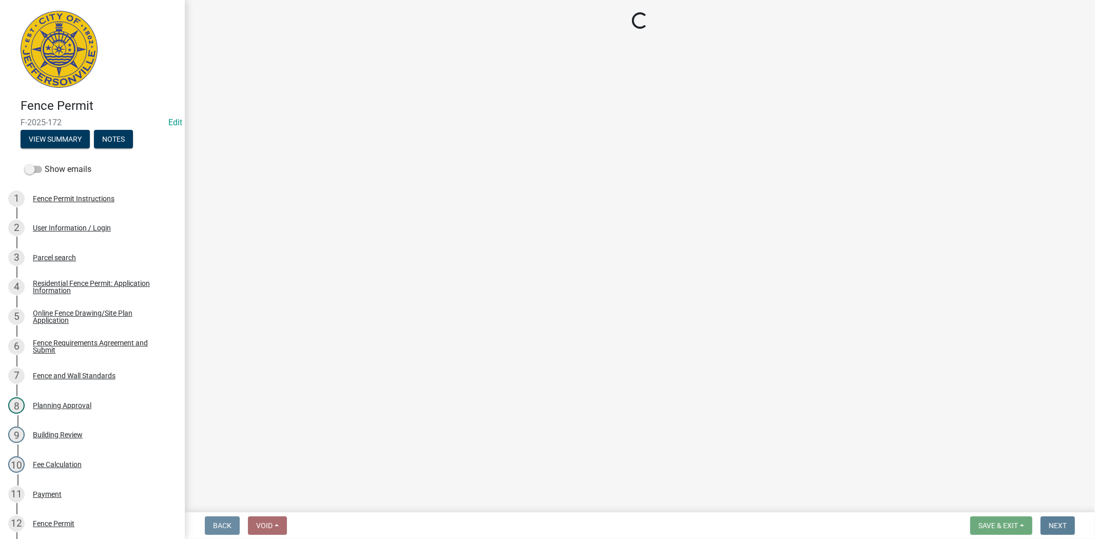
select select "fdb3bcc6-ce93-4663-8a18-5c08884dd177"
